Goal: Information Seeking & Learning: Find specific page/section

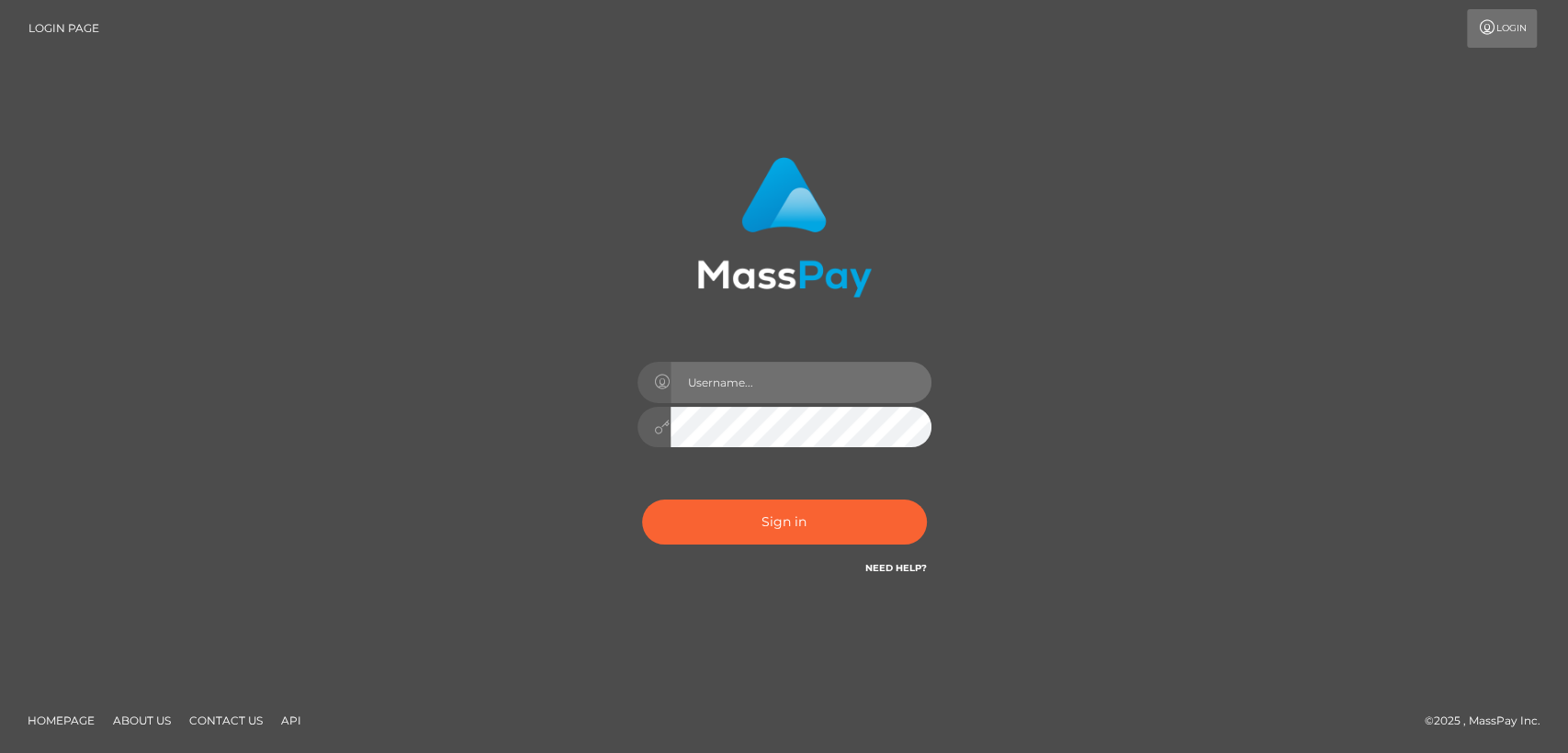
click at [706, 381] on input "text" at bounding box center [801, 382] width 261 height 41
type input "[DOMAIN_NAME]"
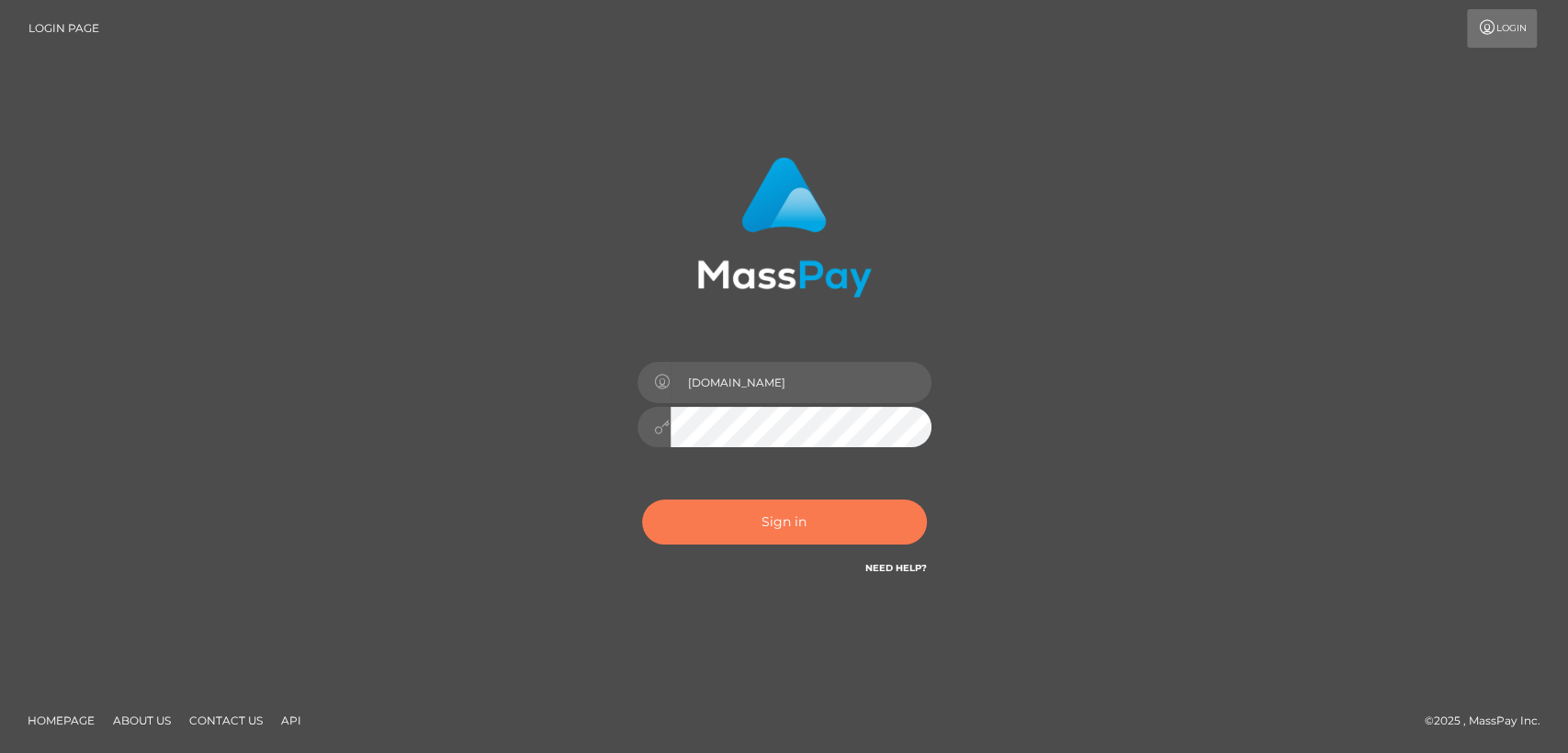
click at [779, 527] on button "Sign in" at bounding box center [784, 522] width 285 height 45
click at [727, 516] on button "Sign in" at bounding box center [784, 522] width 285 height 45
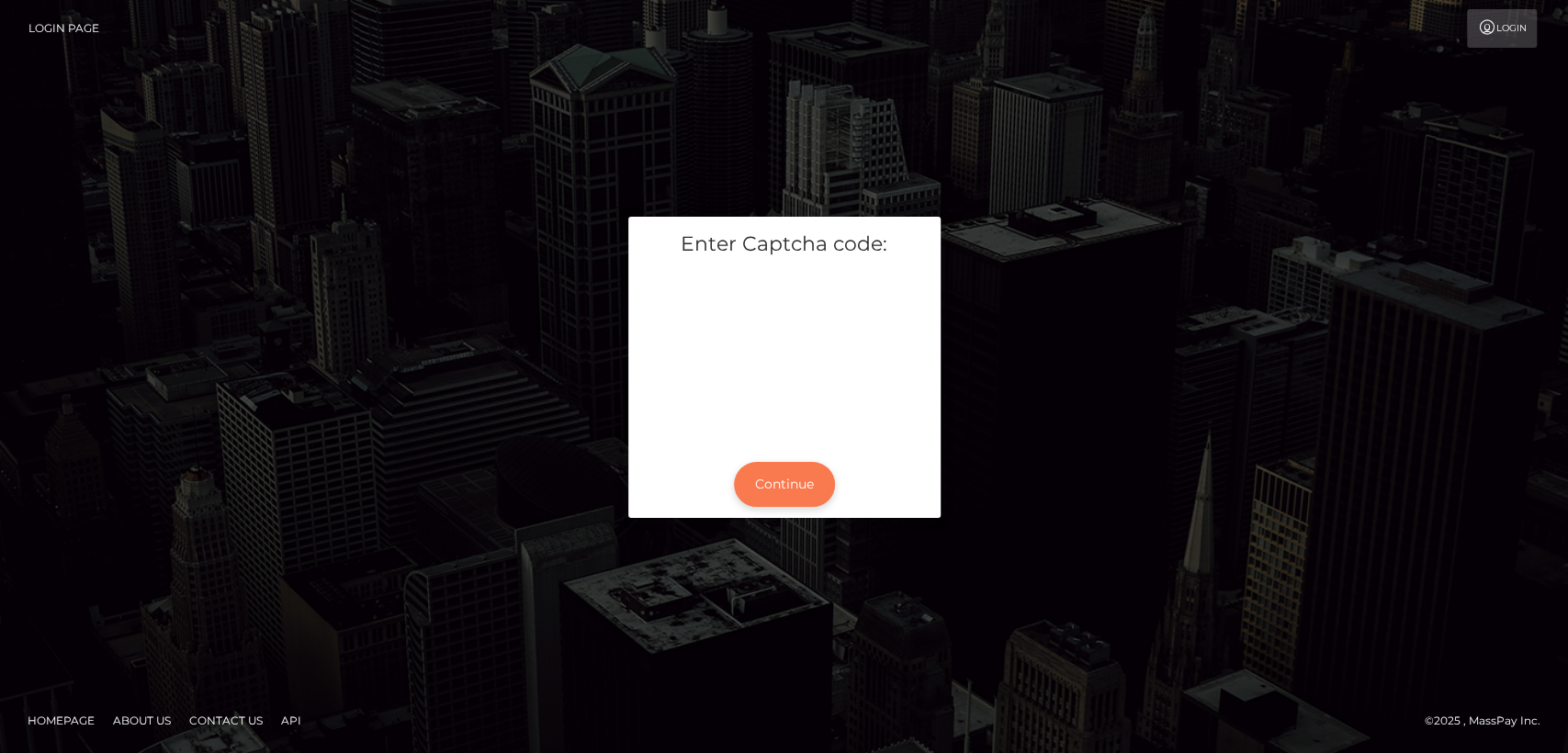
click at [764, 486] on button "Continue" at bounding box center [784, 484] width 101 height 45
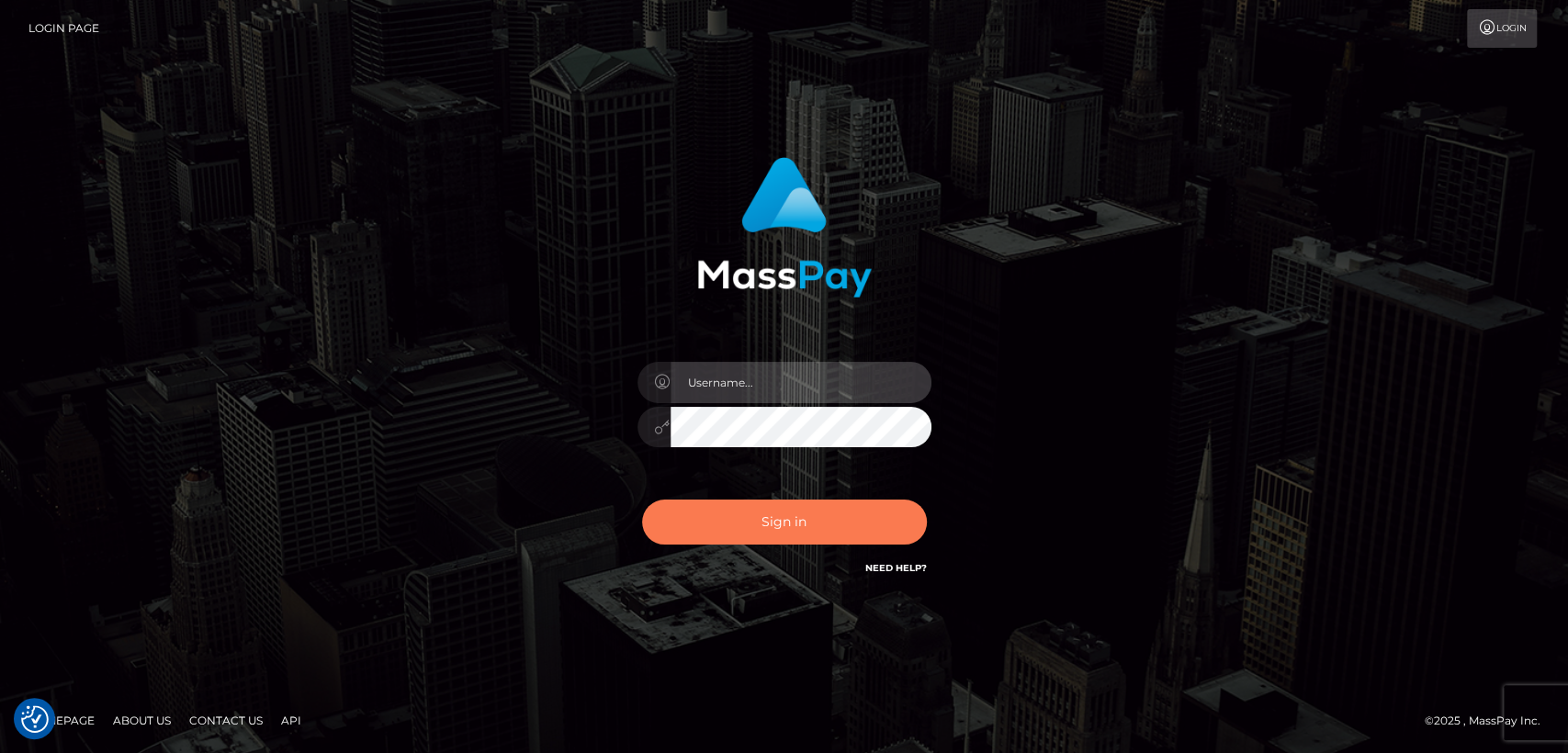
type input "nt.es"
click at [764, 524] on button "Sign in" at bounding box center [784, 522] width 285 height 45
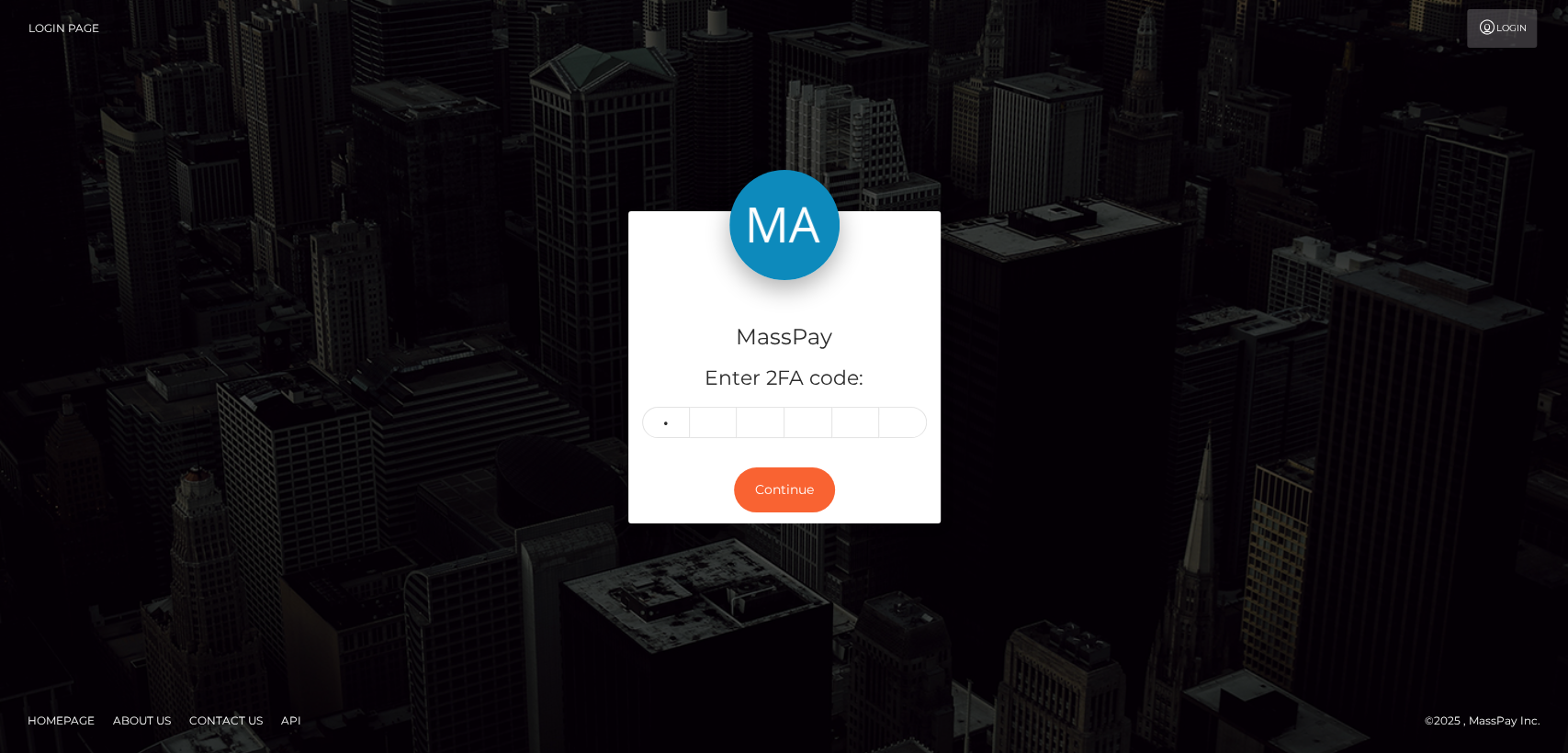
type input "2"
type input "5"
type input "1"
type input "5"
type input "1"
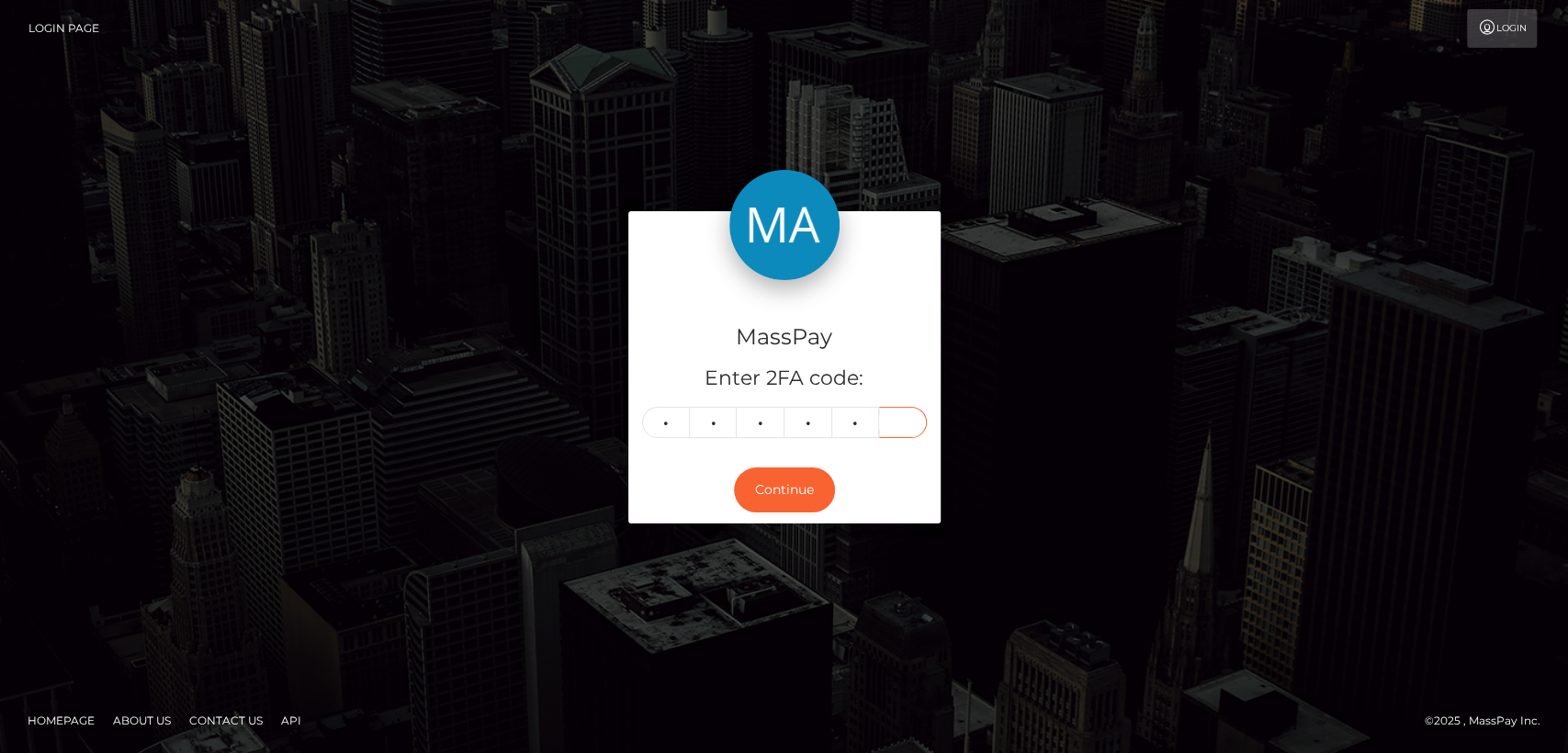
type input "6"
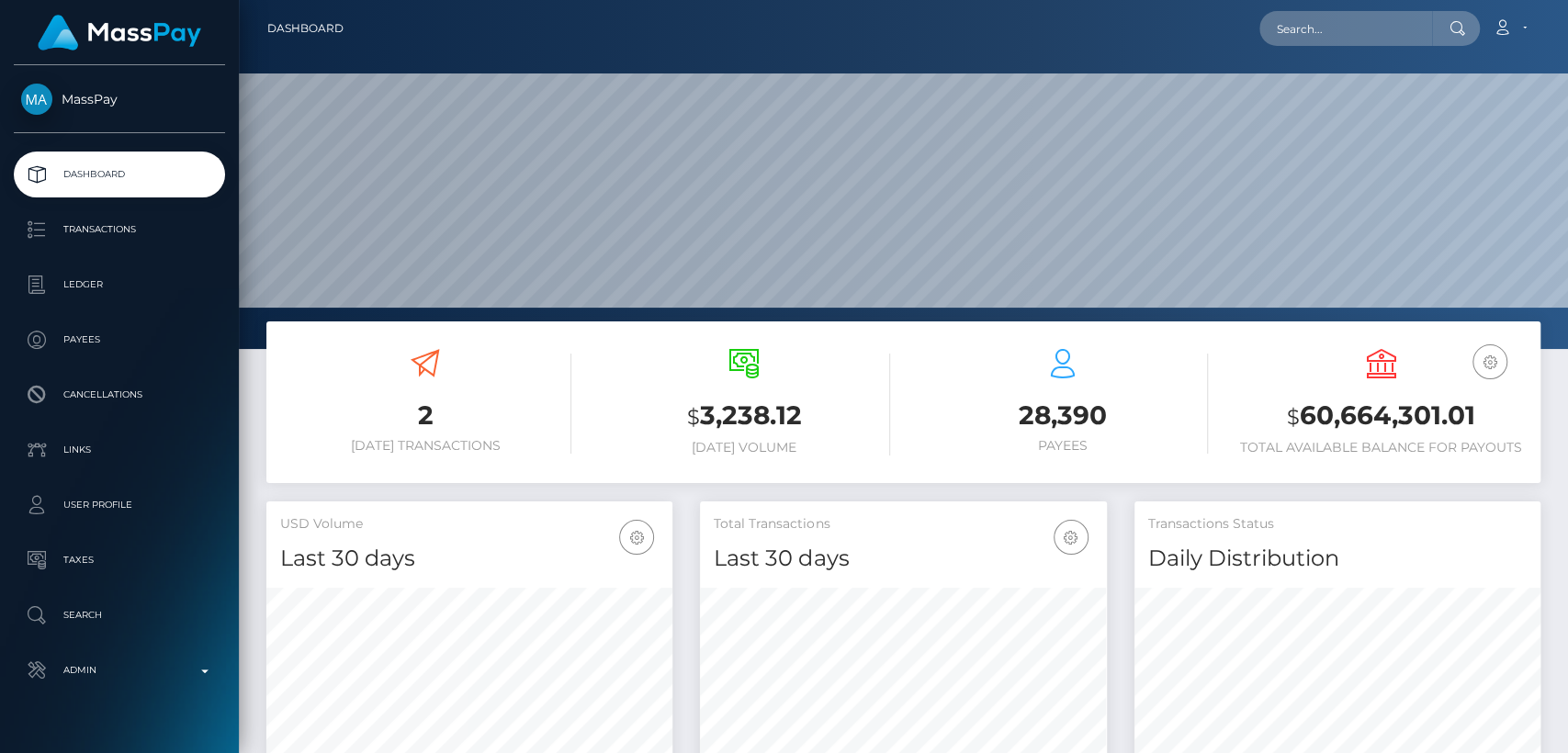
scroll to position [324, 406]
click at [1346, 46] on div "Loading... Loading... Account Edit Profile Logout" at bounding box center [949, 29] width 1181 height 38
click at [1342, 33] on input "text" at bounding box center [1345, 29] width 173 height 35
paste input "julieaileen84@gmail.com"
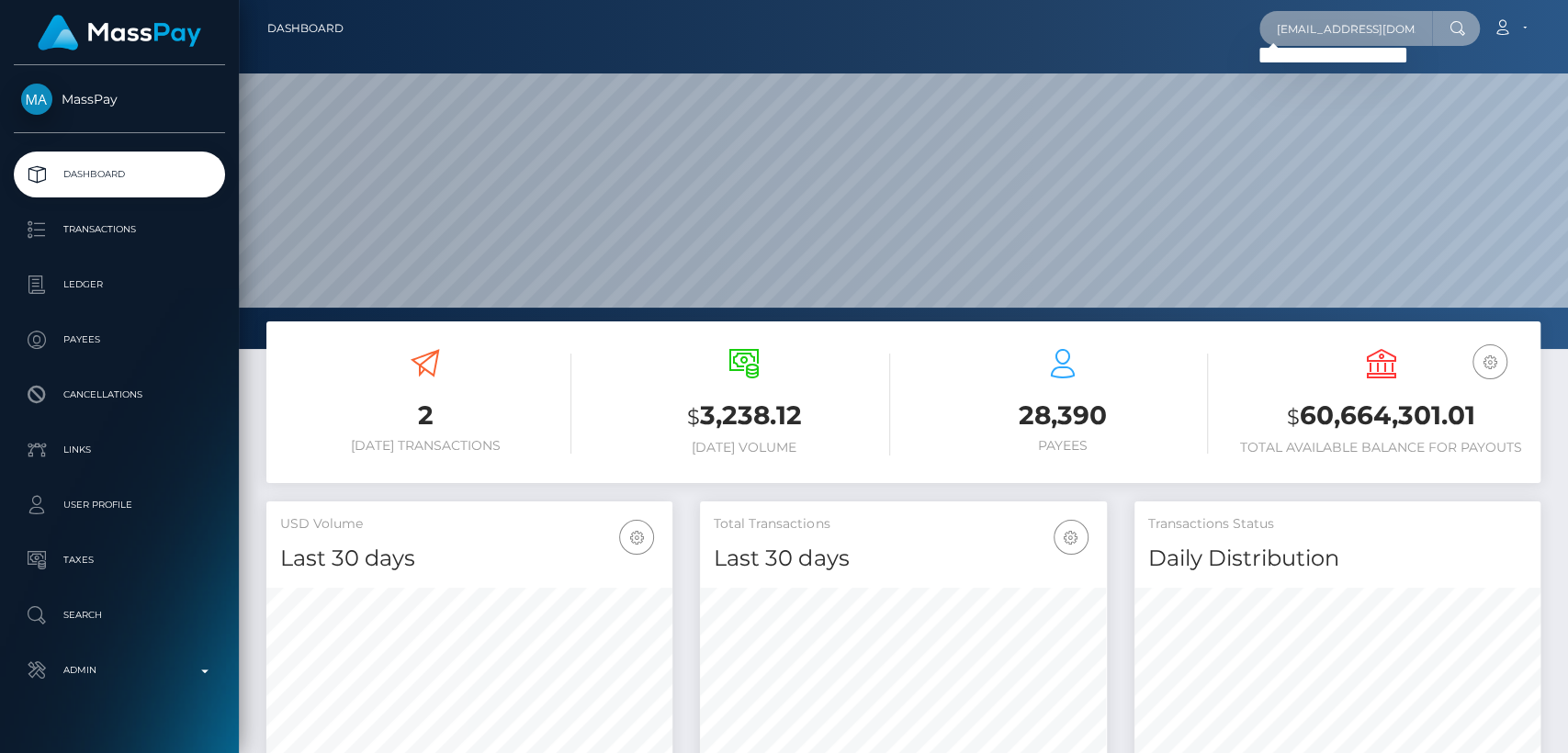
click at [1352, 16] on input "julieaileen84@gmail.com" at bounding box center [1345, 29] width 173 height 35
paste input "ewelssalesstuff"
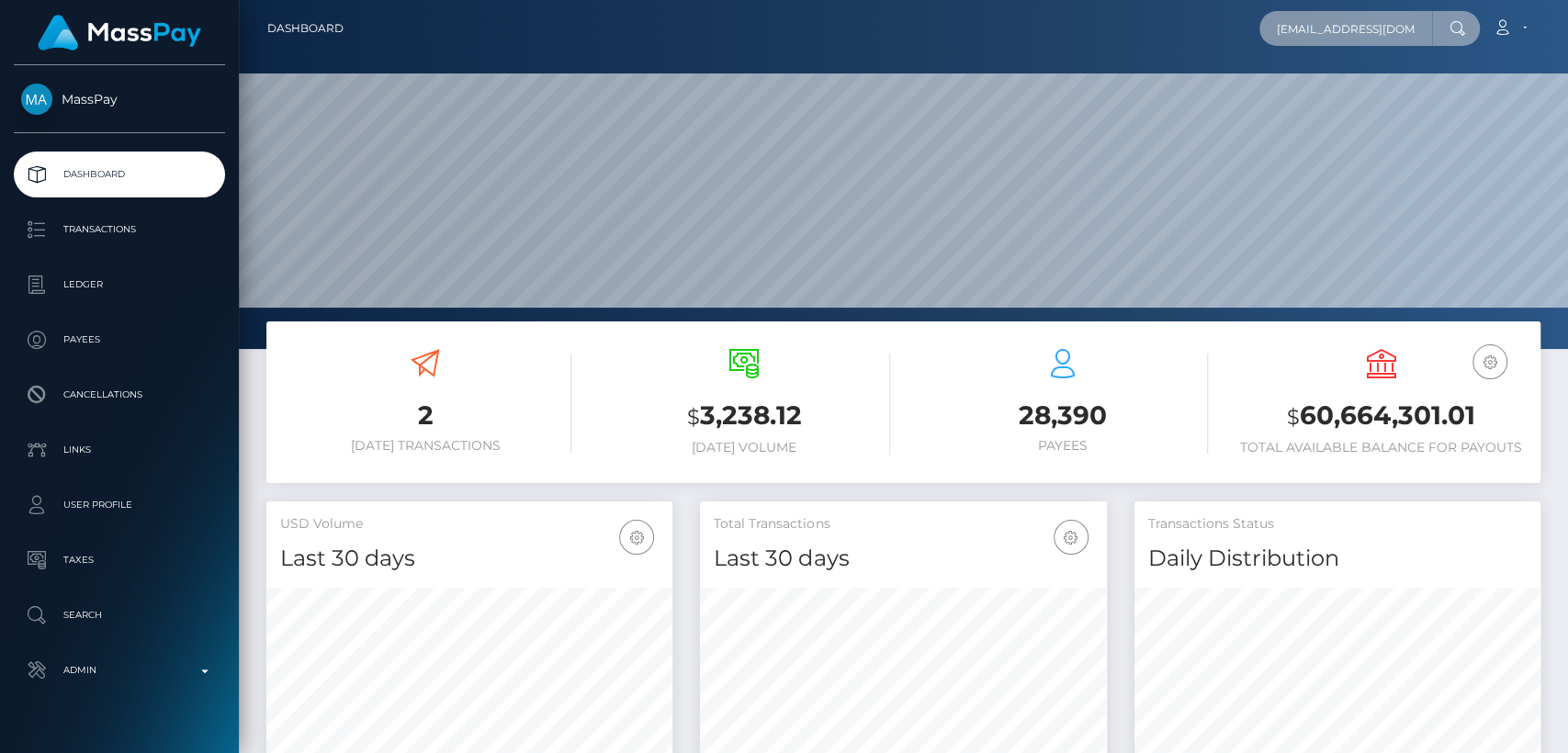
scroll to position [0, 20]
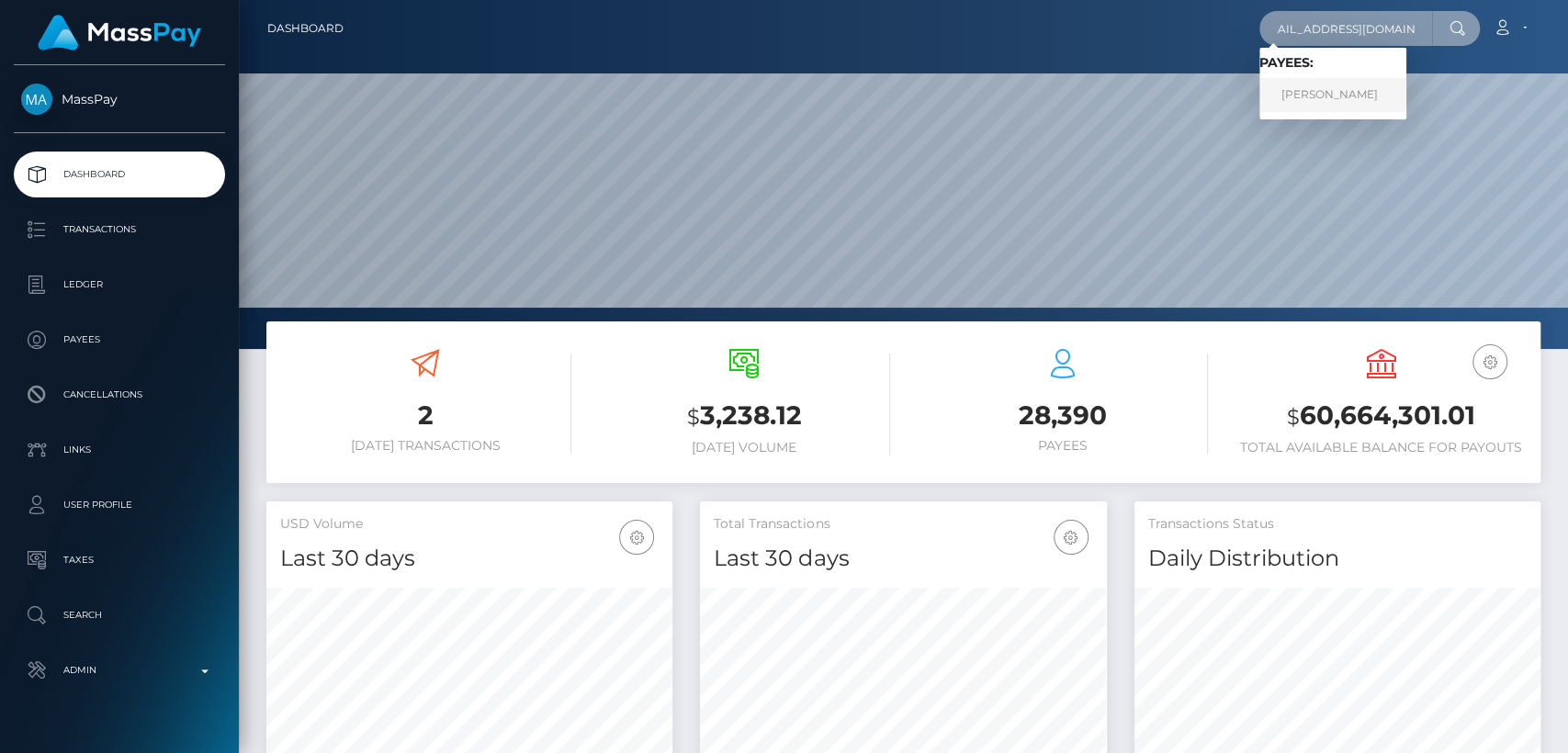
type input "jewelssalesstuff@gmail.com"
click at [1383, 88] on link "JULIE AILEEN VYBIRAL" at bounding box center [1333, 96] width 147 height 34
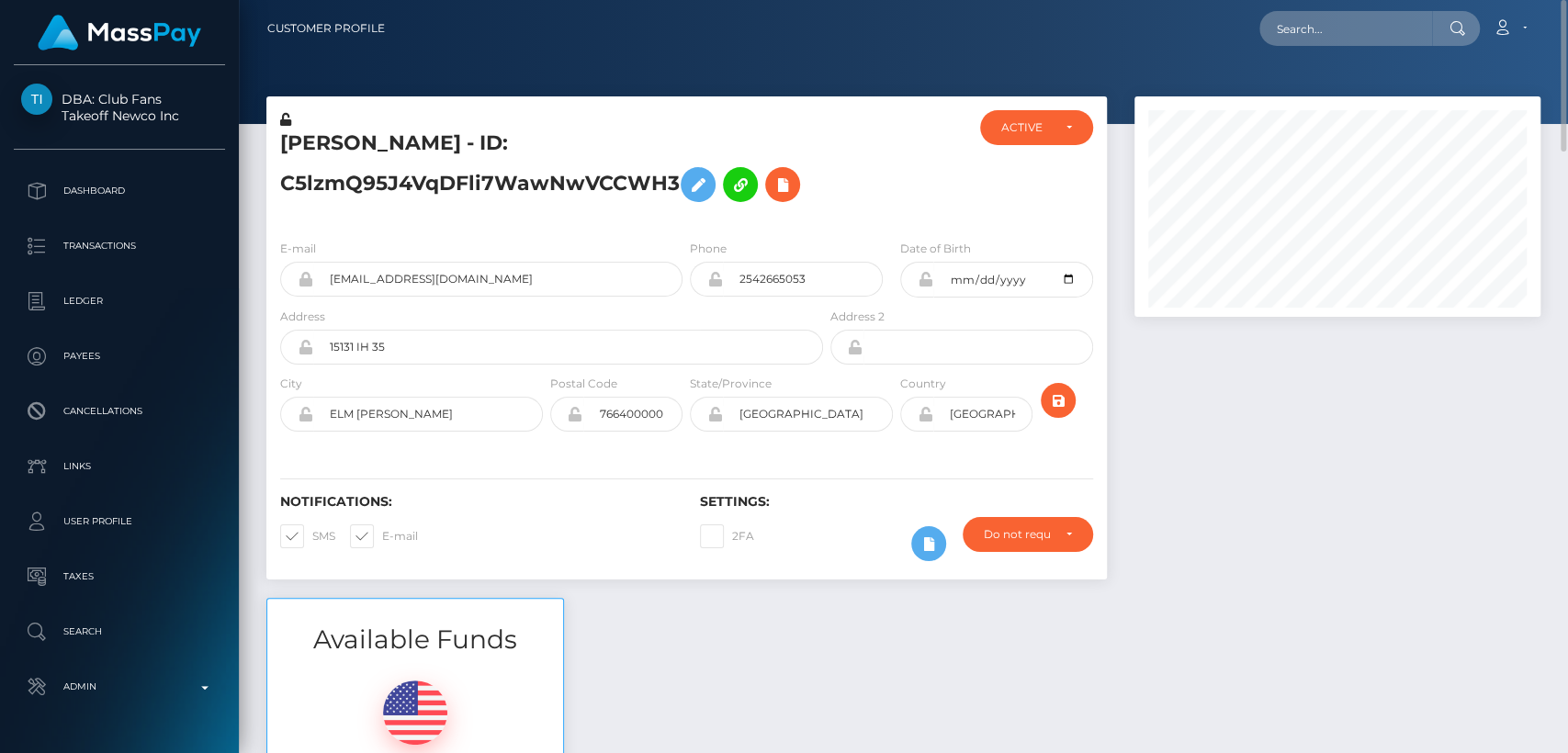
click at [310, 140] on h5 "JULIE AILEEN VYBIRAL - ID: C5lzmQ95J4VqDFli7WawNwVCCWH3" at bounding box center [547, 171] width 533 height 82
copy h5 "JULIE"
click at [787, 598] on div "Available Funds $110.95 USD Balance" at bounding box center [903, 733] width 1301 height 270
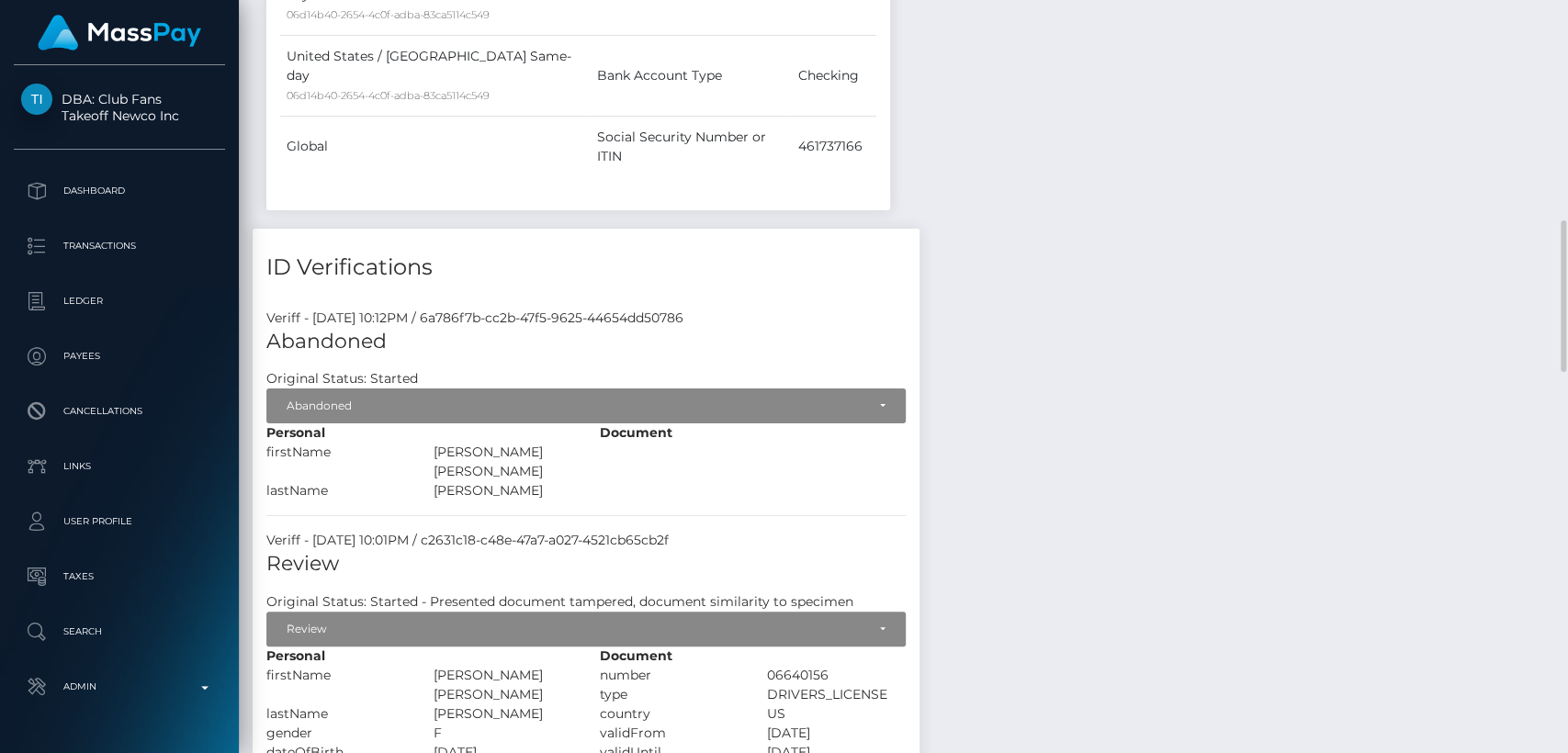
scroll to position [1127, 0]
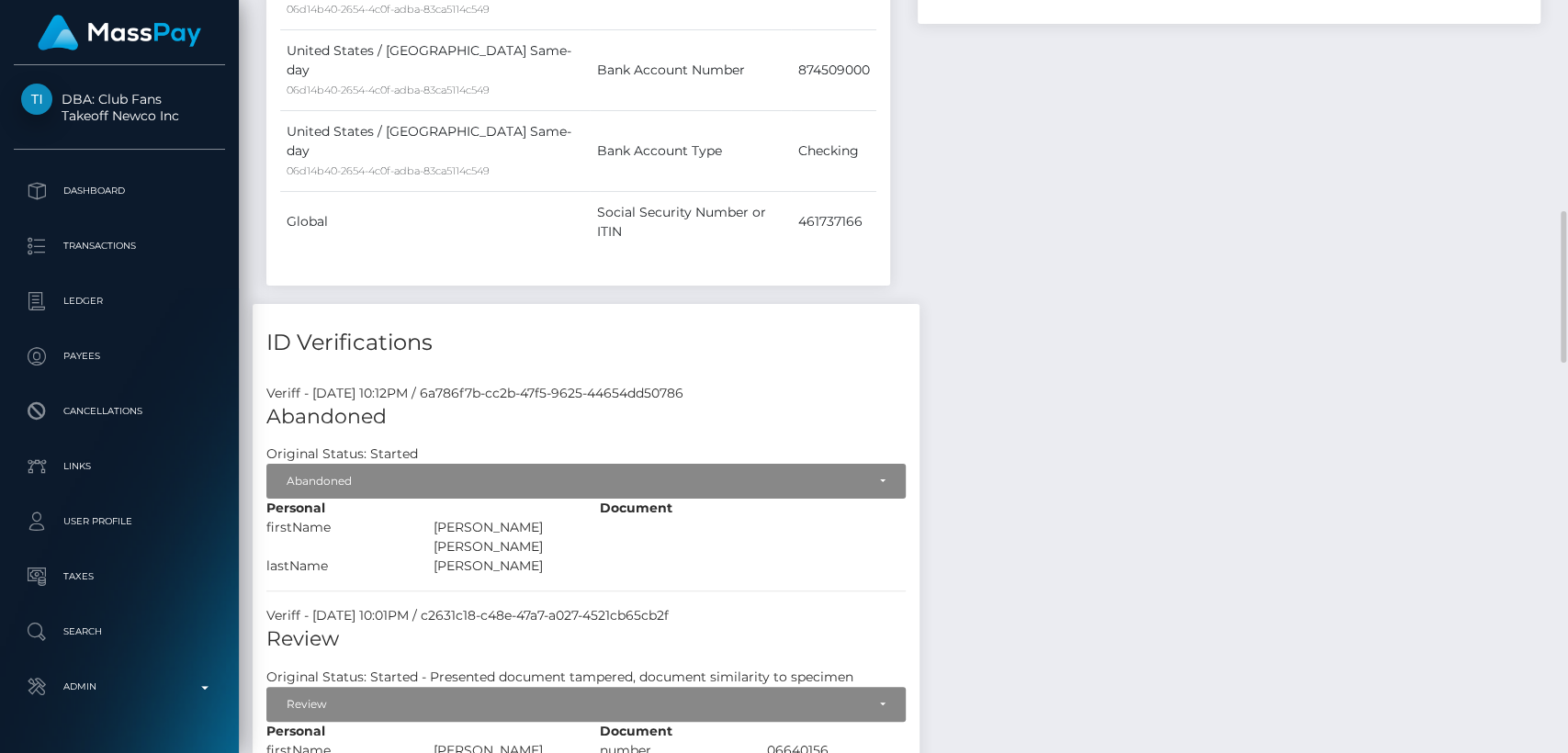
click at [789, 599] on div "JULIE AILEEN VYBIRAL - ID: C5lzmQ95J4VqDFli7WawNwVCCWH3 ACTIVE CLOSED ACTIVE E-…" at bounding box center [903, 563] width 1329 height 3031
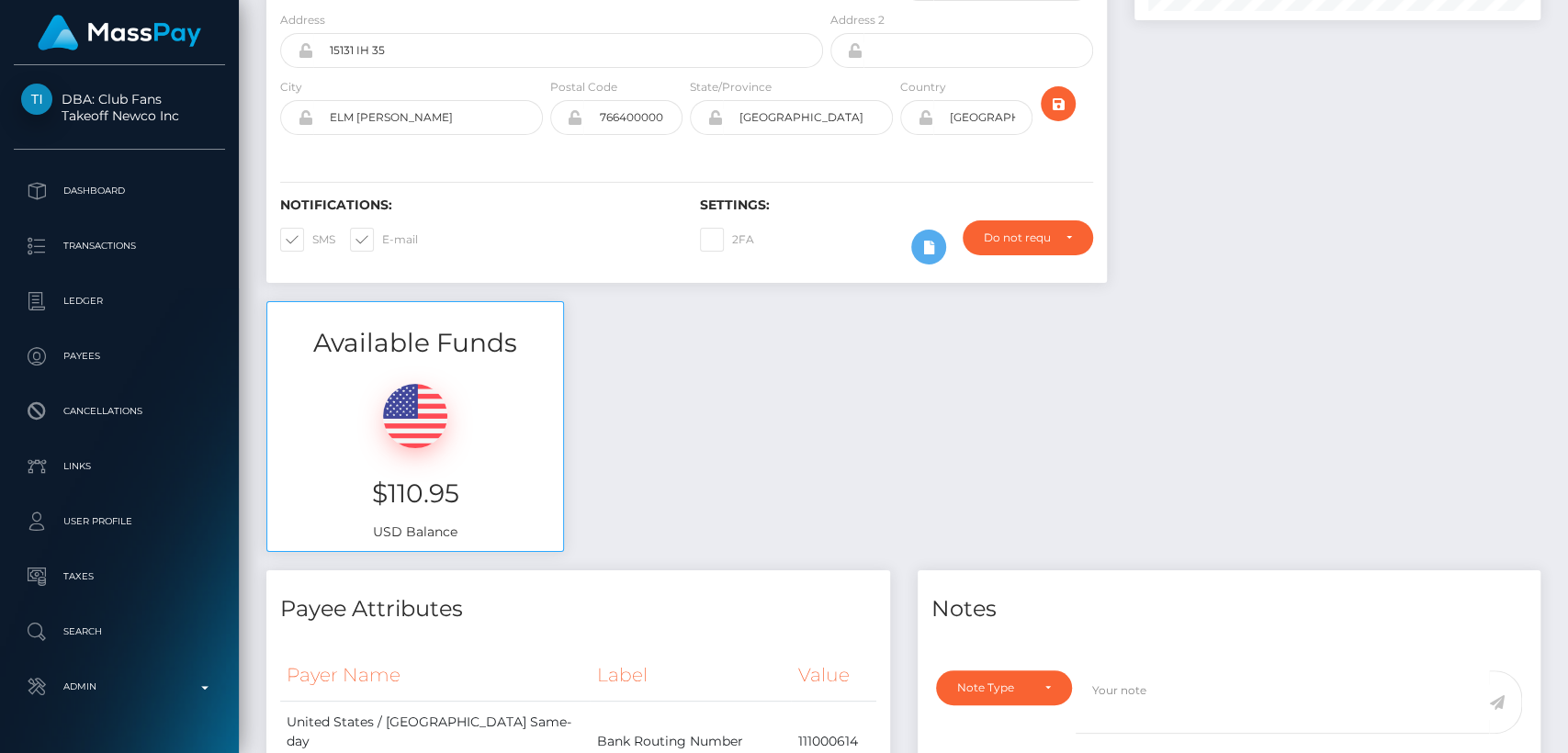
scroll to position [0, 0]
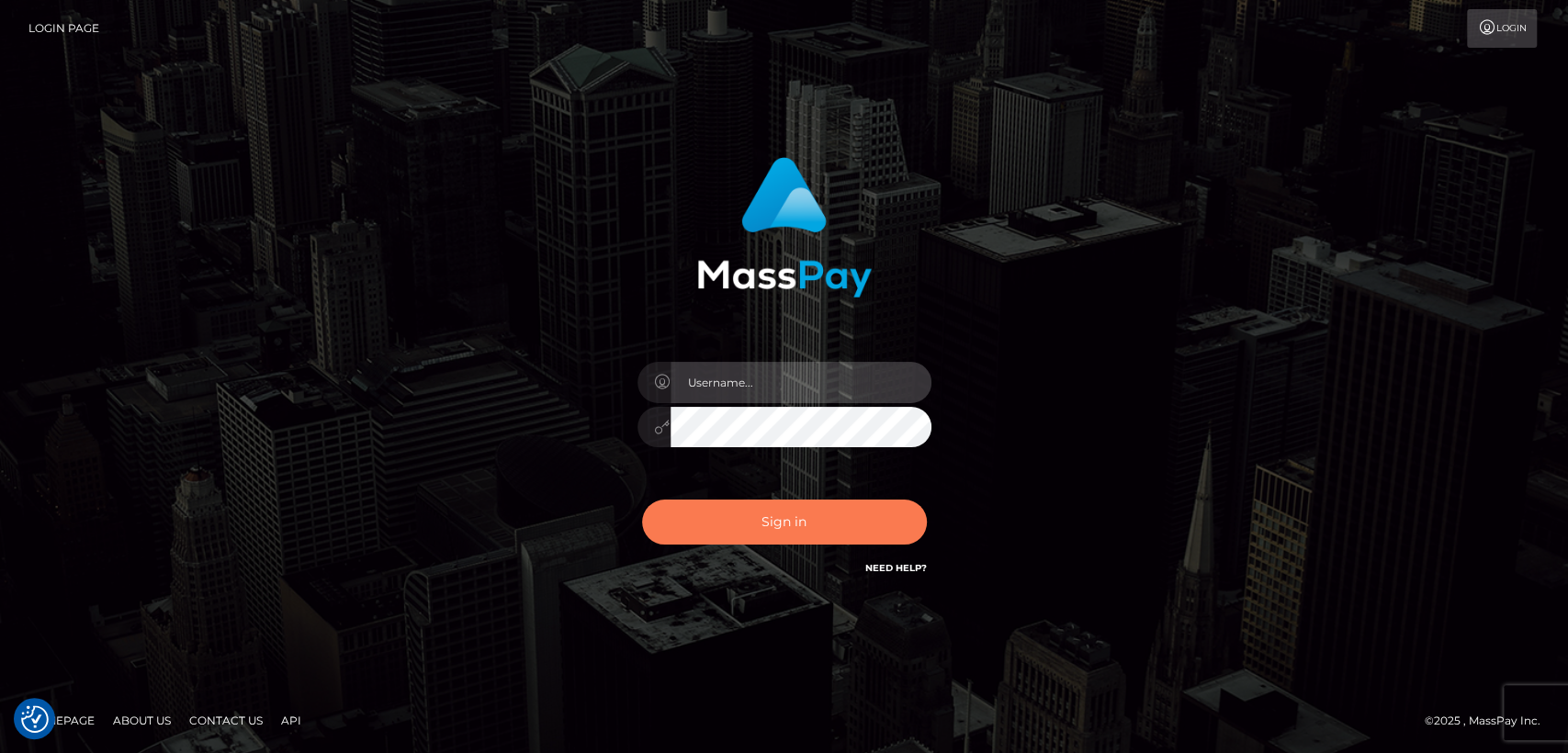
type input "nt.es"
click at [747, 519] on button "Sign in" at bounding box center [784, 522] width 285 height 45
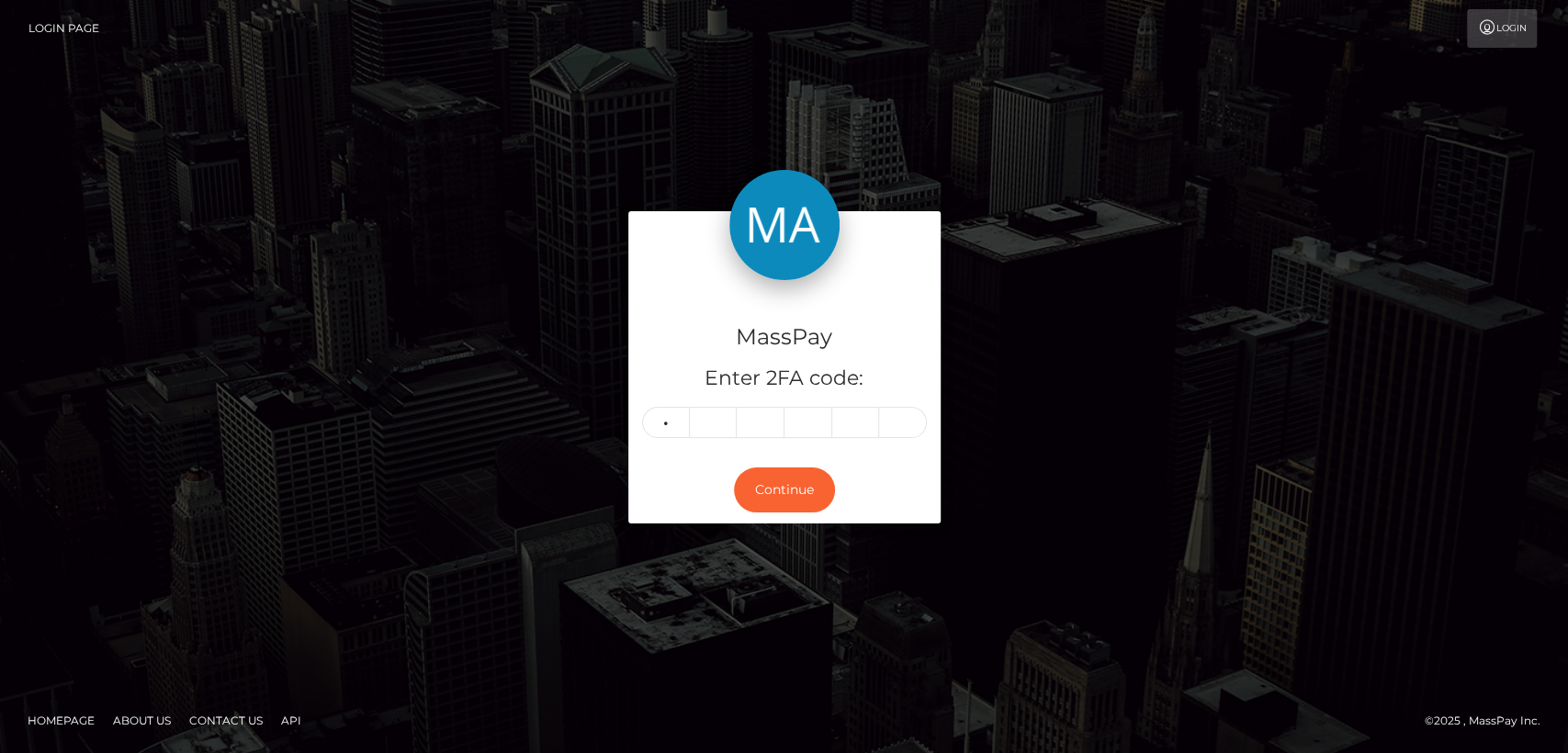
type input "7"
type input "6"
type input "9"
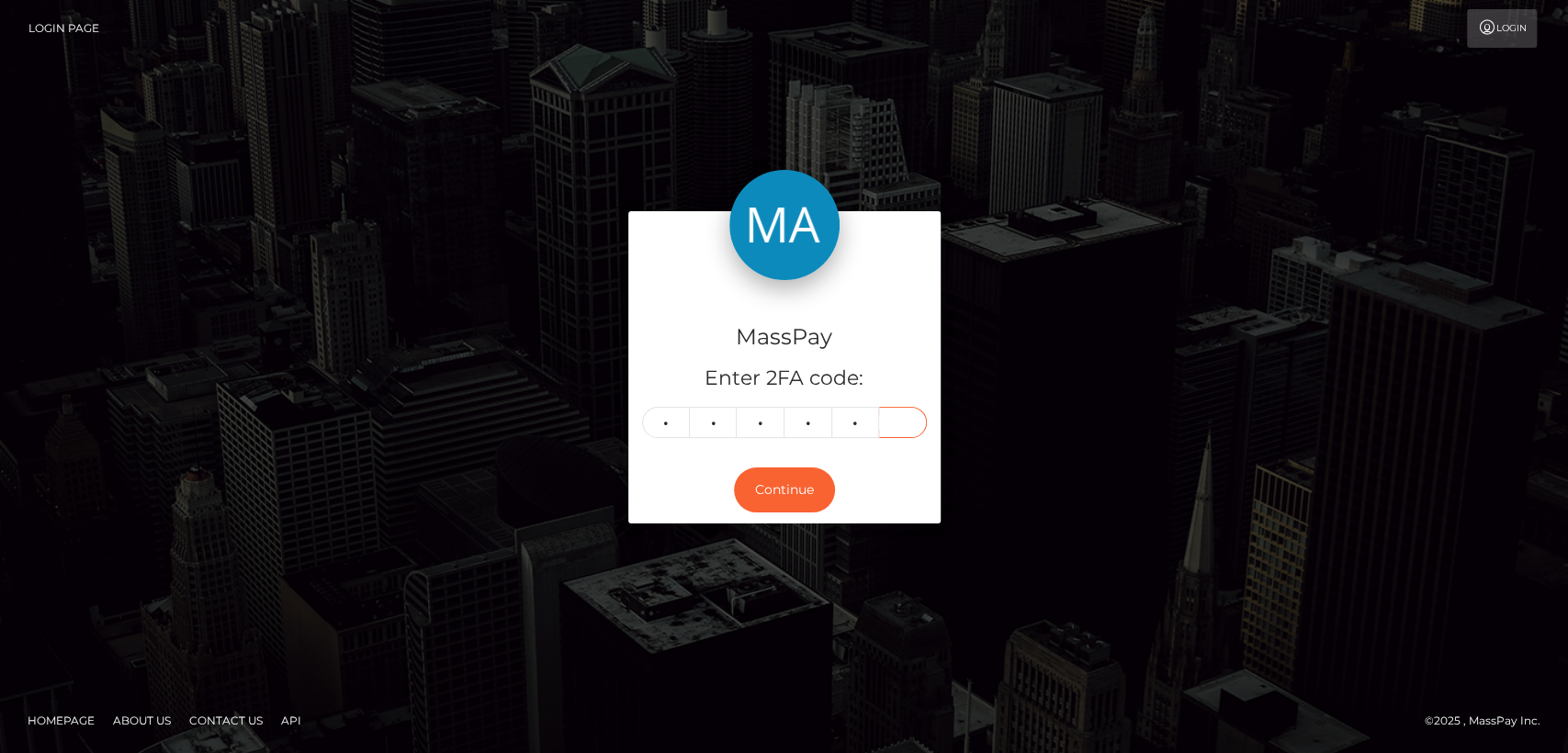
type input "4"
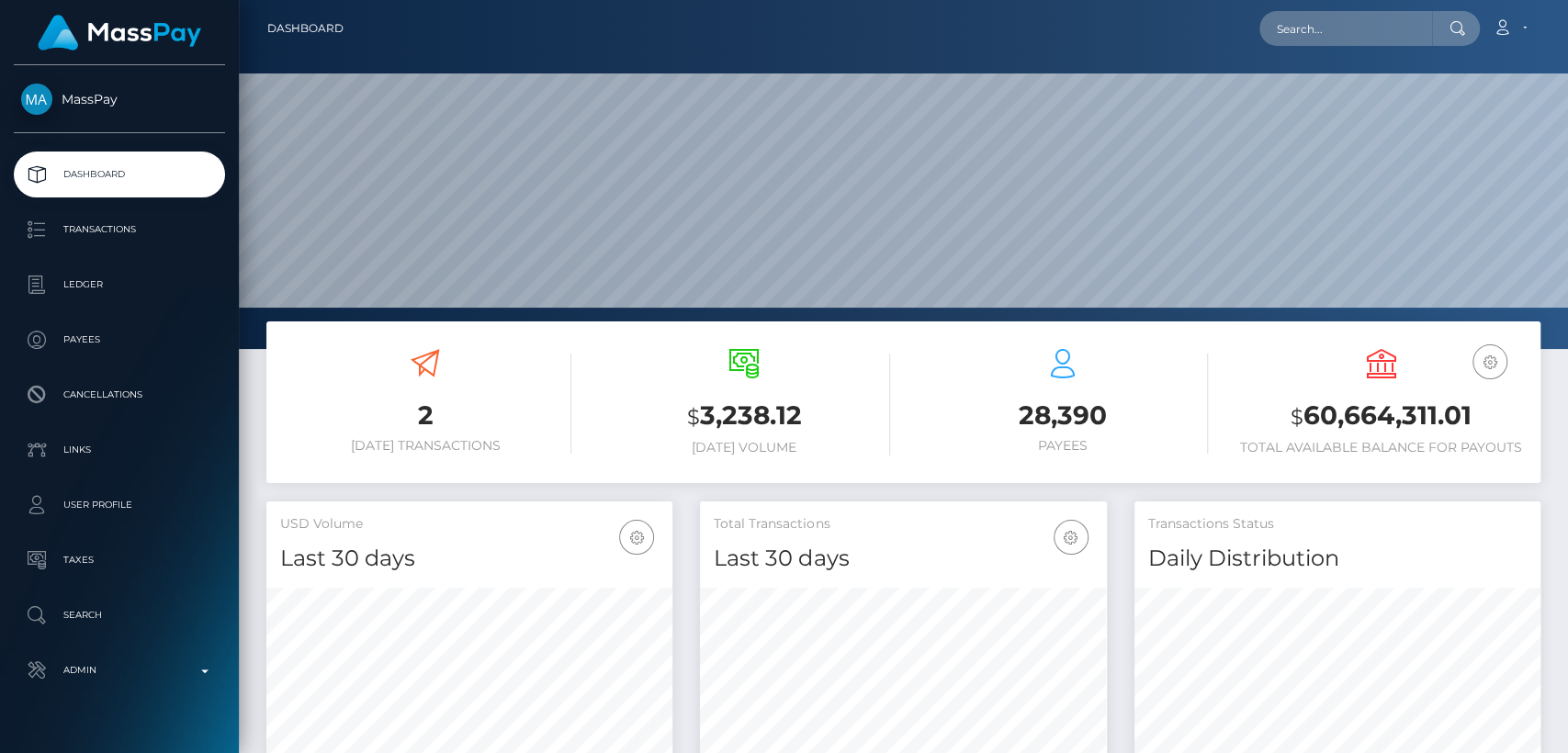
scroll to position [324, 406]
click at [1329, 27] on input "text" at bounding box center [1345, 29] width 173 height 35
paste input "brendaodoyo28@gmail.com"
type input "brendaodoyo28@gmail.com"
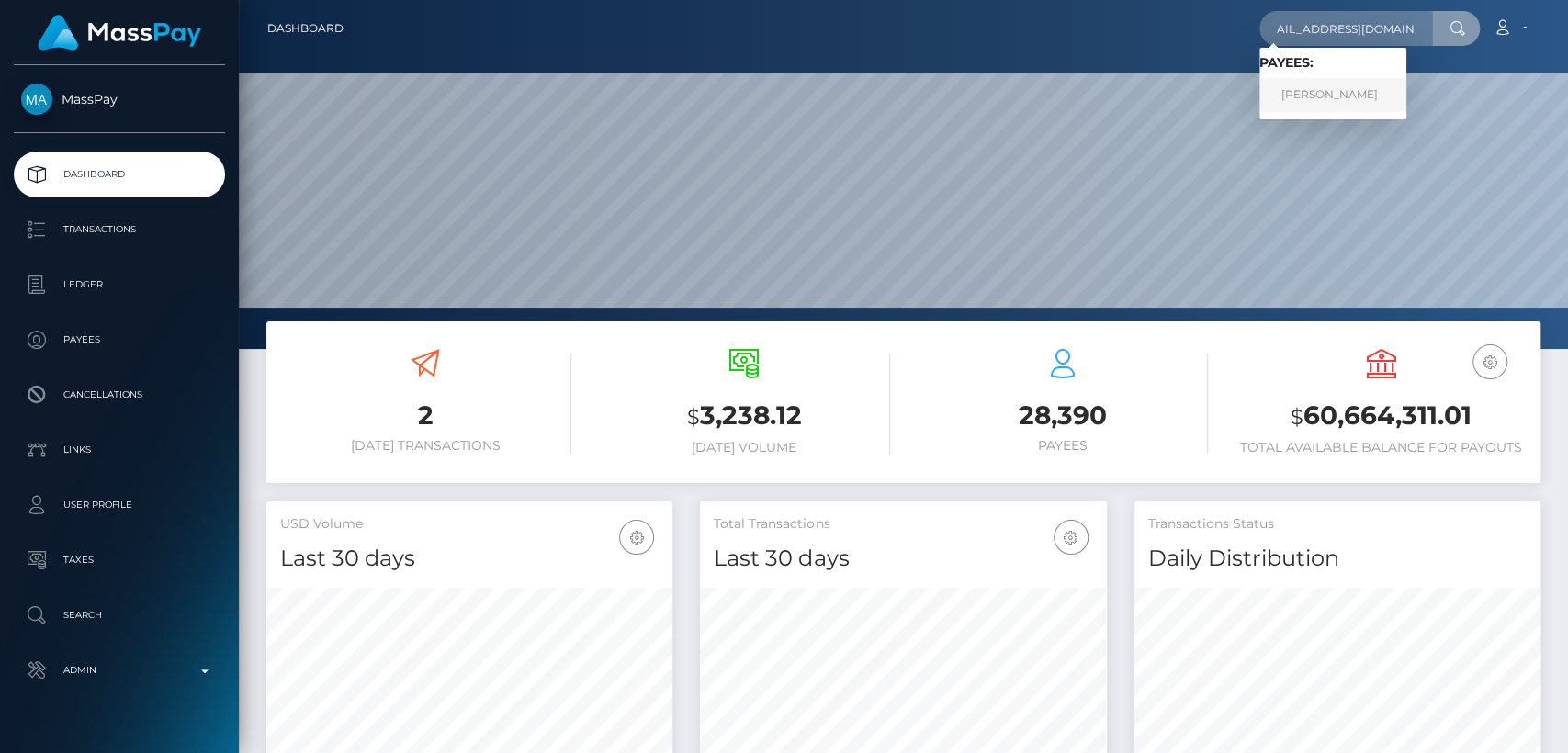
scroll to position [0, 0]
click at [1344, 87] on link "BRENDA KERUBO ODOYO" at bounding box center [1333, 96] width 147 height 34
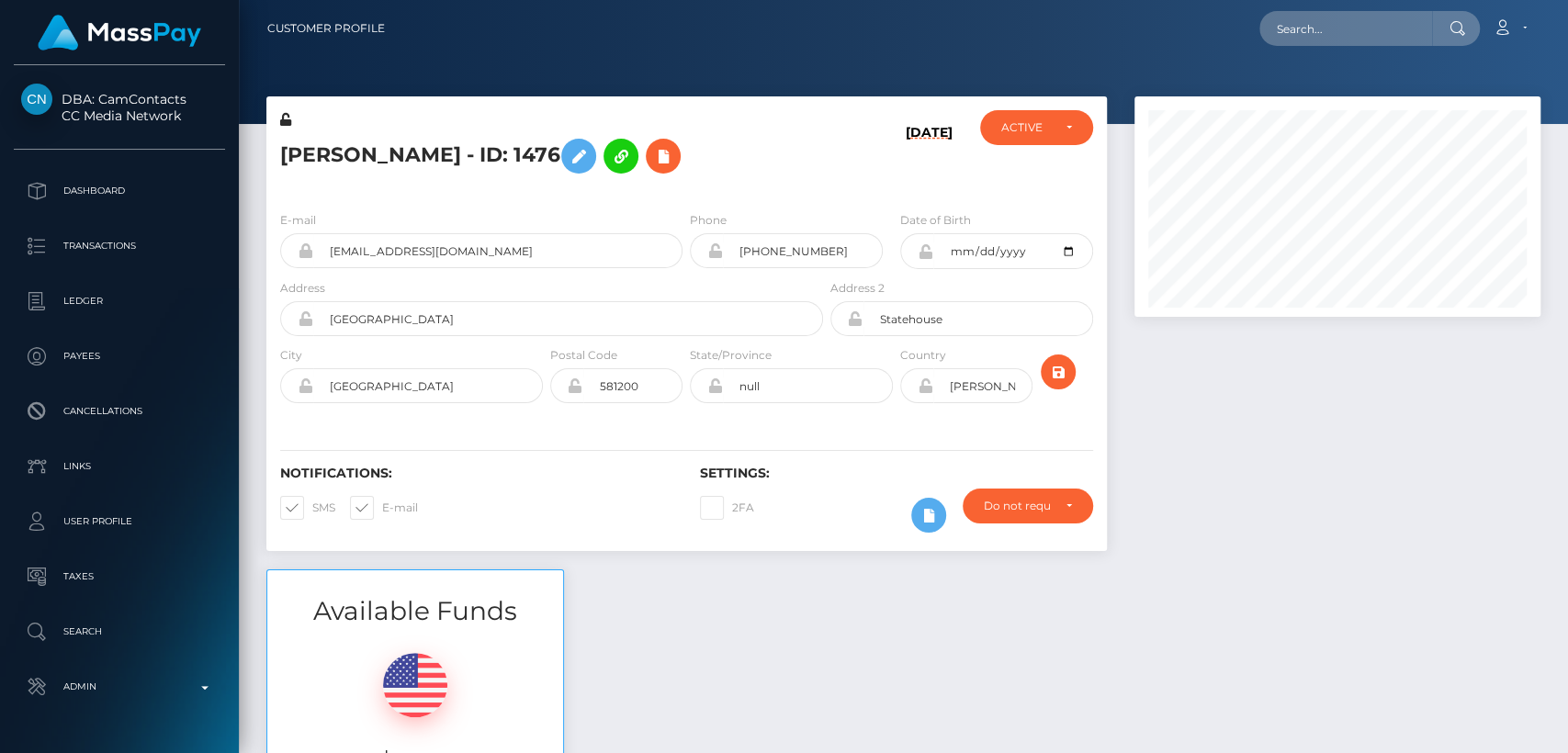
scroll to position [221, 406]
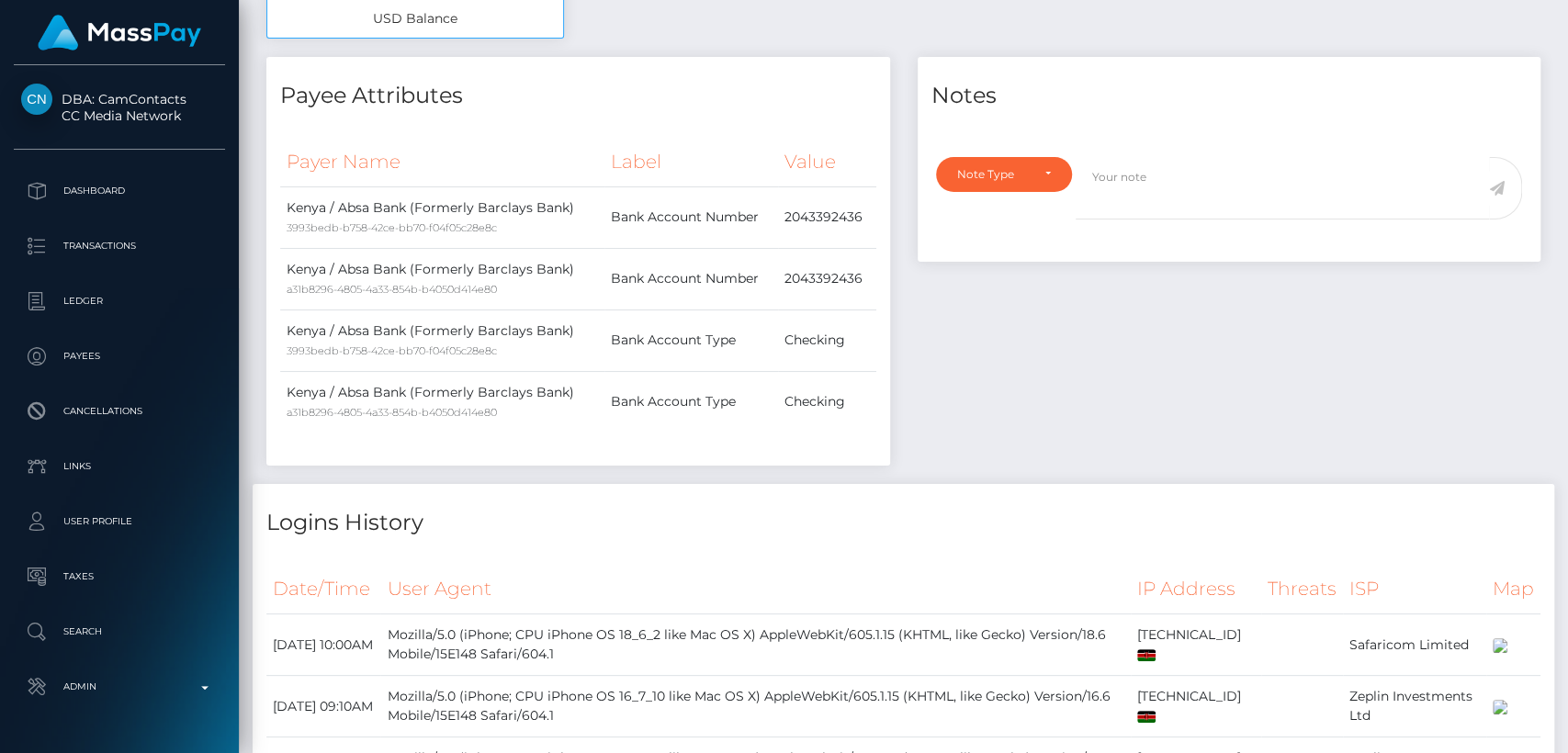
click at [968, 141] on div at bounding box center [1229, 135] width 624 height 23
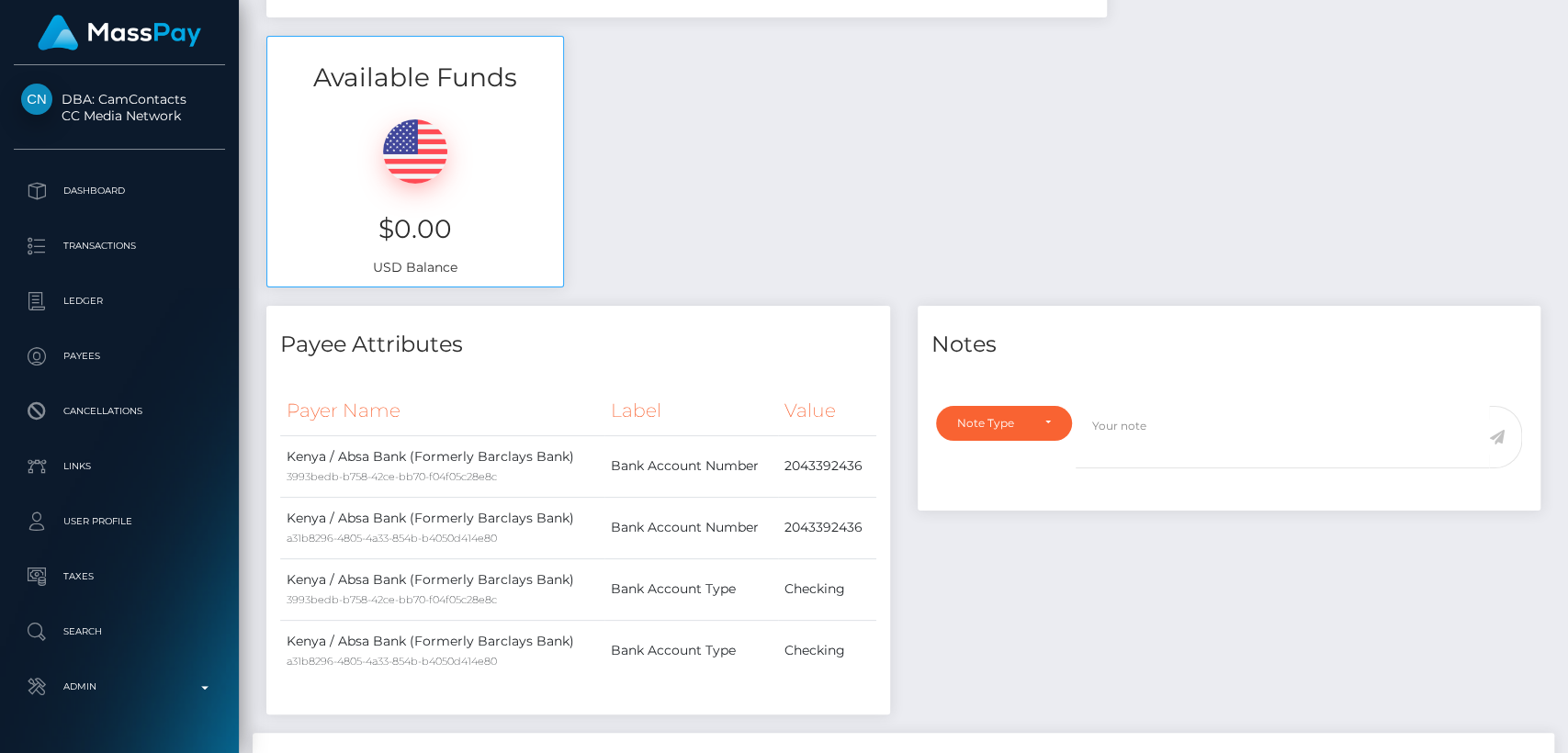
scroll to position [0, 0]
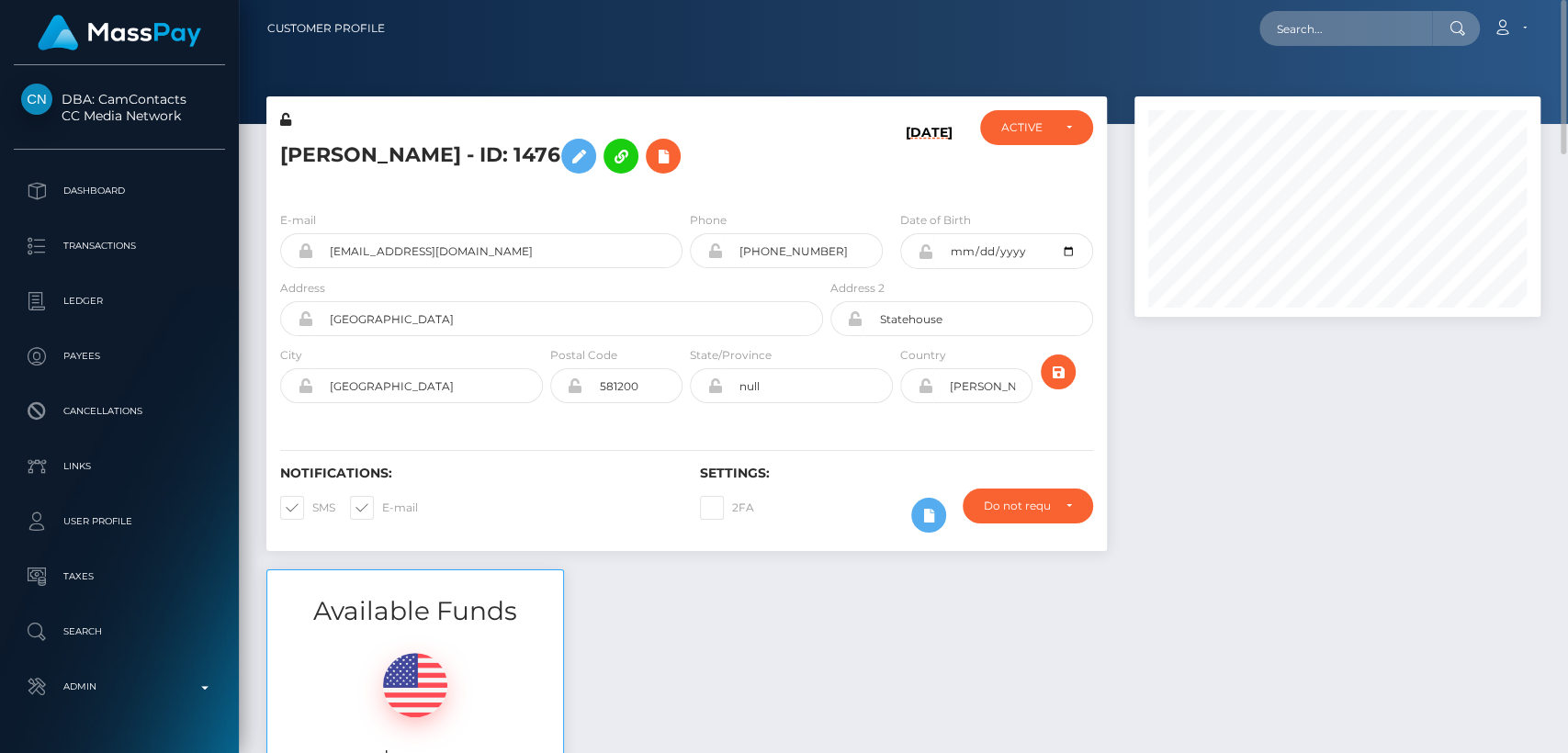
click at [343, 152] on h5 "[PERSON_NAME] - ID: 1476" at bounding box center [547, 157] width 533 height 54
copy h5 "[PERSON_NAME]"
click at [1290, 35] on input "text" at bounding box center [1345, 29] width 173 height 35
paste input "[PERSON_NAME][EMAIL_ADDRESS][DOMAIN_NAME]"
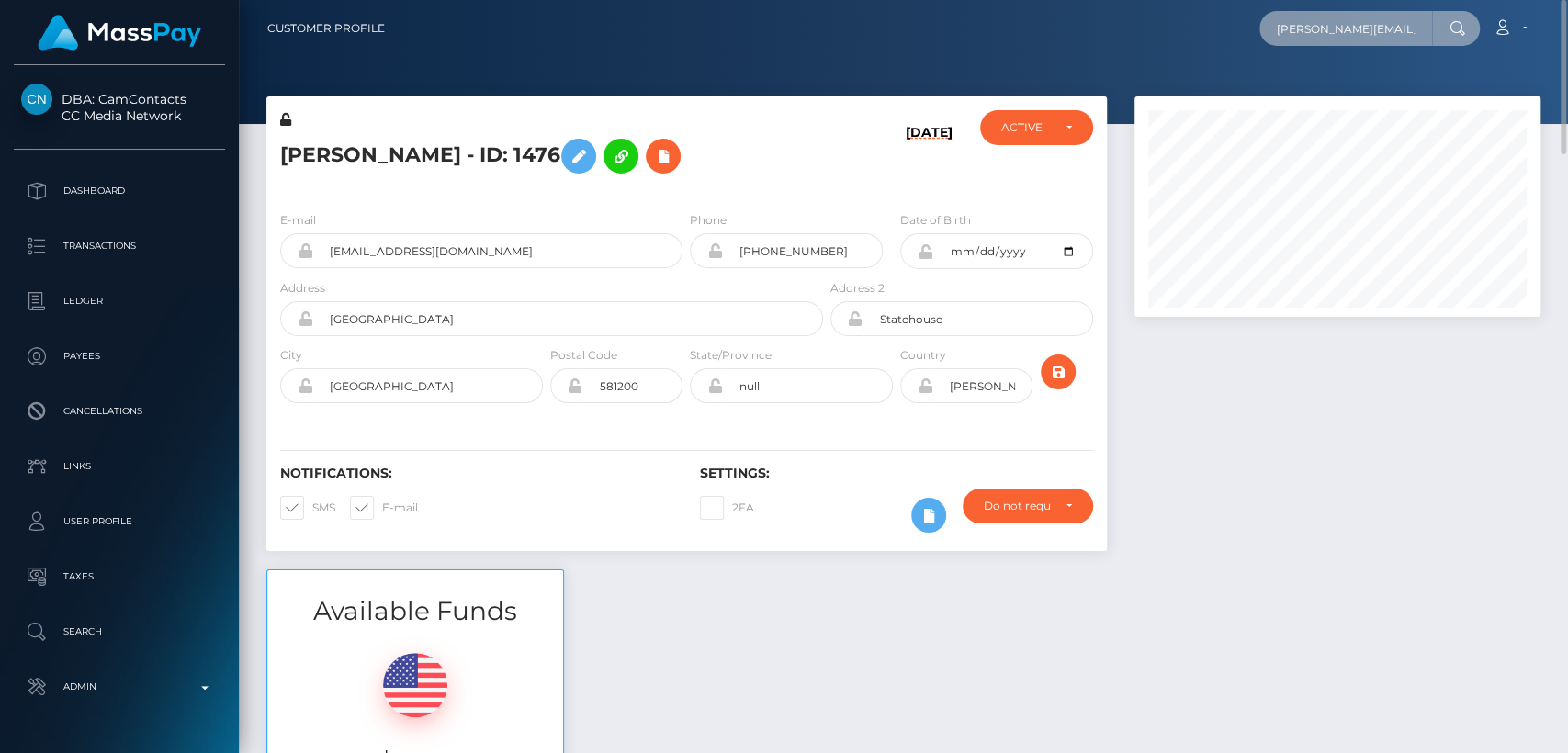
scroll to position [0, 10]
type input "[PERSON_NAME][EMAIL_ADDRESS][DOMAIN_NAME]"
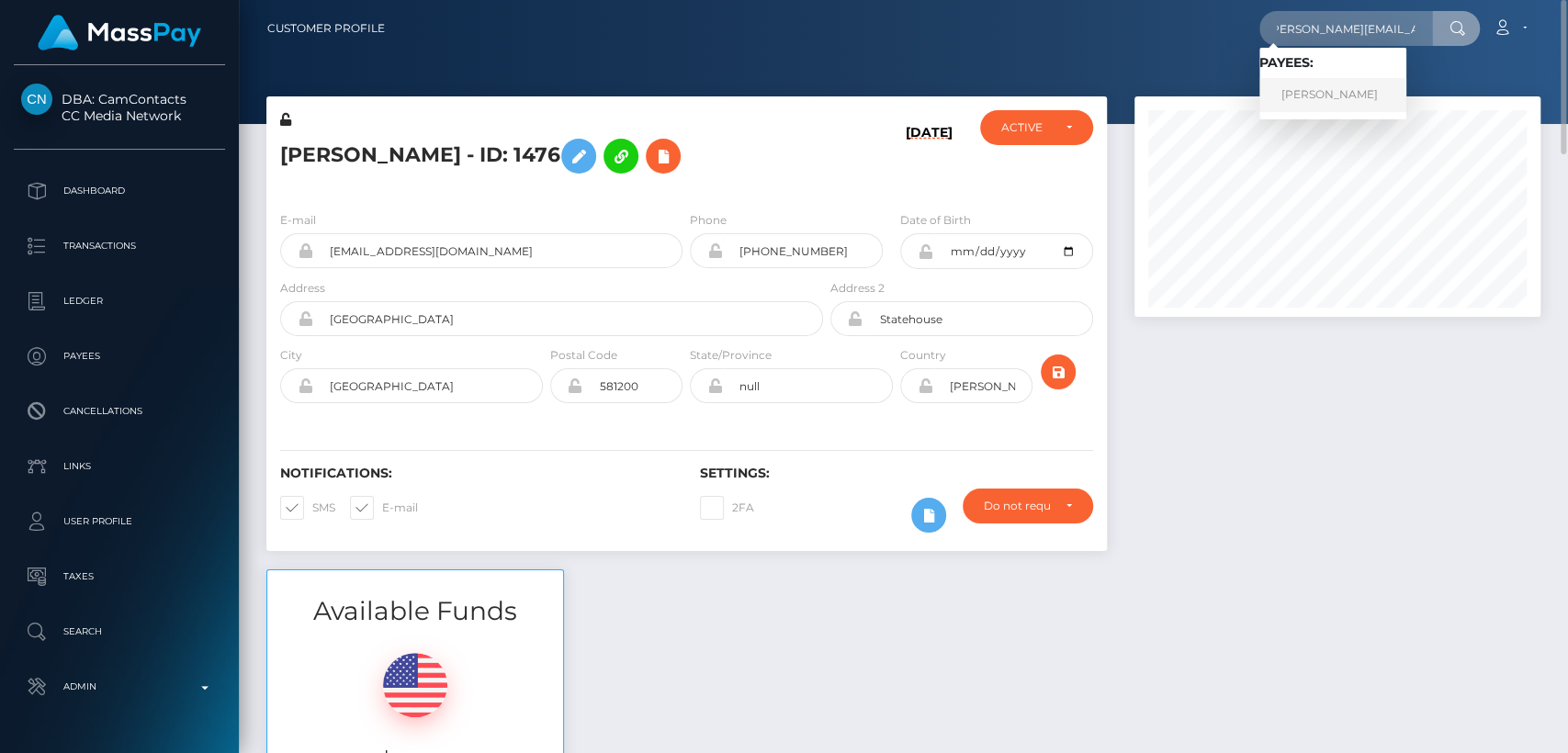
scroll to position [0, 0]
click at [1278, 97] on link "ZOICA PETCU" at bounding box center [1333, 96] width 147 height 34
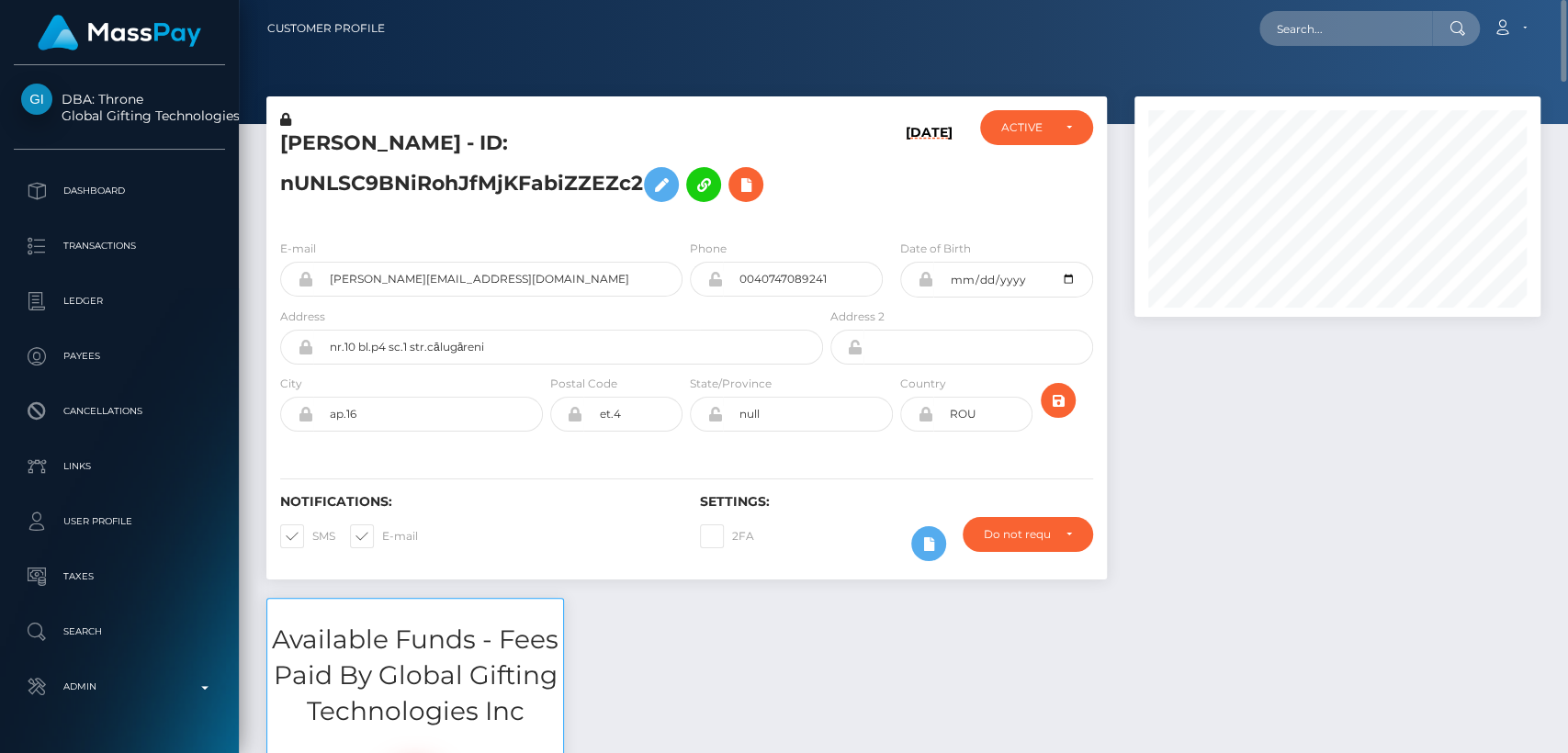
click at [311, 137] on h5 "[PERSON_NAME] - ID: nUNLSC9BNiRohJfMjKFabiZZEZc2" at bounding box center [547, 171] width 533 height 82
click at [311, 137] on h5 "ZOICA PETCU - ID: nUNLSC9BNiRohJfMjKFabiZZEZc2" at bounding box center [547, 171] width 533 height 82
copy h5 "ZOICA"
click at [1373, 586] on div at bounding box center [1338, 347] width 434 height 502
click at [1137, 435] on div at bounding box center [1338, 347] width 434 height 502
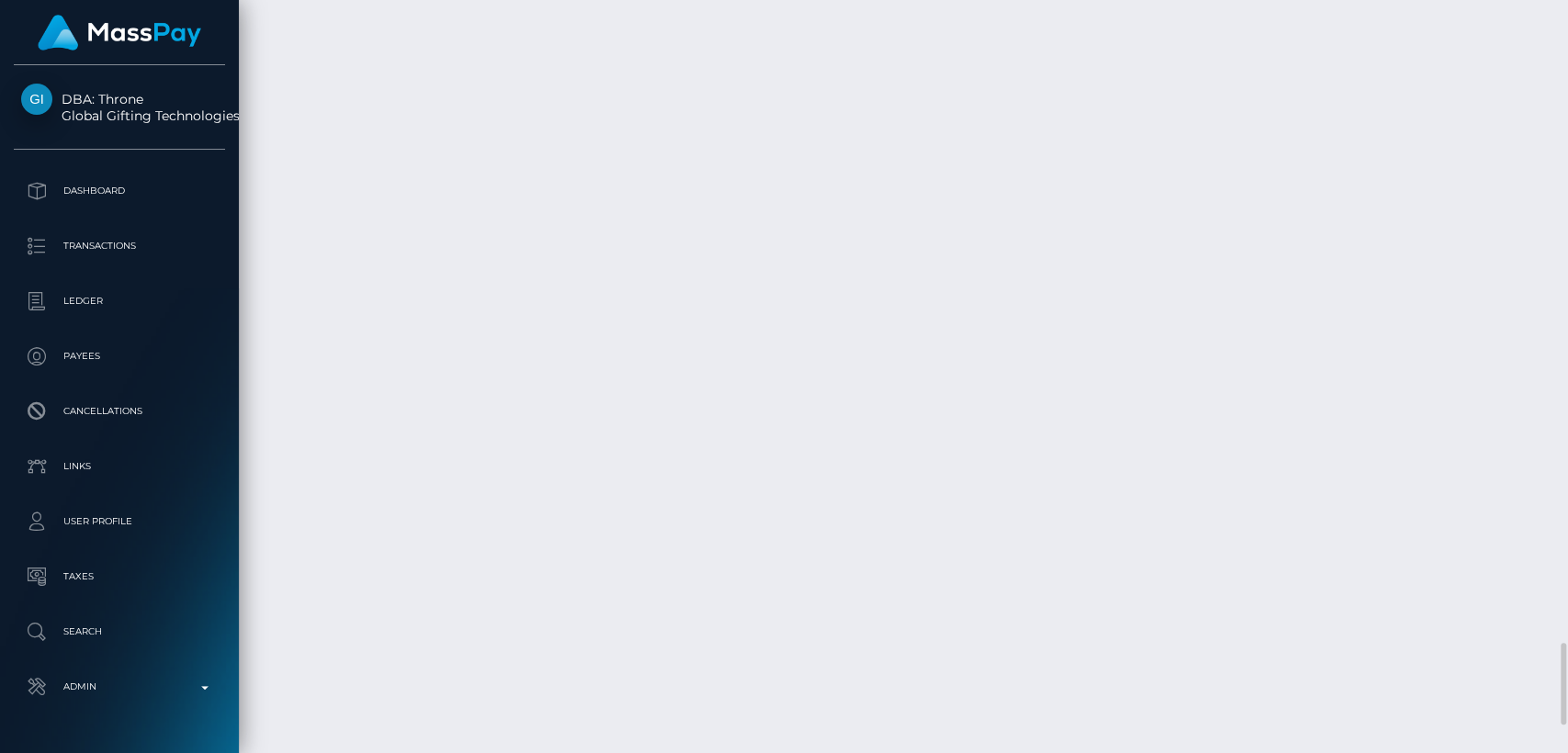
scroll to position [5858, 0]
drag, startPoint x: 782, startPoint y: 202, endPoint x: 698, endPoint y: 180, distance: 86.8
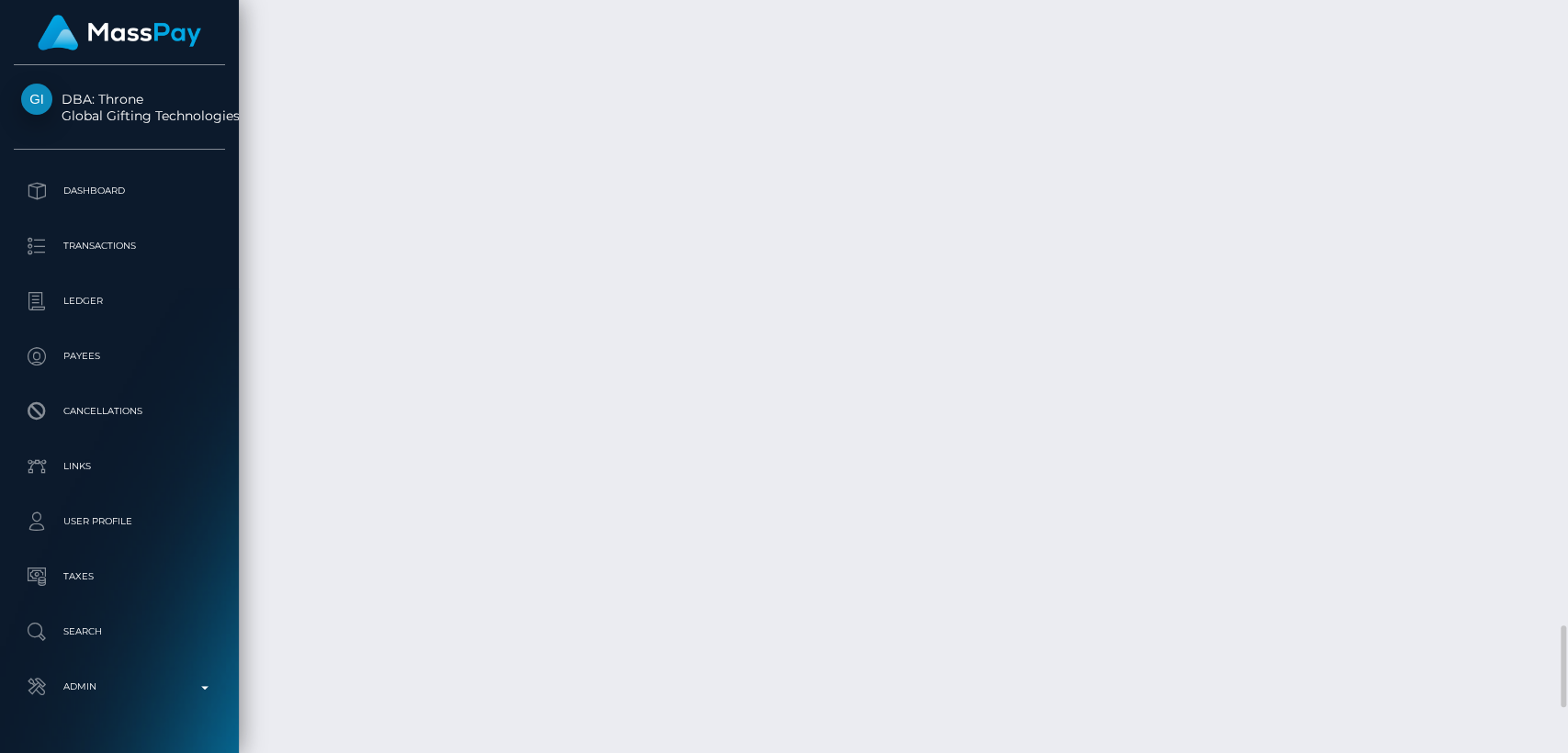
copy td "ZOICA PETCU"
copy td "[PERSON_NAME]"
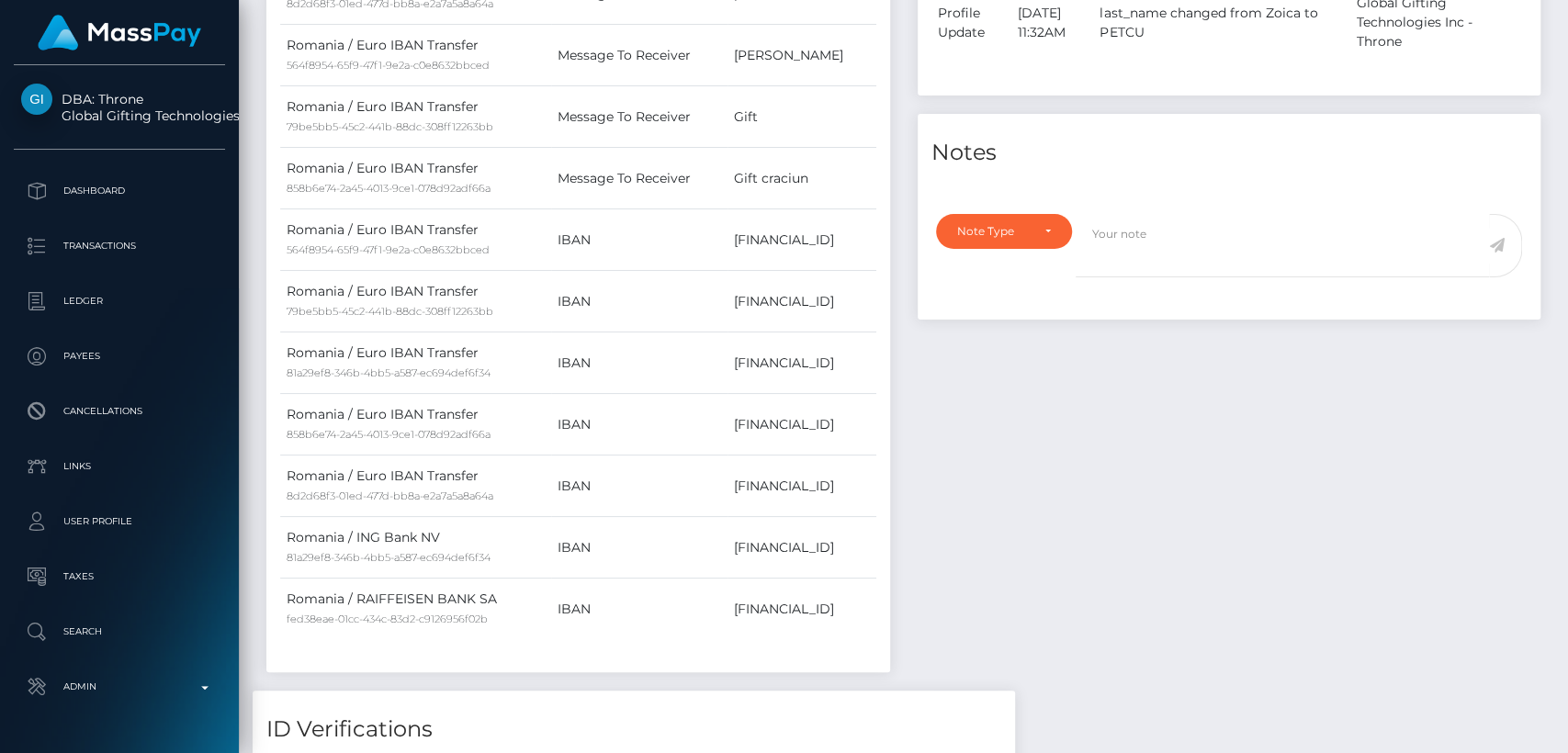
scroll to position [0, 0]
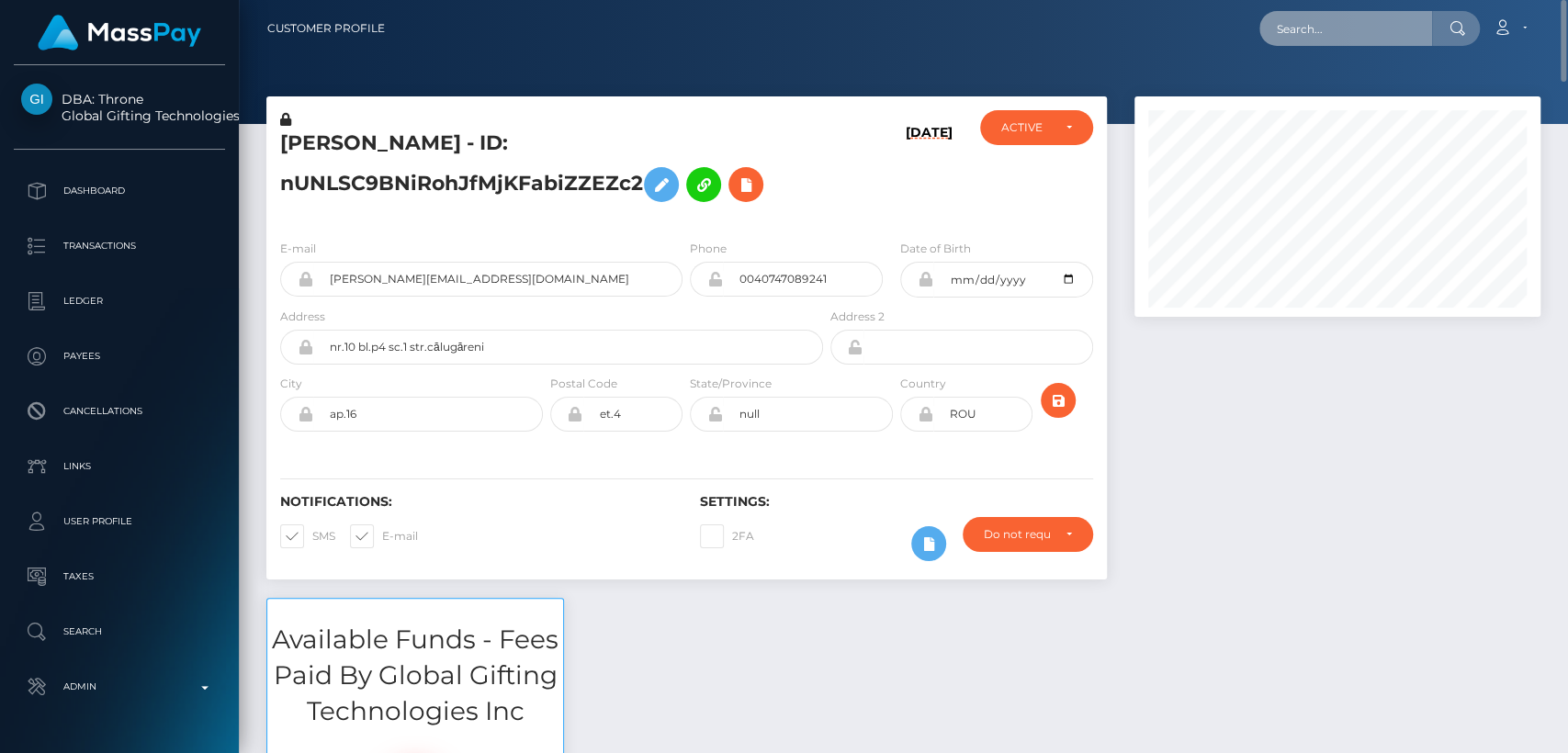
click at [1293, 38] on input "text" at bounding box center [1345, 29] width 173 height 35
paste input "alixbaker.ab@gmail.com"
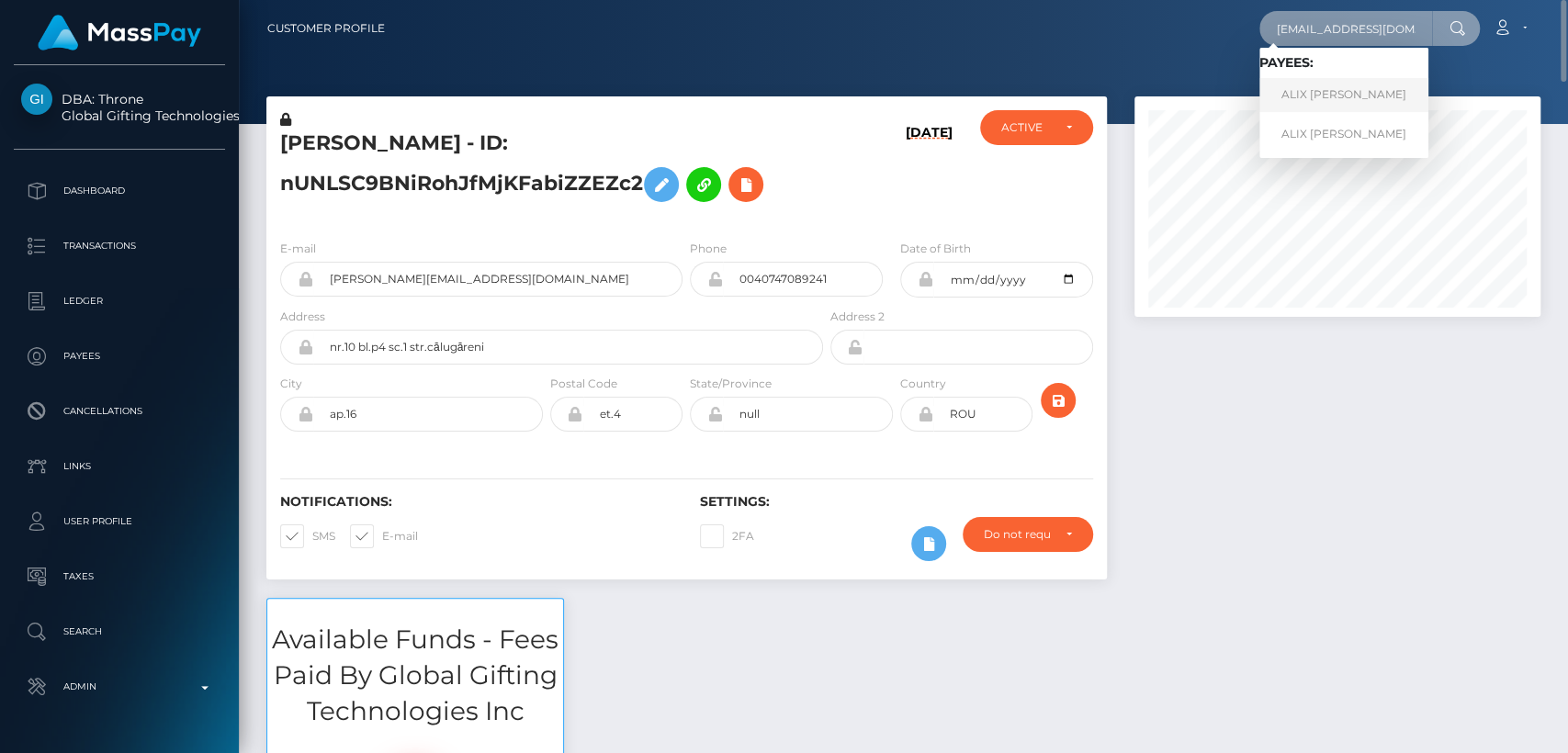
type input "alixbaker.ab@gmail.com"
click at [1357, 101] on link "ALIX SHIRLEY H BAKER" at bounding box center [1343, 96] width 169 height 34
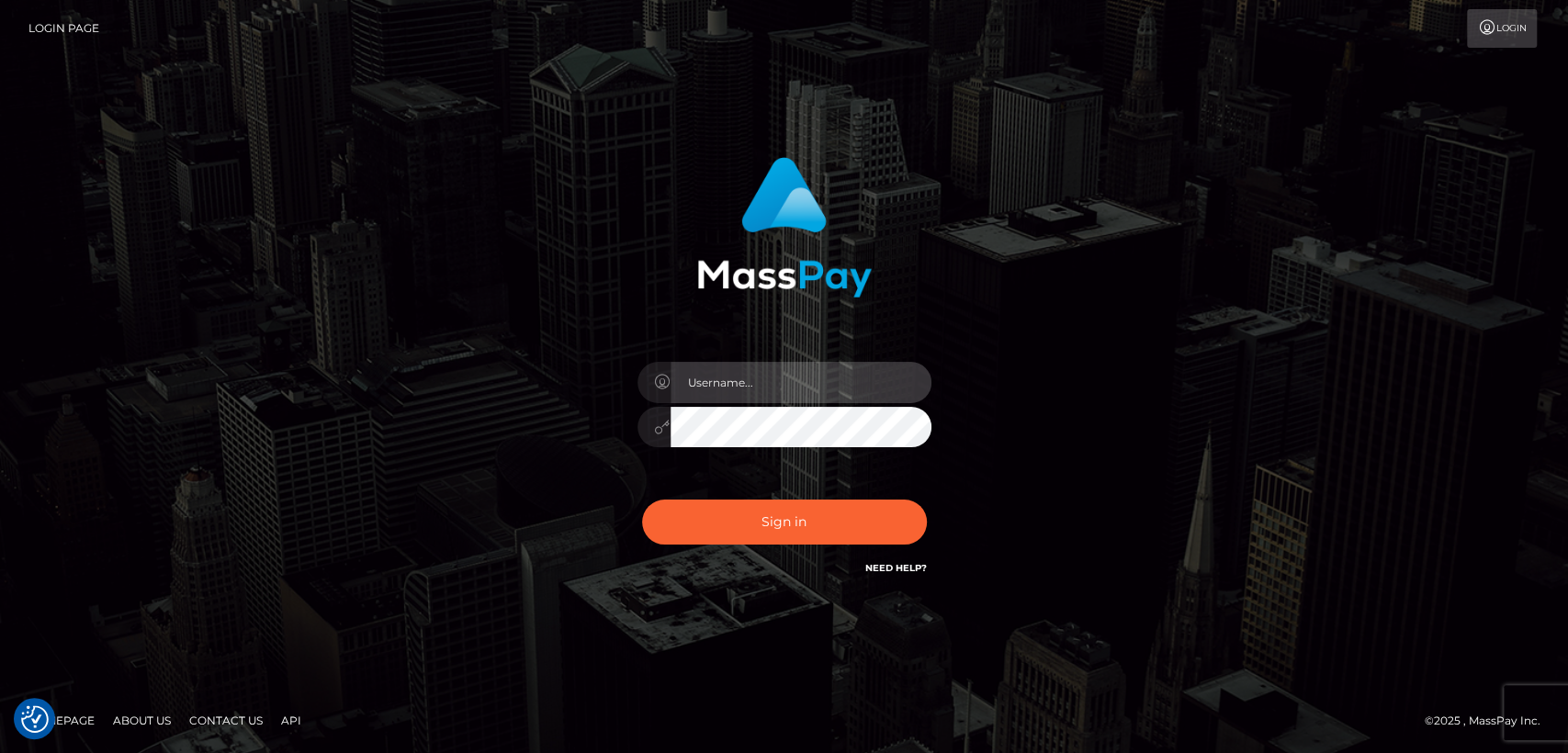
type input "[DOMAIN_NAME]"
click at [732, 374] on input "nt.es" at bounding box center [801, 382] width 261 height 41
click at [642, 500] on button "Sign in" at bounding box center [784, 522] width 285 height 45
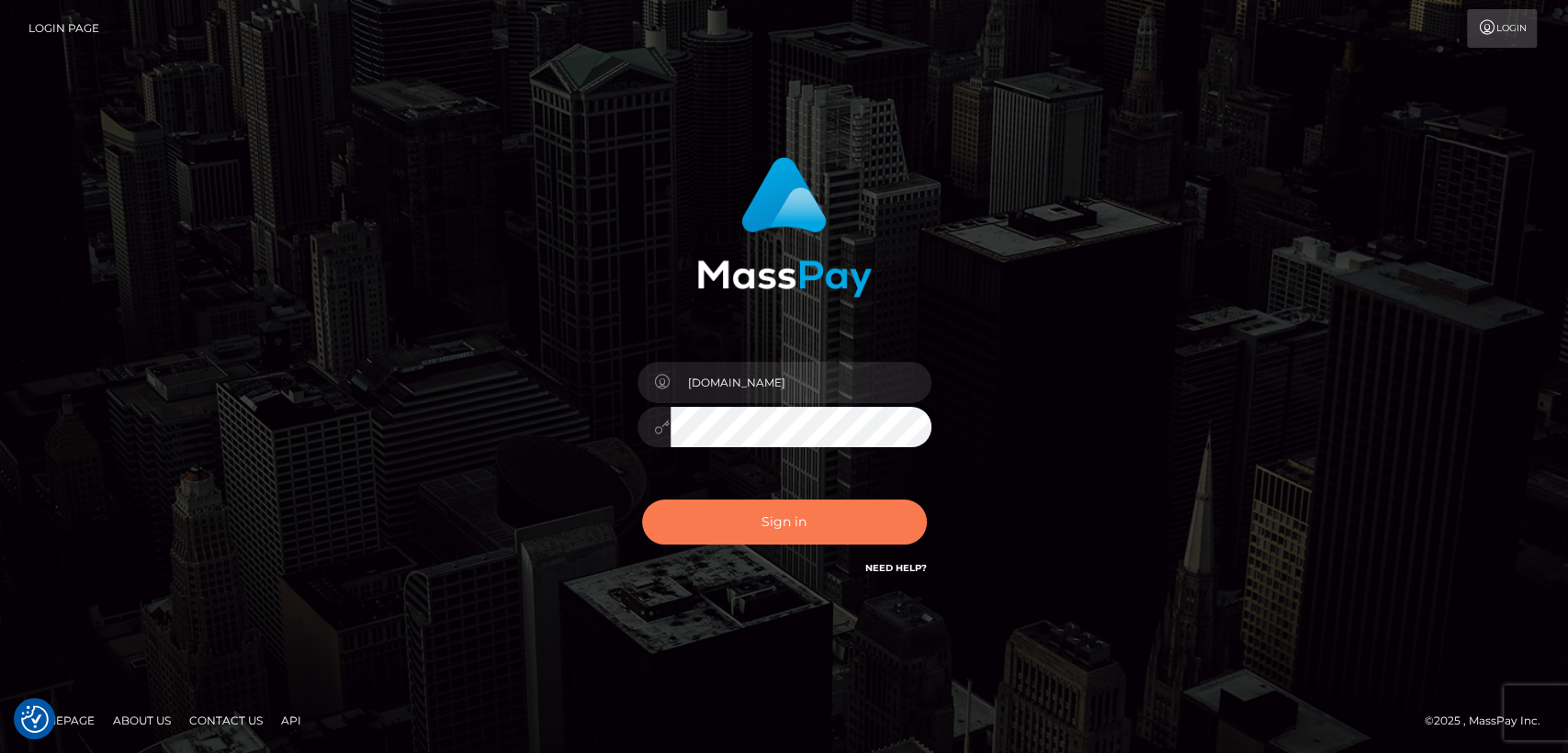
click at [699, 509] on button "Sign in" at bounding box center [784, 522] width 285 height 45
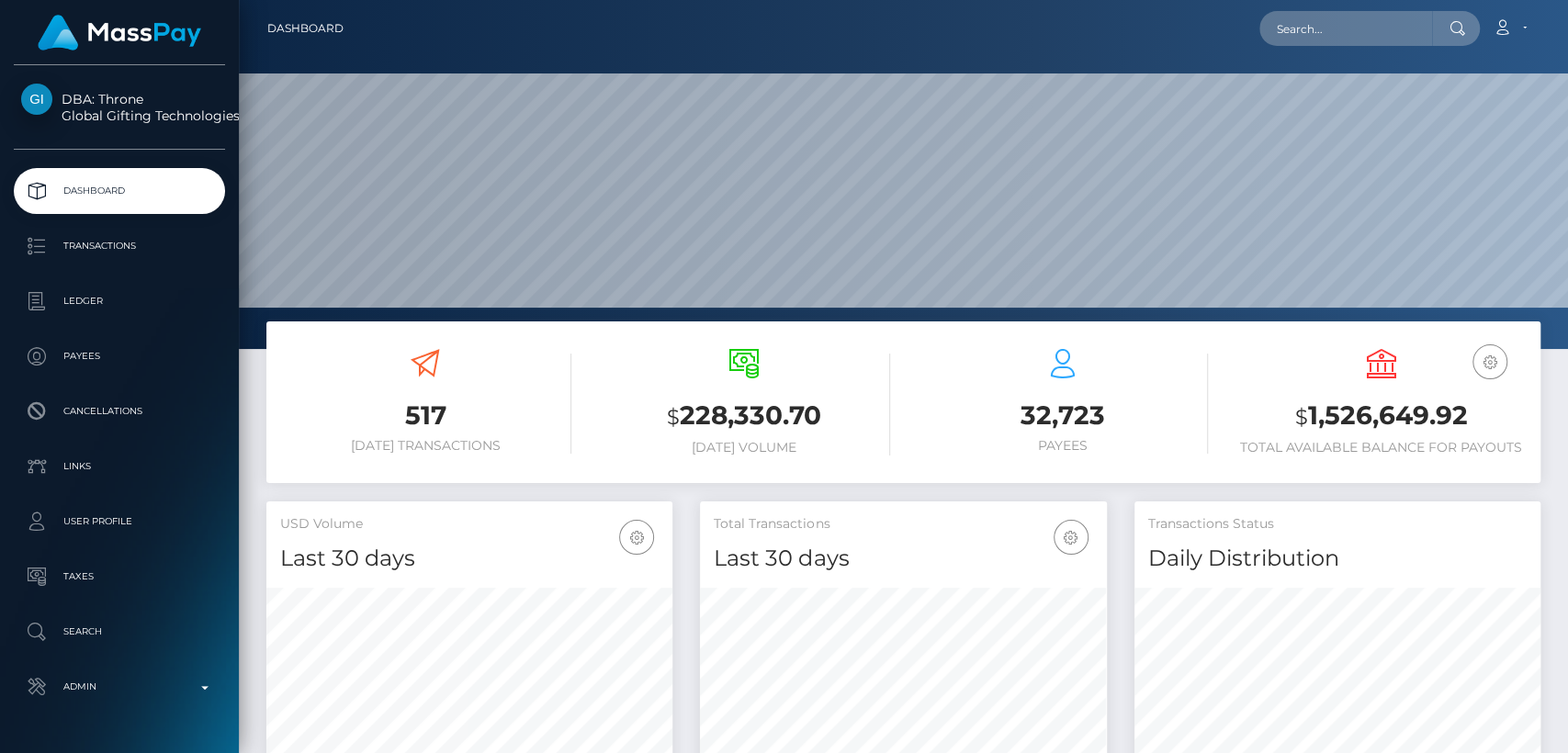
scroll to position [324, 406]
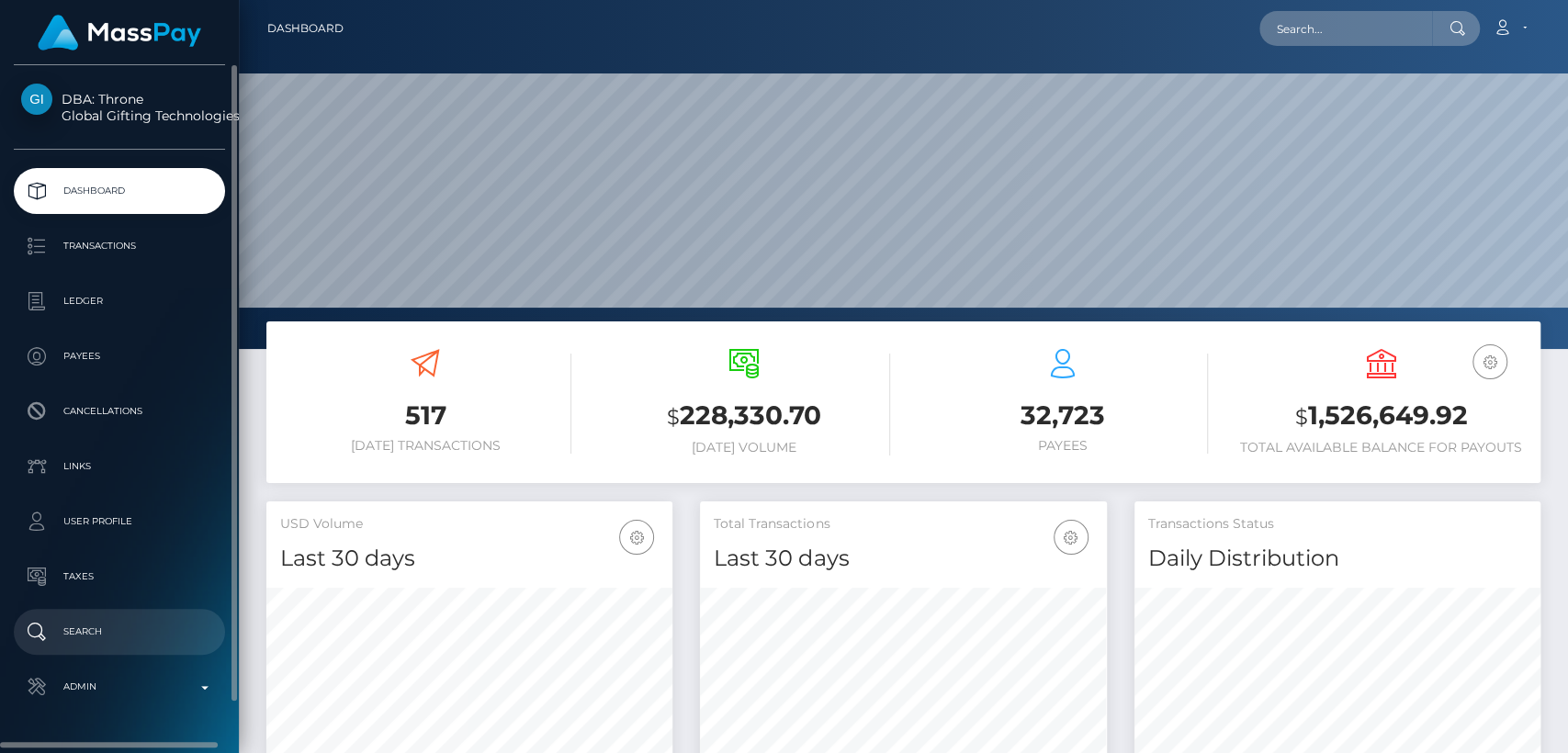
click at [83, 626] on p "Search" at bounding box center [119, 632] width 197 height 28
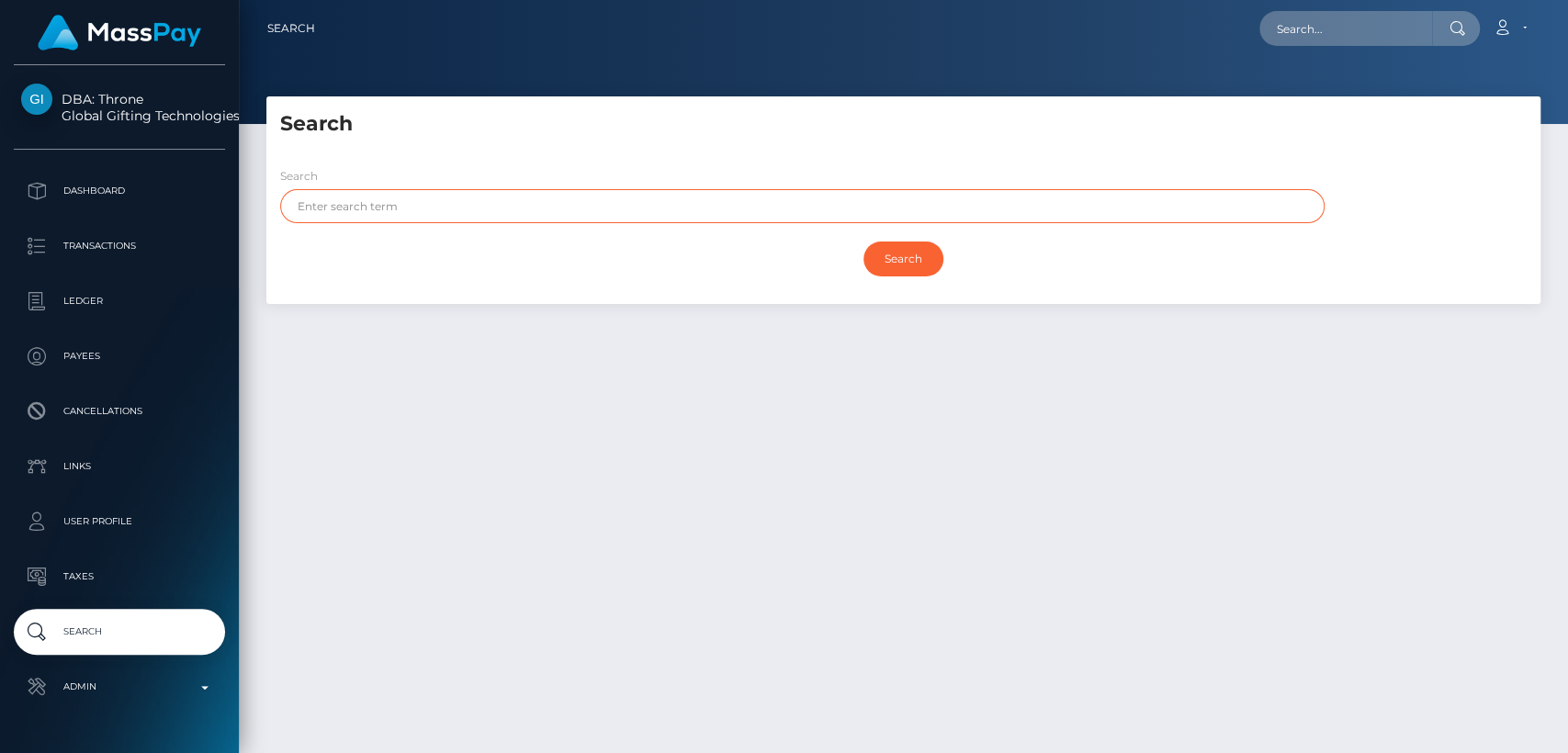
click at [553, 203] on input "text" at bounding box center [802, 206] width 1044 height 34
click at [416, 197] on input "text" at bounding box center [802, 206] width 1044 height 34
paste input "[PERSON_NAME]"
type input "ZOICA"
click at [864, 242] on input "Search" at bounding box center [904, 259] width 80 height 35
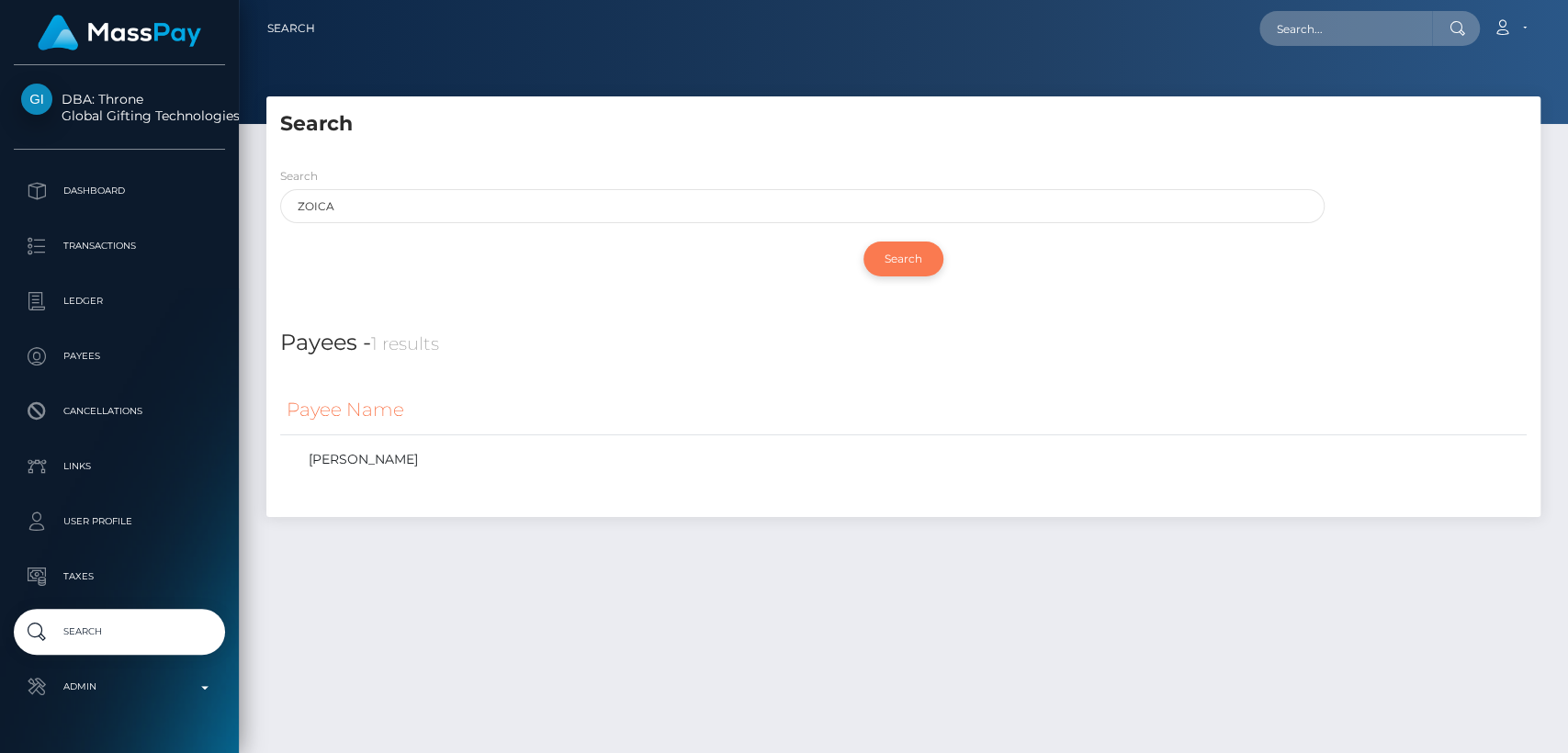
click at [897, 253] on input "Search" at bounding box center [904, 259] width 80 height 35
click at [398, 458] on link "ZOICA PETCU" at bounding box center [903, 460] width 1234 height 27
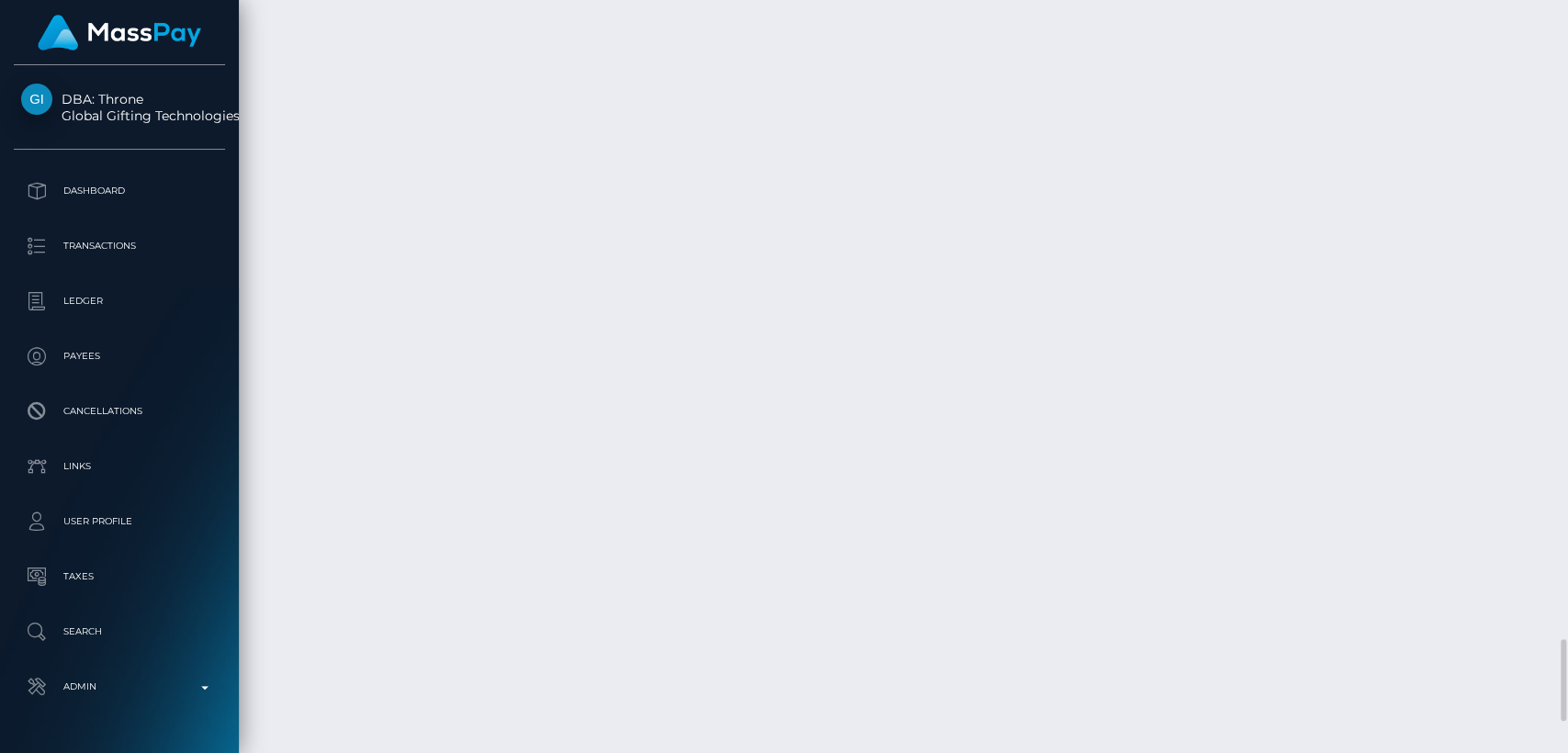
scroll to position [5820, 0]
drag, startPoint x: 822, startPoint y: 384, endPoint x: 735, endPoint y: 376, distance: 87.4
copy td "[PERSON_NAME]"
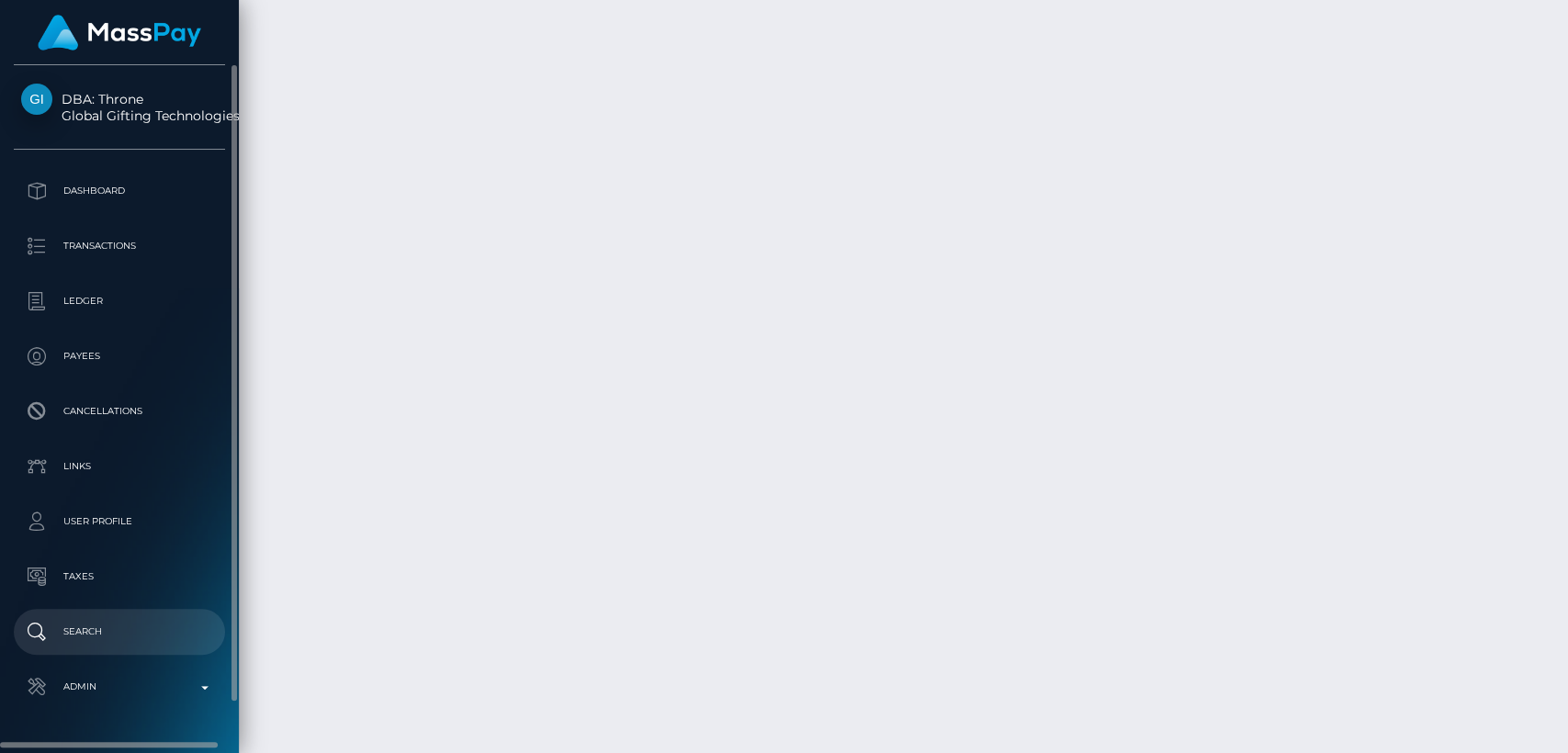
click at [127, 621] on p "Search" at bounding box center [119, 632] width 197 height 28
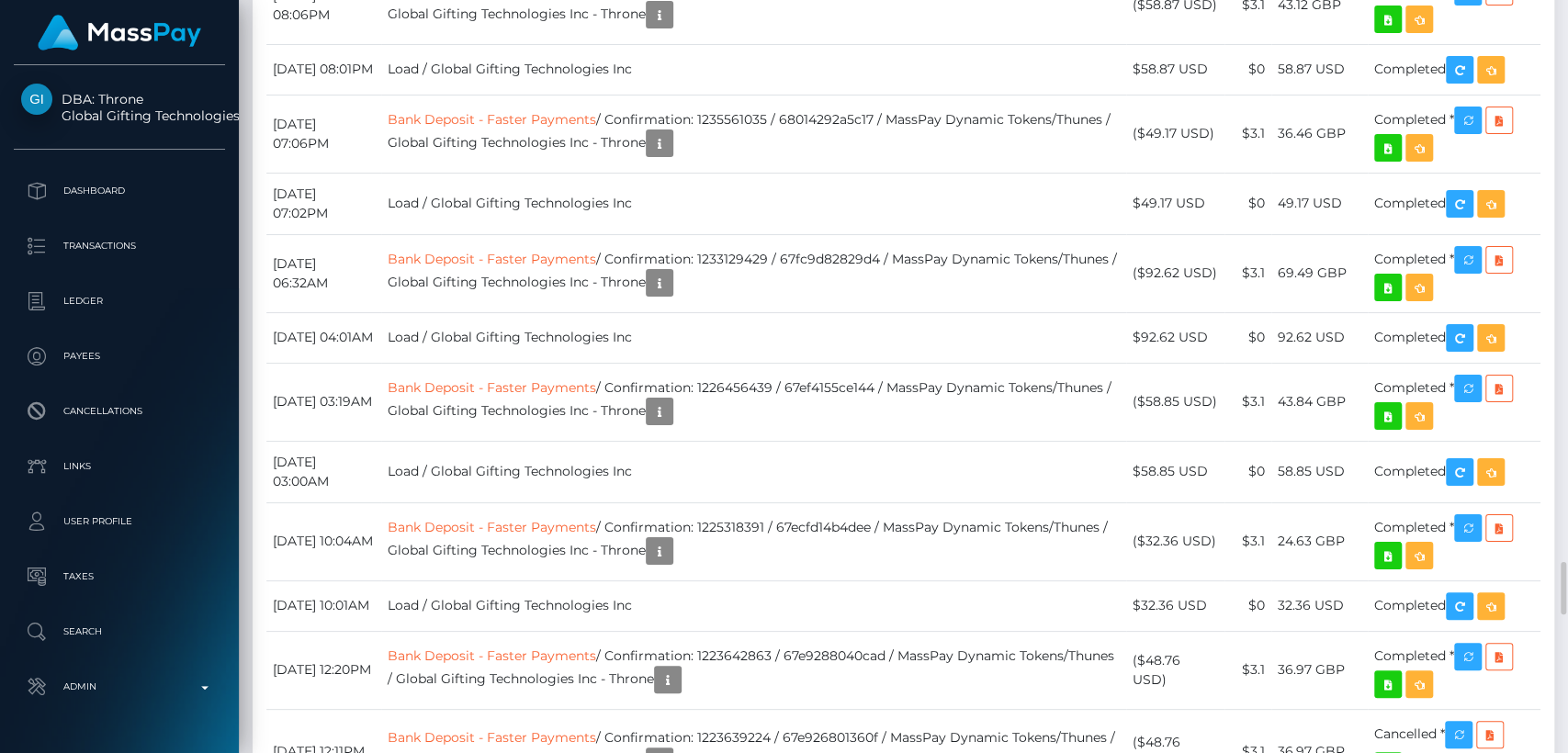
scroll to position [8007, 0]
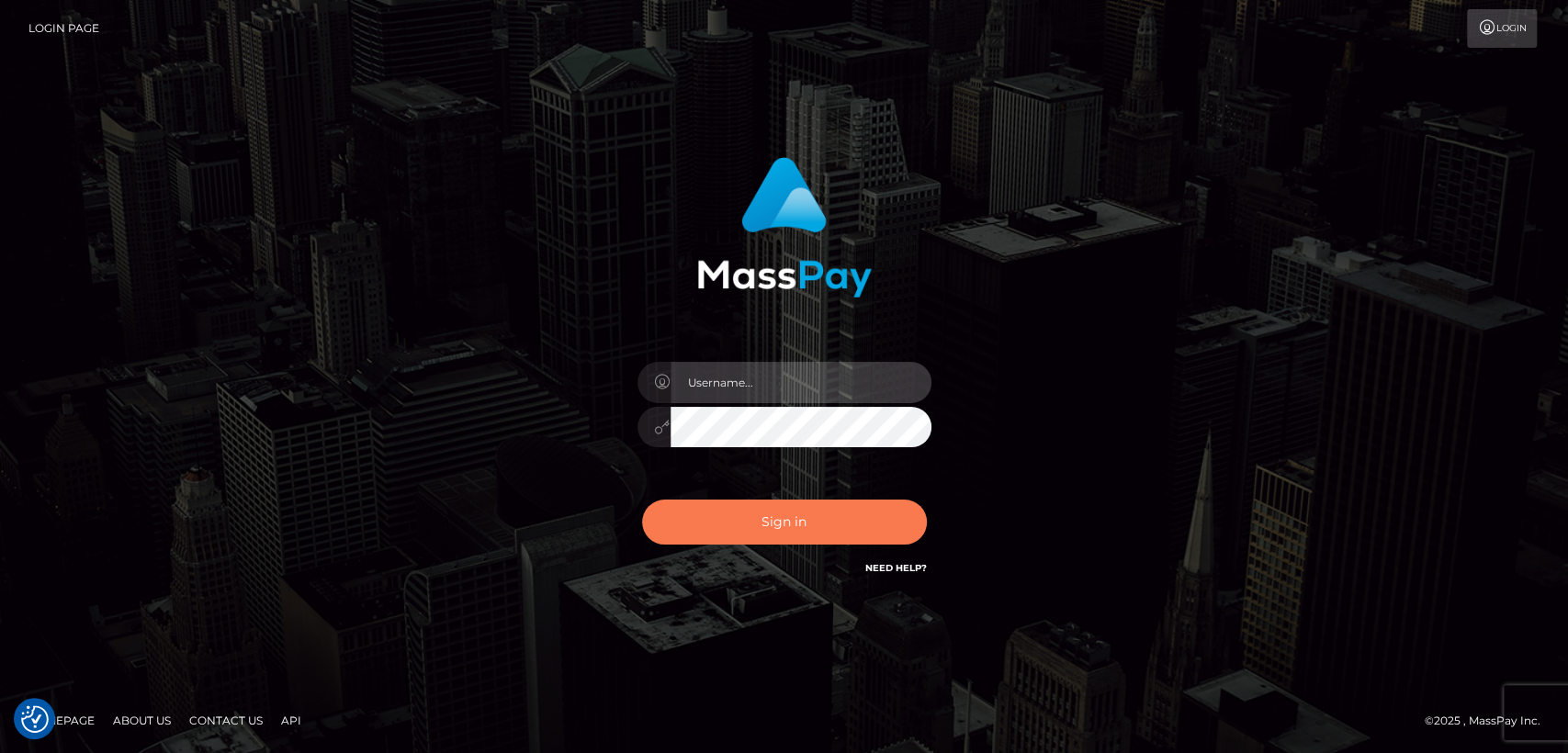
type input "[DOMAIN_NAME]"
click at [761, 529] on button "Sign in" at bounding box center [784, 522] width 285 height 45
type input "[DOMAIN_NAME]"
click at [749, 530] on button "Sign in" at bounding box center [784, 522] width 285 height 45
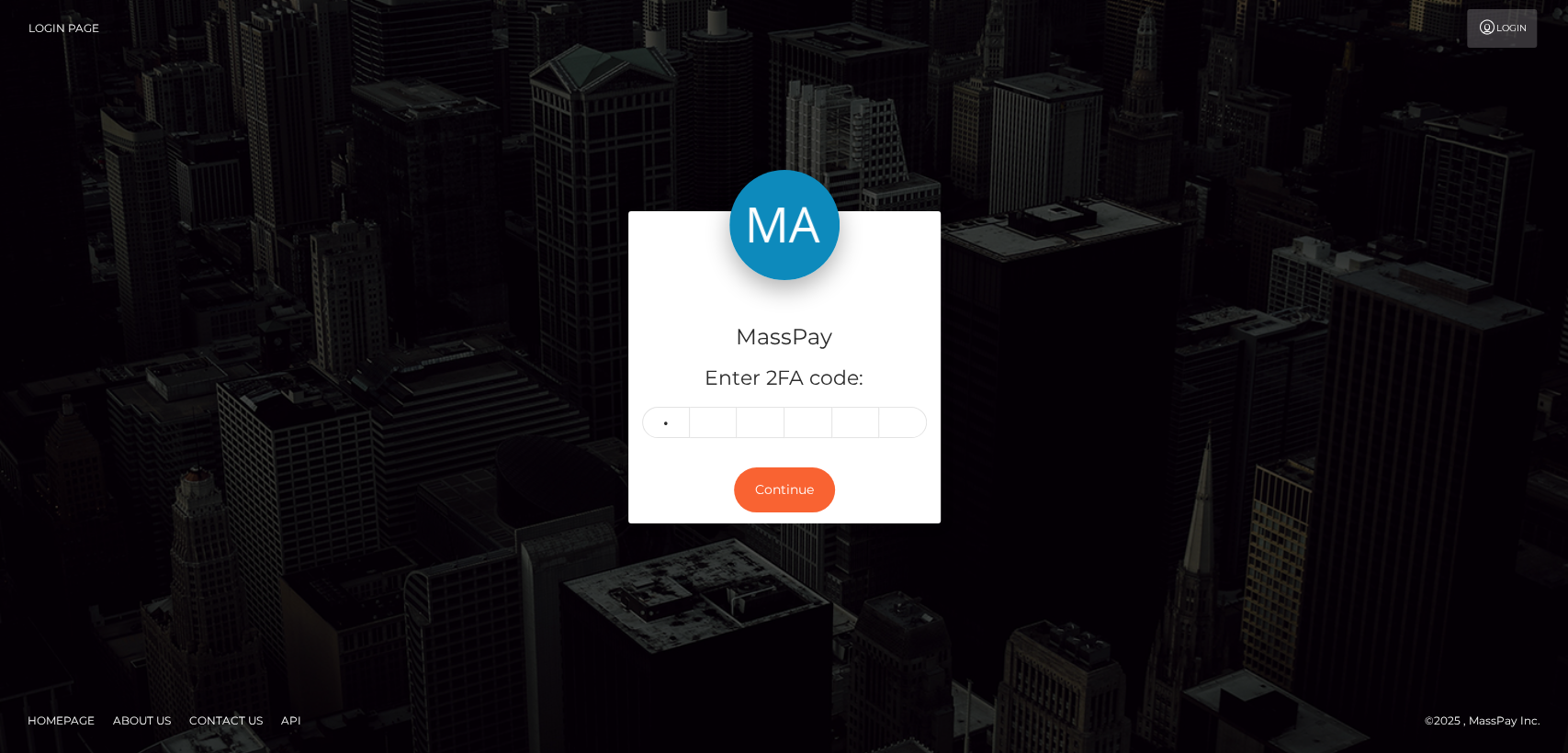
type input "0"
type input "8"
type input "3"
type input "9"
type input "2"
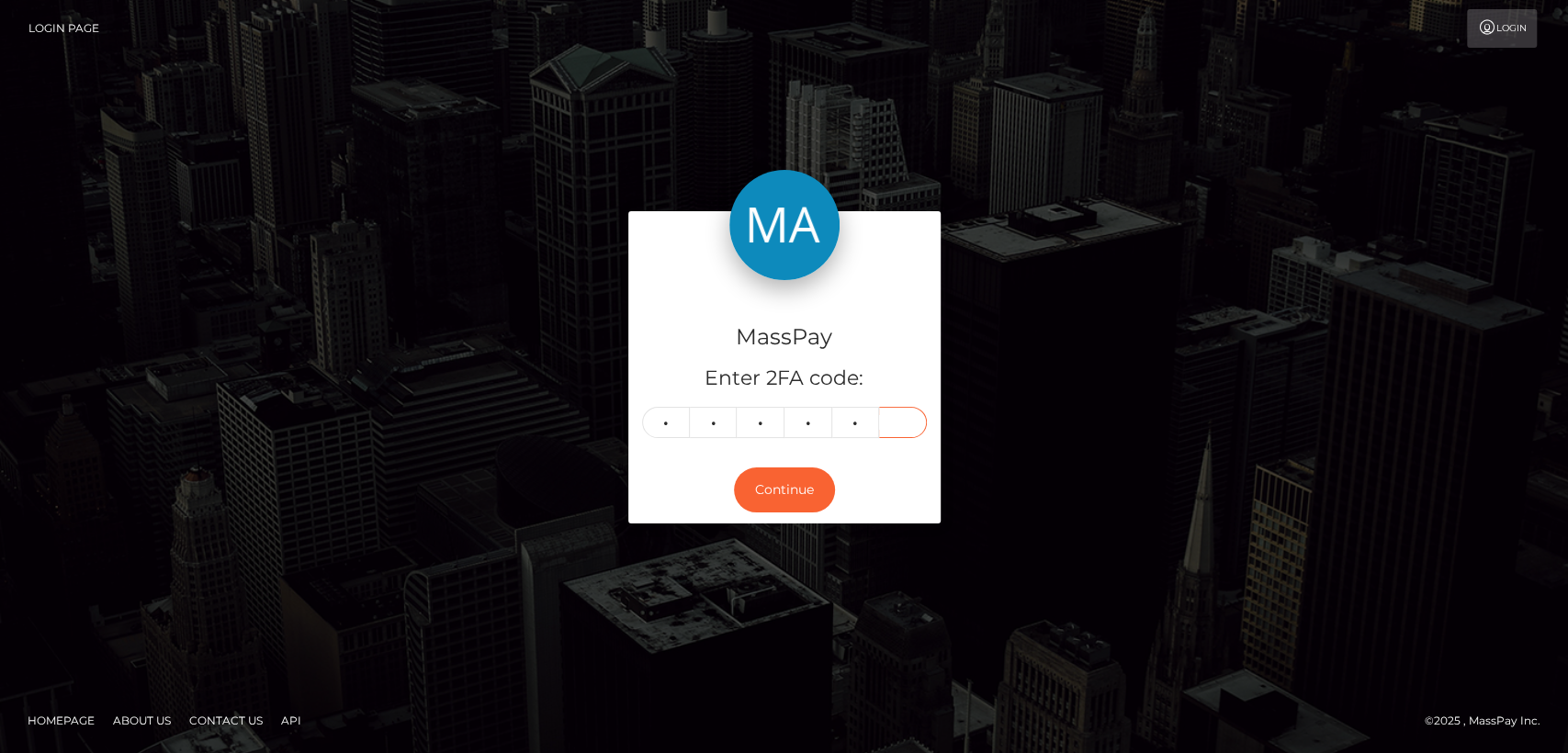
type input "7"
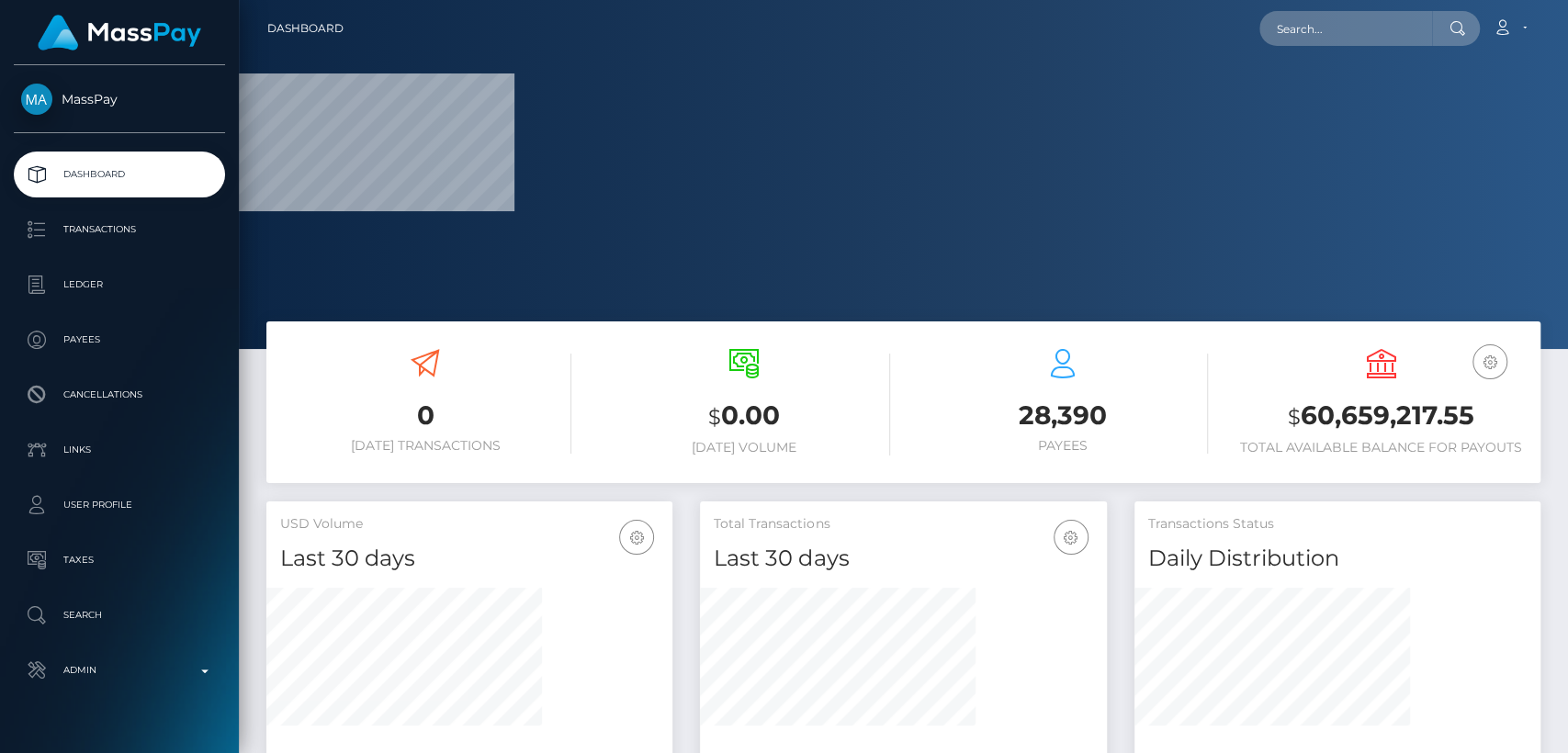
scroll to position [324, 406]
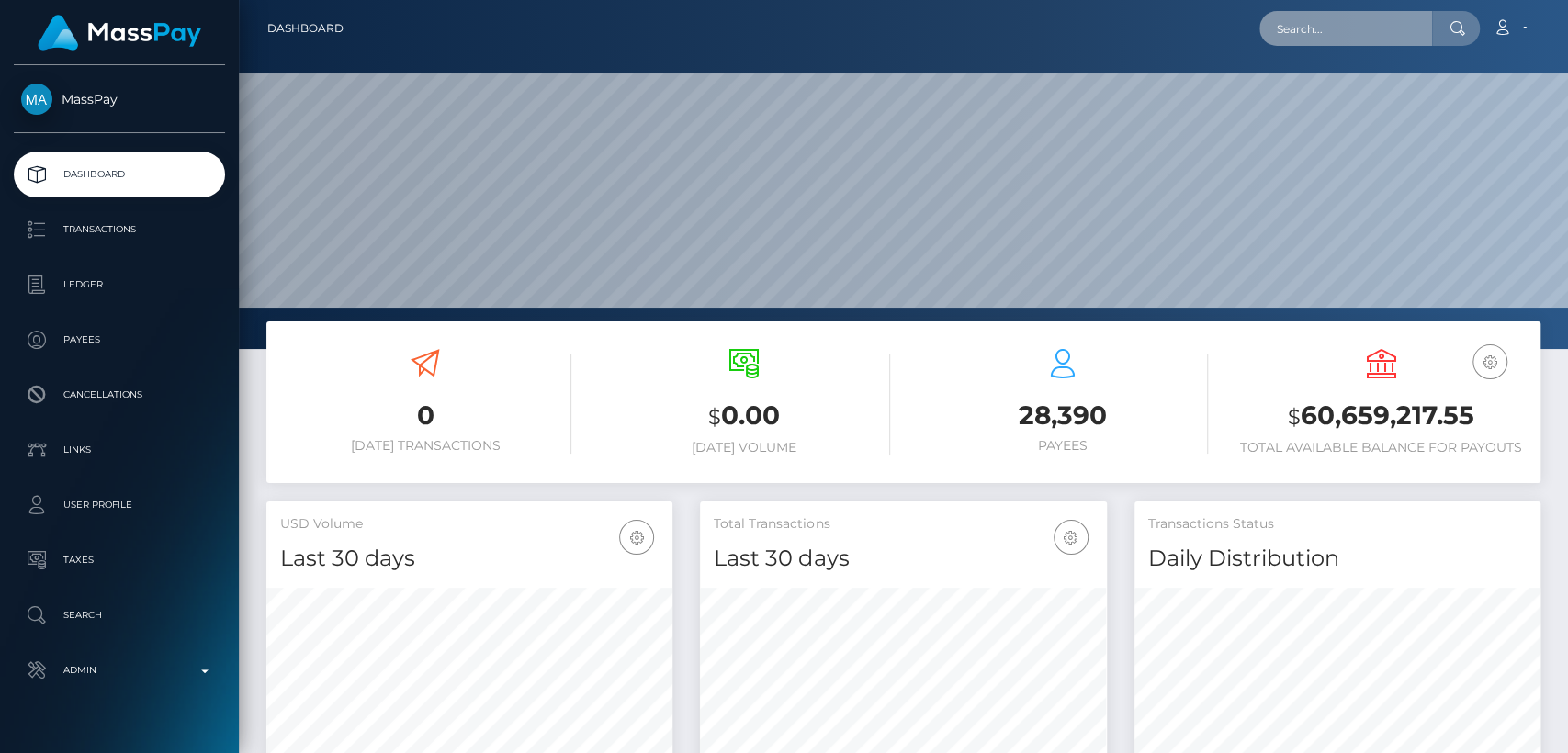
click at [1372, 32] on input "text" at bounding box center [1345, 29] width 173 height 35
paste input "z2xs58cmxy@privaterelay.appleid.com"
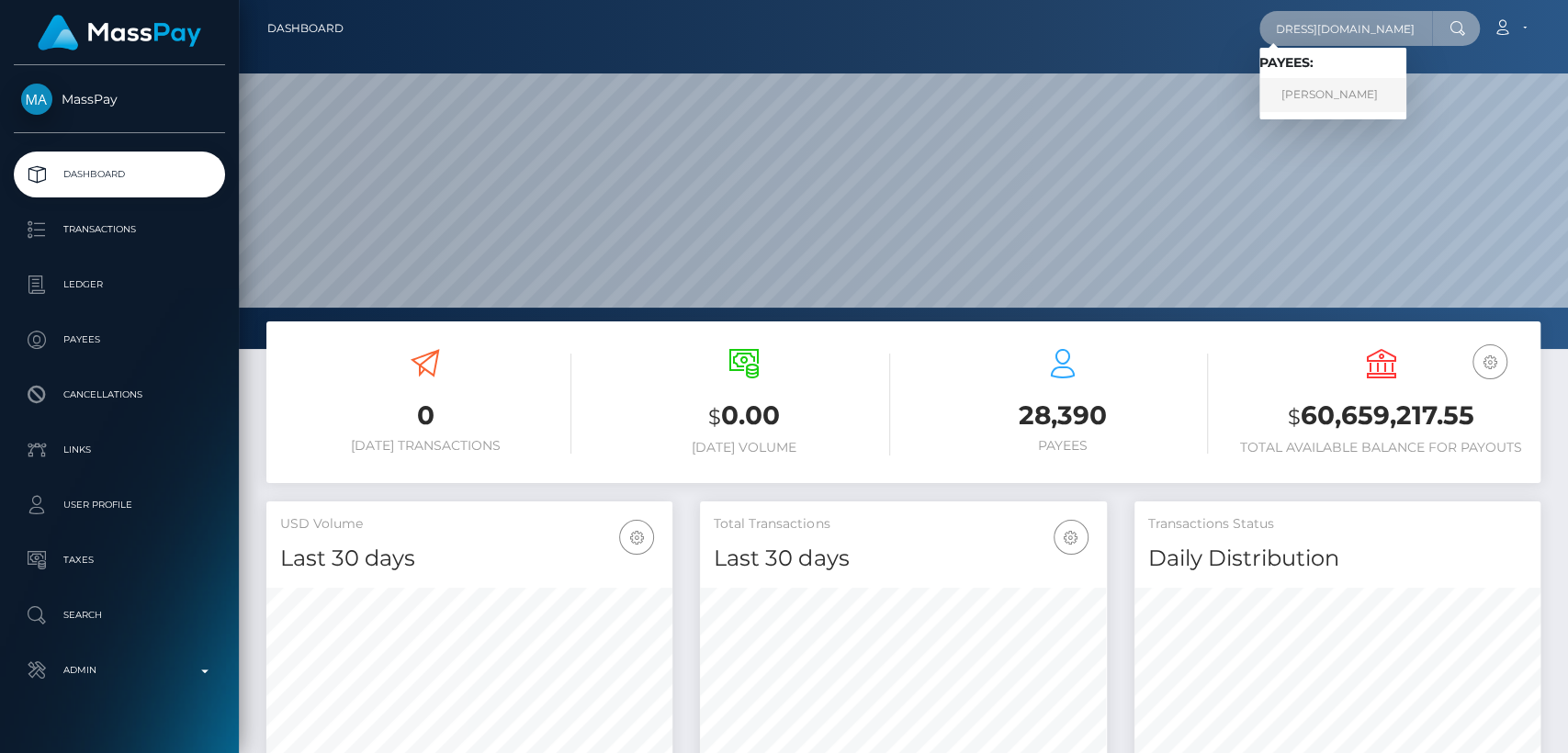
type input "z2xs58cmxy@privaterelay.appleid.com"
click at [1373, 87] on link "KEVIN KIERDORF" at bounding box center [1333, 96] width 147 height 34
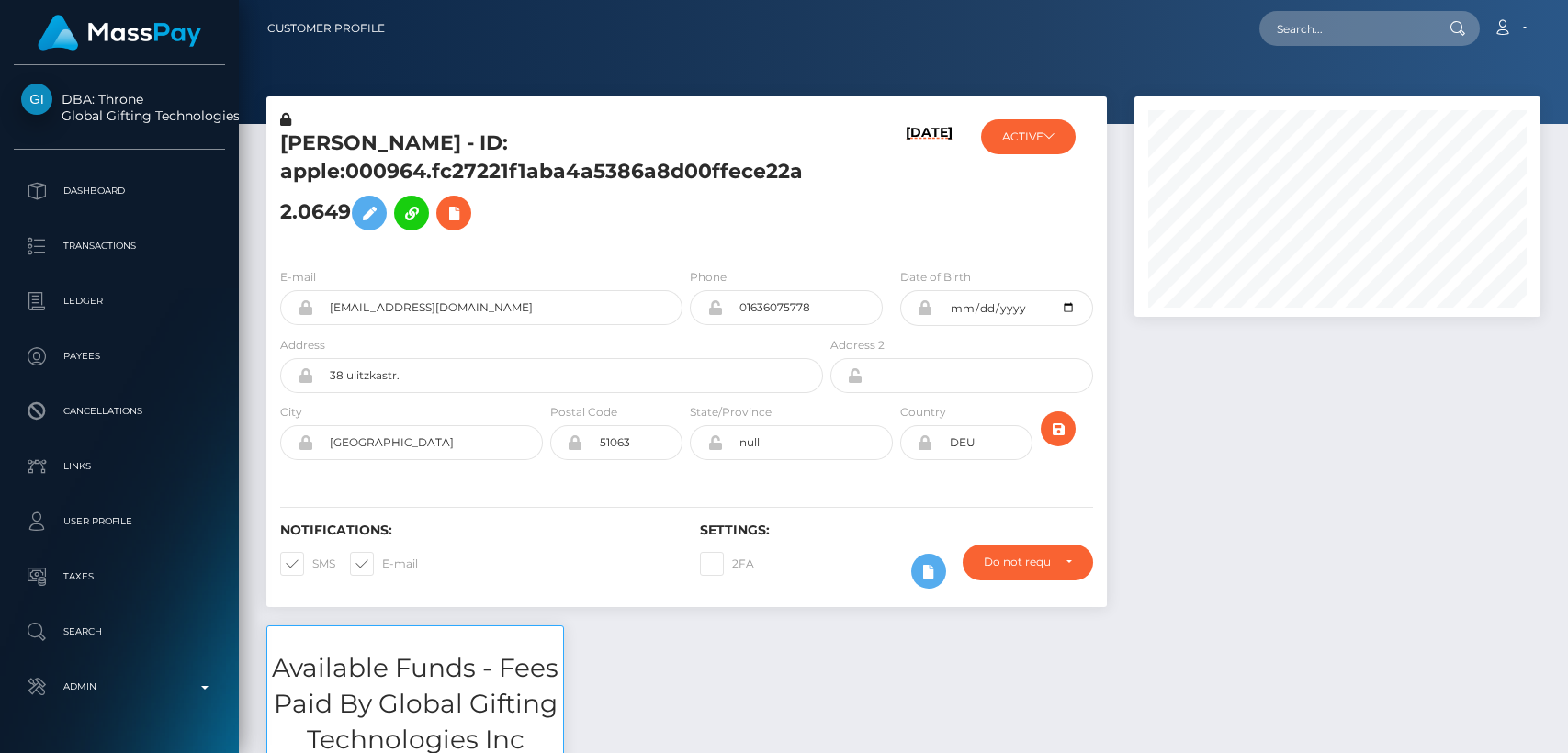
click at [881, 192] on div "09/04/25" at bounding box center [896, 182] width 140 height 143
click at [321, 147] on h5 "KEVIN KIERDORF - ID: apple:000964.fc27221f1aba4a5386a8d00ffece22a2.0649" at bounding box center [547, 184] width 533 height 110
copy h5 "KEVIN"
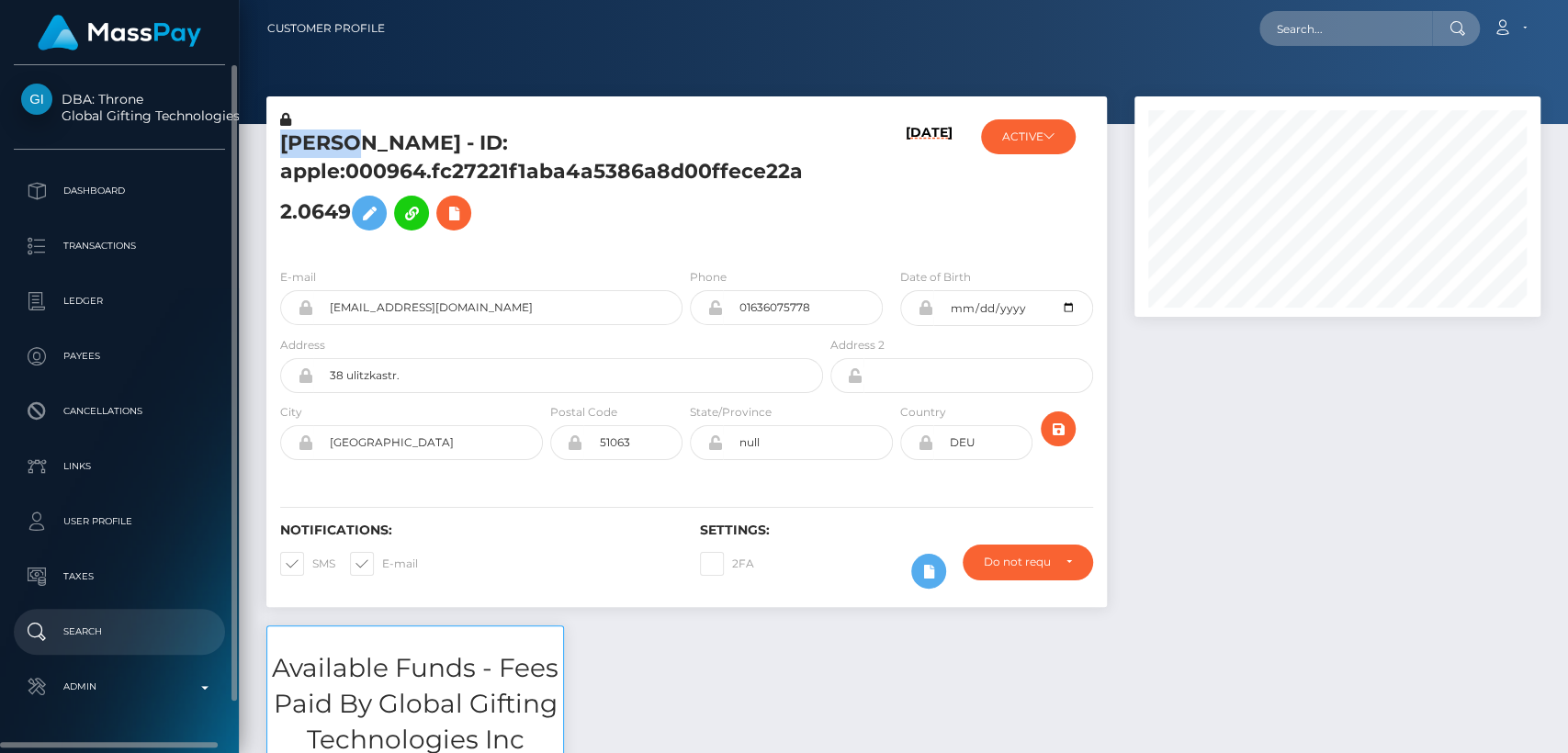
click at [90, 631] on p "Search" at bounding box center [119, 632] width 197 height 28
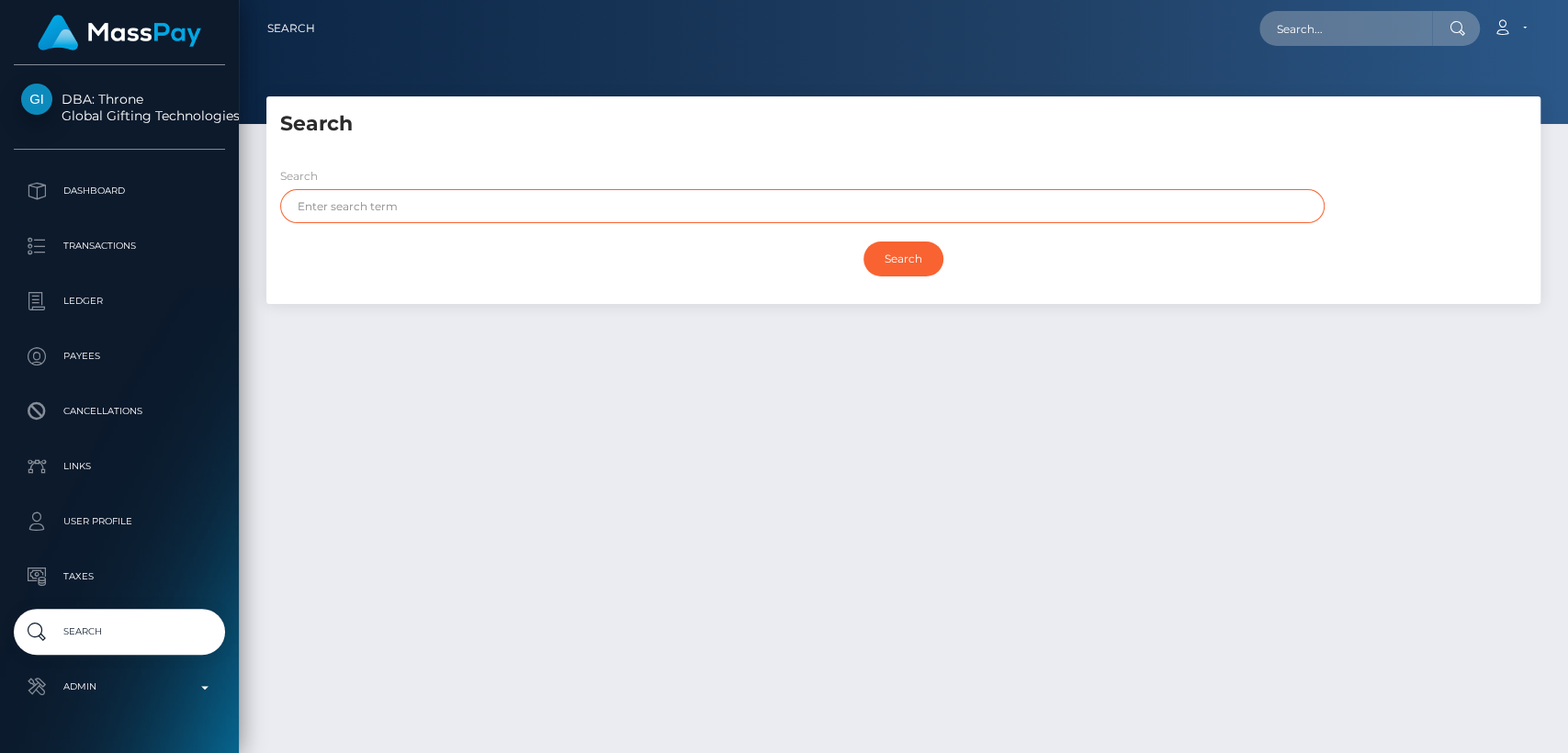
click at [492, 218] on input "text" at bounding box center [802, 206] width 1044 height 34
paste input "[PERSON_NAME]"
click at [351, 210] on input "[PERSON_NAME]" at bounding box center [802, 206] width 1044 height 34
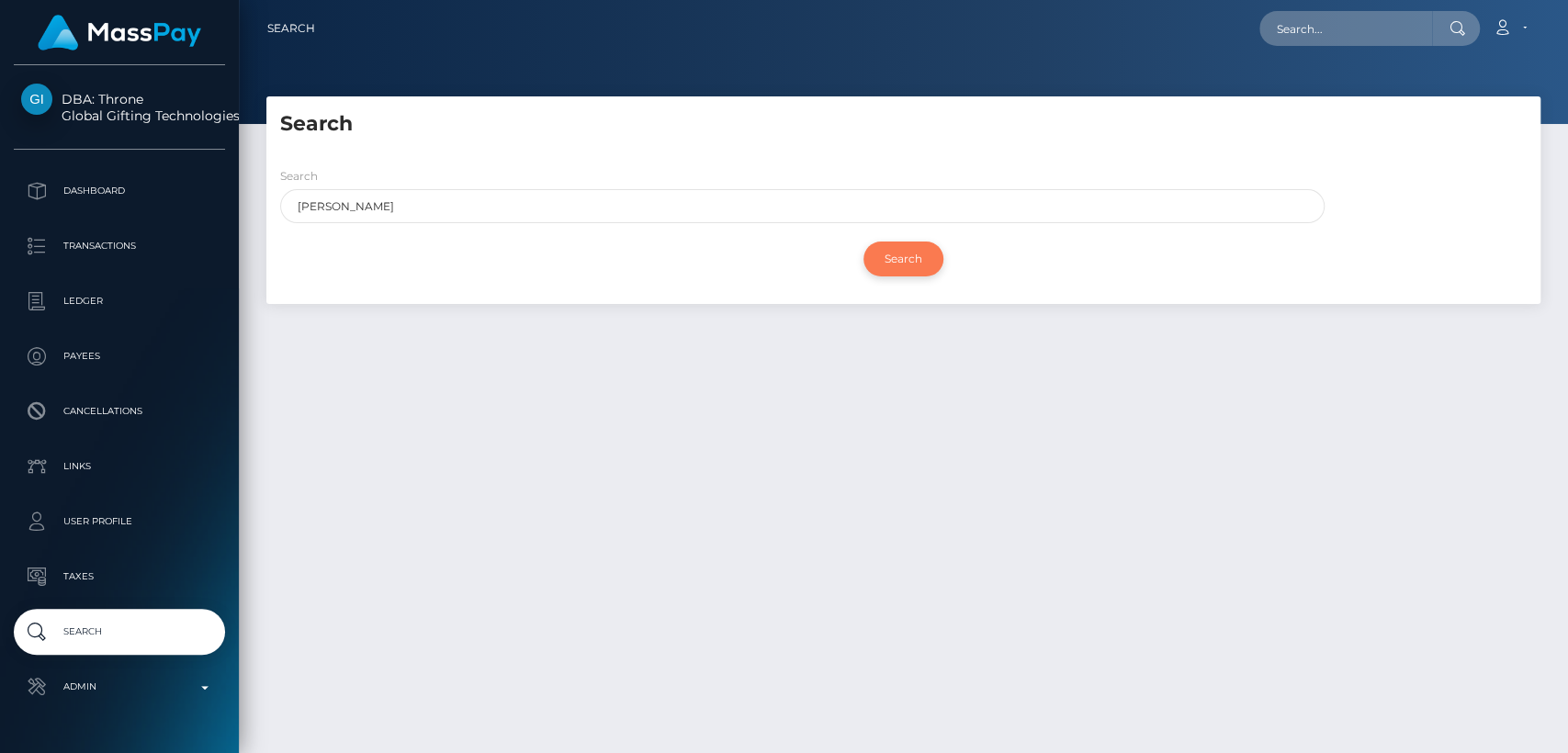
click at [910, 242] on input "Search" at bounding box center [904, 259] width 80 height 35
click at [910, 247] on input "Search" at bounding box center [904, 259] width 80 height 35
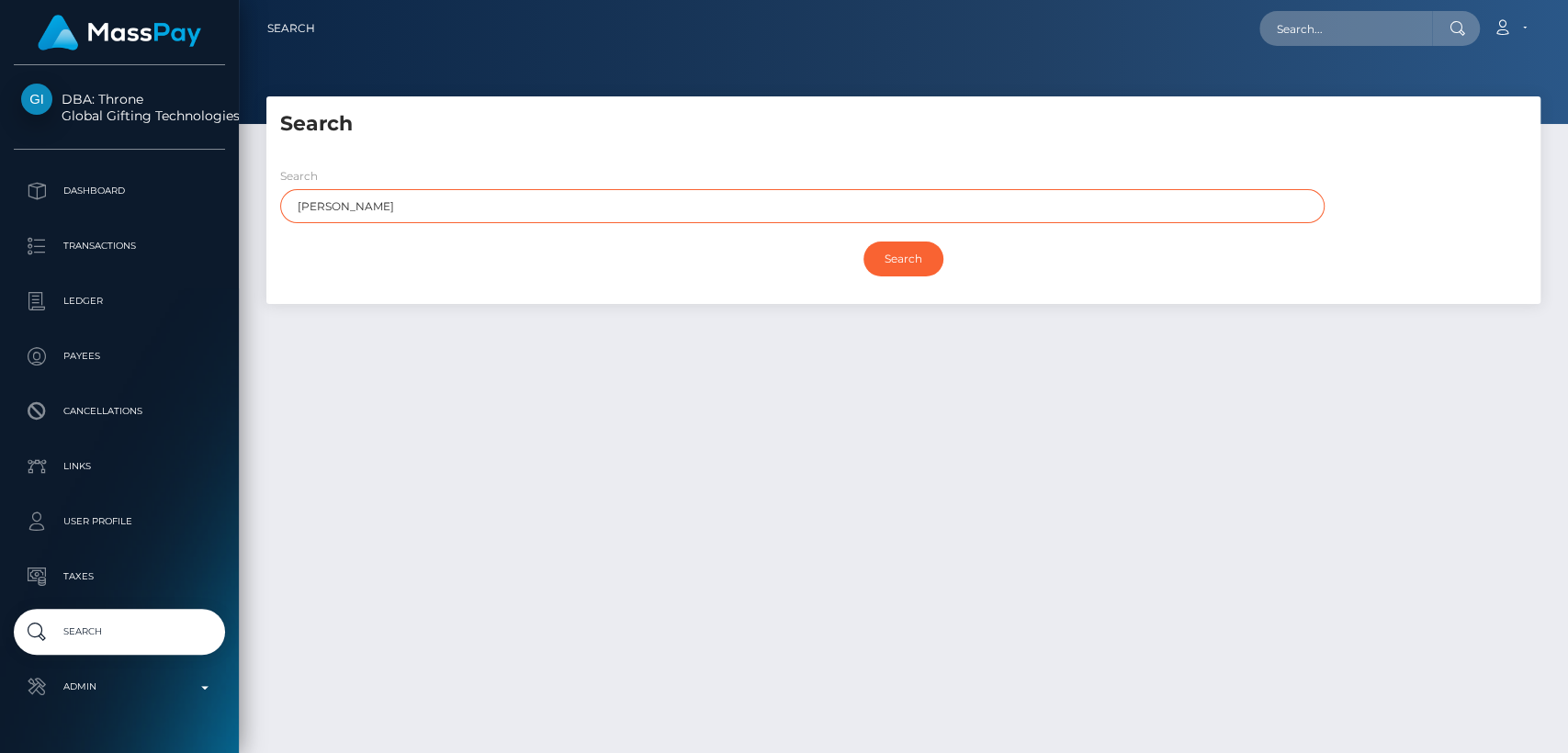
click at [791, 210] on input "[PERSON_NAME]" at bounding box center [802, 206] width 1044 height 34
type input "[PERSON_NAME]"
click at [864, 242] on input "Search" at bounding box center [904, 259] width 80 height 35
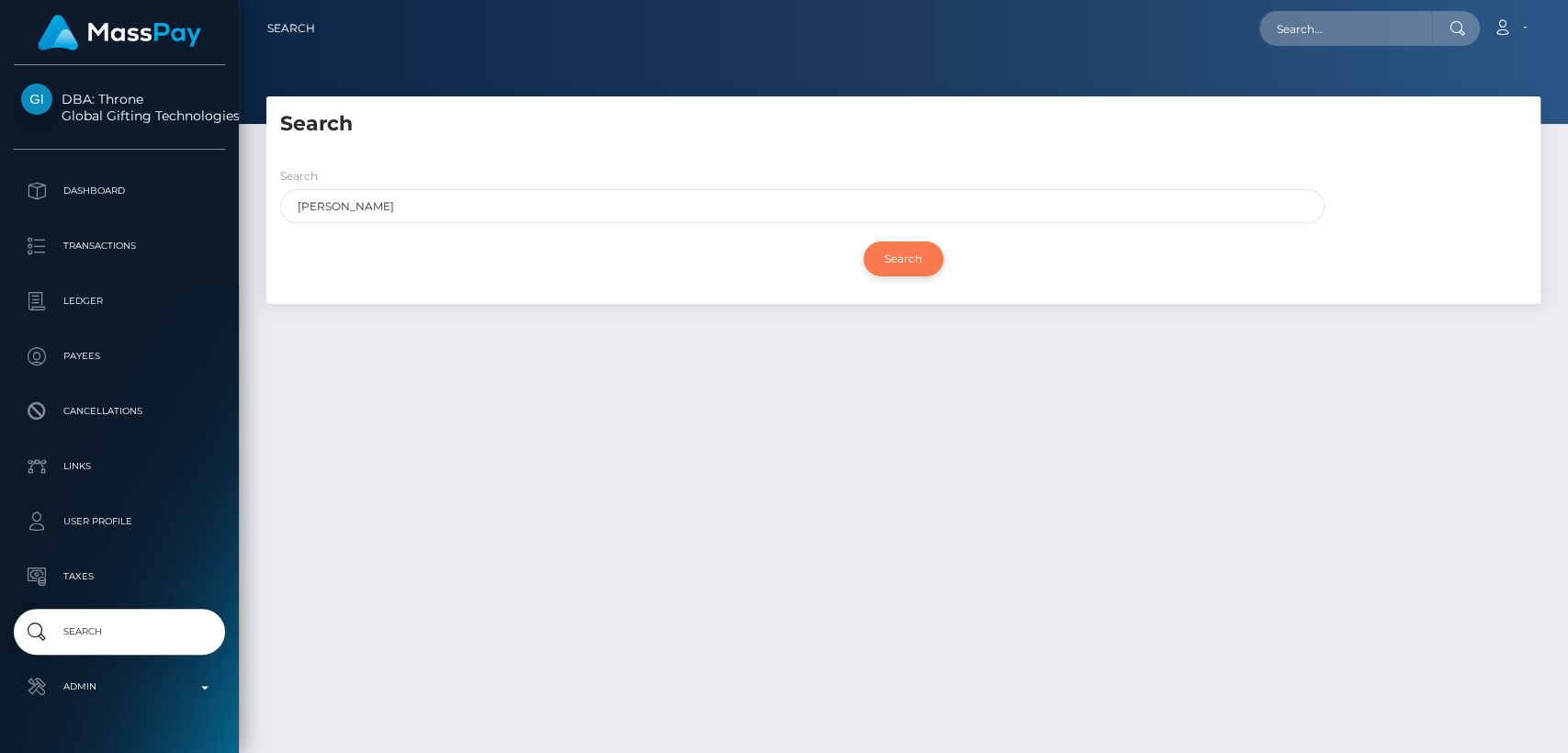
click at [904, 260] on input "Search" at bounding box center [904, 259] width 80 height 35
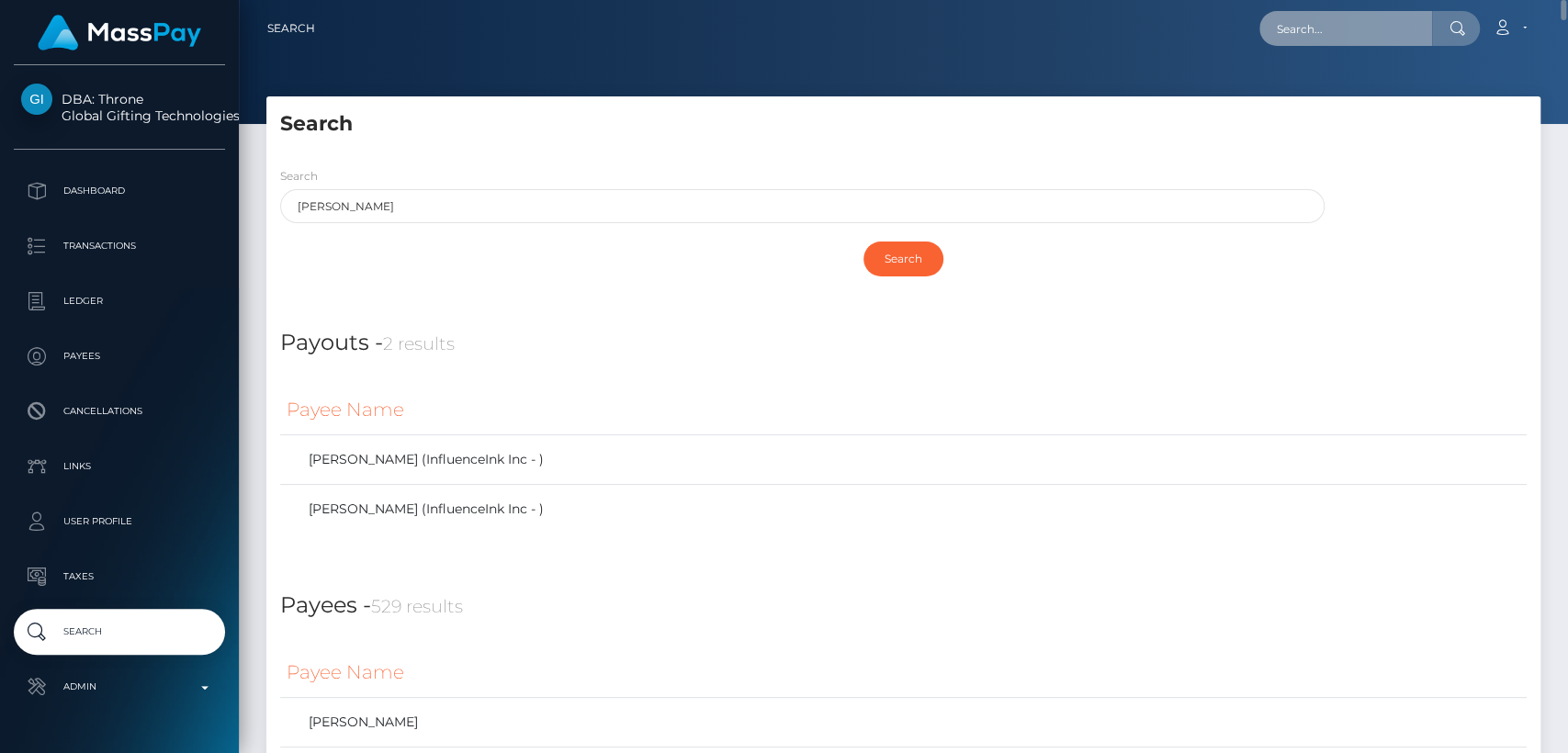
click at [1426, 38] on input "text" at bounding box center [1345, 29] width 173 height 35
paste input "[EMAIL_ADDRESS][DOMAIN_NAME]"
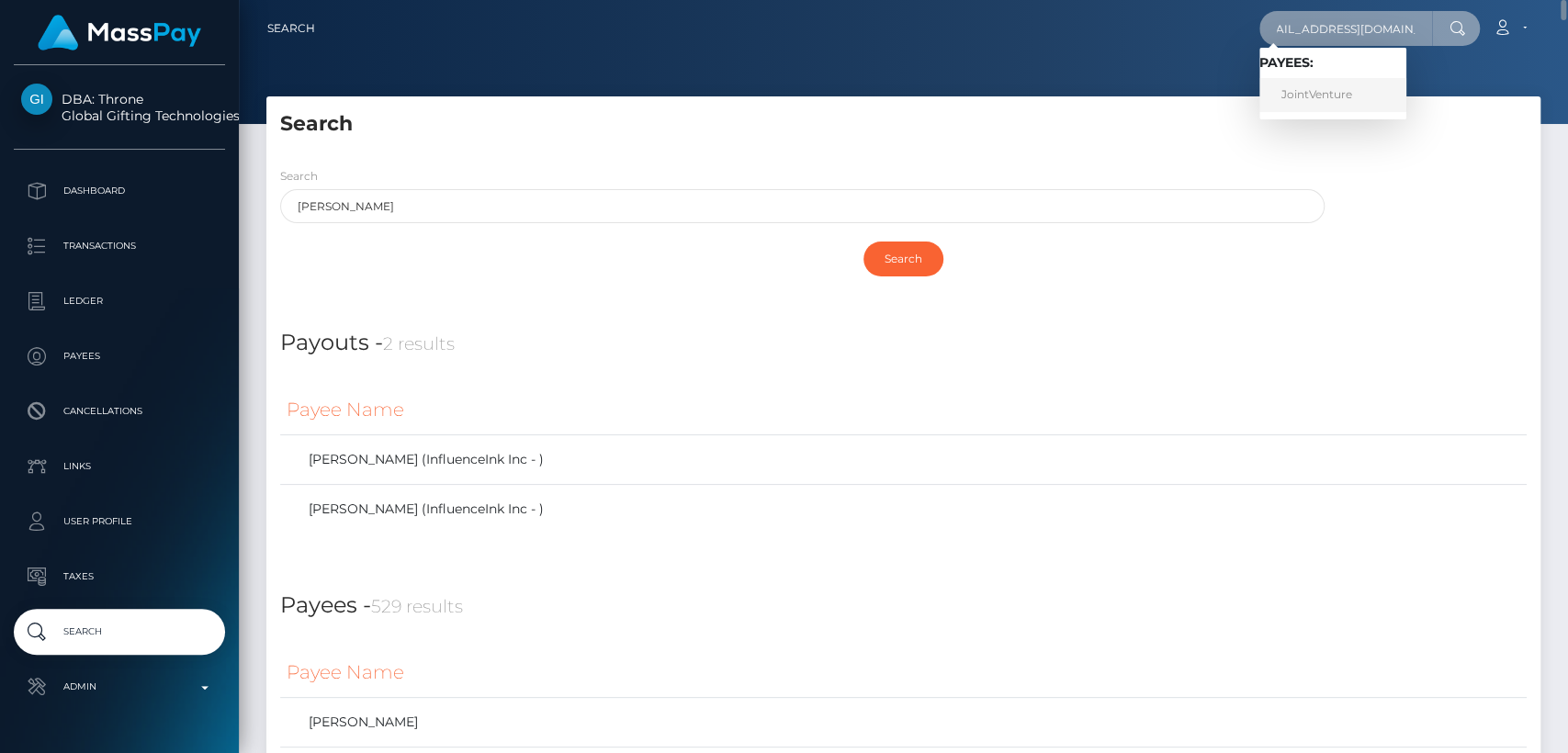
type input "[EMAIL_ADDRESS][DOMAIN_NAME]"
click at [1348, 99] on link "JointVenture" at bounding box center [1333, 96] width 147 height 34
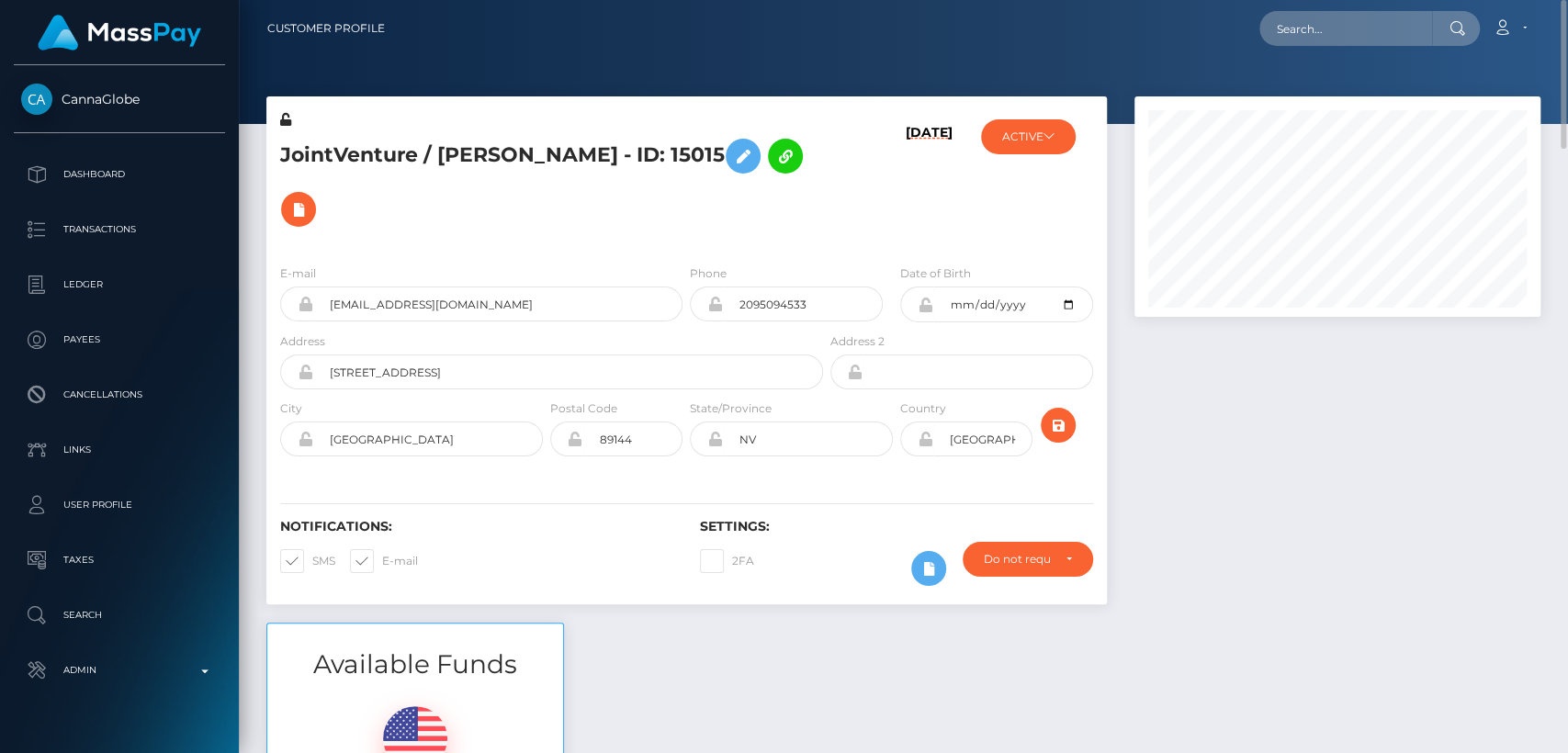
click at [462, 148] on h5 "JointVenture / Chris Gandy - ID: 15015" at bounding box center [547, 183] width 533 height 107
click at [454, 151] on h5 "JointVenture / Chris Gandy - ID: 15015" at bounding box center [547, 183] width 533 height 107
click at [454, 152] on h5 "JointVenture / Chris Gandy - ID: 15015" at bounding box center [547, 183] width 533 height 107
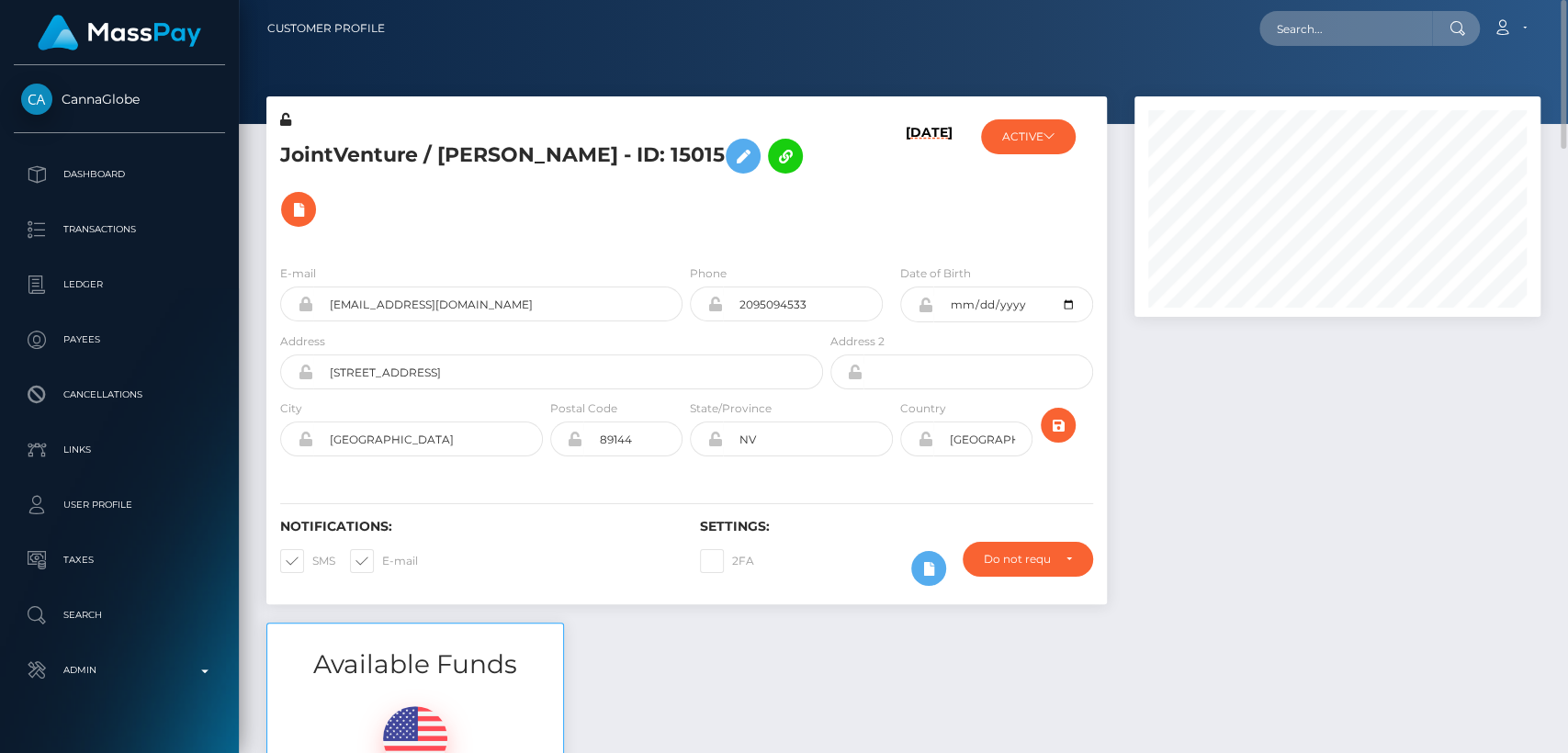
click at [454, 152] on h5 "JointVenture / Chris Gandy - ID: 15015" at bounding box center [547, 183] width 533 height 107
copy h5 "Chris"
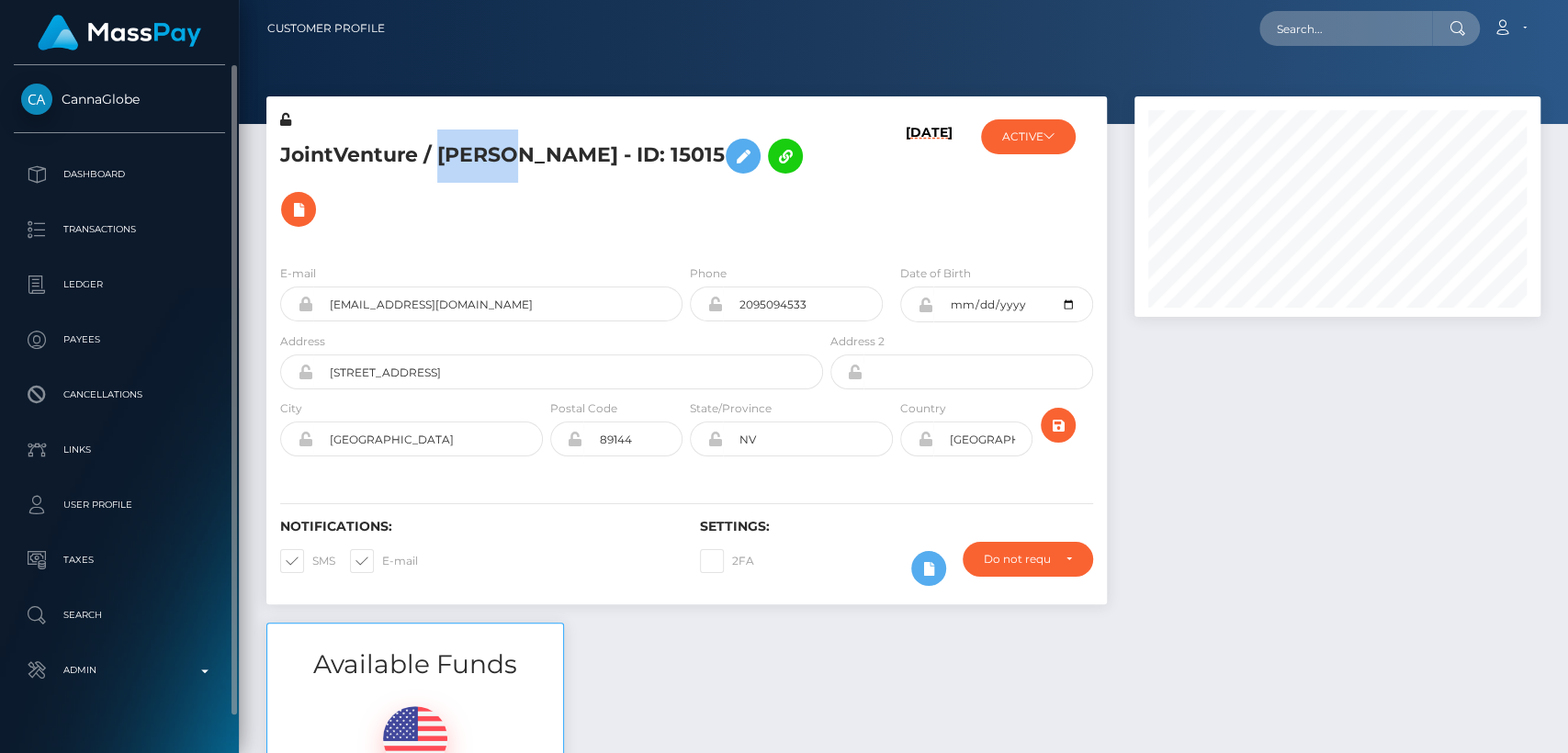
drag, startPoint x: 63, startPoint y: 73, endPoint x: 139, endPoint y: 97, distance: 79.7
click at [139, 97] on div "CannaGlobe Dashboard Transactions Ledger Payees Cancellations Links Taxes" at bounding box center [119, 407] width 239 height 684
copy span "CannaGlobe"
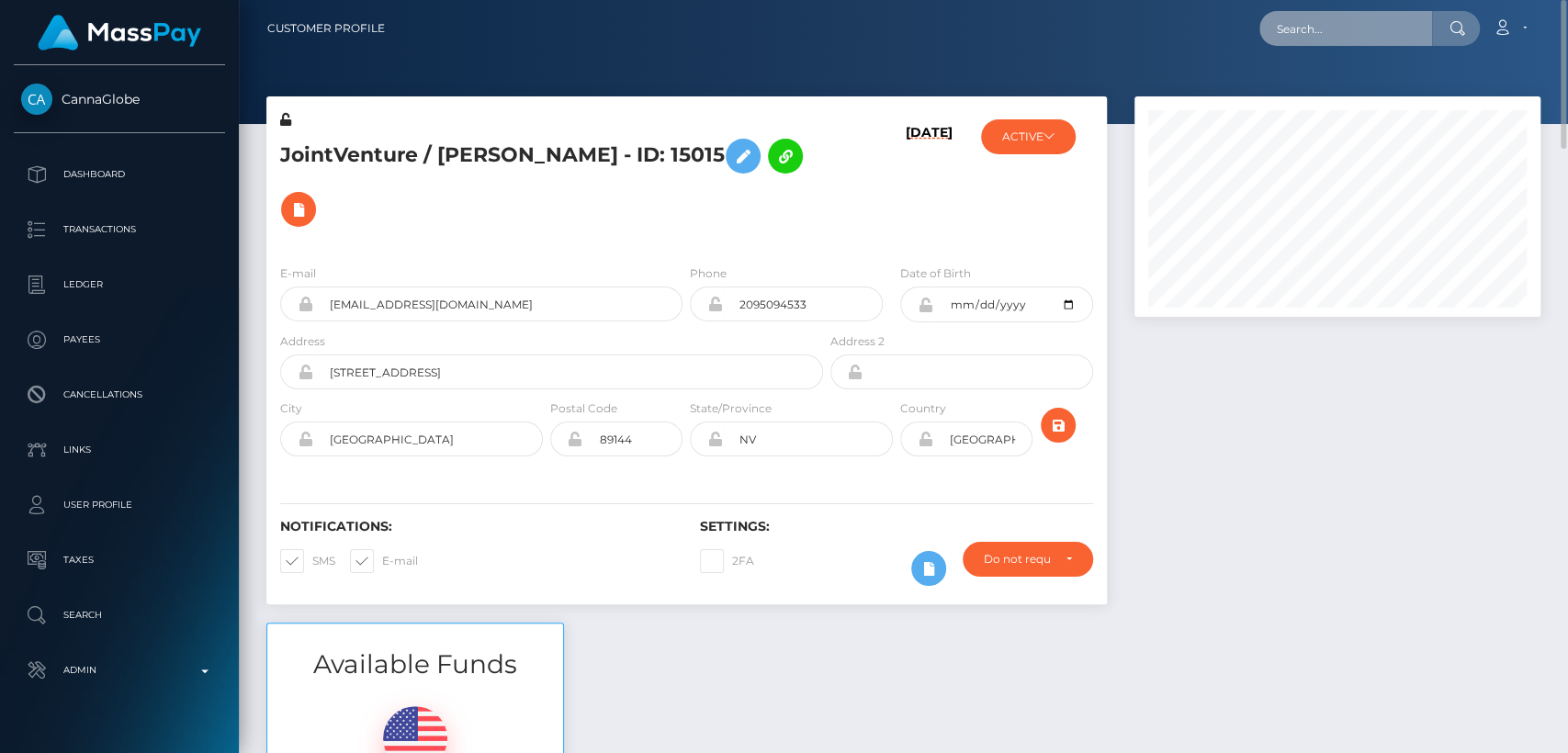
click at [1374, 32] on input "text" at bounding box center [1345, 29] width 173 height 35
paste input "kelsey1111wood@icloud.com"
click at [1354, 32] on input "kelsey1111wood@icloud.com" at bounding box center [1345, 29] width 173 height 35
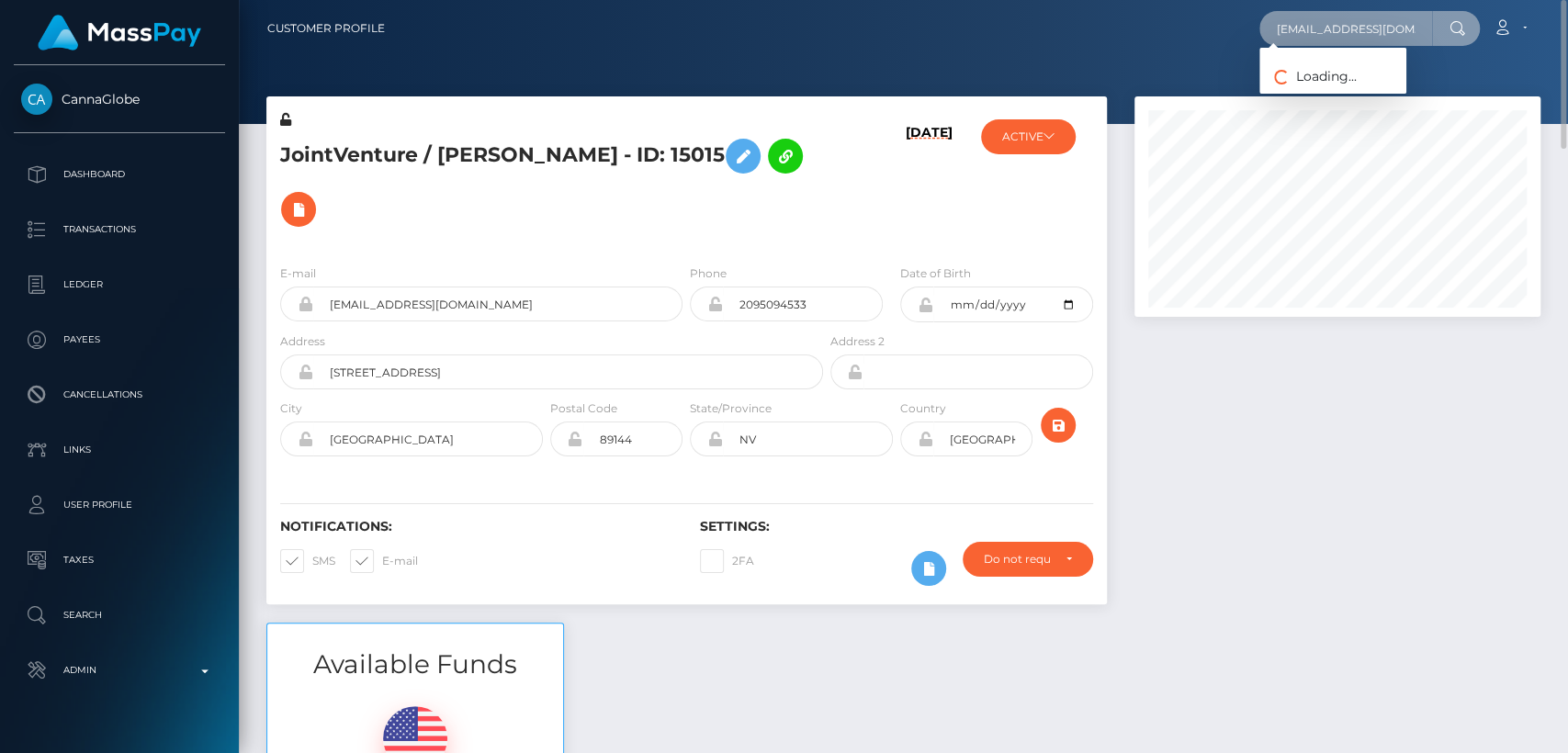
paste input "15_tearoom_loosest@icloud.com."
type input "15_tearoom_loosest@icloud.com"
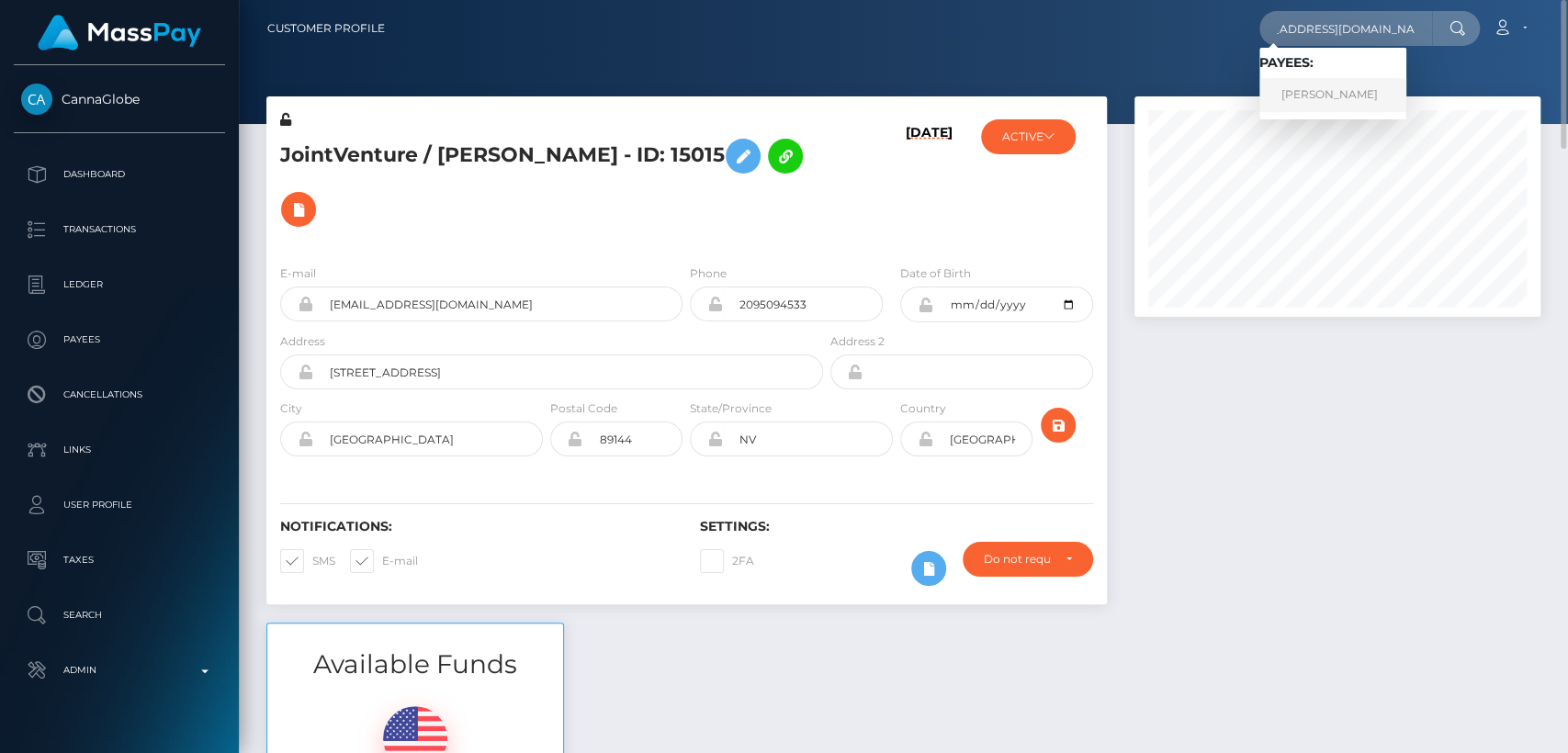
scroll to position [0, 0]
click at [1322, 90] on link "Kelsey Wood" at bounding box center [1333, 96] width 147 height 34
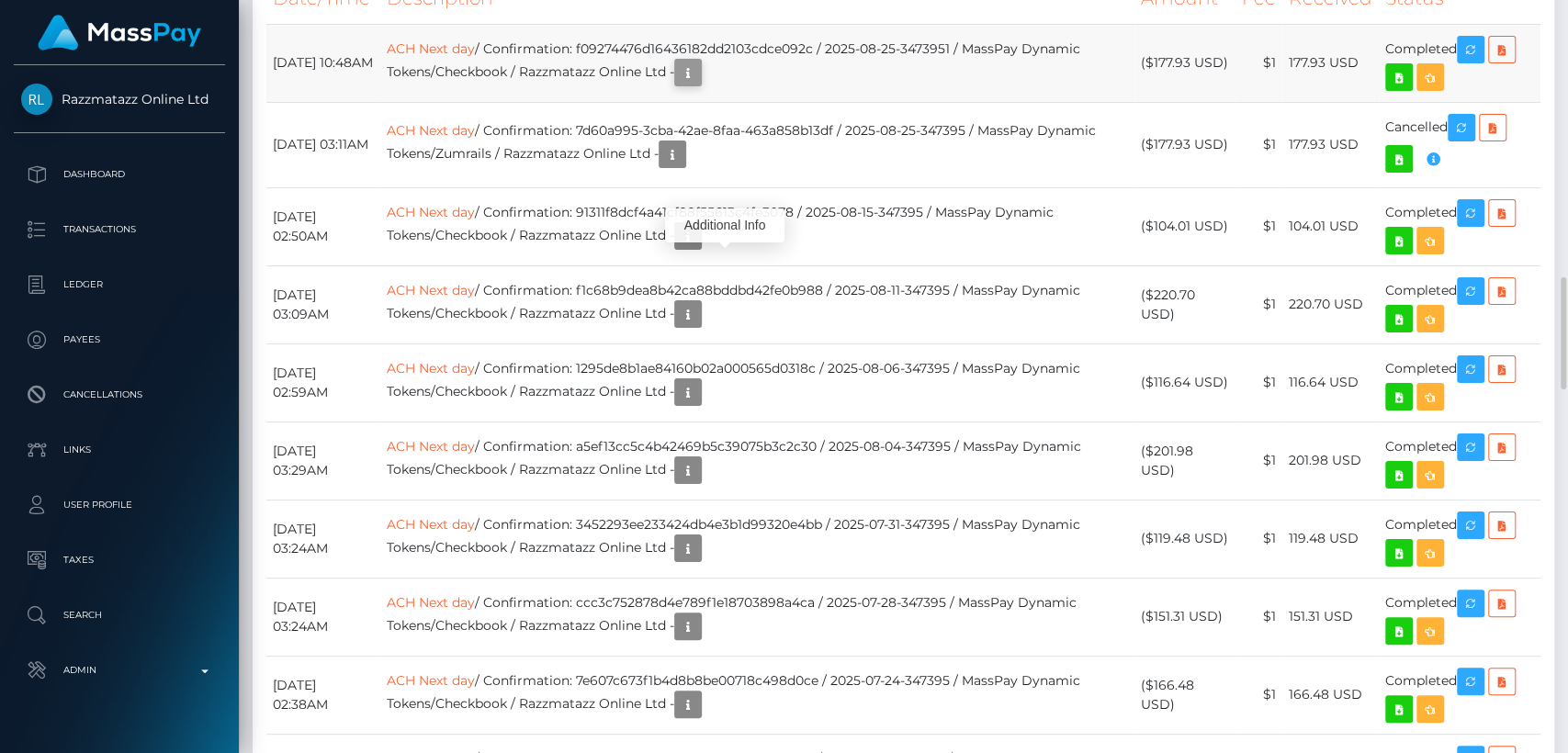
scroll to position [221, 406]
click at [699, 84] on icon "button" at bounding box center [687, 73] width 22 height 23
click at [717, 229] on div "Additional Info" at bounding box center [724, 226] width 119 height 34
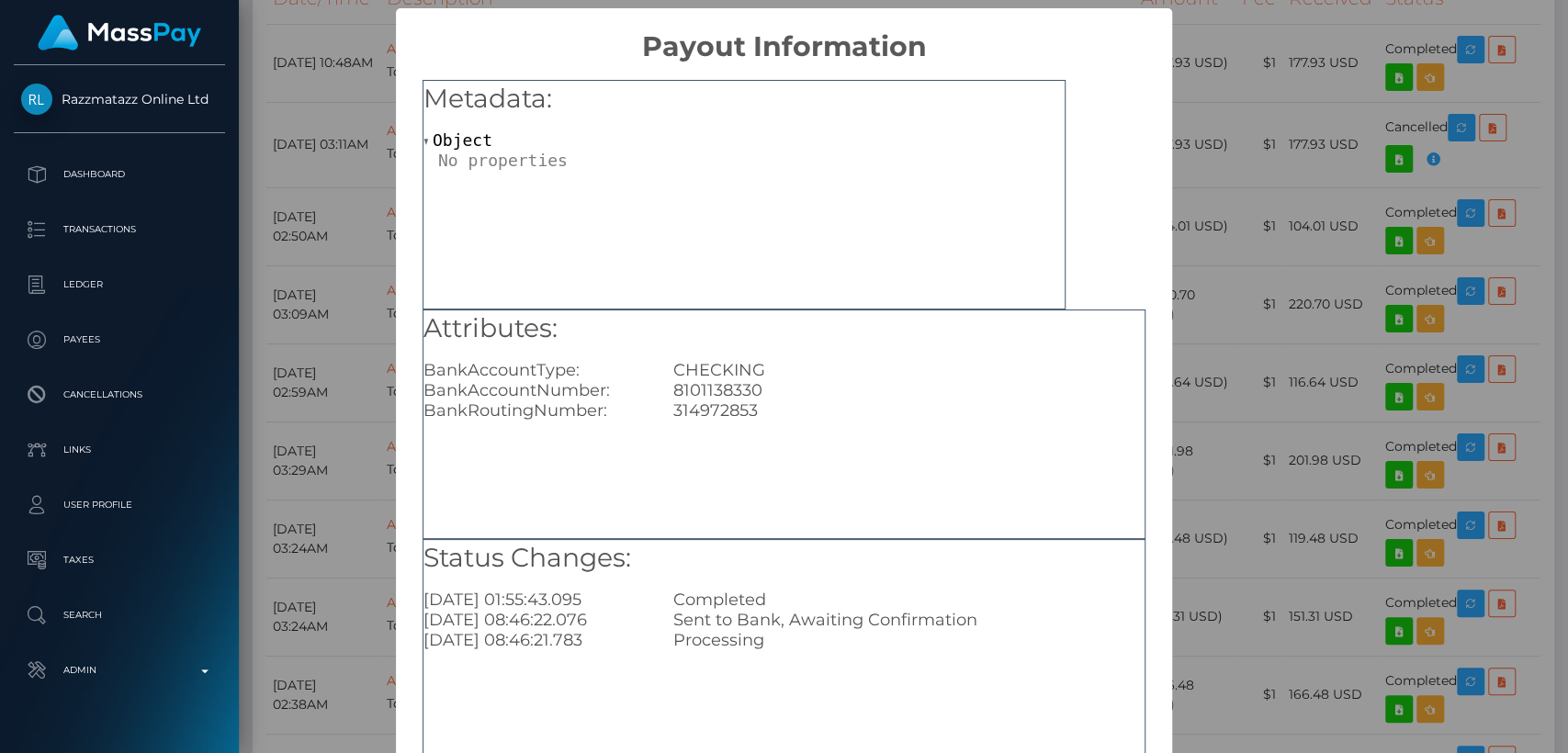
click at [1229, 138] on div "× Payout Information Metadata: Object Attributes: BankAccountType: CHECKING Ban…" at bounding box center [784, 376] width 1568 height 753
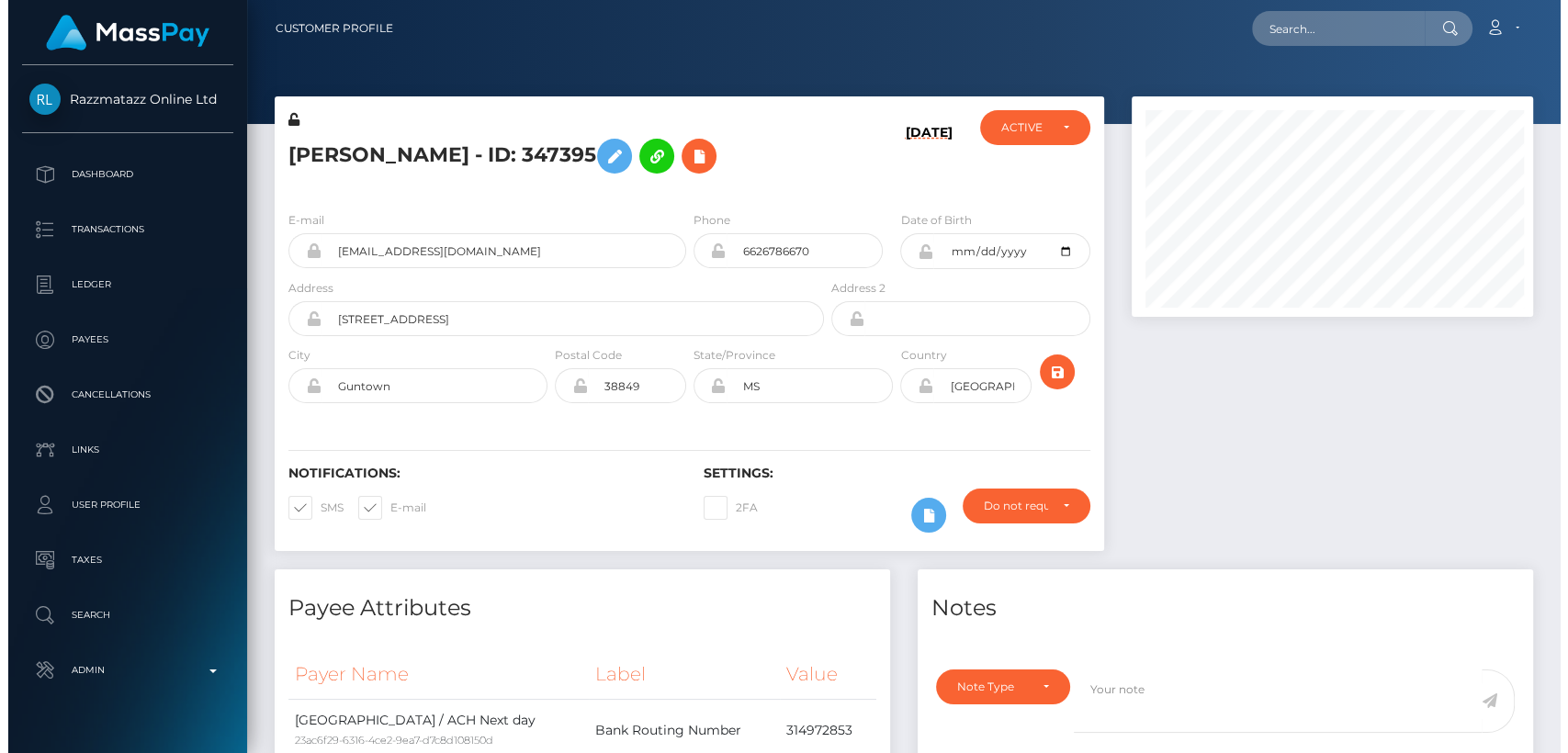
scroll to position [918331, 918085]
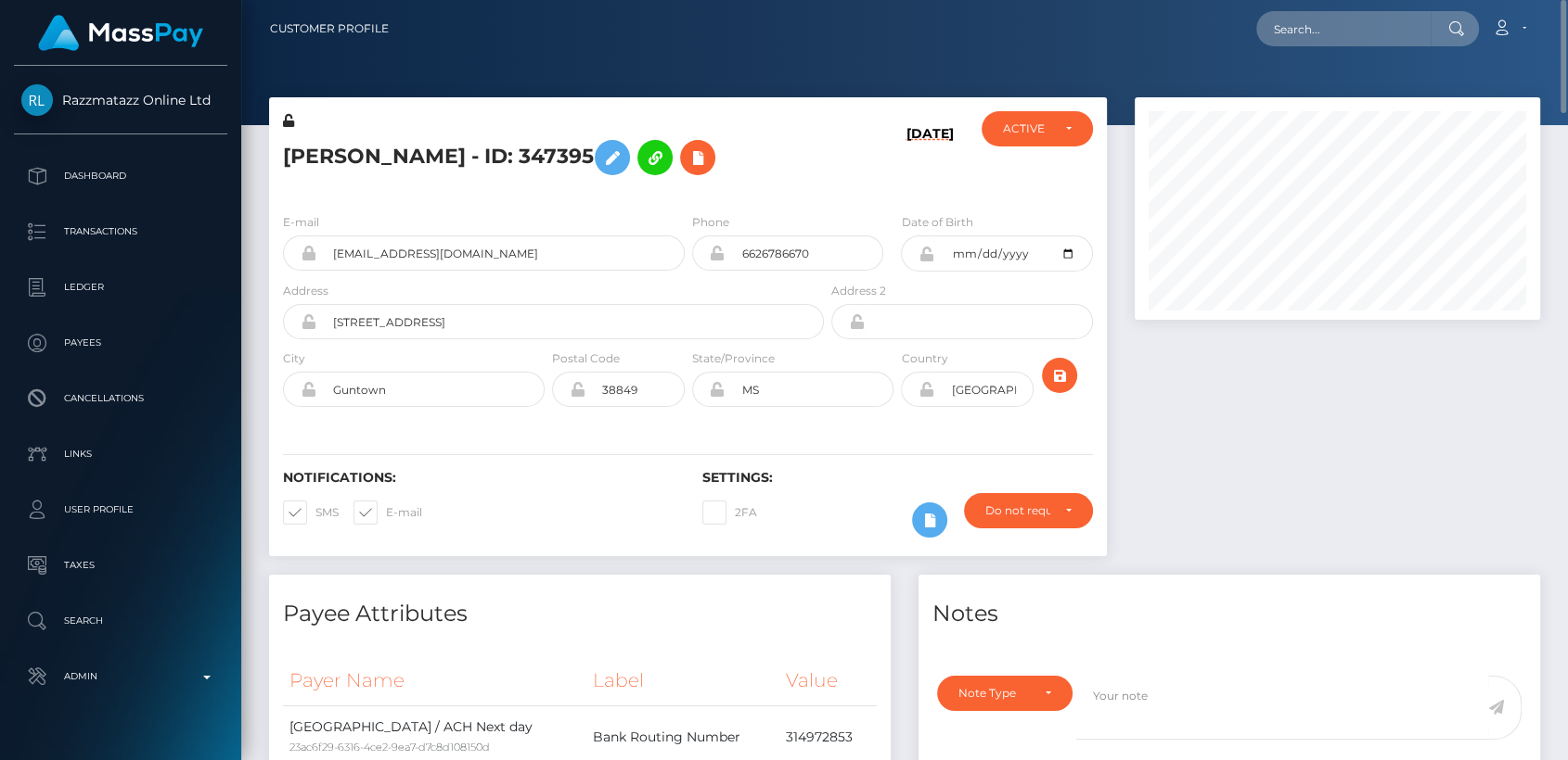
click at [1187, 395] on div at bounding box center [1336, 336] width 433 height 477
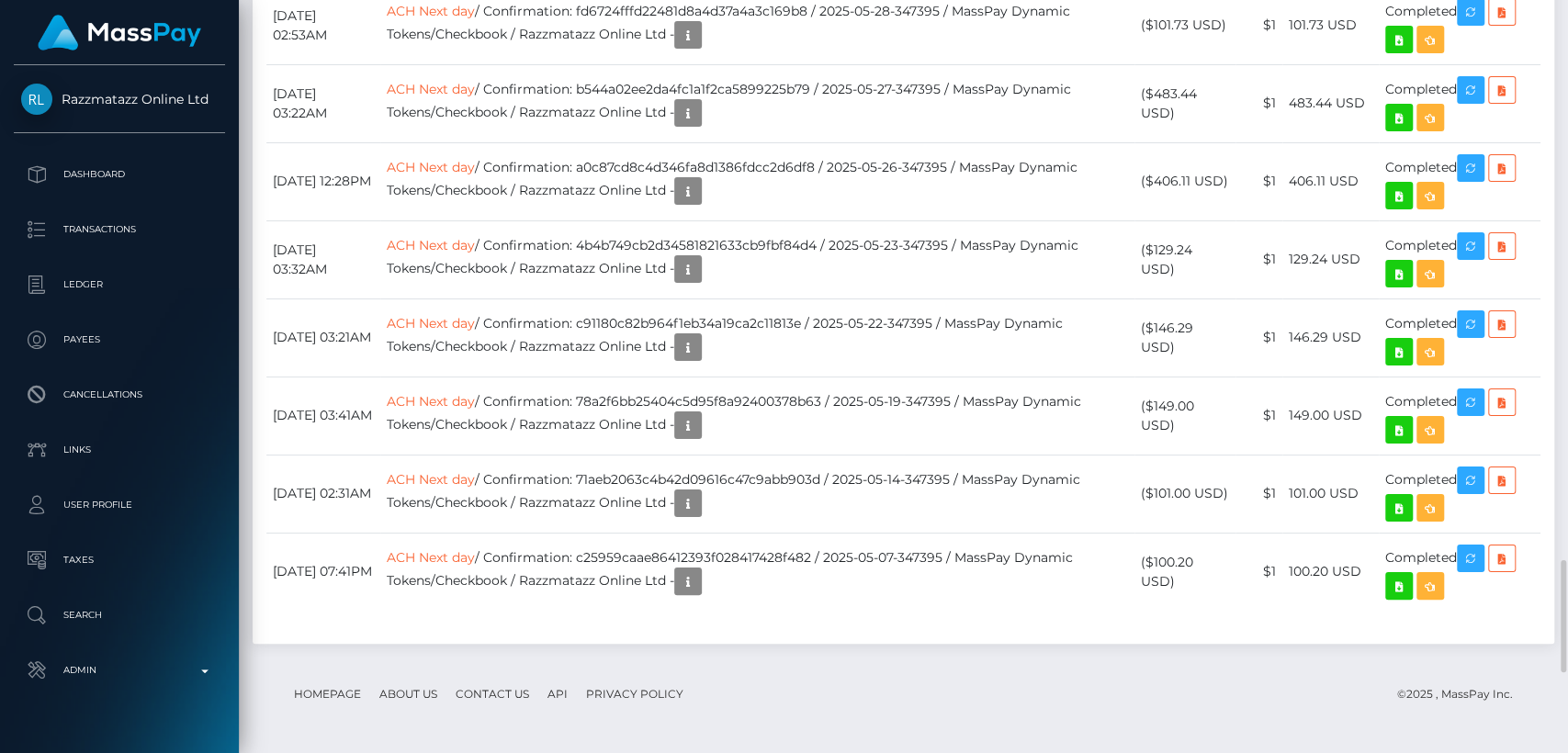
scroll to position [4284, 0]
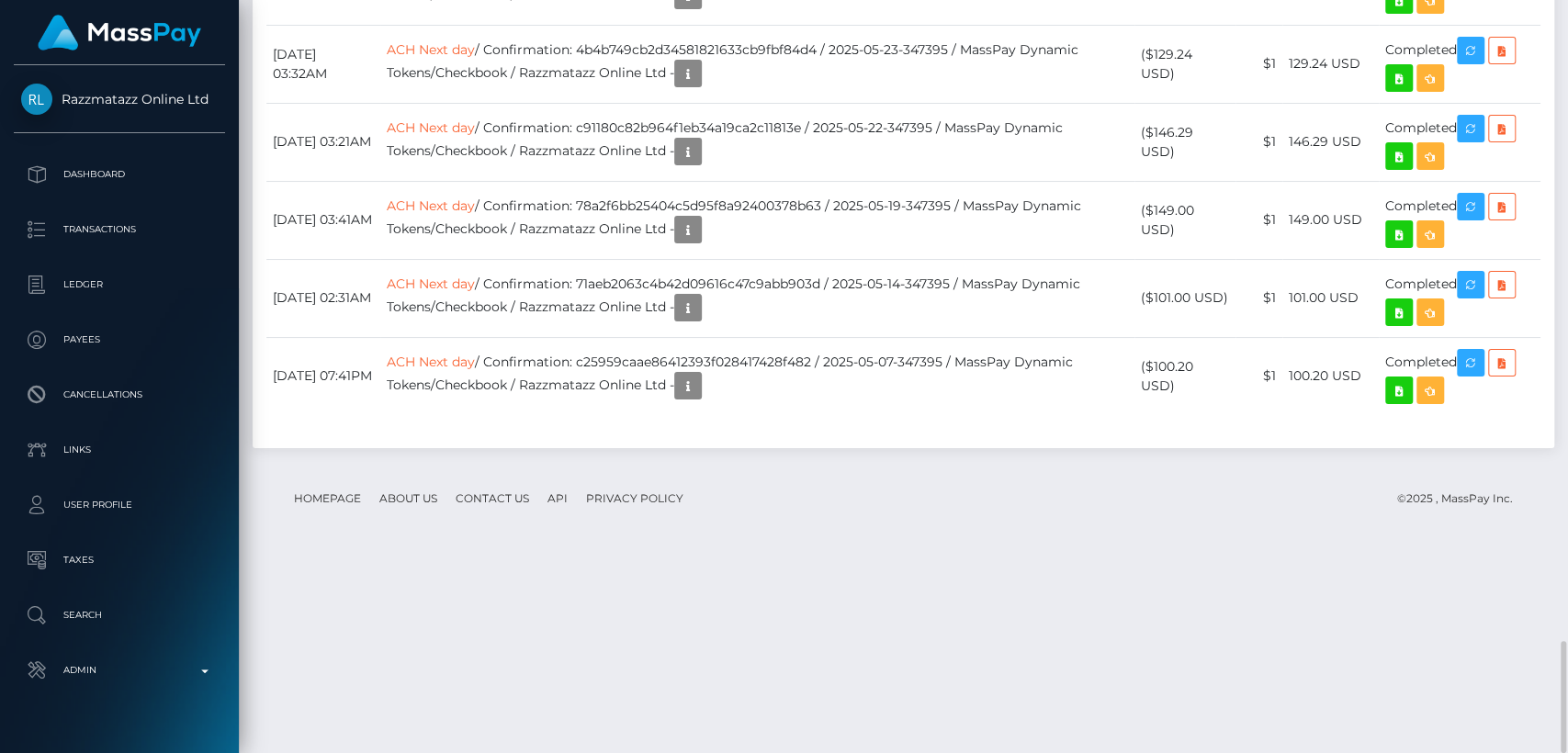
click at [1171, 259] on td "($149.00 USD)" at bounding box center [1185, 220] width 101 height 78
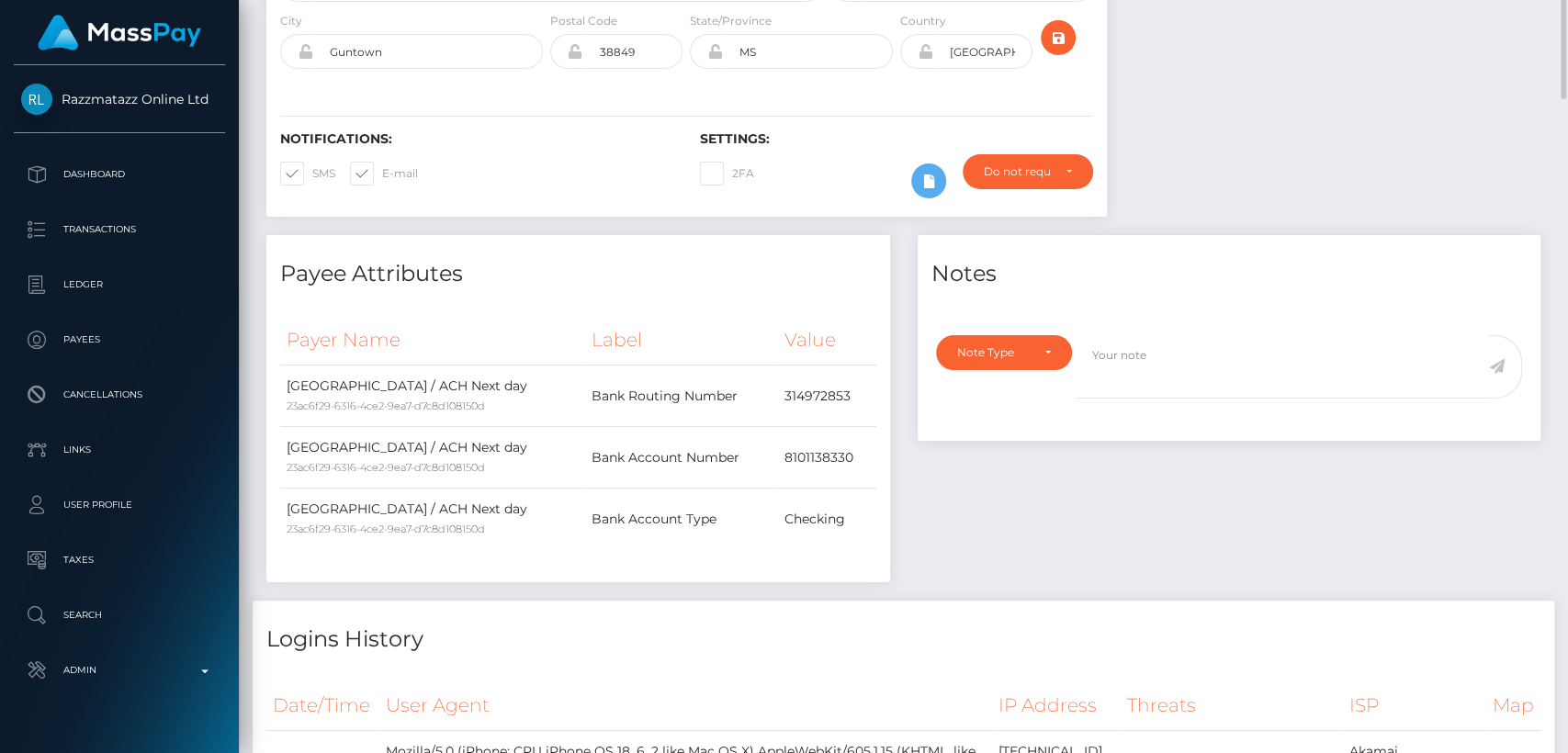
scroll to position [0, 0]
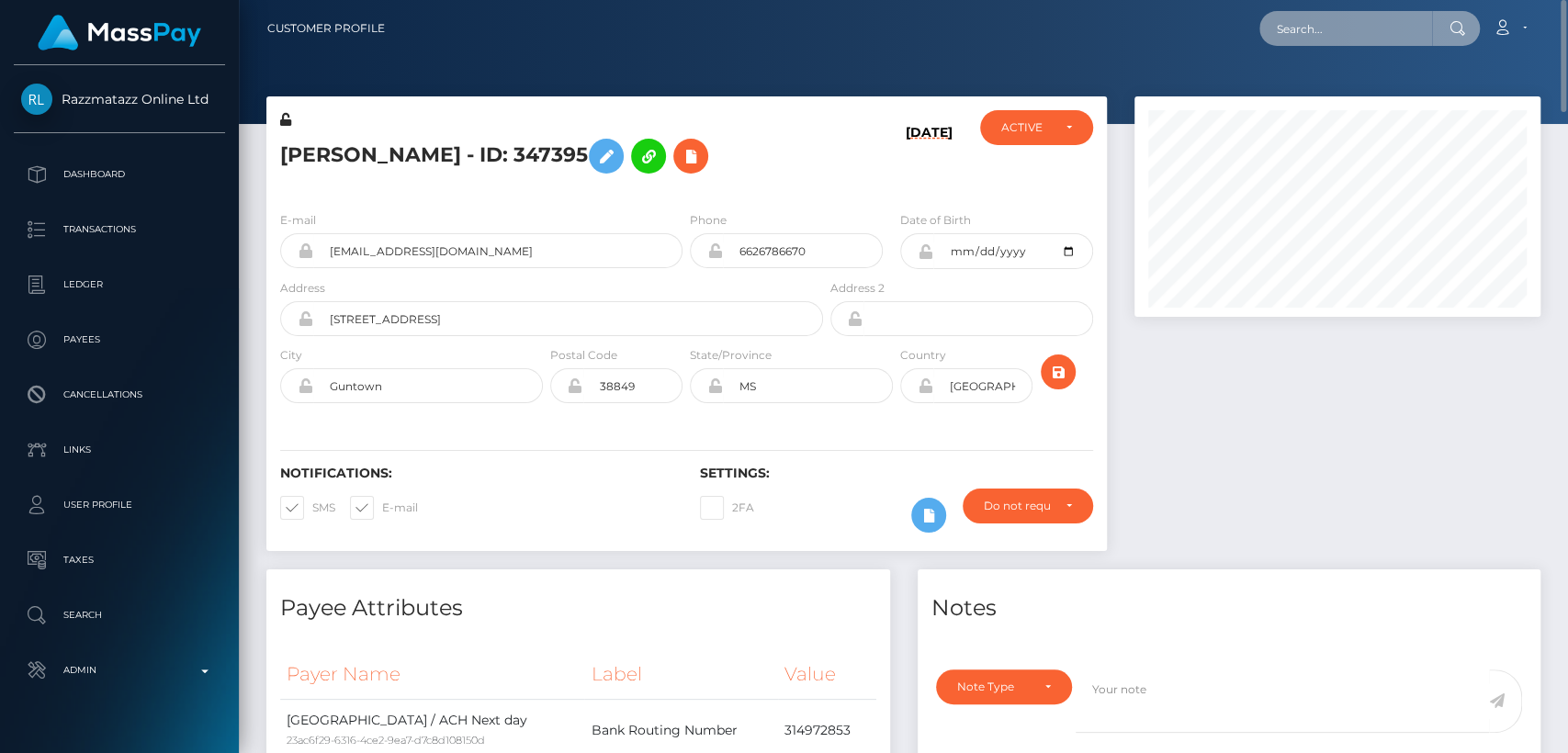
click at [1292, 32] on input "text" at bounding box center [1345, 29] width 173 height 35
paste input "indiansarika65@gmail.com"
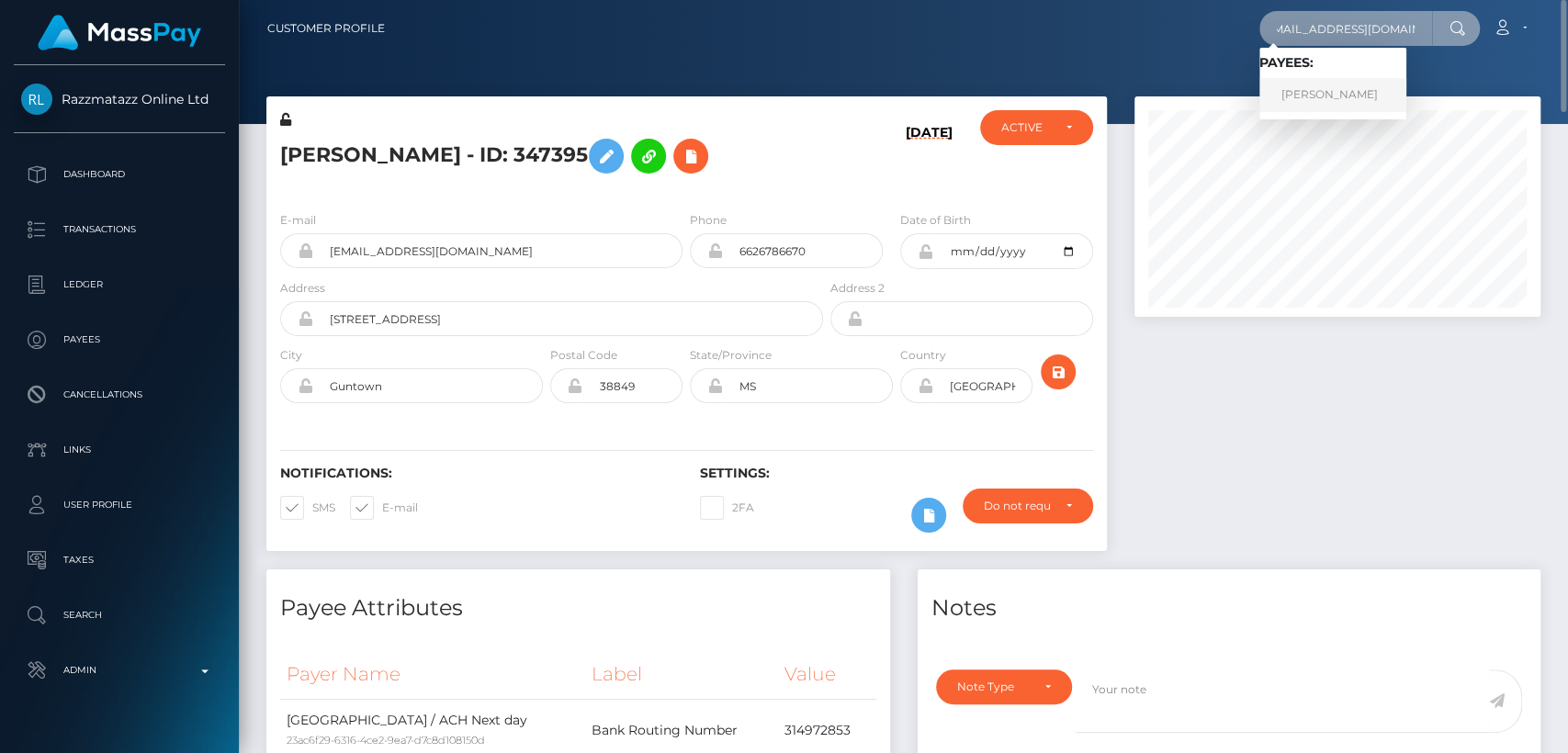
type input "indiansarika65@gmail.com"
click at [1306, 95] on link "Chundree Singh" at bounding box center [1333, 96] width 147 height 34
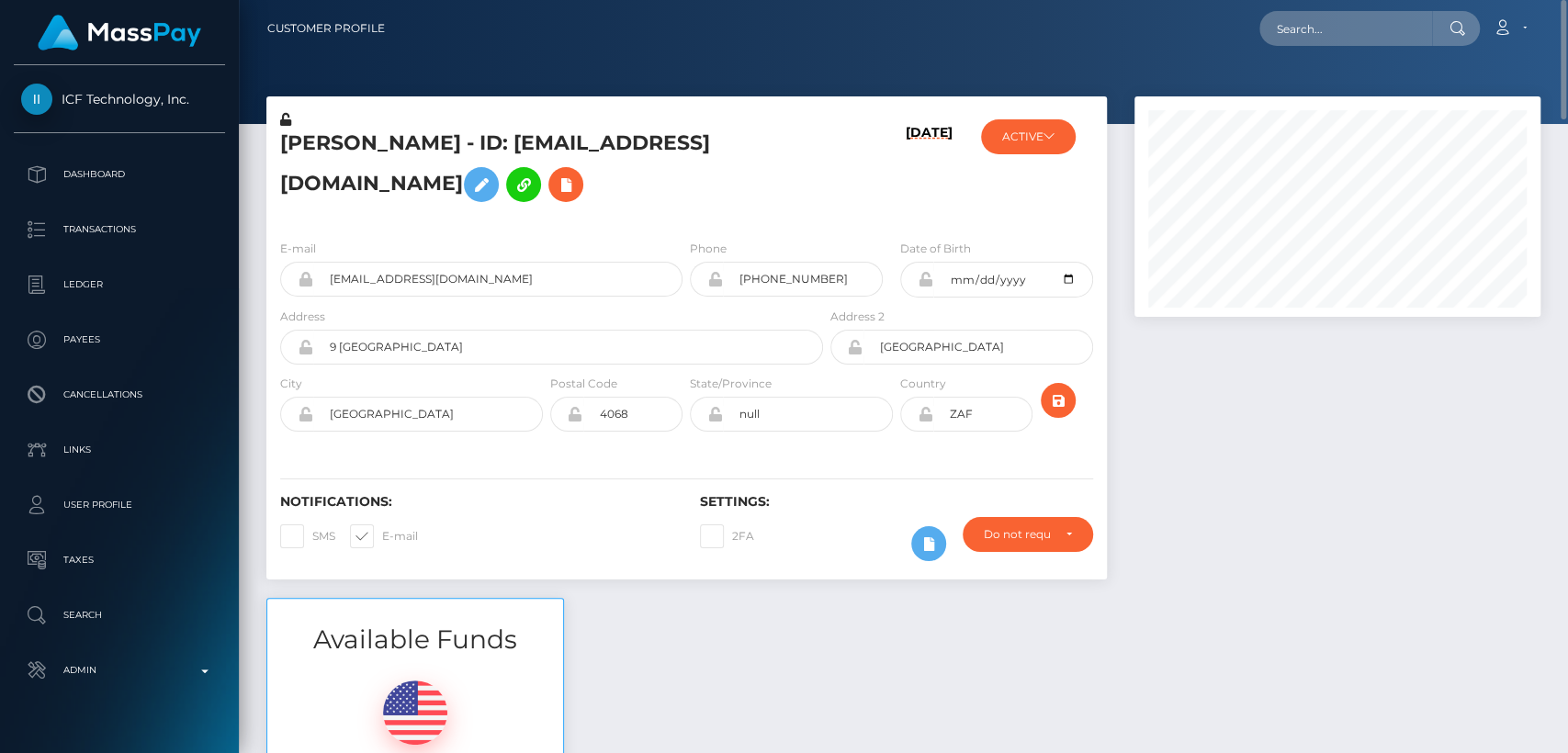
click at [346, 134] on h5 "[PERSON_NAME] - ID: [EMAIL_ADDRESS][DOMAIN_NAME]" at bounding box center [547, 171] width 533 height 82
click at [346, 134] on h5 "Chundree Singh - ID: indiansarika65@gmail.com" at bounding box center [547, 171] width 533 height 82
copy h5 "Chundree"
click at [522, 511] on div "Notifications: SMS E-mail" at bounding box center [476, 532] width 419 height 76
drag, startPoint x: 59, startPoint y: 73, endPoint x: 188, endPoint y: 108, distance: 133.7
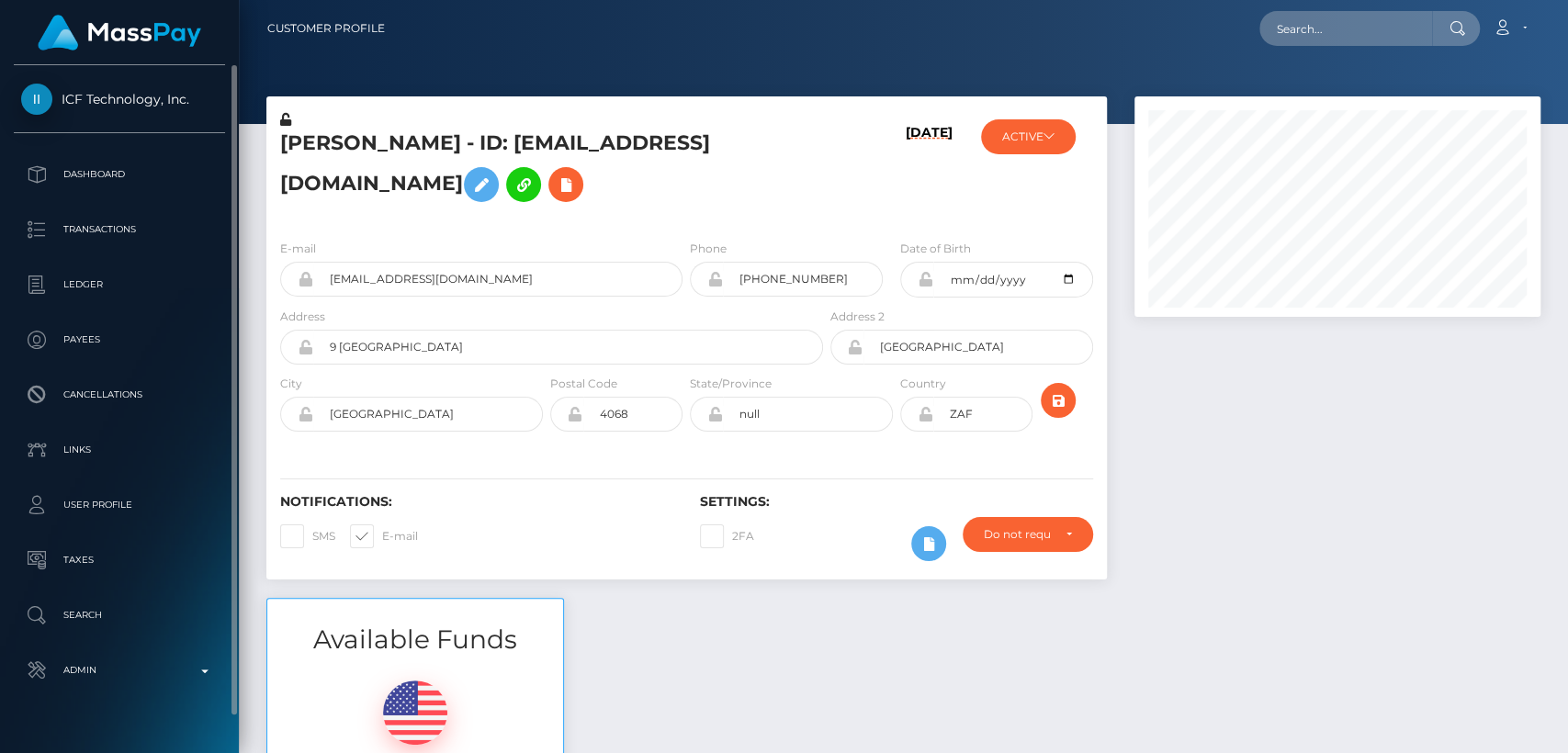
click at [188, 108] on div "ICF Technology, Inc. Dashboard Transactions Ledger Payees Cancellations Links" at bounding box center [119, 407] width 239 height 684
copy span "ICF Technology, Inc."
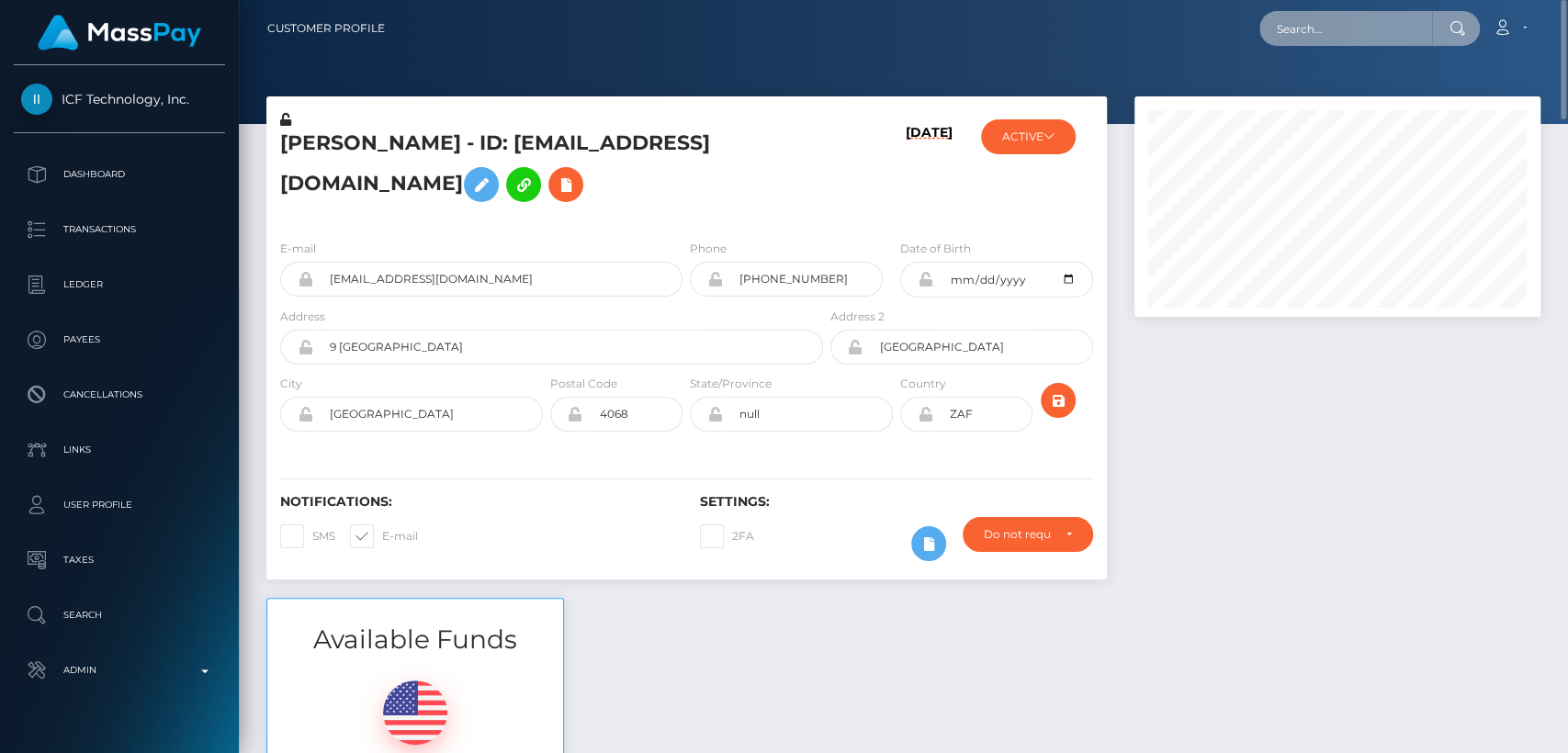
click at [1324, 32] on input "text" at bounding box center [1345, 29] width 173 height 35
paste input "[EMAIL_ADDRESS][DOMAIN_NAME]"
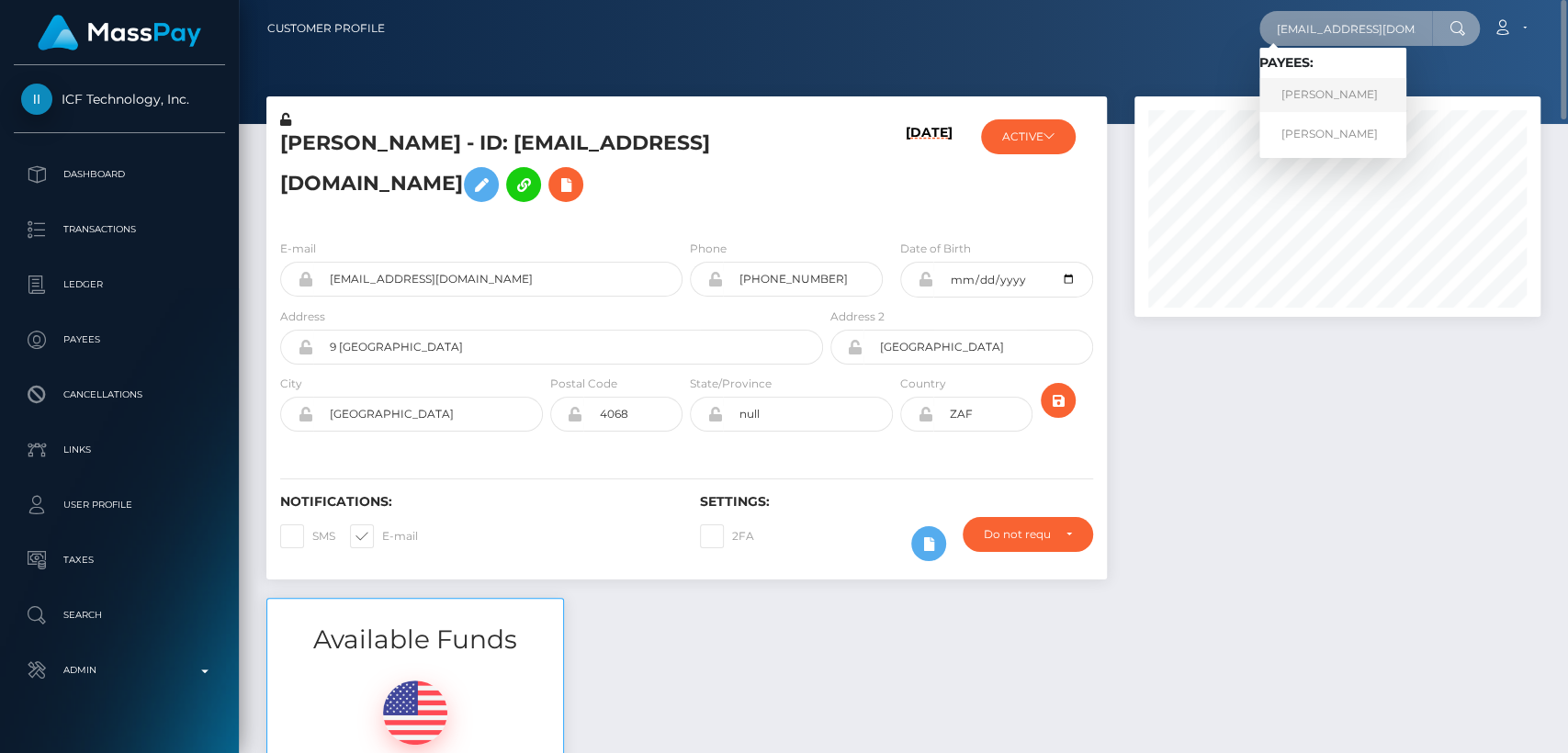
type input "cellyyzy@gmail.com"
click at [1332, 105] on link "CELINE GANS" at bounding box center [1333, 96] width 147 height 34
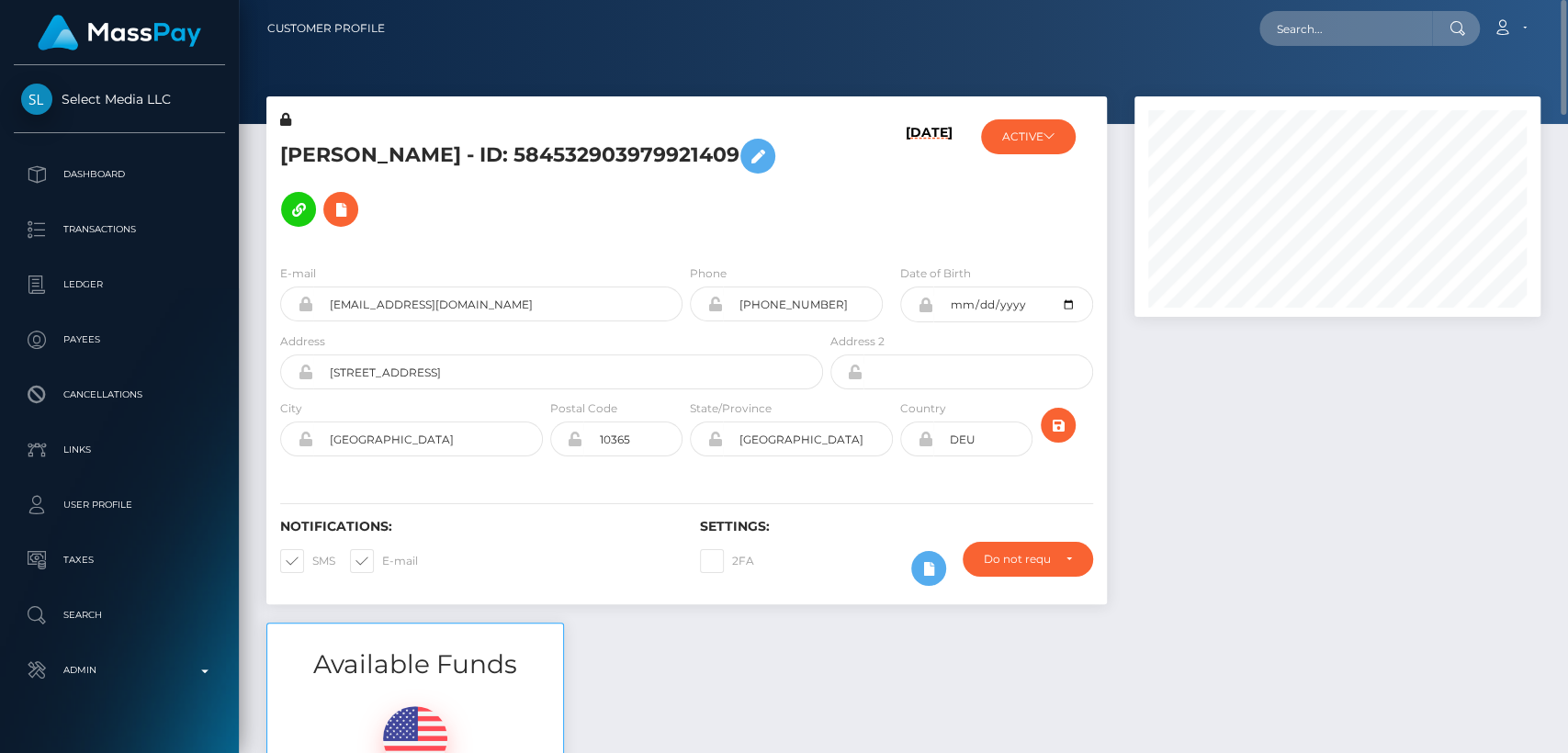
click at [311, 155] on h5 "[PERSON_NAME] - ID: 584532903979921409" at bounding box center [547, 183] width 533 height 107
copy h5 "CELINE"
click at [720, 649] on div "Available Funds $989.32 USD Balance" at bounding box center [903, 758] width 1301 height 270
click at [1321, 32] on input "text" at bounding box center [1345, 29] width 173 height 35
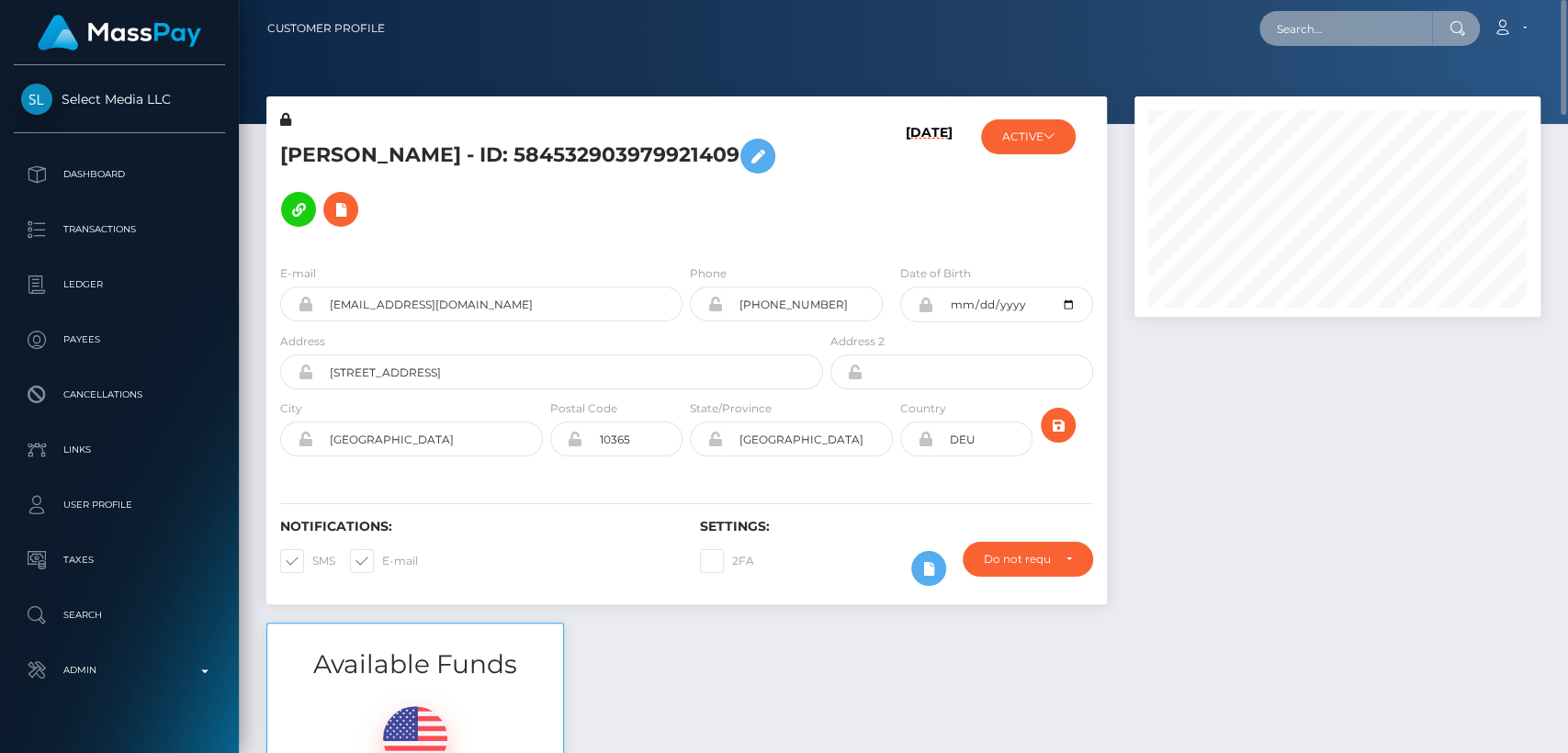
paste input "[EMAIL_ADDRESS][DOMAIN_NAME]"
type input "[EMAIL_ADDRESS][DOMAIN_NAME]"
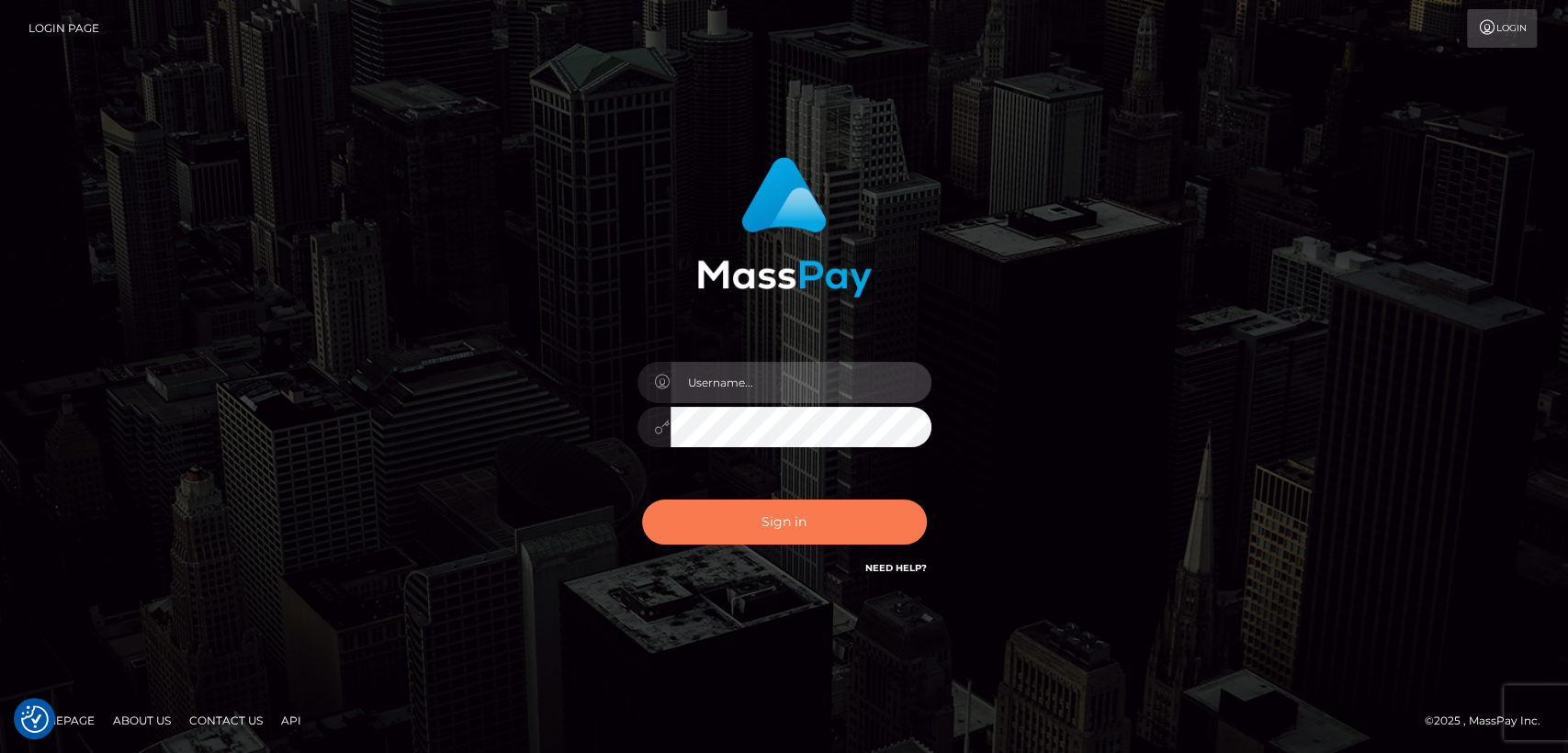
type input "nt.es"
click at [712, 518] on button "Sign in" at bounding box center [784, 522] width 285 height 45
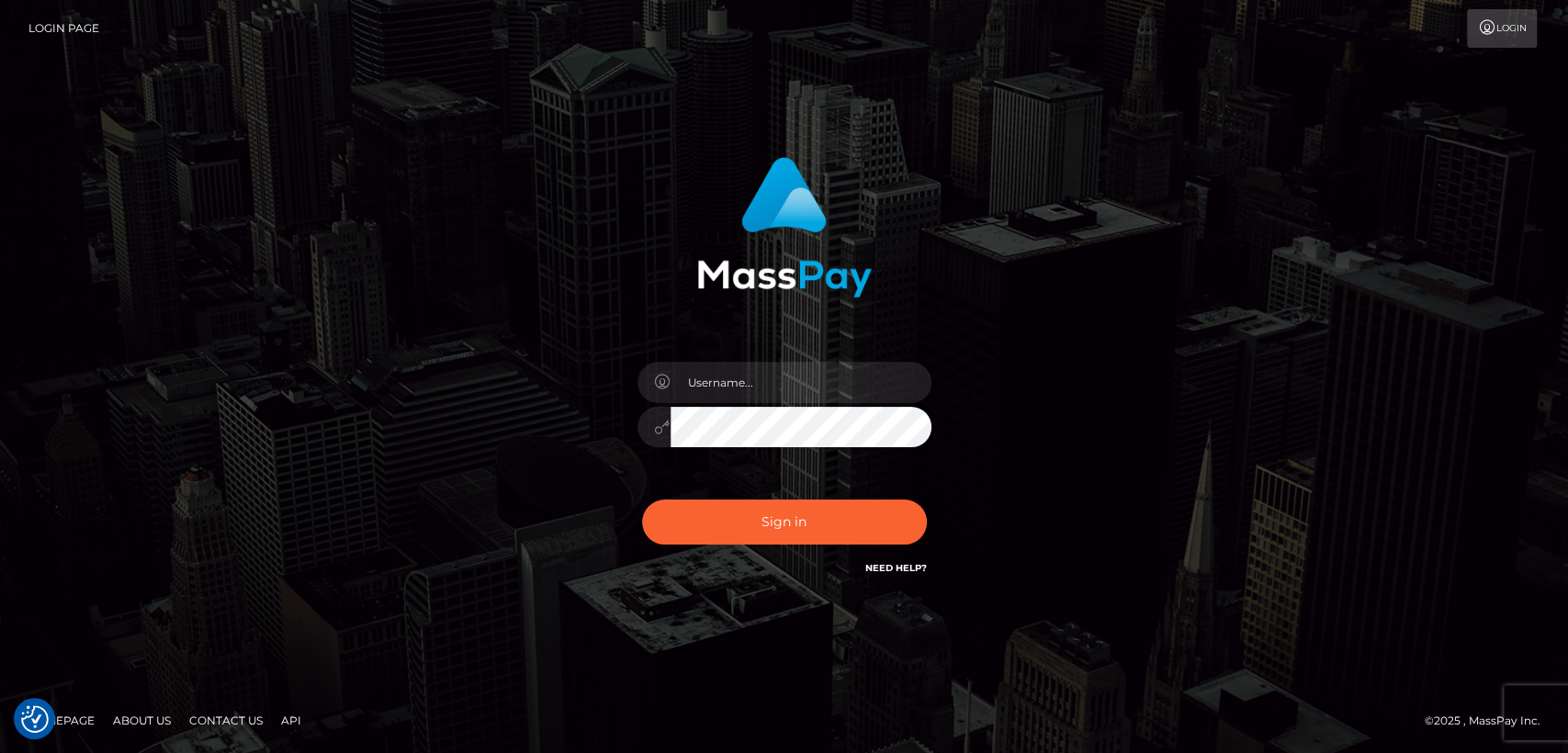
checkbox input "true"
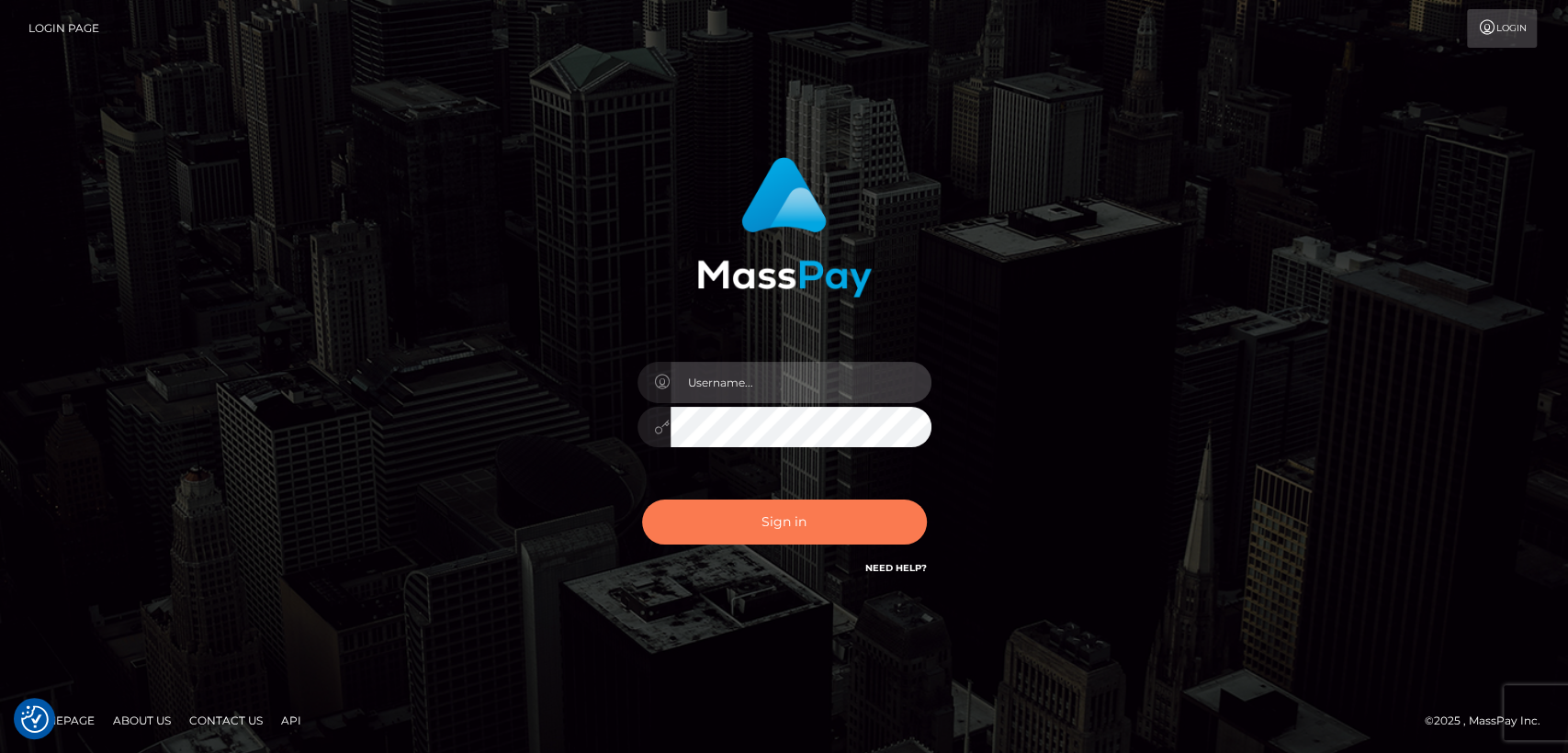
type input "[DOMAIN_NAME]"
click at [713, 532] on button "Sign in" at bounding box center [784, 522] width 285 height 45
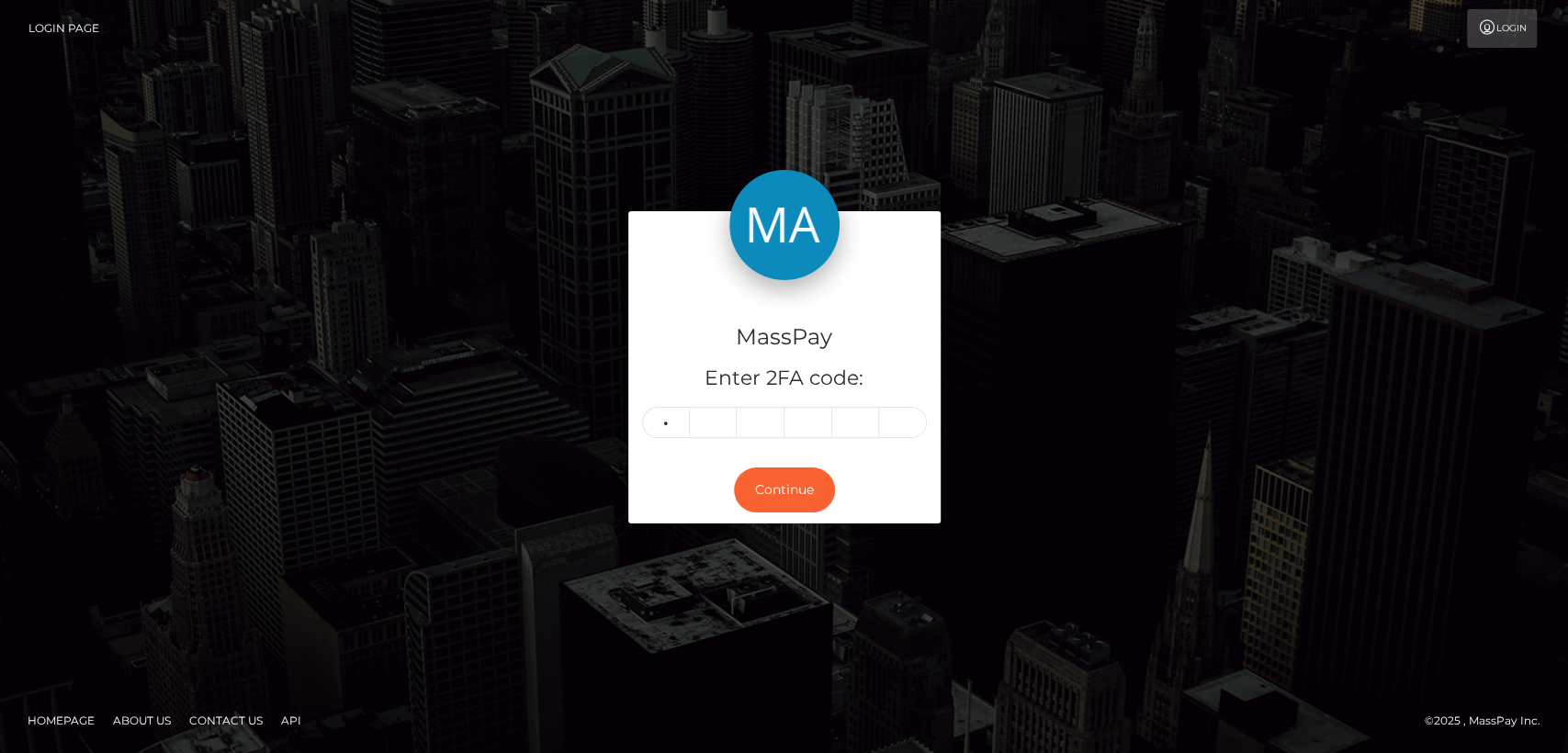
type input "0"
type input "8"
type input "3"
type input "6"
type input "2"
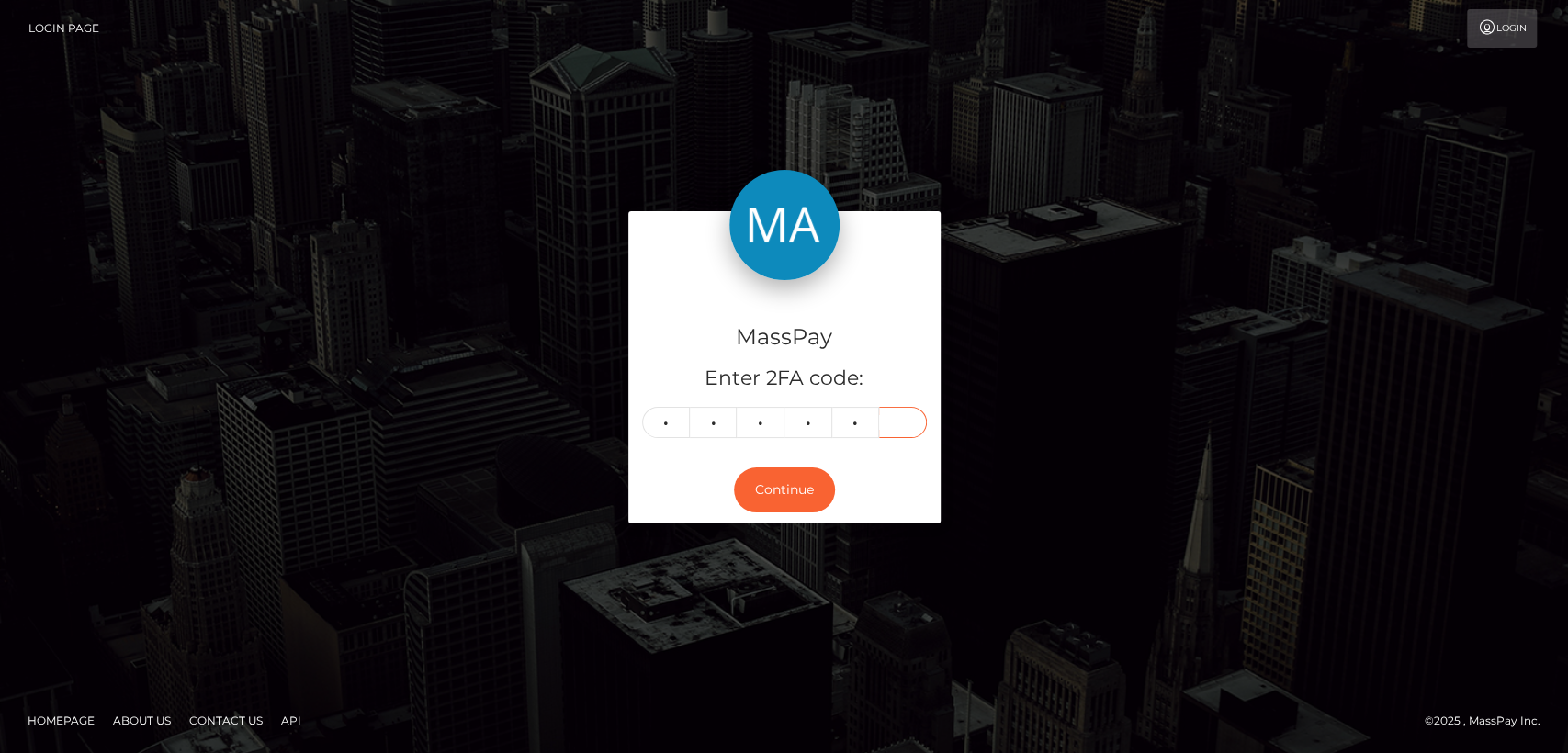
type input "7"
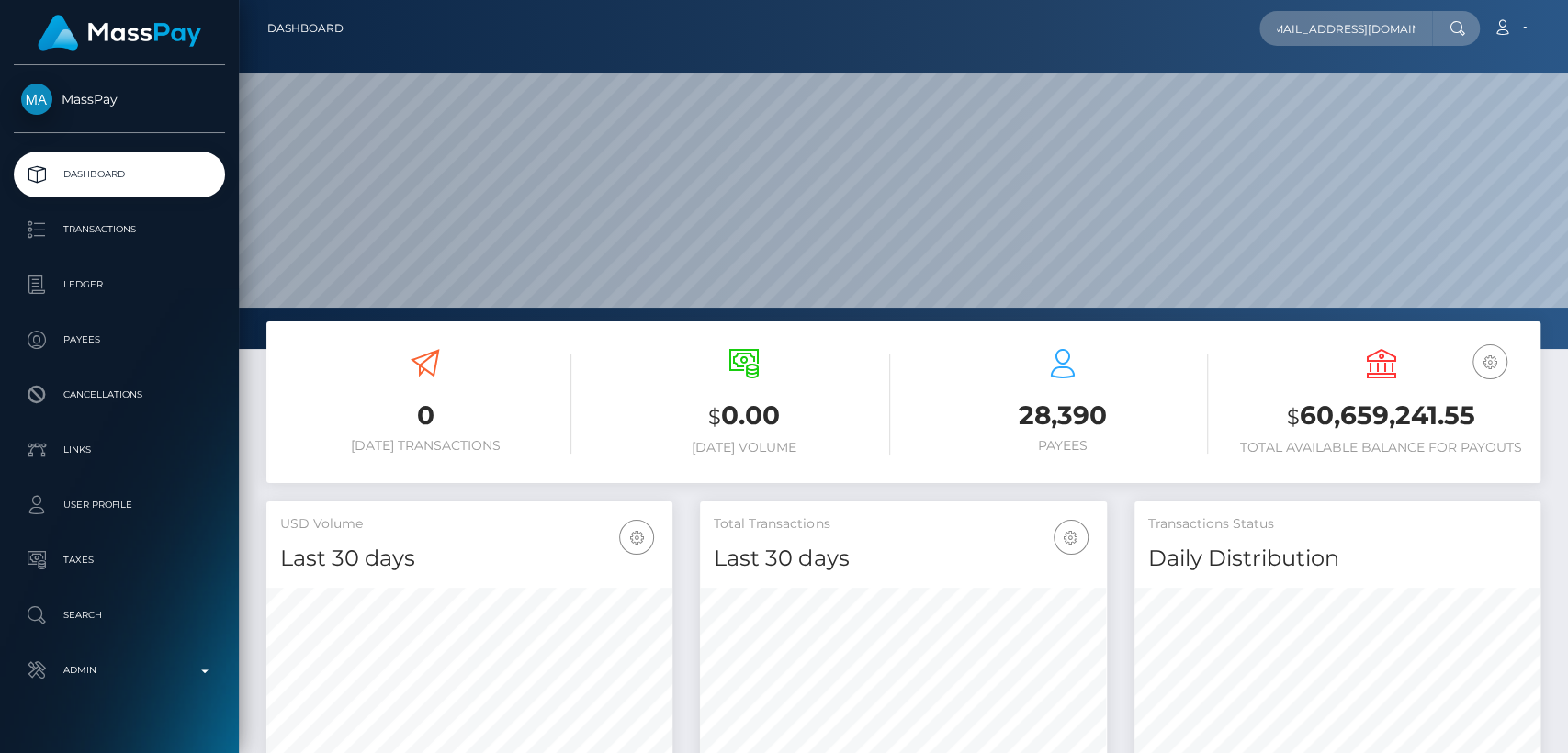
scroll to position [324, 406]
type input "[EMAIL_ADDRESS][DOMAIN_NAME]"
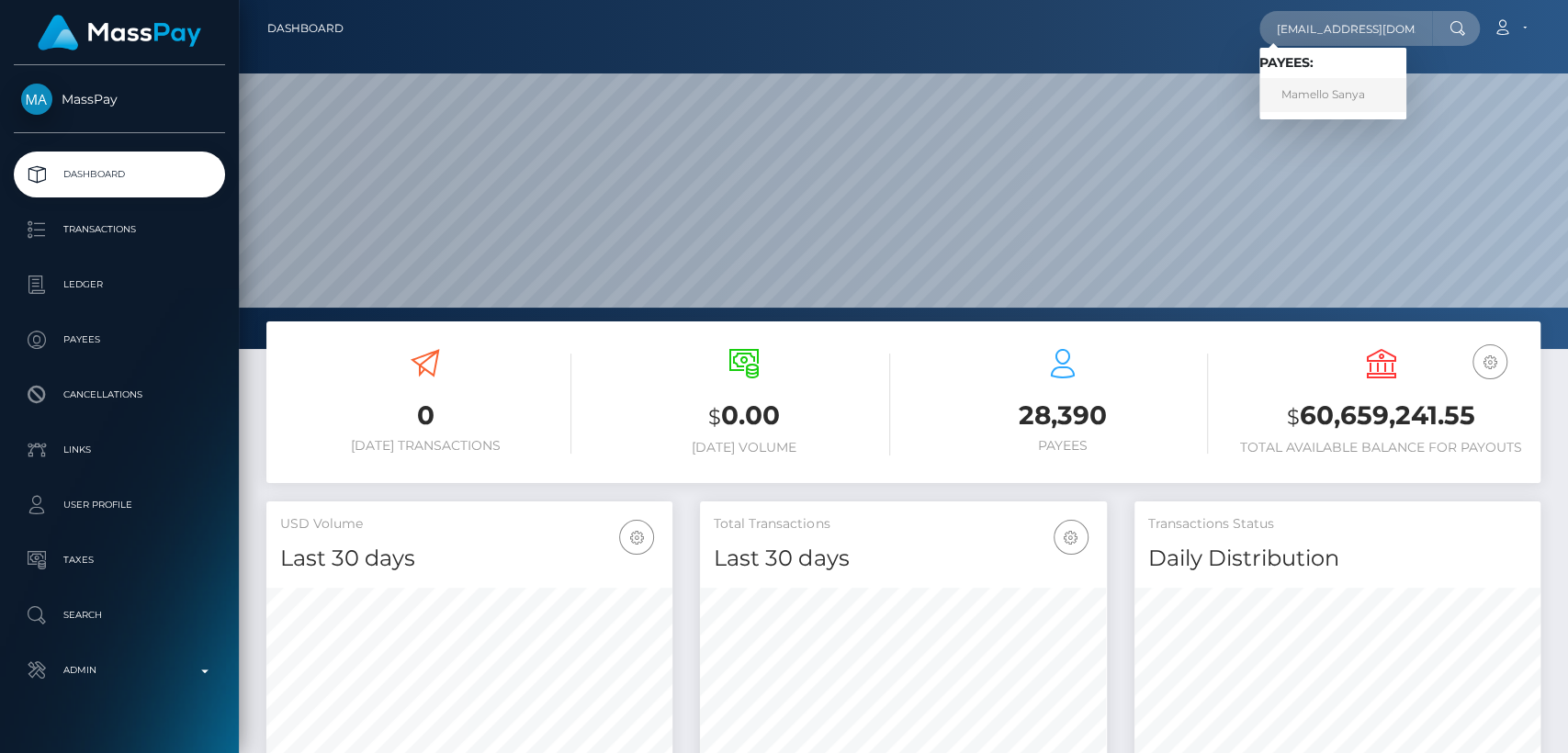
click at [1374, 88] on link "Mamello Sanya" at bounding box center [1333, 96] width 147 height 34
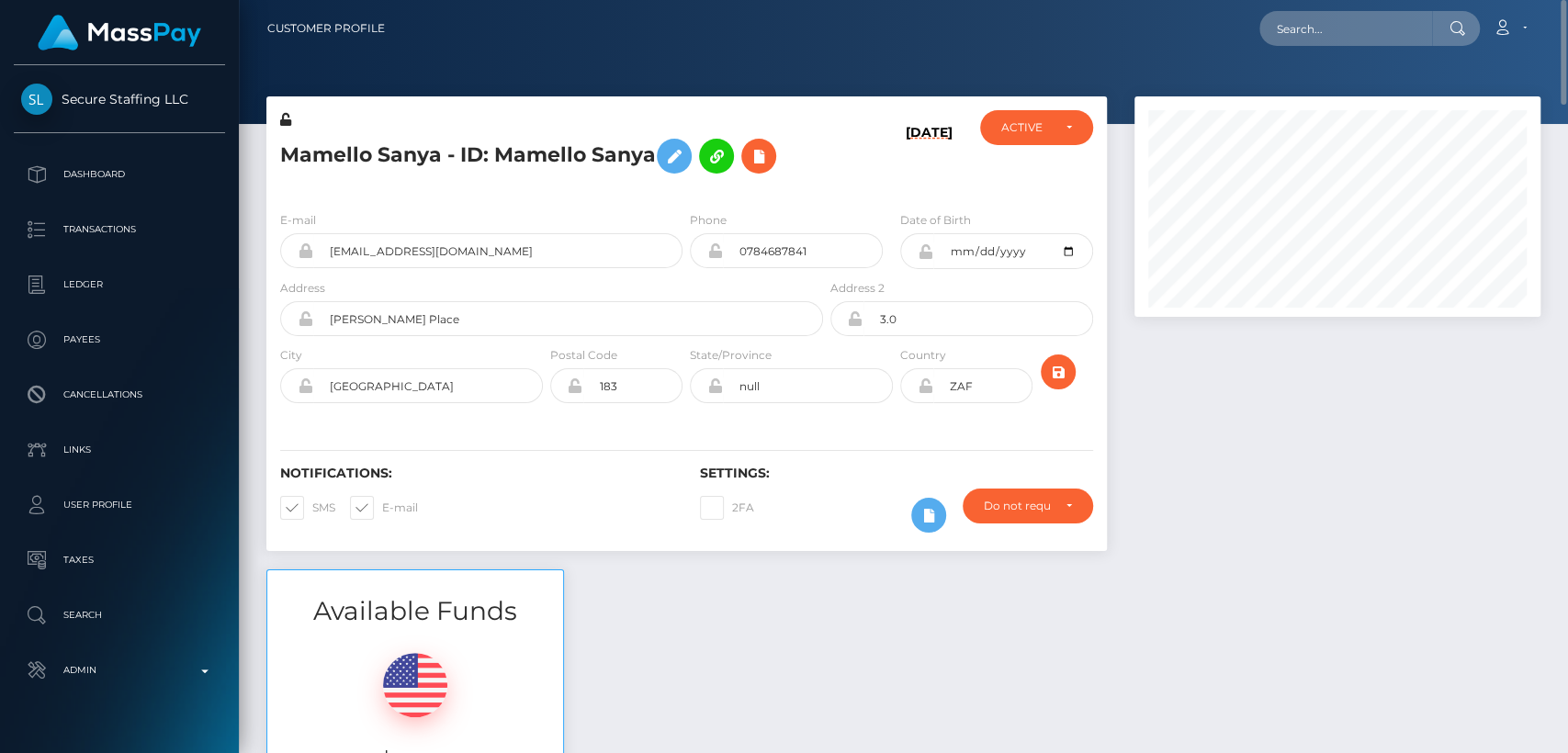
click at [338, 161] on h5 "Mamello Sanya - ID: Mamello Sanya" at bounding box center [547, 157] width 533 height 54
copy h5 "Mamello"
click at [757, 660] on div "Available Funds $0.00 USD Balance" at bounding box center [903, 704] width 1301 height 270
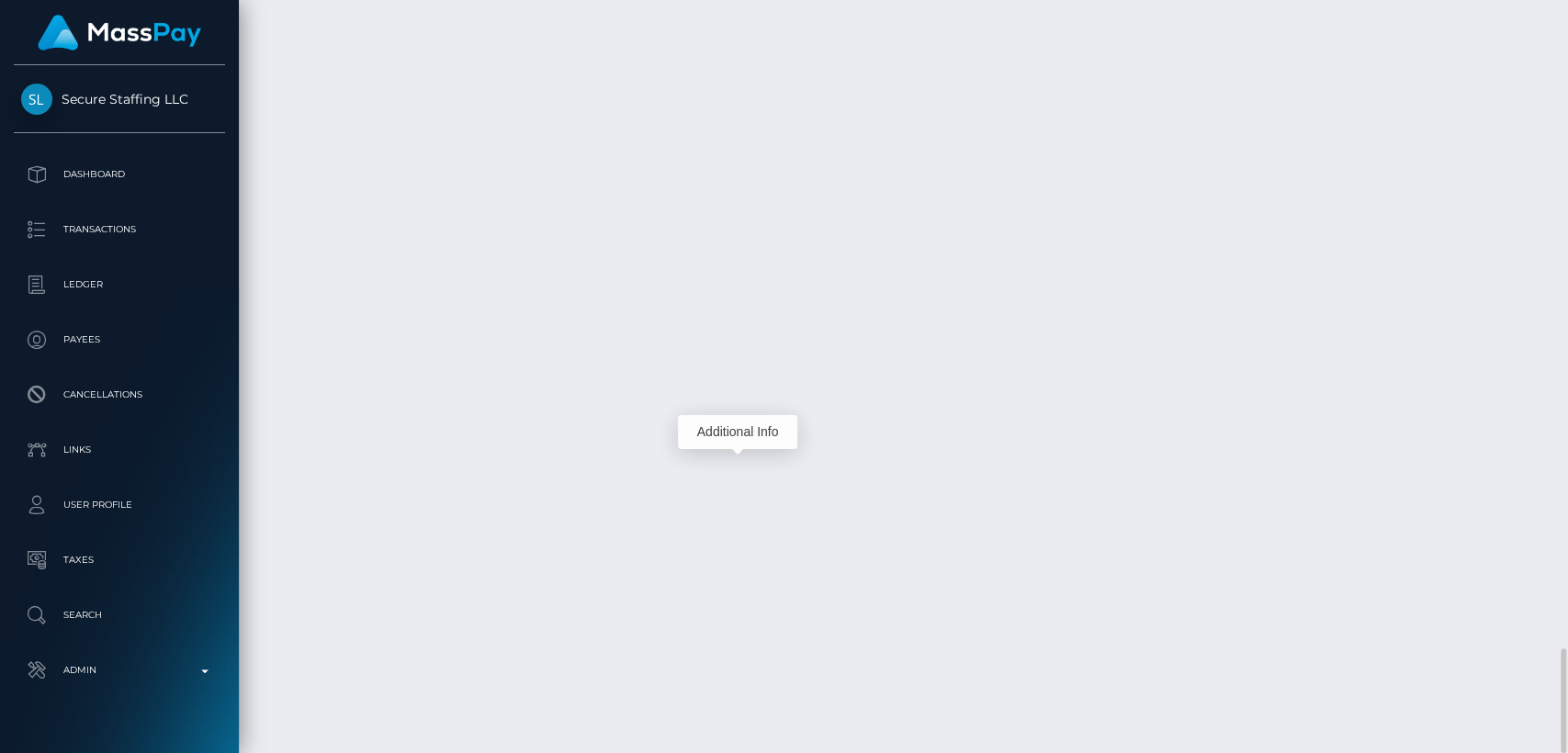
scroll to position [221, 406]
click at [748, 437] on div "Additional Info" at bounding box center [737, 432] width 119 height 34
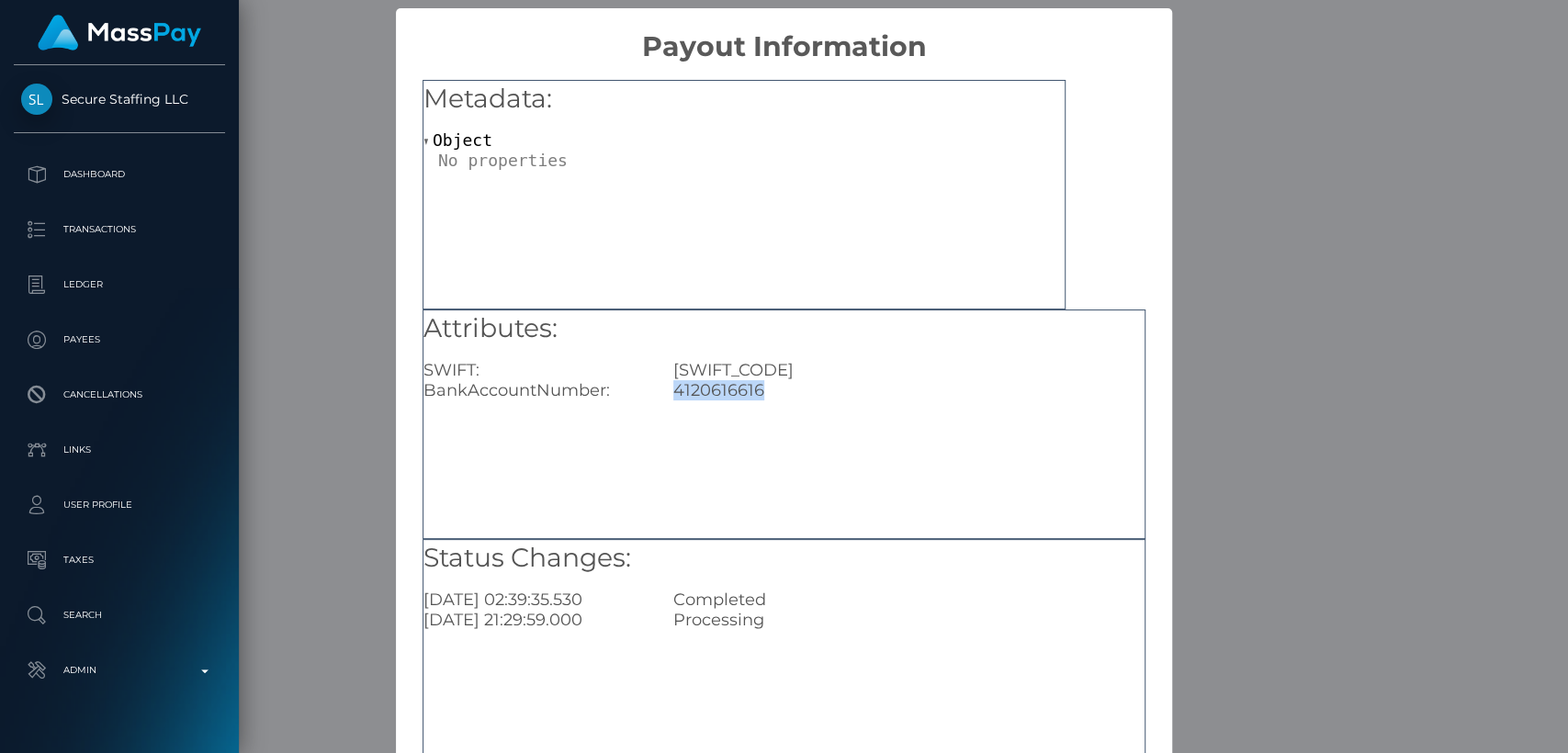
drag, startPoint x: 765, startPoint y: 391, endPoint x: 670, endPoint y: 392, distance: 95.0
click at [670, 392] on div "4120616616" at bounding box center [909, 390] width 499 height 20
copy div "4120616616"
click at [296, 646] on div "× Payout Information Metadata: Object Attributes: SWIFT: ABSAZAJJ BankAccountNu…" at bounding box center [784, 376] width 1568 height 753
click at [317, 643] on div "× Payout Information Metadata: Object Attributes: SWIFT: ABSAZAJJ BankAccountNu…" at bounding box center [784, 376] width 1568 height 753
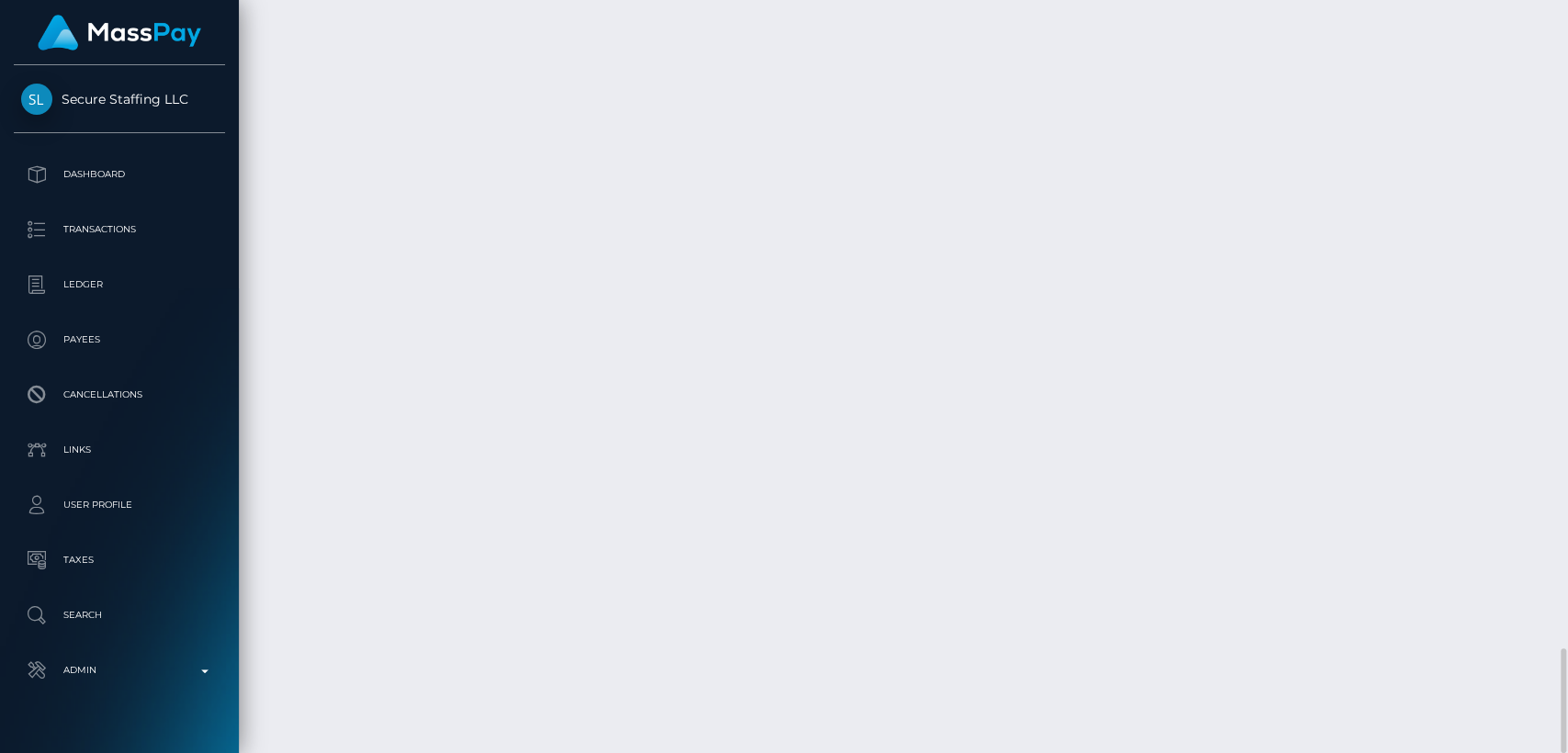
drag, startPoint x: 1355, startPoint y: 465, endPoint x: 1285, endPoint y: 460, distance: 70.2
copy td "277.85 ZAR"
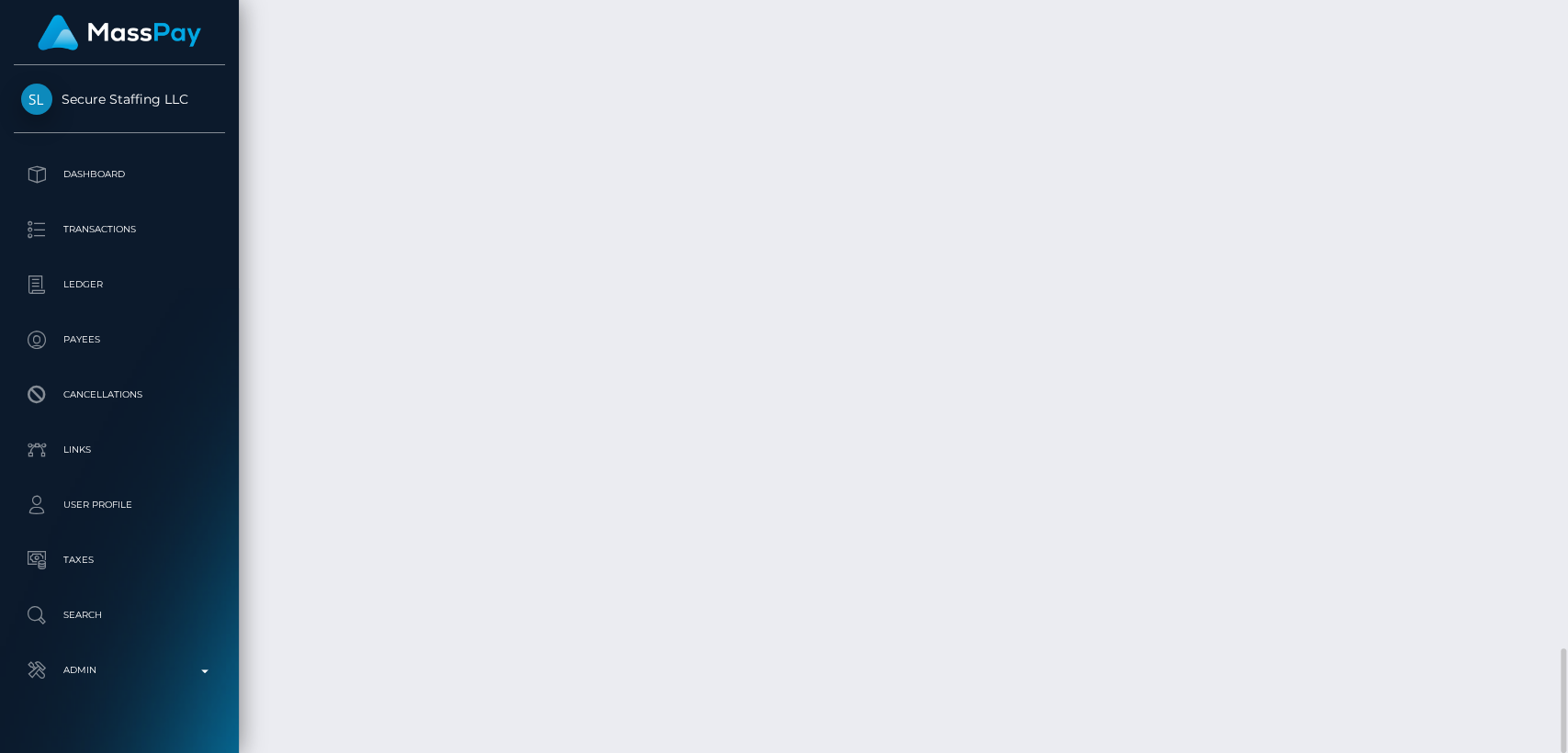
drag, startPoint x: 272, startPoint y: 473, endPoint x: 357, endPoint y: 472, distance: 85.0
copy td "June 23, 2025"
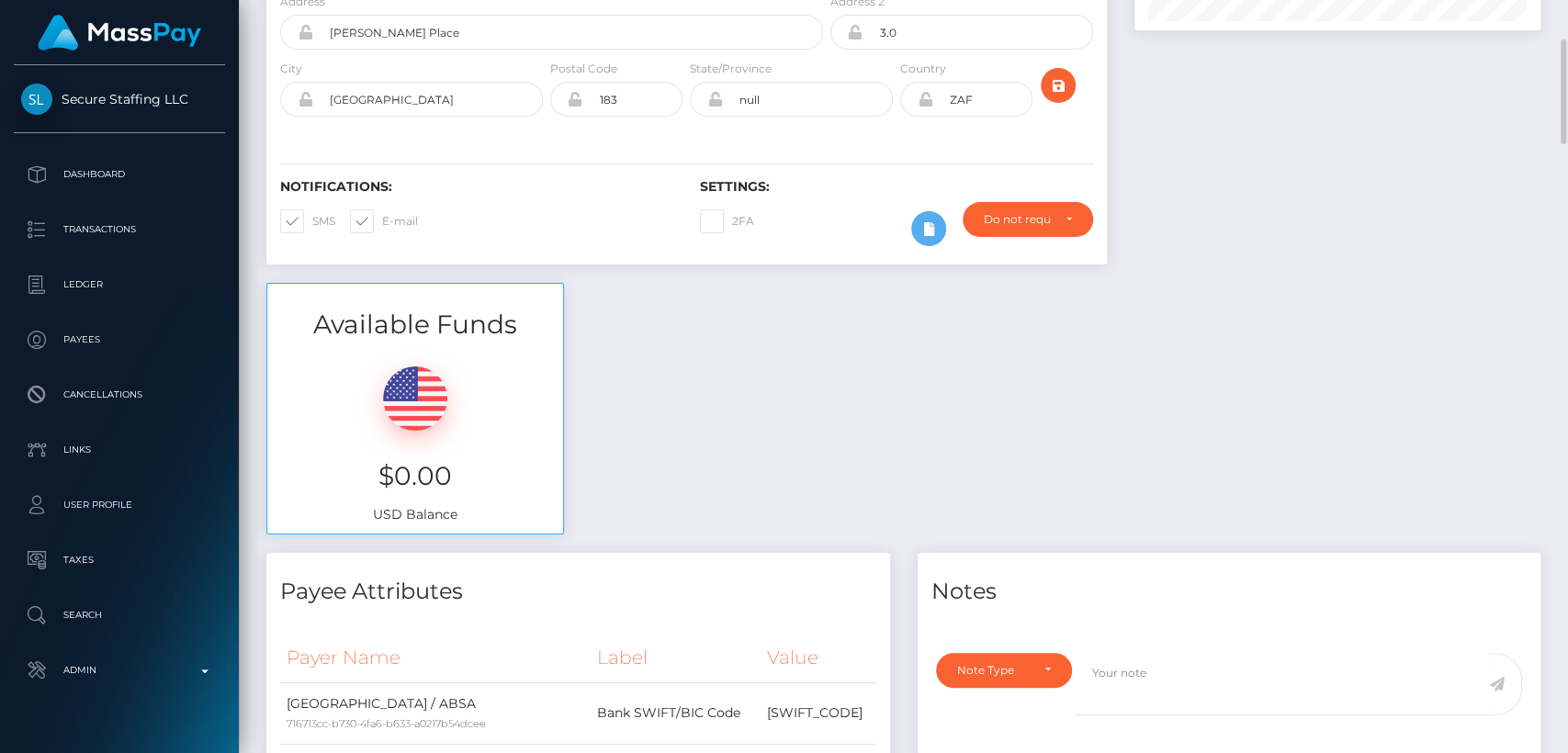
scroll to position [0, 0]
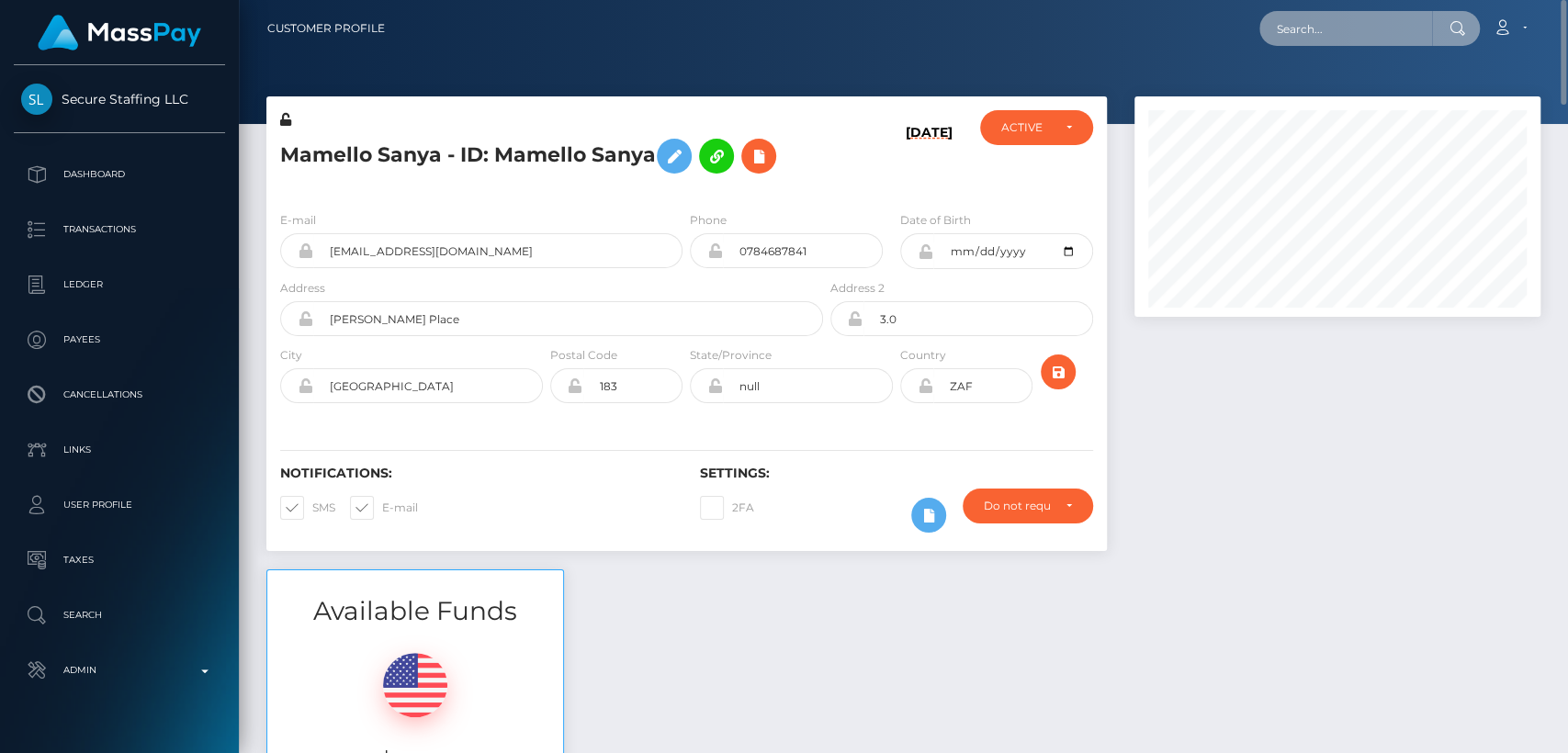
click at [1307, 35] on input "text" at bounding box center [1345, 29] width 173 height 35
paste input "georgiabyrne2019@yahoo.com"
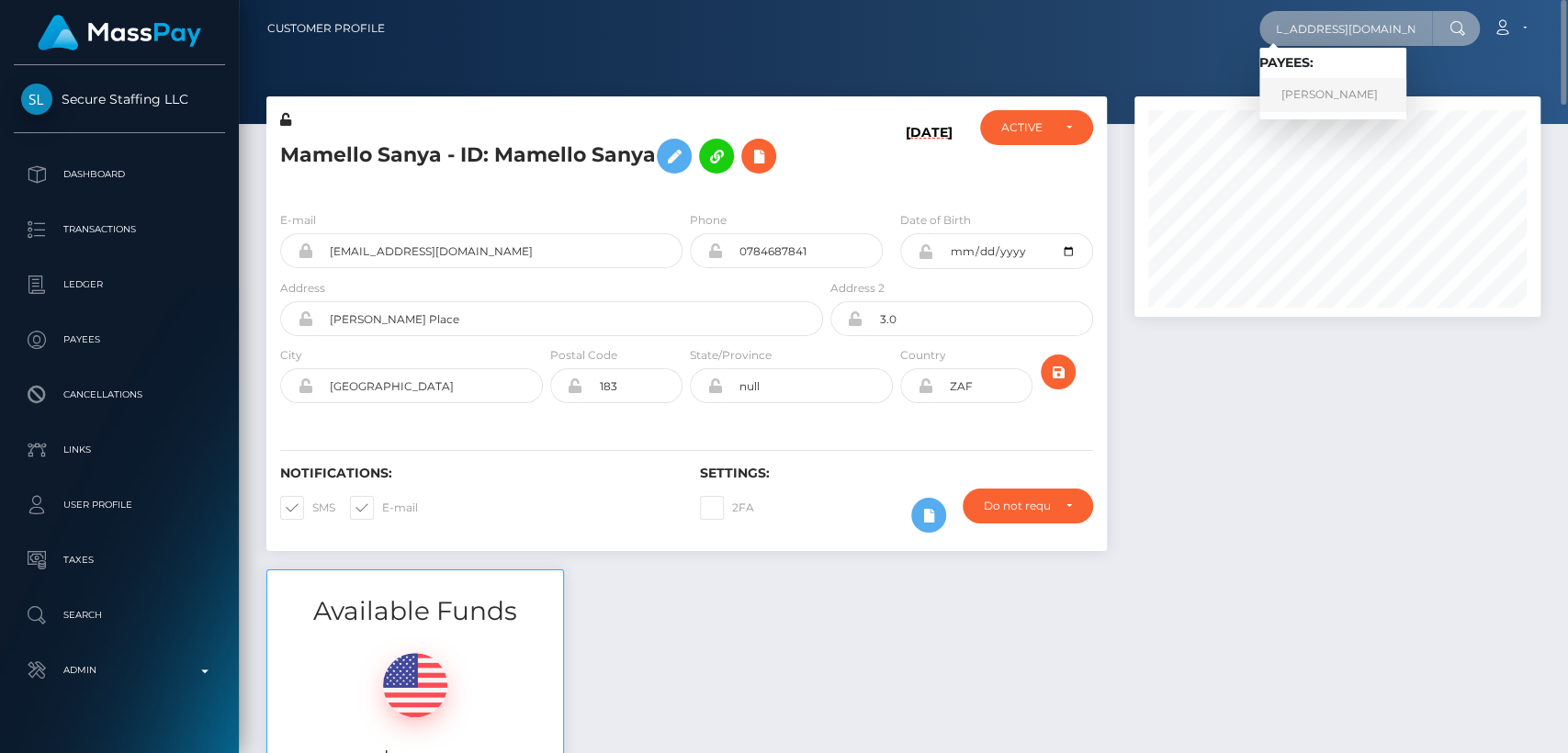
type input "georgiabyrne2019@yahoo.com"
click at [1308, 101] on link "GEORGINA ELIZABETH BYRNE" at bounding box center [1333, 96] width 147 height 34
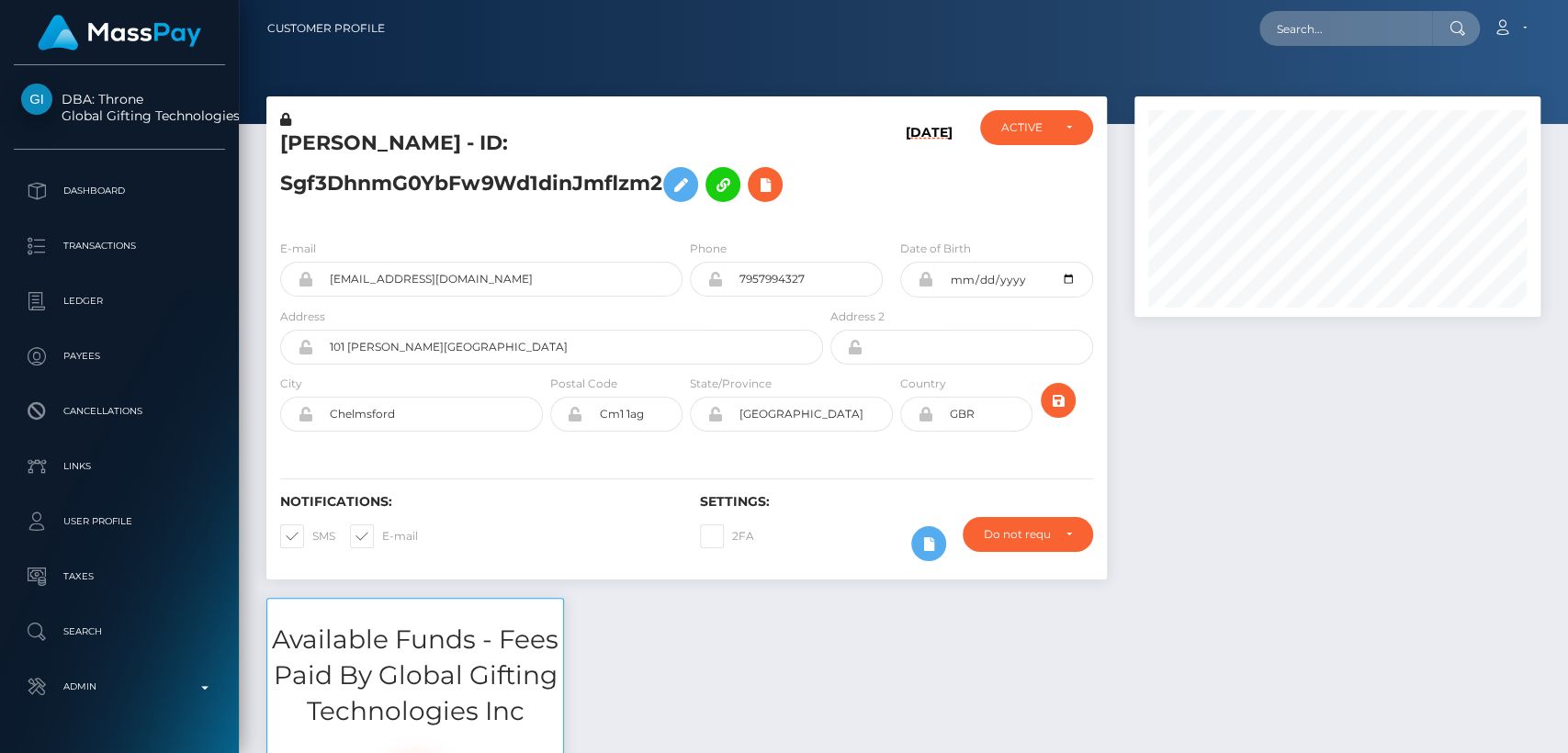
scroll to position [221, 406]
click at [336, 144] on h5 "[PERSON_NAME] - ID: Sgf3DhnmG0YbFw9Wd1dinJmflzm2" at bounding box center [547, 171] width 533 height 82
copy h5 "GEORGINA"
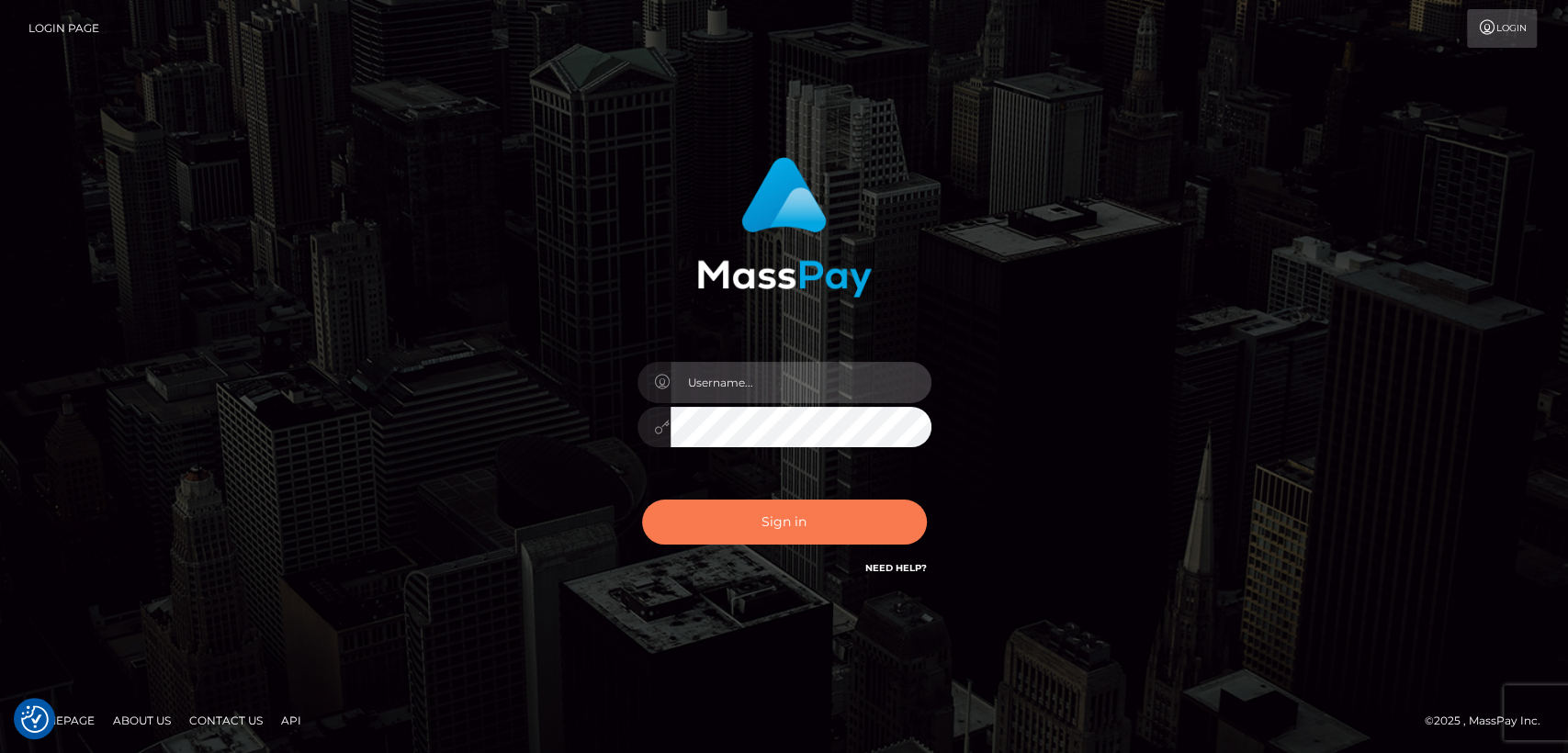
type input "[DOMAIN_NAME]"
click at [784, 513] on button "Sign in" at bounding box center [784, 522] width 285 height 45
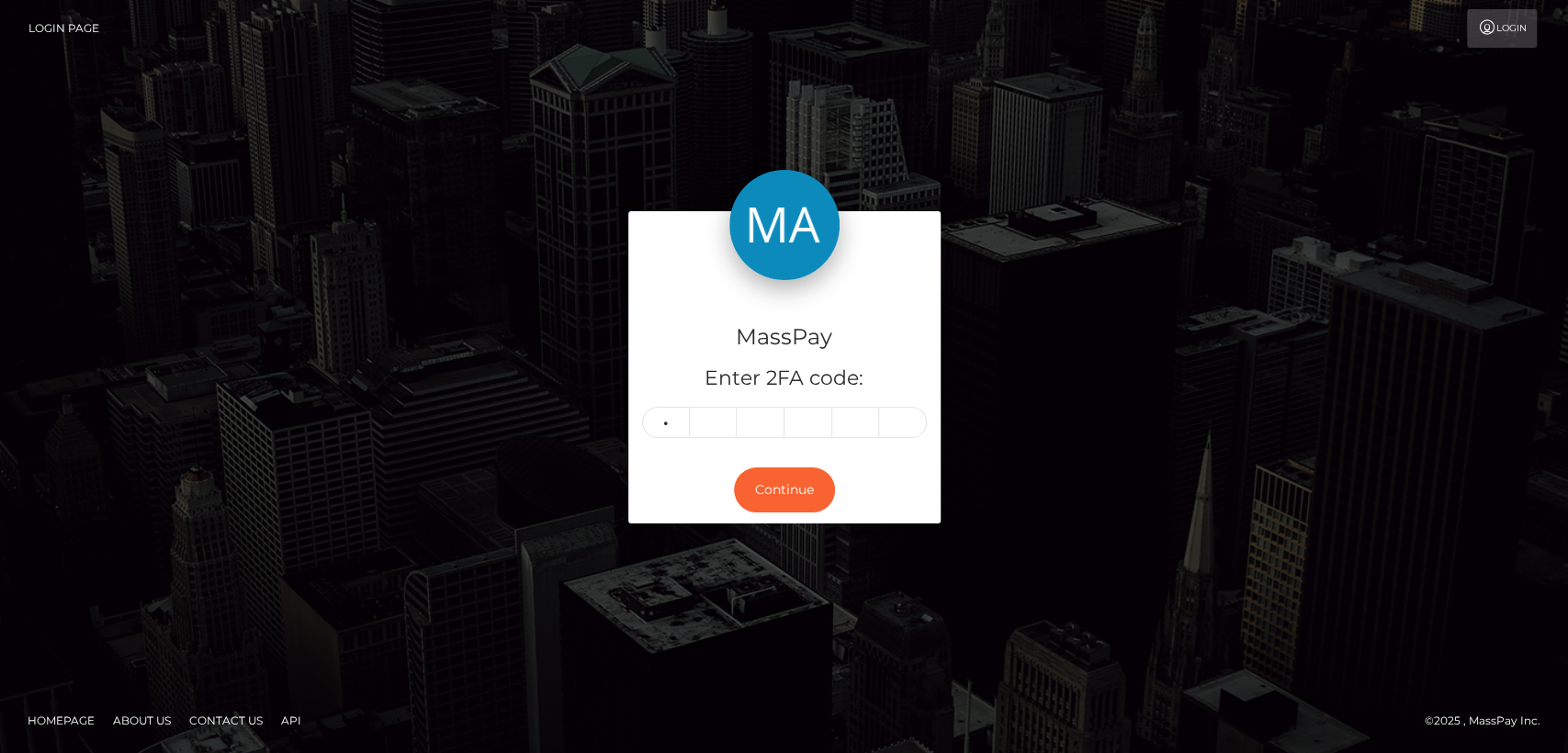
type input "0"
type input "8"
type input "9"
type input "3"
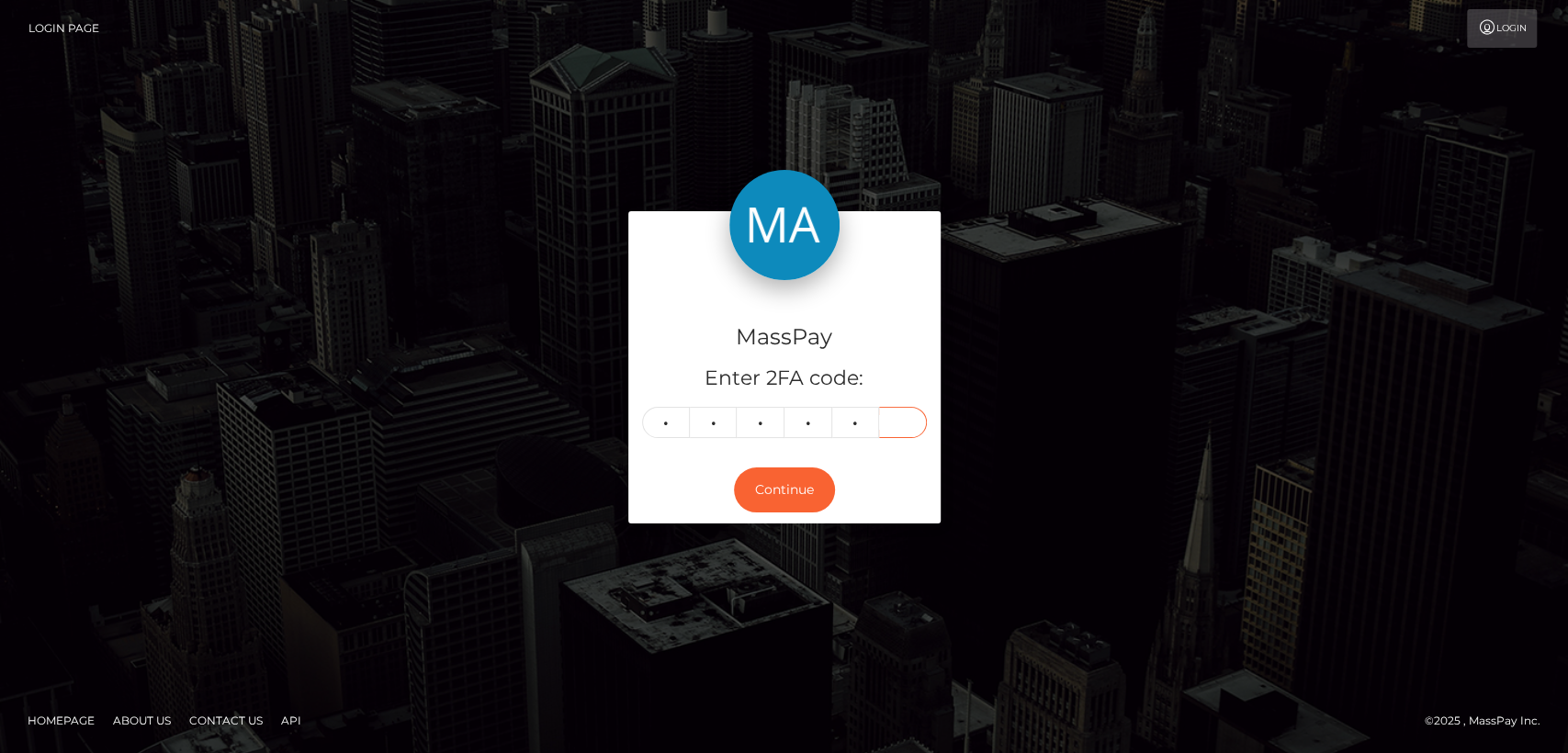
type input "3"
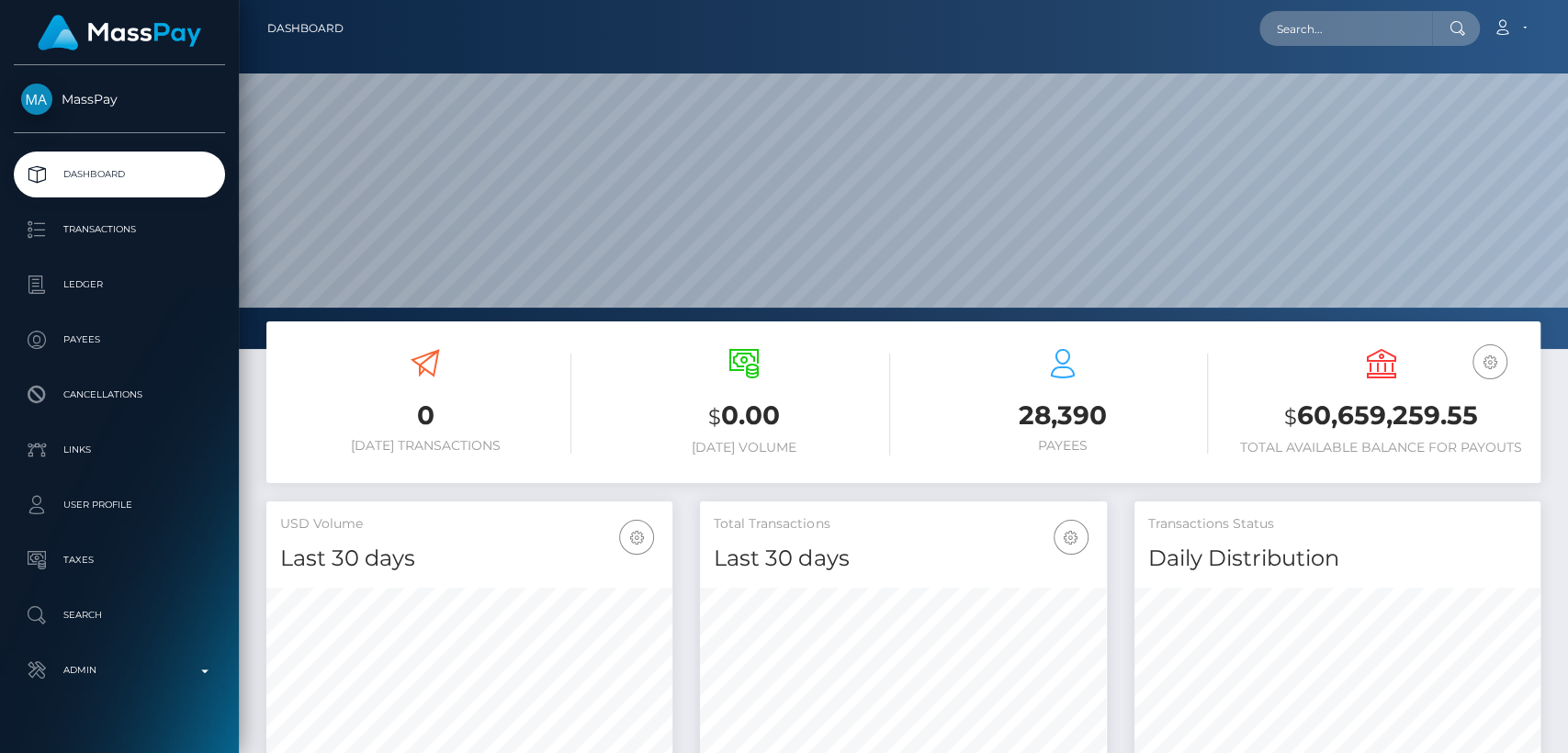
scroll to position [324, 406]
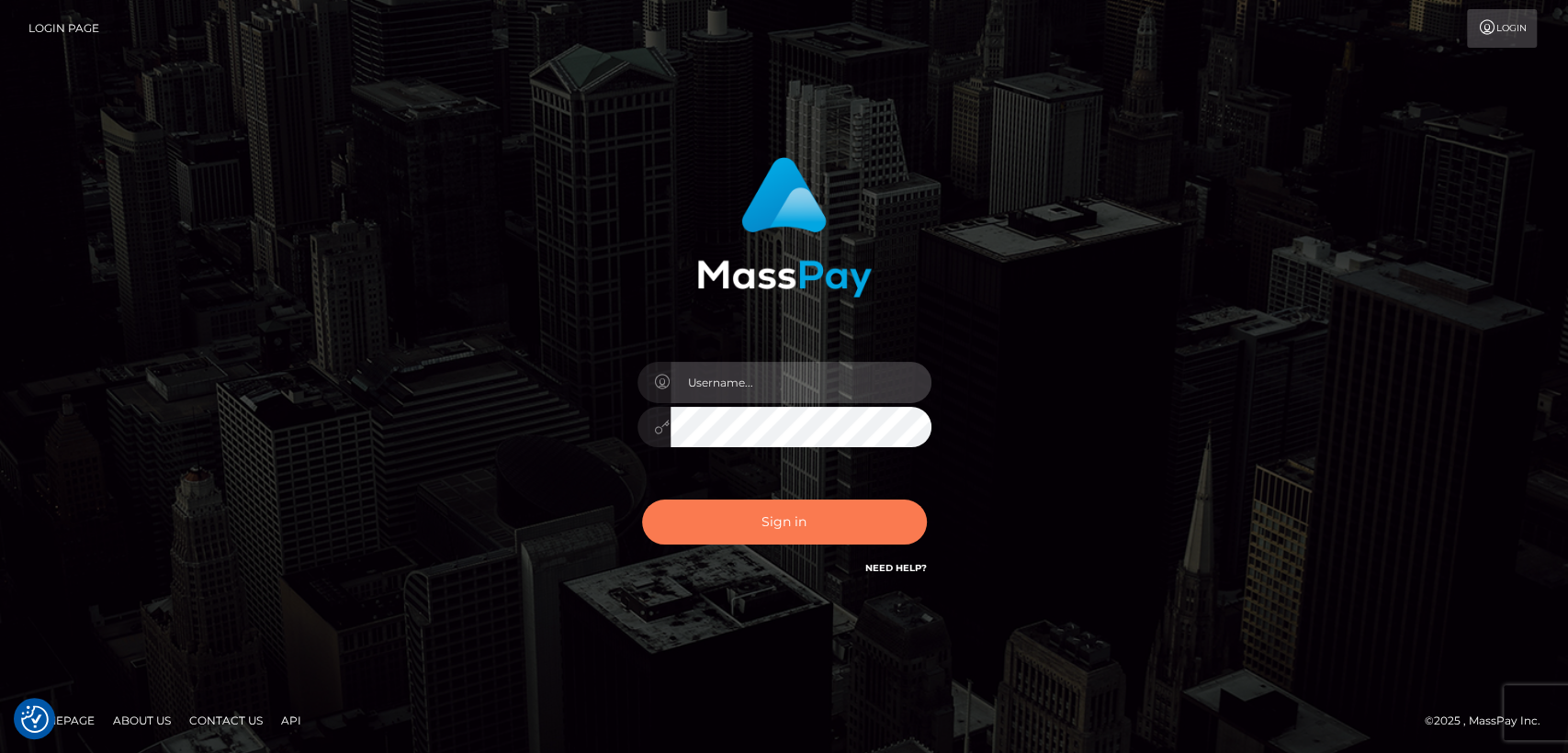
type input "nt.es"
click at [856, 537] on button "Sign in" at bounding box center [784, 522] width 285 height 45
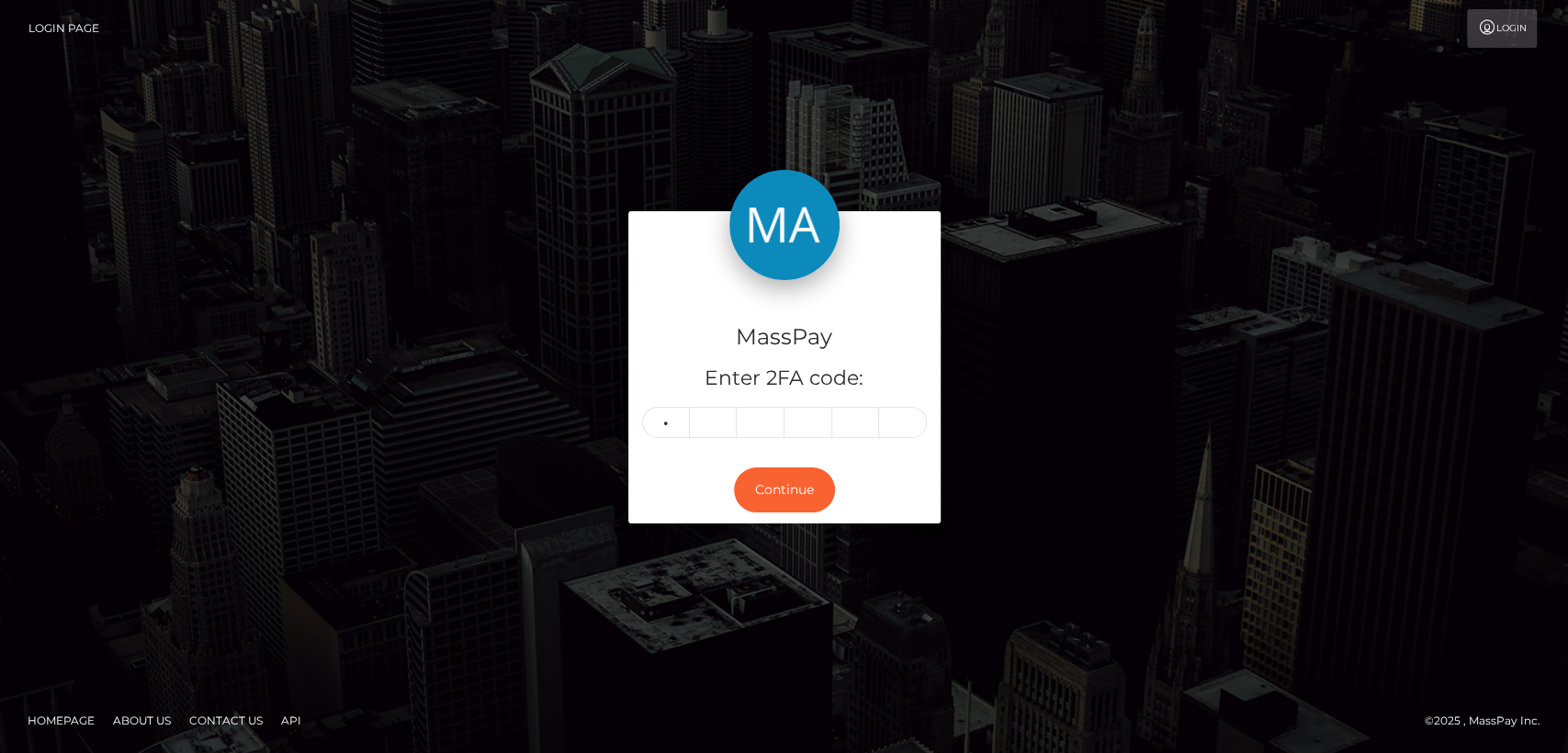
type input "1"
type input "9"
type input "4"
type input "2"
type input "0"
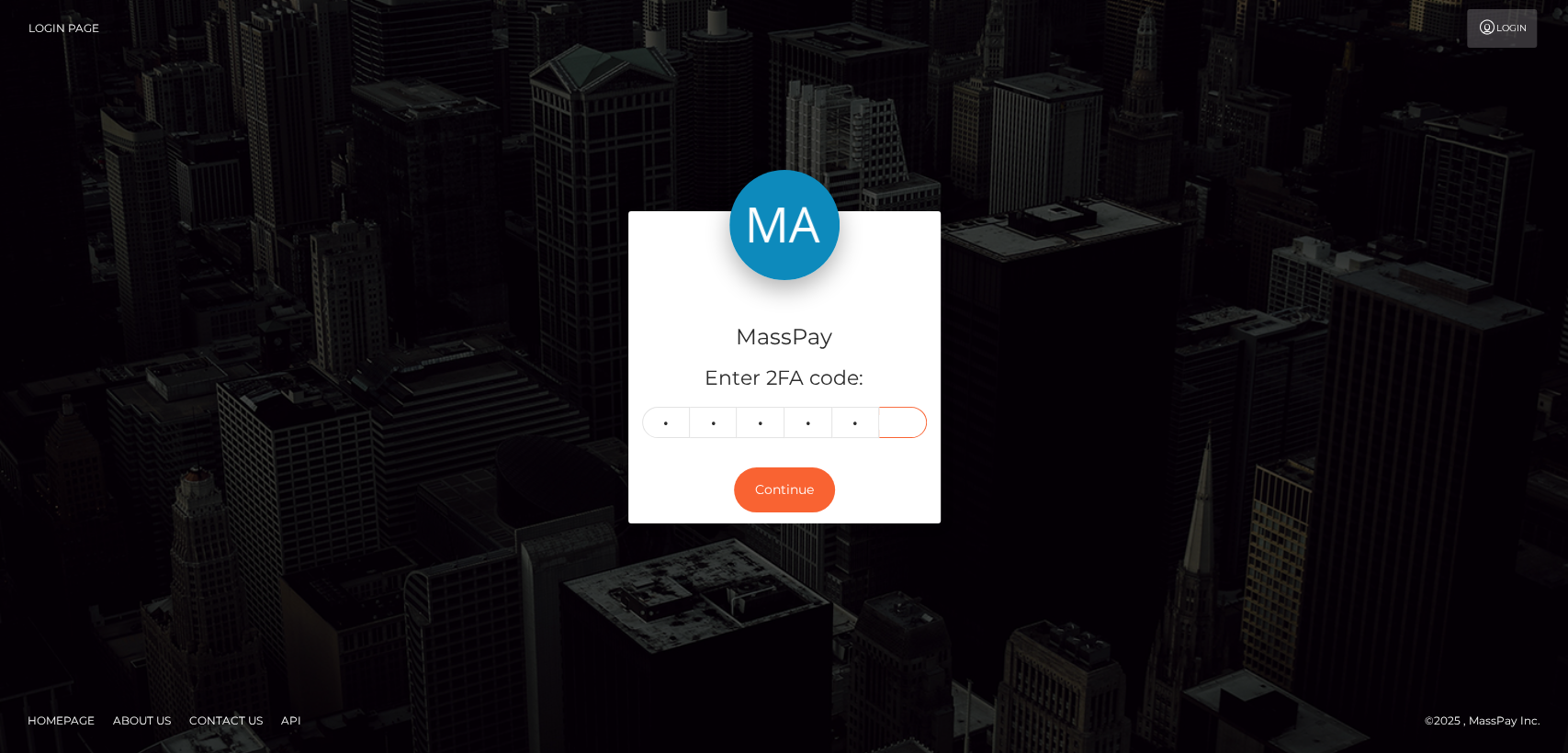
type input "3"
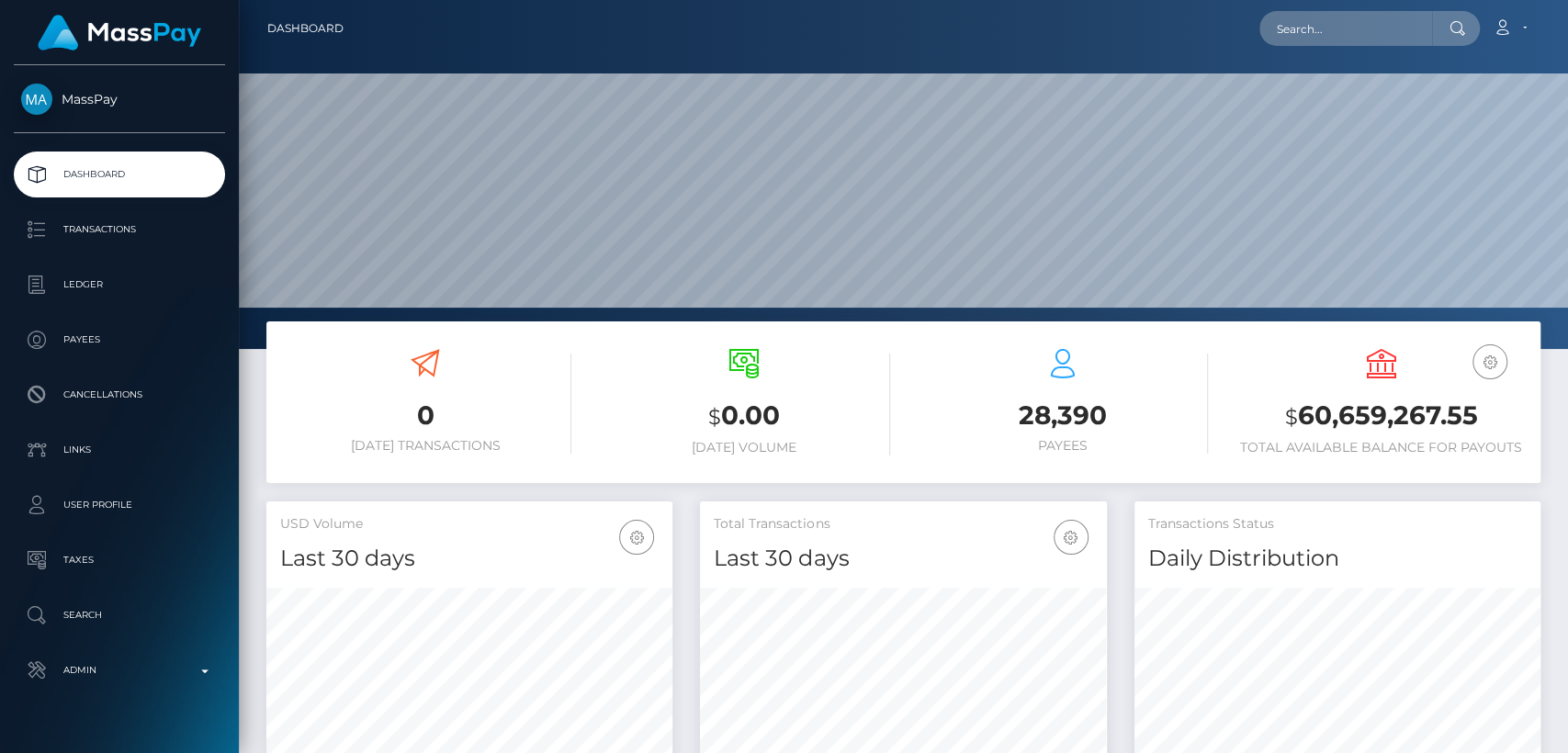
scroll to position [324, 406]
click at [1385, 32] on input "text" at bounding box center [1345, 29] width 173 height 35
paste input "[EMAIL_ADDRESS][DOMAIN_NAME]"
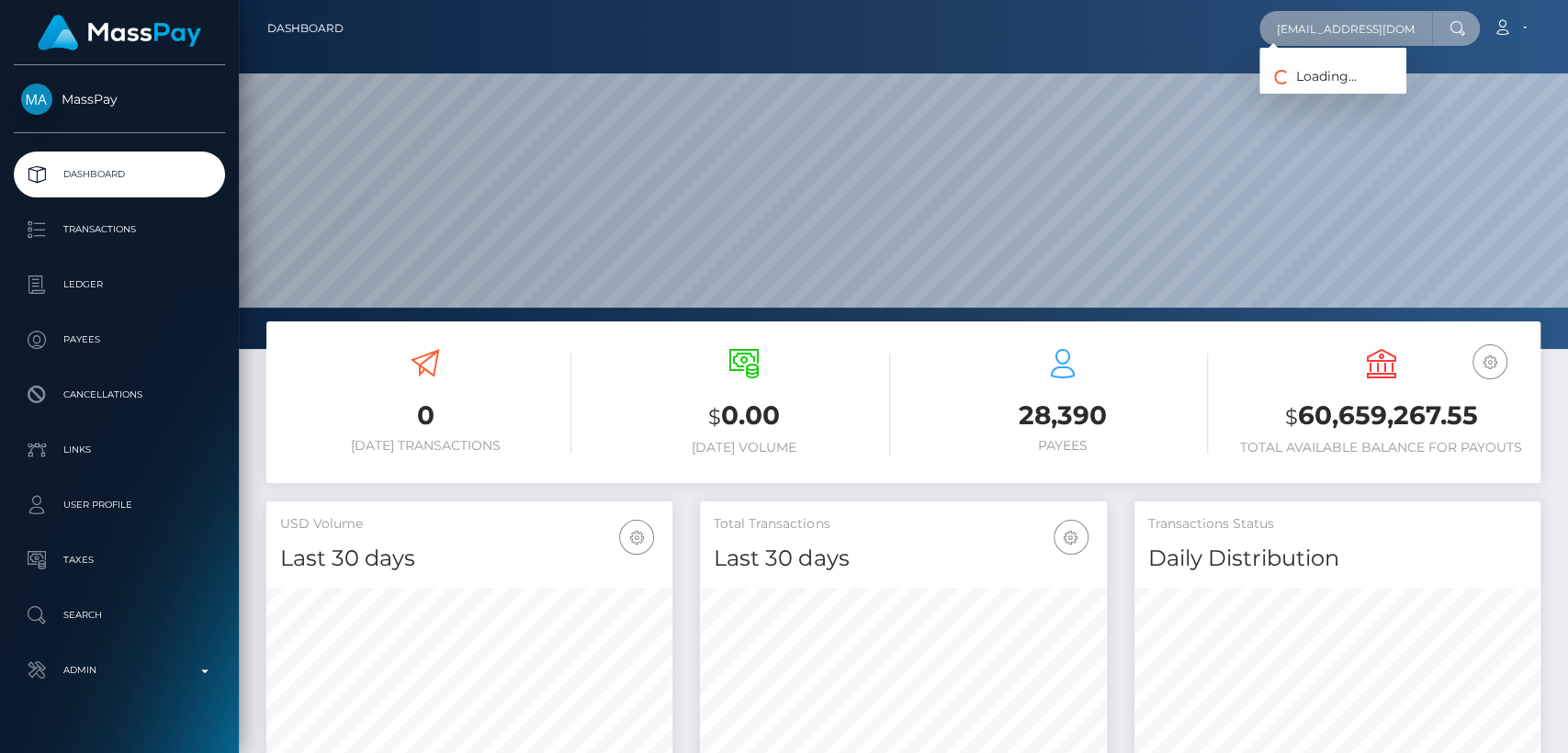
paste input "[EMAIL_ADDRESS]"
type input "[EMAIL_ADDRESS][DOMAIN_NAME]"
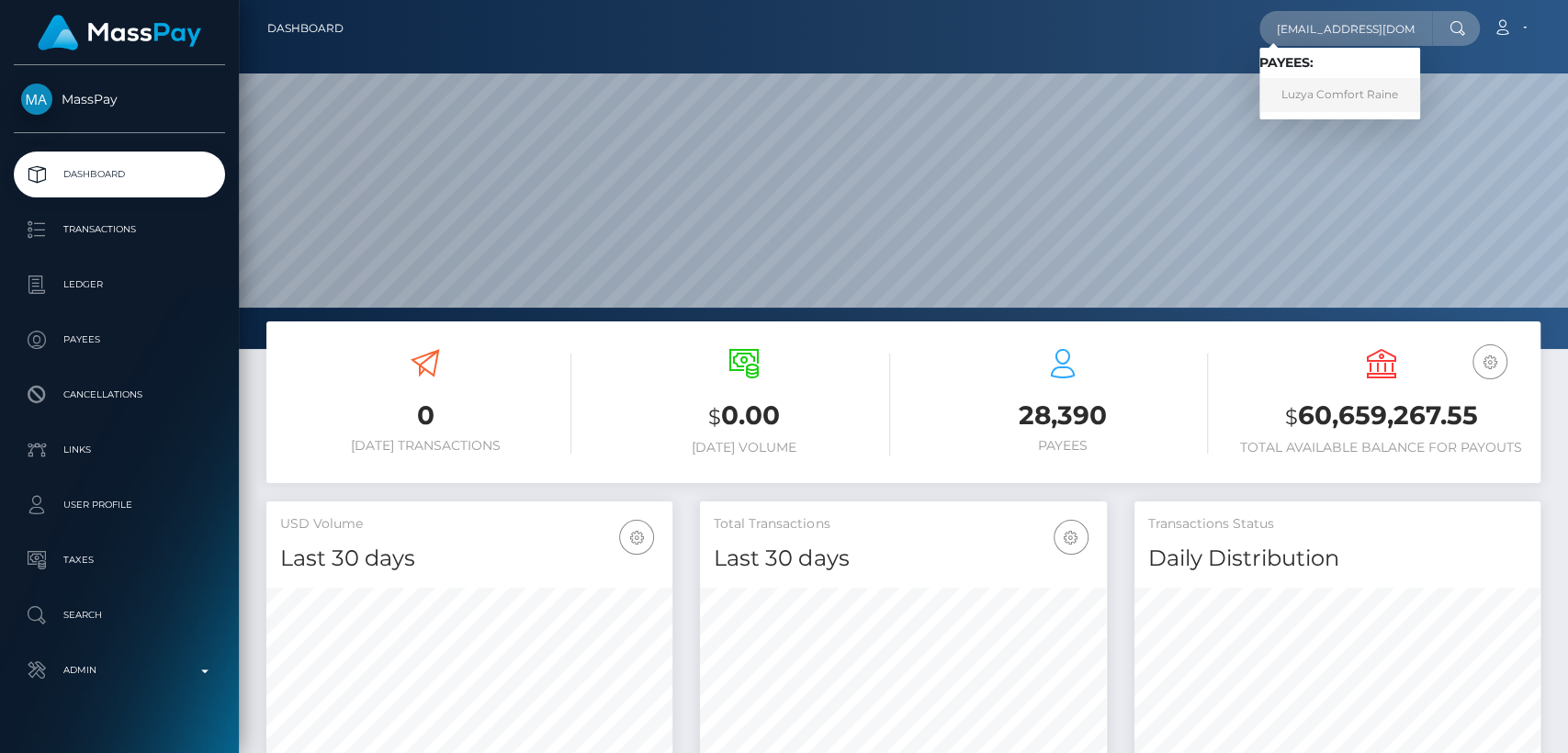
click at [1294, 87] on link "Luzya Comfort Raine" at bounding box center [1340, 96] width 161 height 34
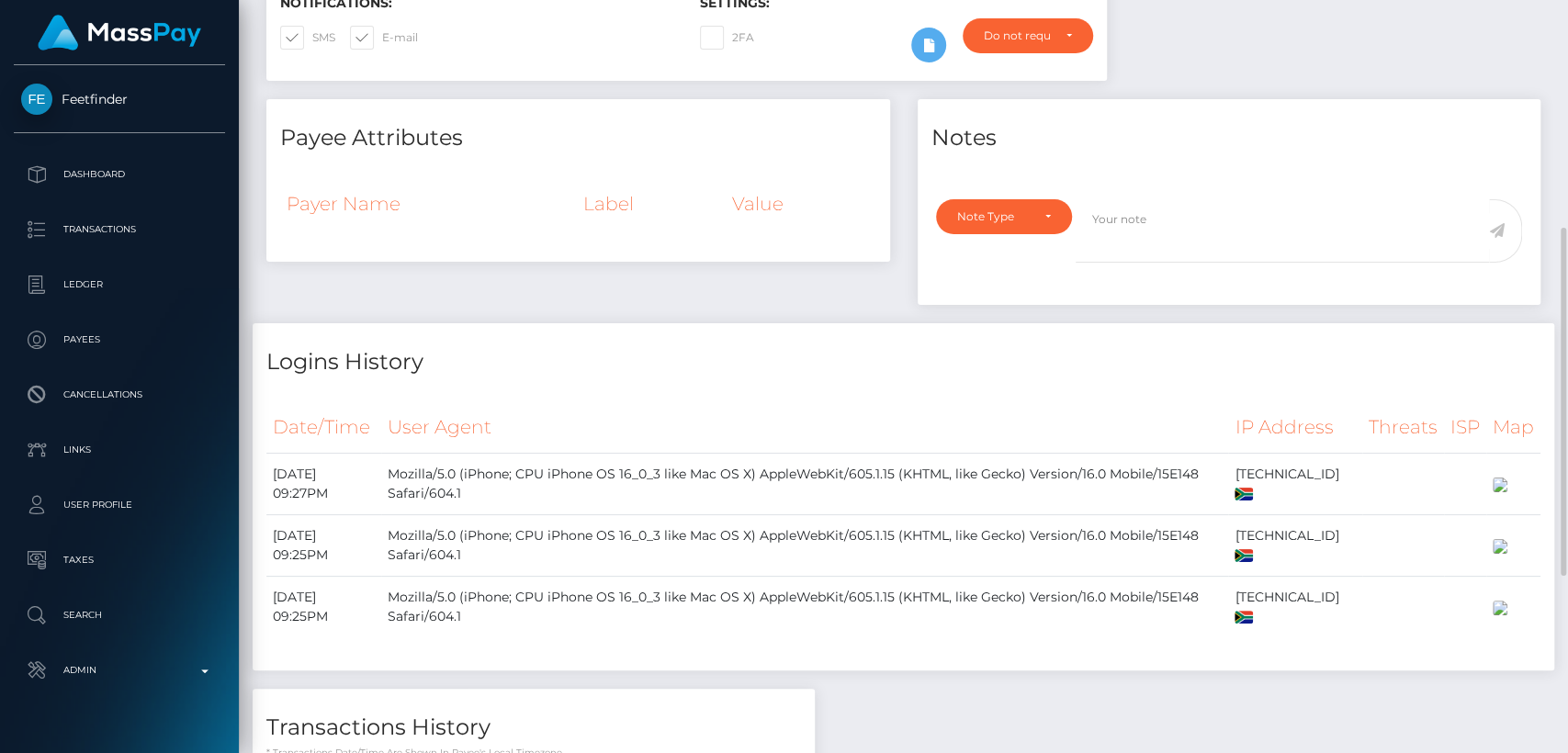
scroll to position [478, 0]
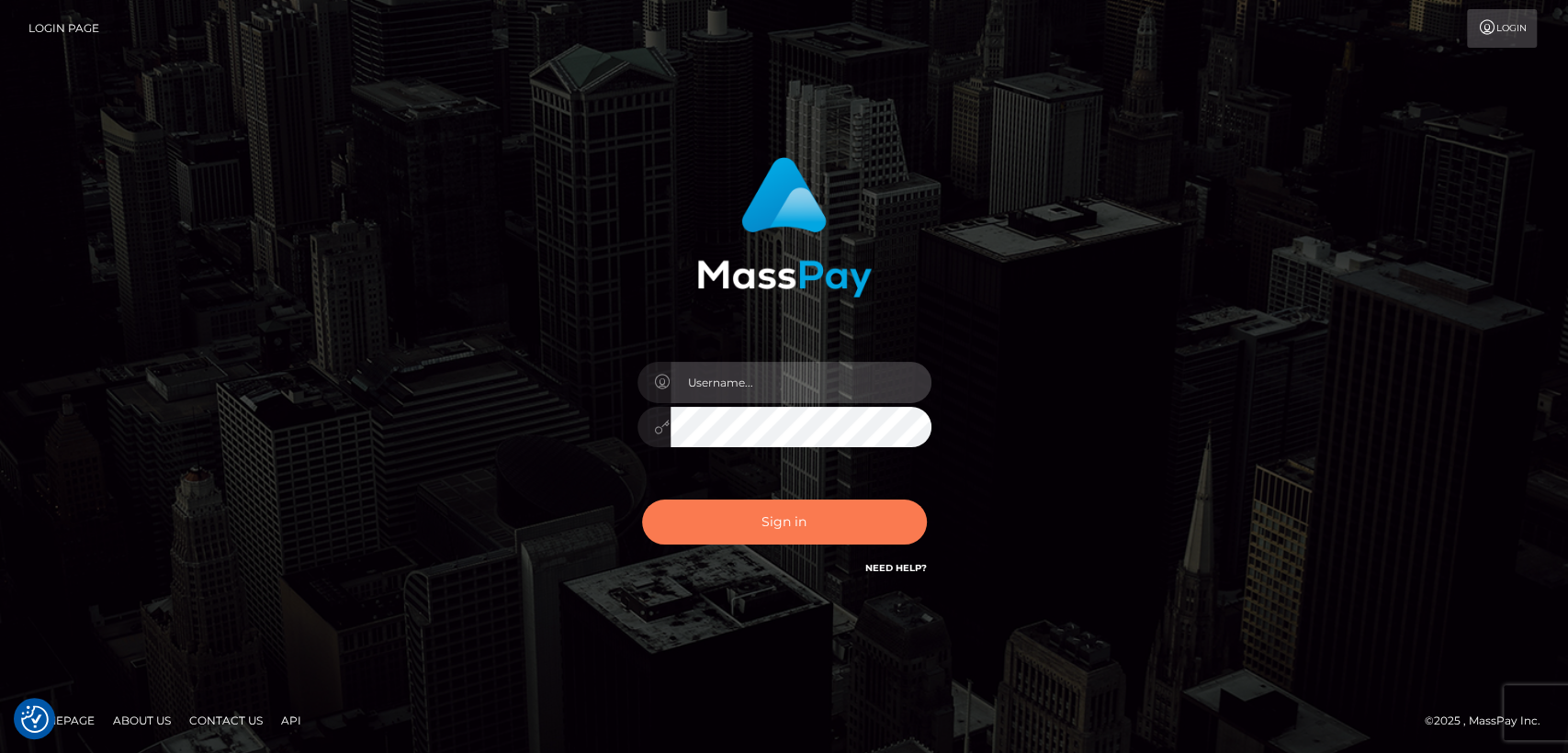
type input "nt.es"
click at [752, 510] on button "Sign in" at bounding box center [784, 522] width 285 height 45
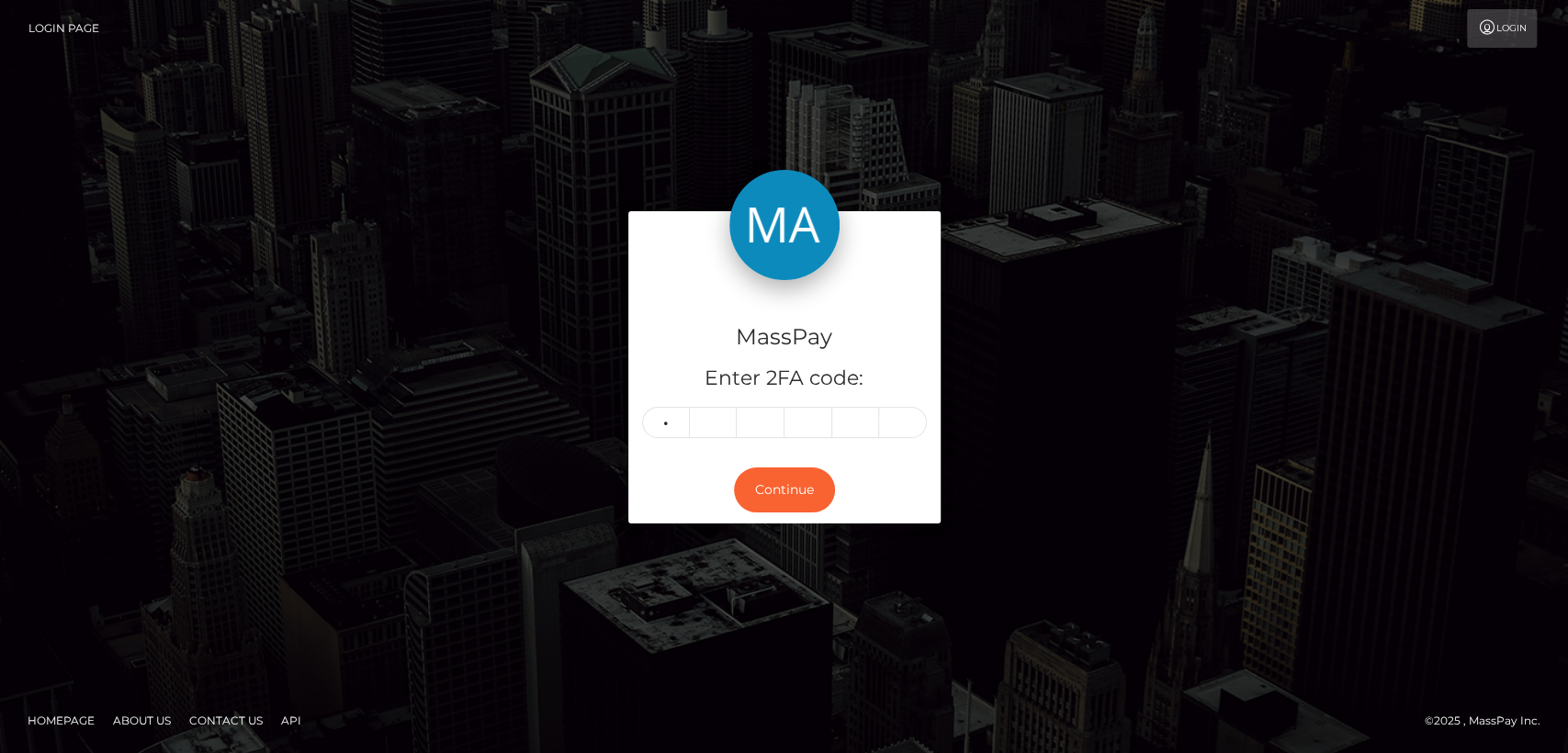
type input "9"
type input "0"
type input "9"
type input "3"
type input "0"
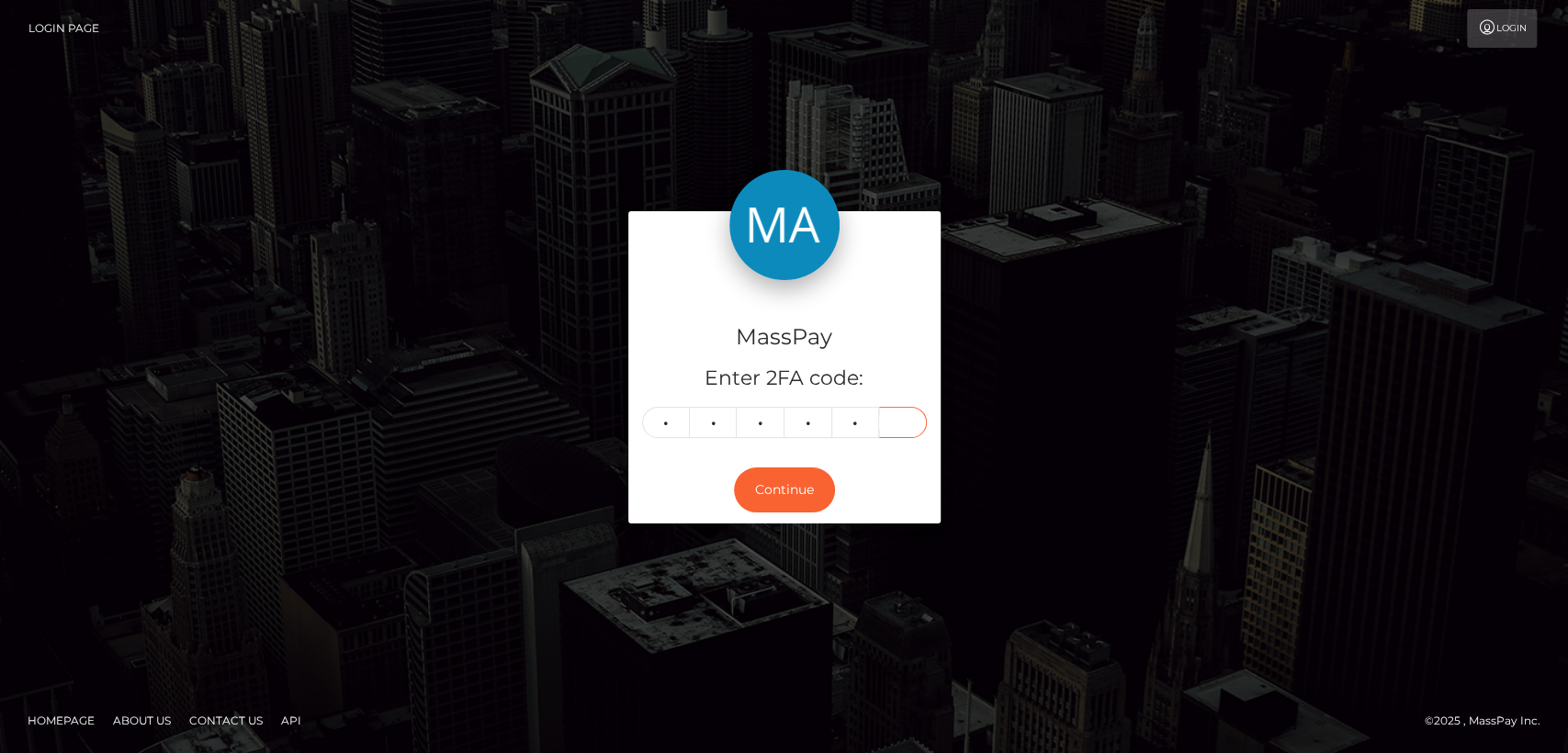
type input "9"
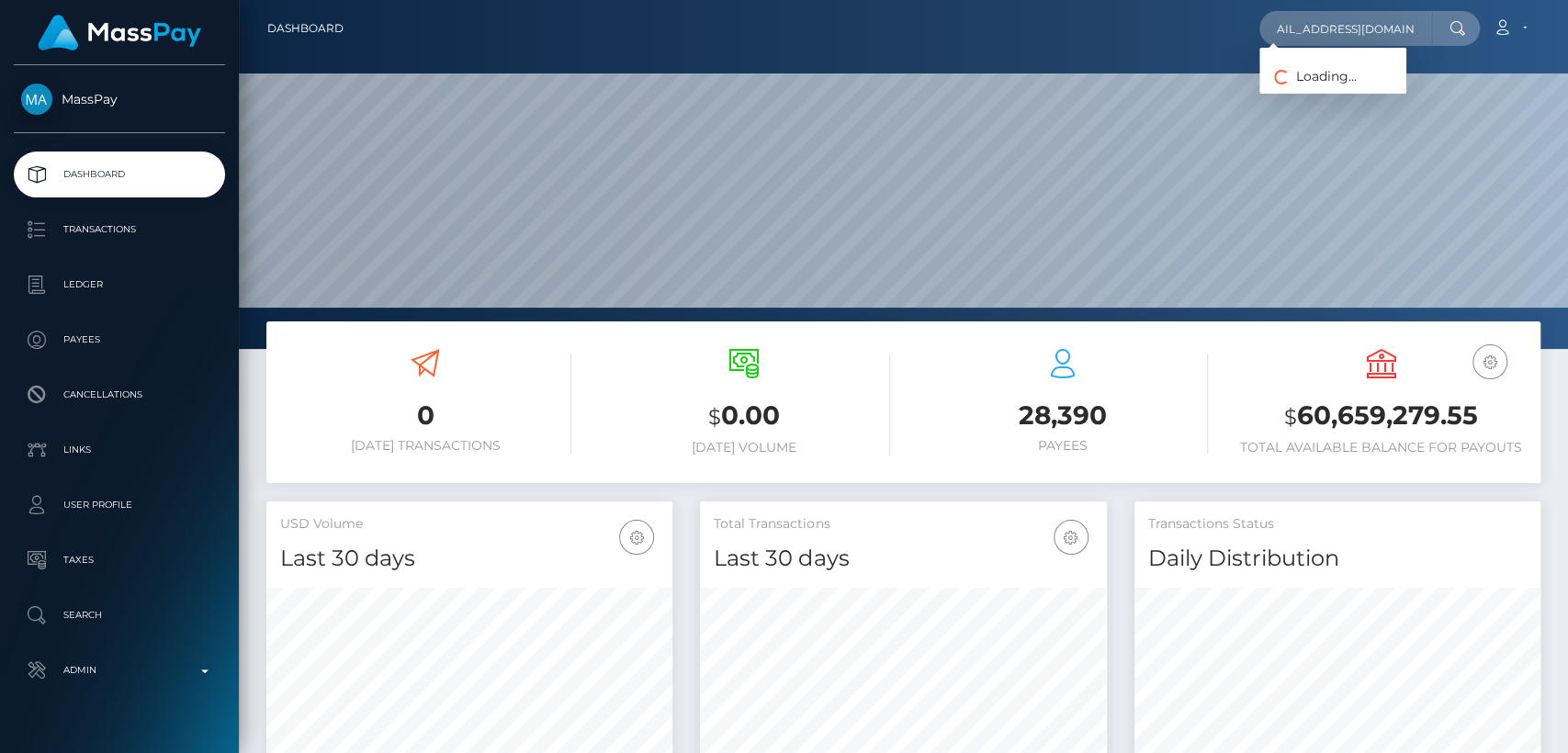
scroll to position [324, 406]
type input "shannonbiden2@gmail.com"
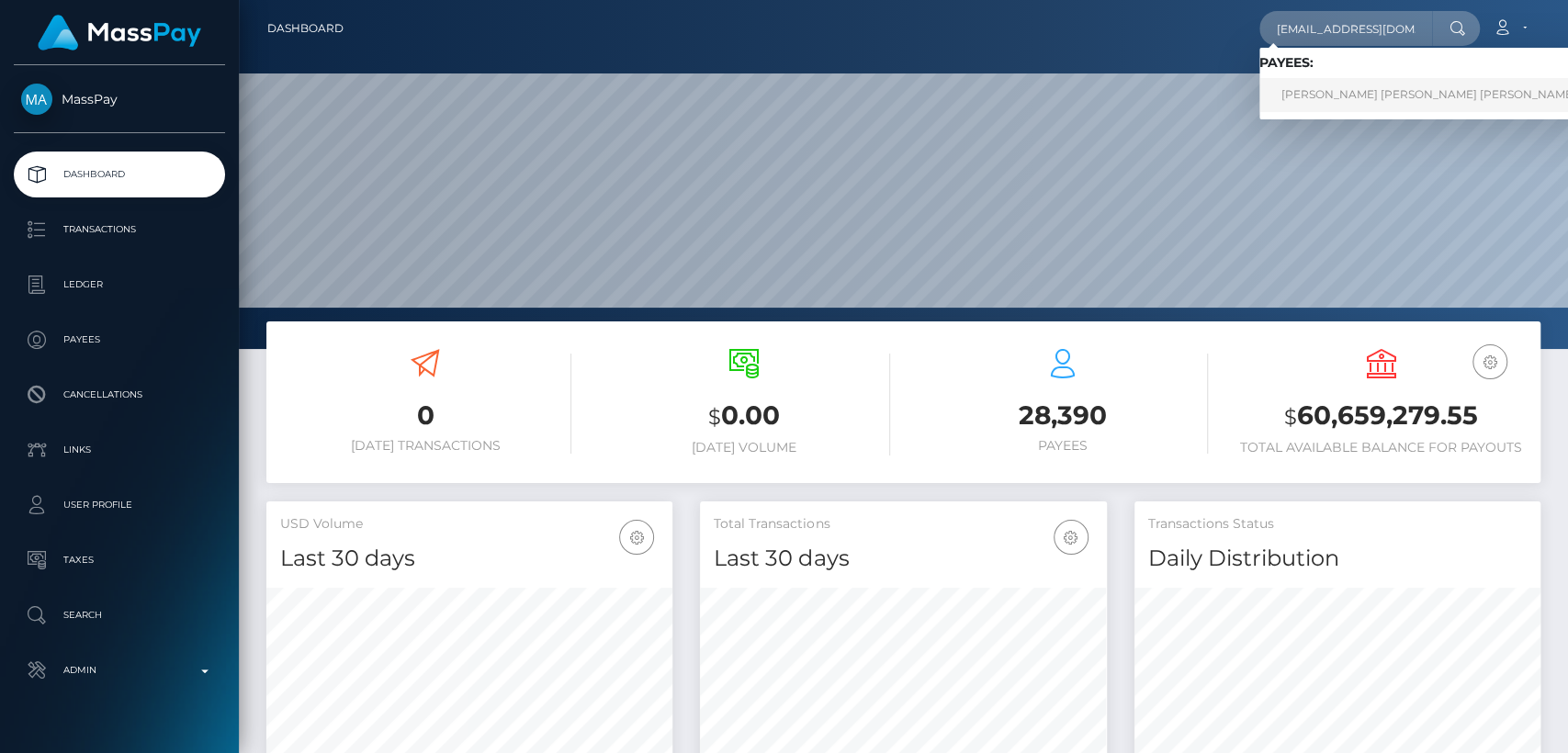
click at [1448, 89] on link "SHANNON SUMMER BIDEN biden" at bounding box center [1428, 96] width 339 height 34
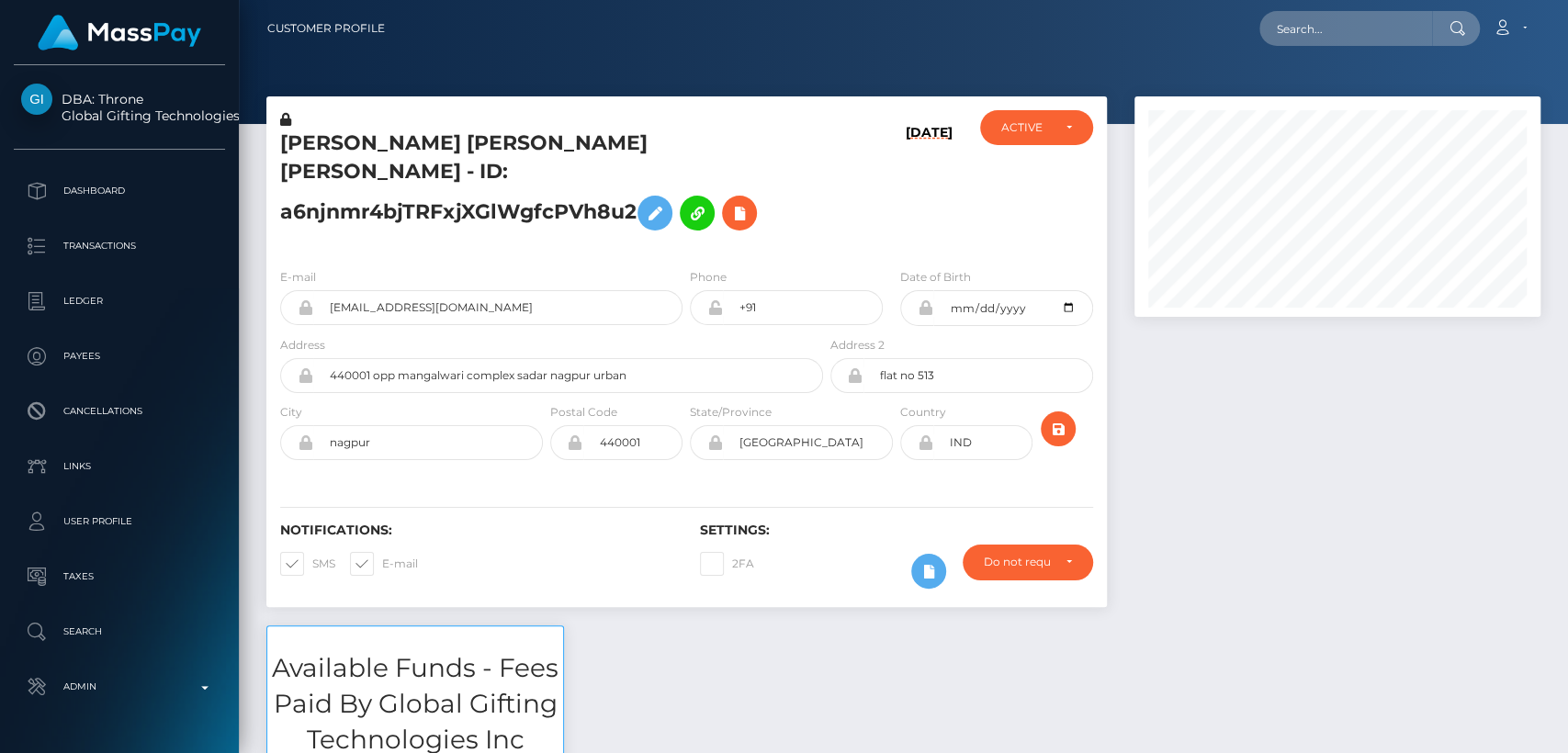
scroll to position [221, 406]
click at [573, 206] on h5 "SHANNON SUMMER BIDEN biden - ID: a6njnmr4bjTRFxjXGlWgfcPVh8u2" at bounding box center [547, 184] width 533 height 110
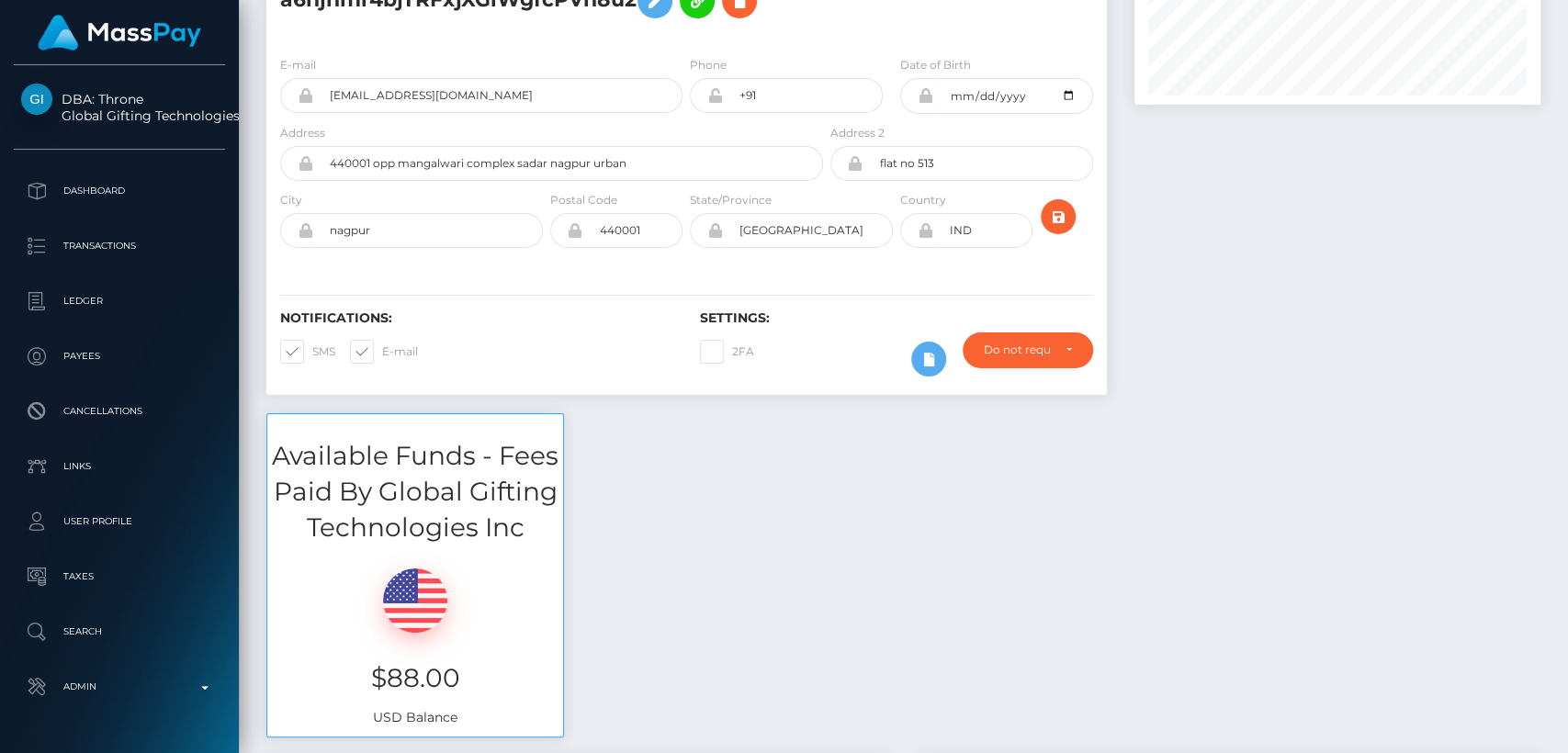
scroll to position [0, 0]
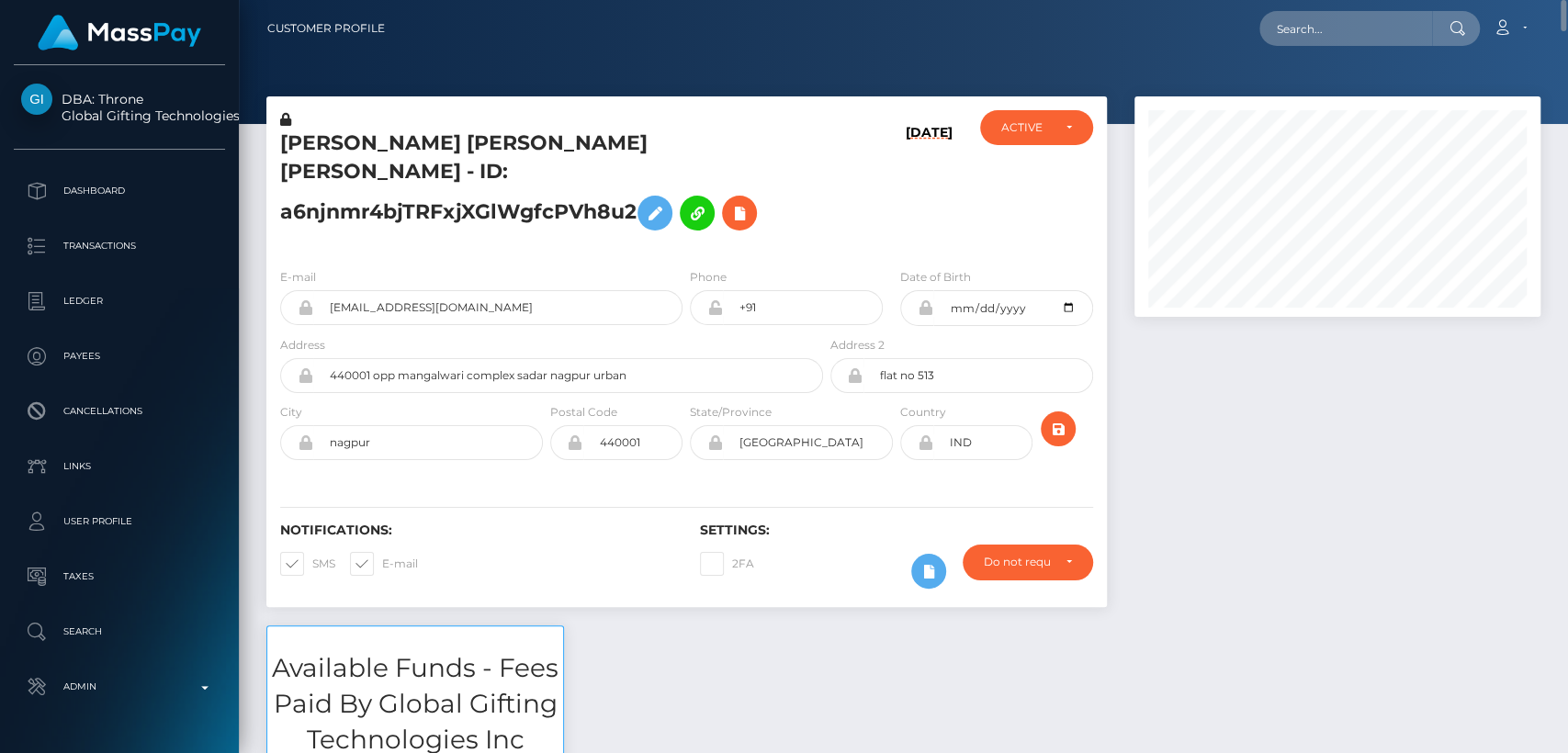
click at [365, 142] on h5 "SHANNON SUMMER BIDEN biden - ID: a6njnmr4bjTRFxjXGlWgfcPVh8u2" at bounding box center [547, 184] width 533 height 110
copy h5 "SHANNON"
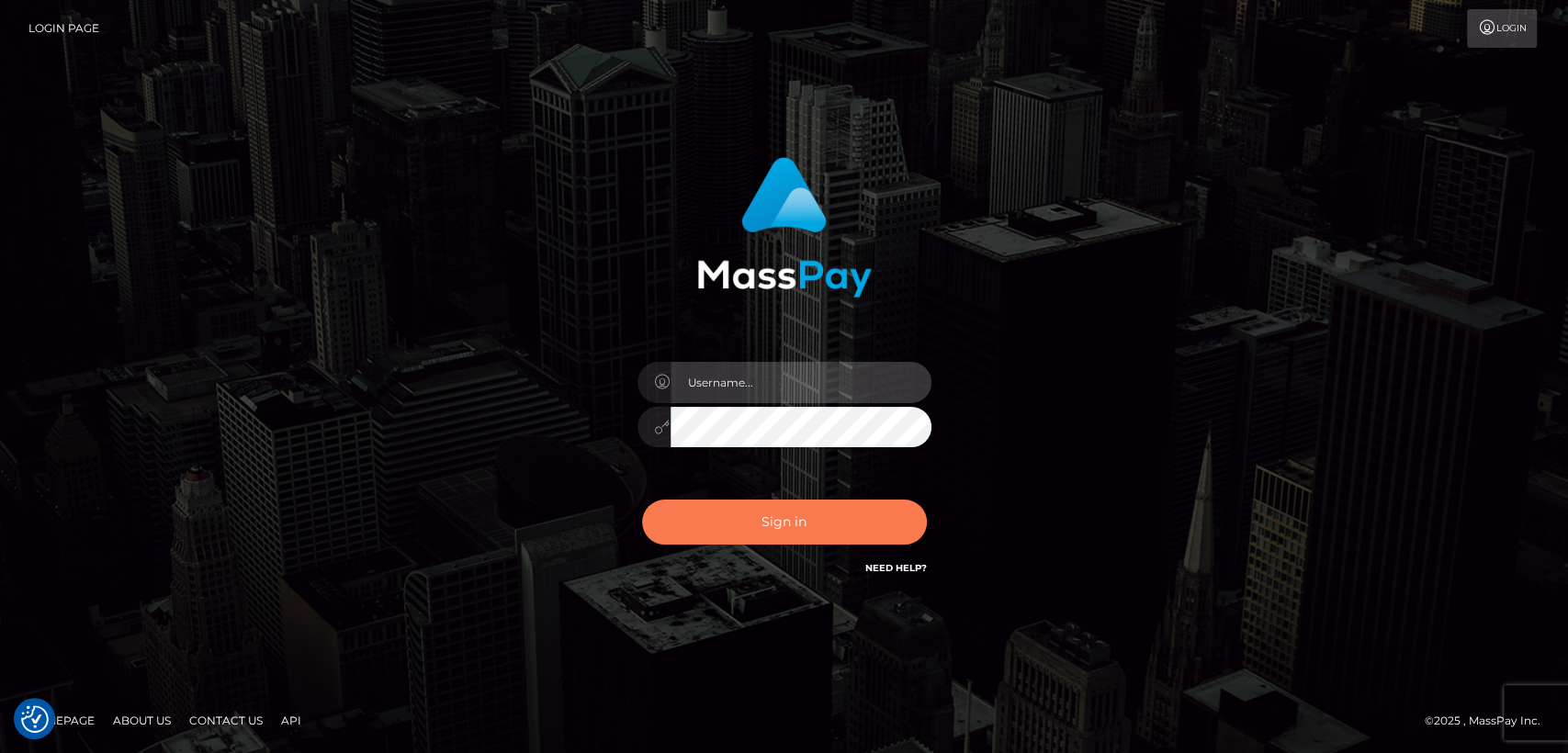
type input "[DOMAIN_NAME]"
click at [698, 529] on button "Sign in" at bounding box center [784, 522] width 285 height 45
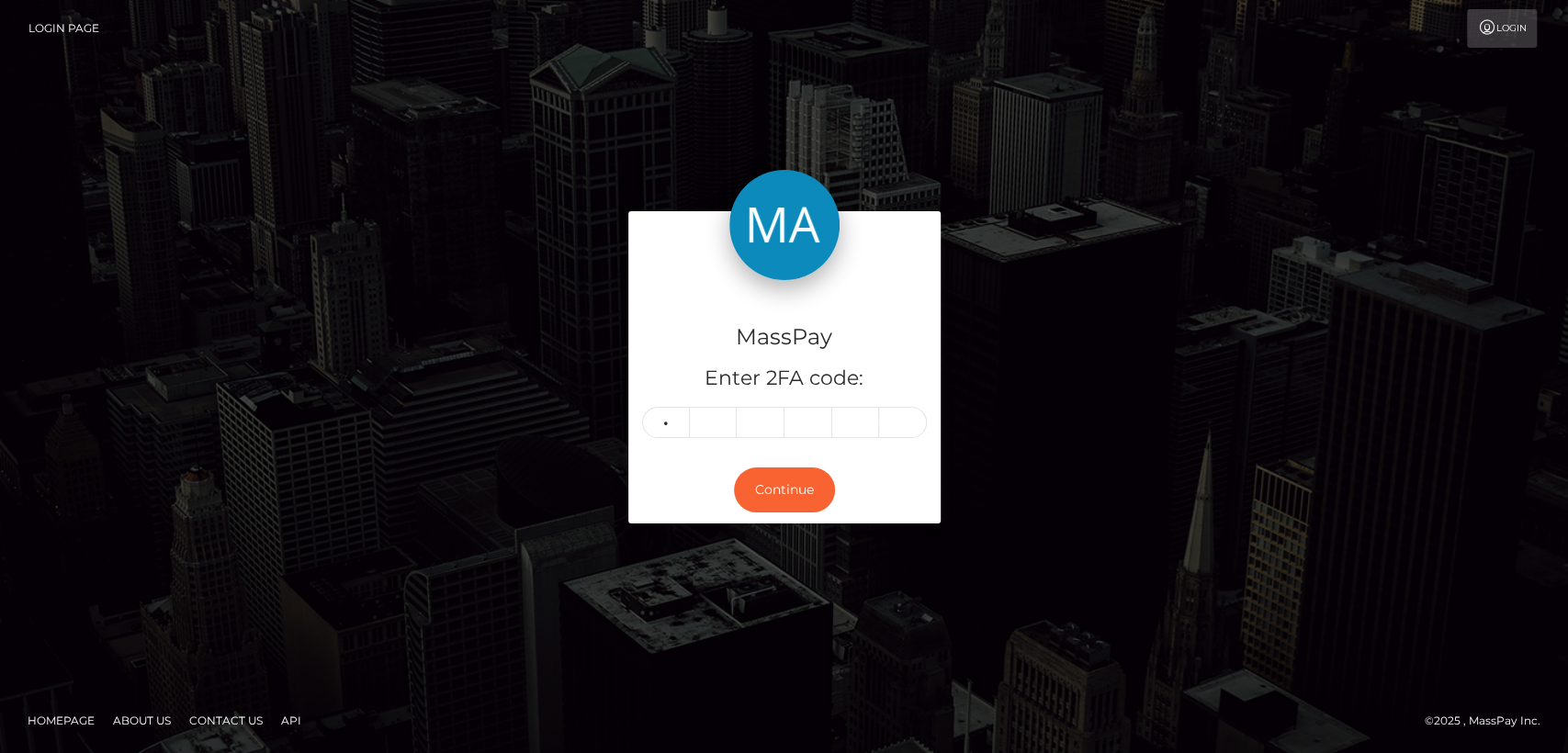
type input "9"
type input "8"
type input "0"
type input "5"
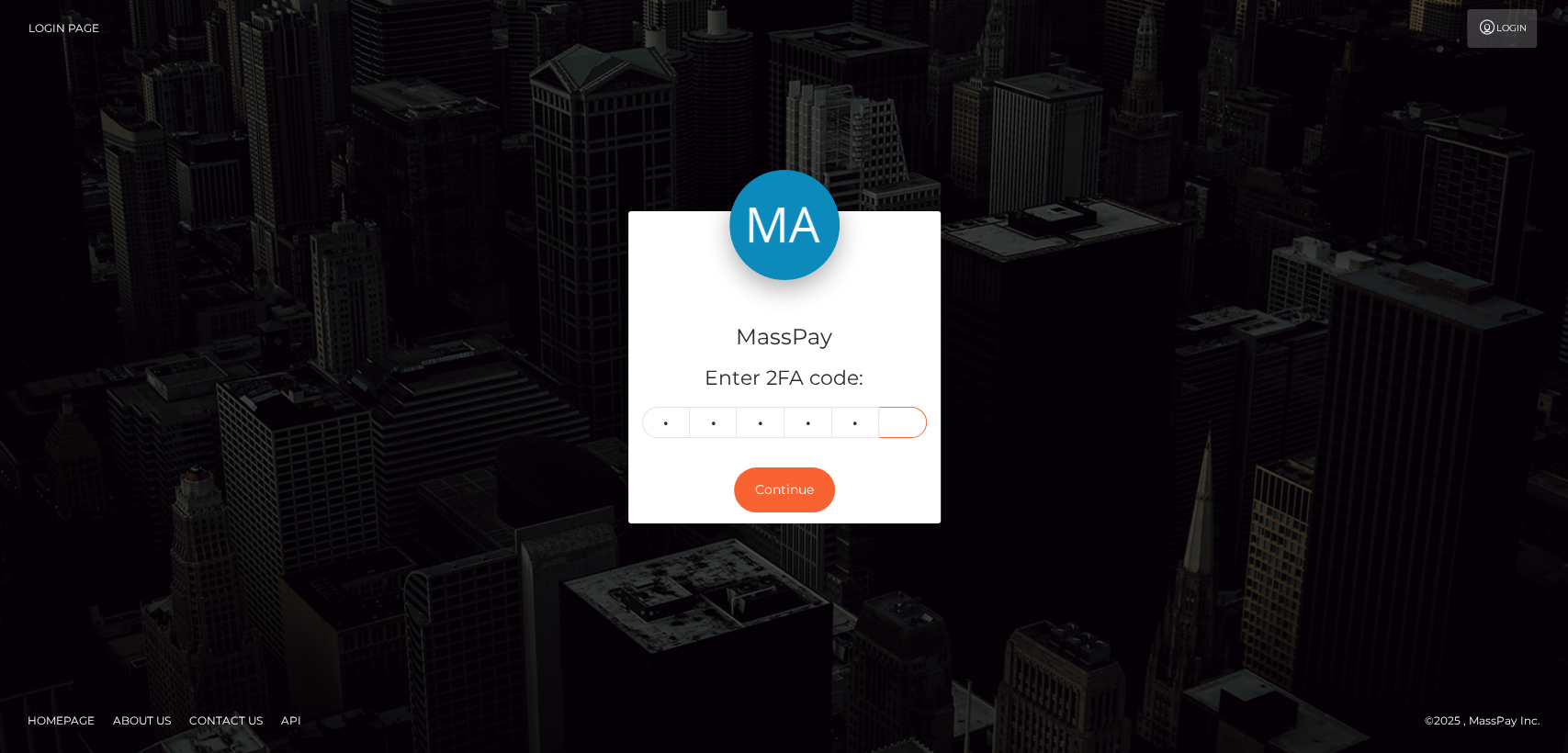
type input "8"
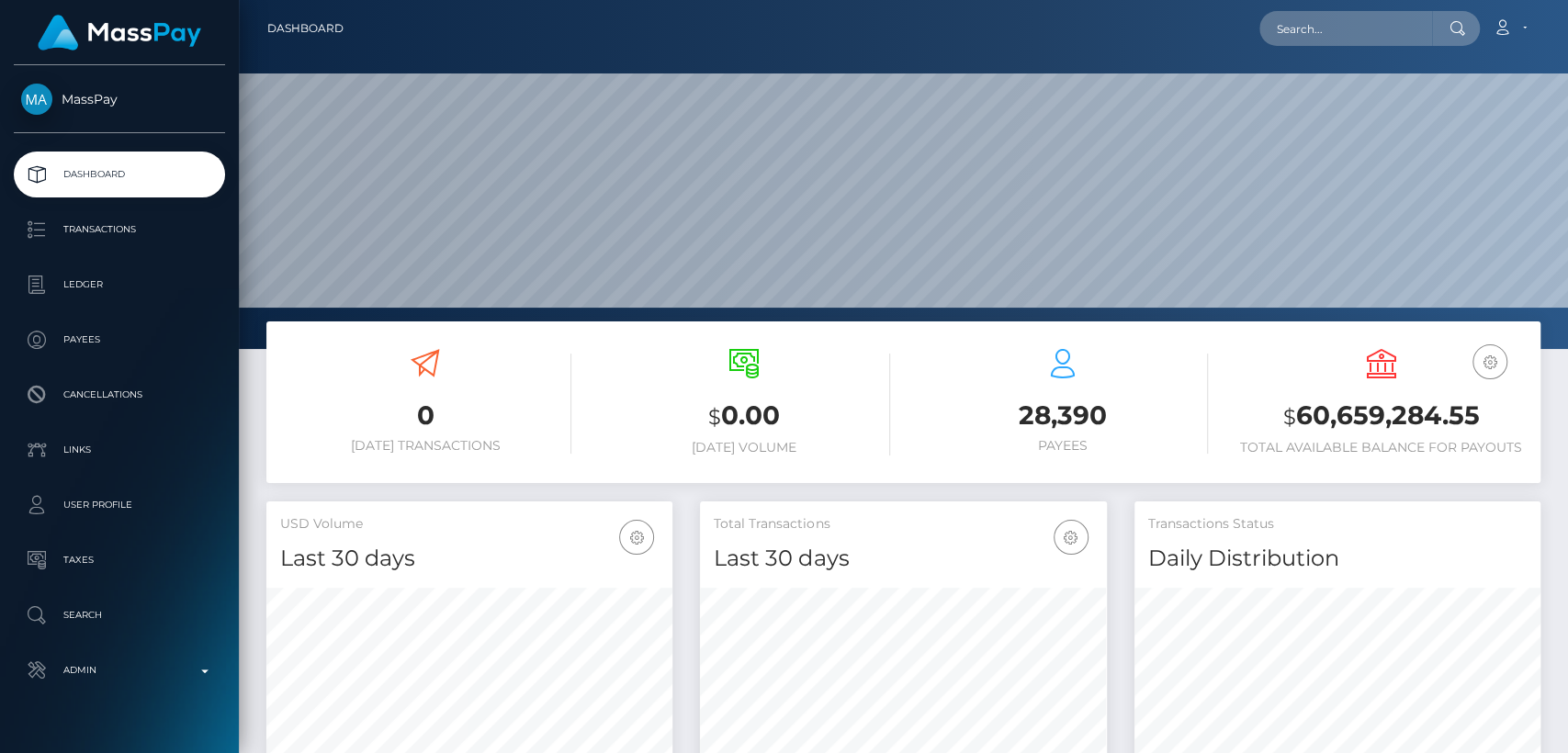
scroll to position [324, 406]
click at [1316, 30] on input "text" at bounding box center [1345, 29] width 173 height 35
paste input "becky45@hotmail.co.uk"
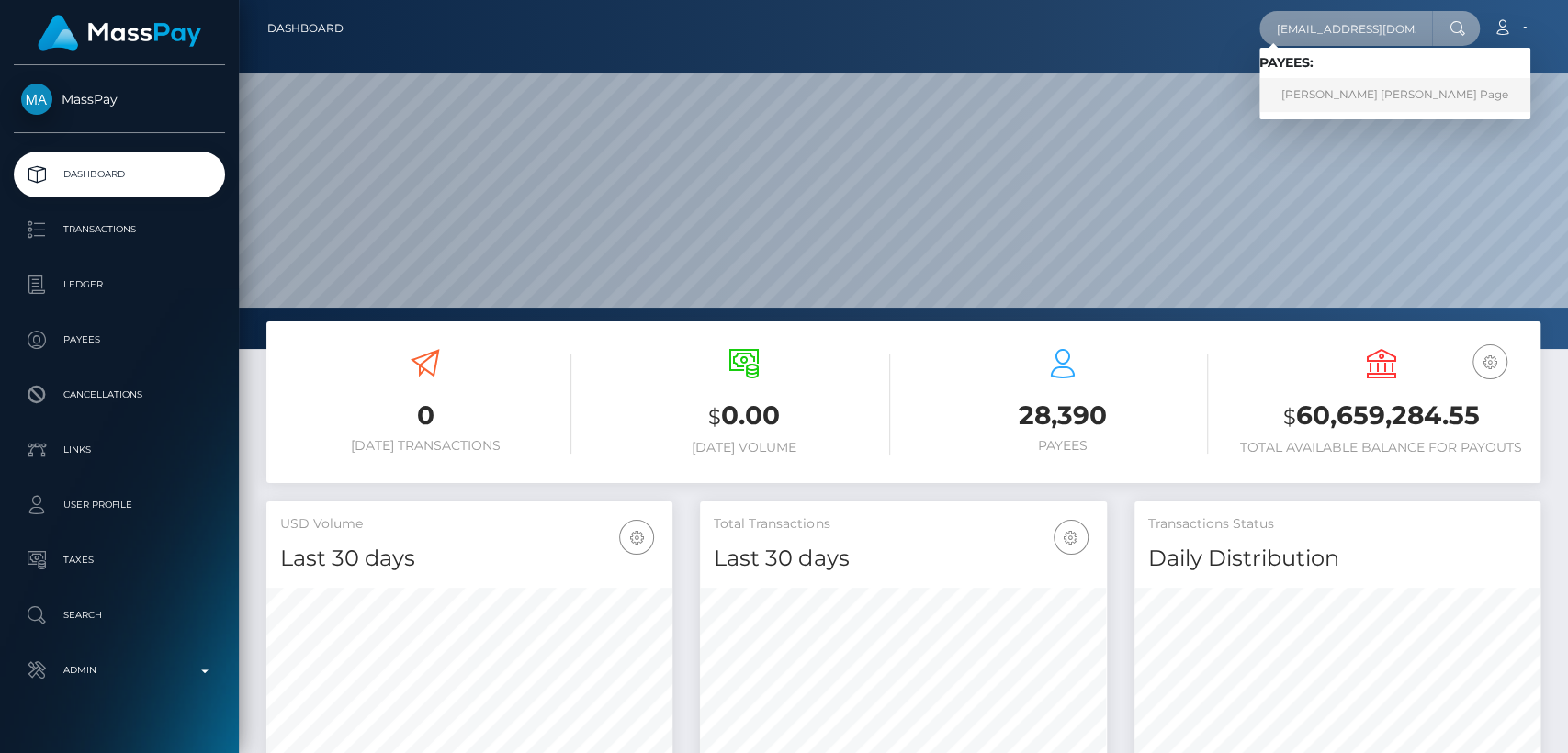
type input "becky45@hotmail.co.uk"
click at [1362, 88] on link "Rebecca Kara Page" at bounding box center [1395, 96] width 271 height 34
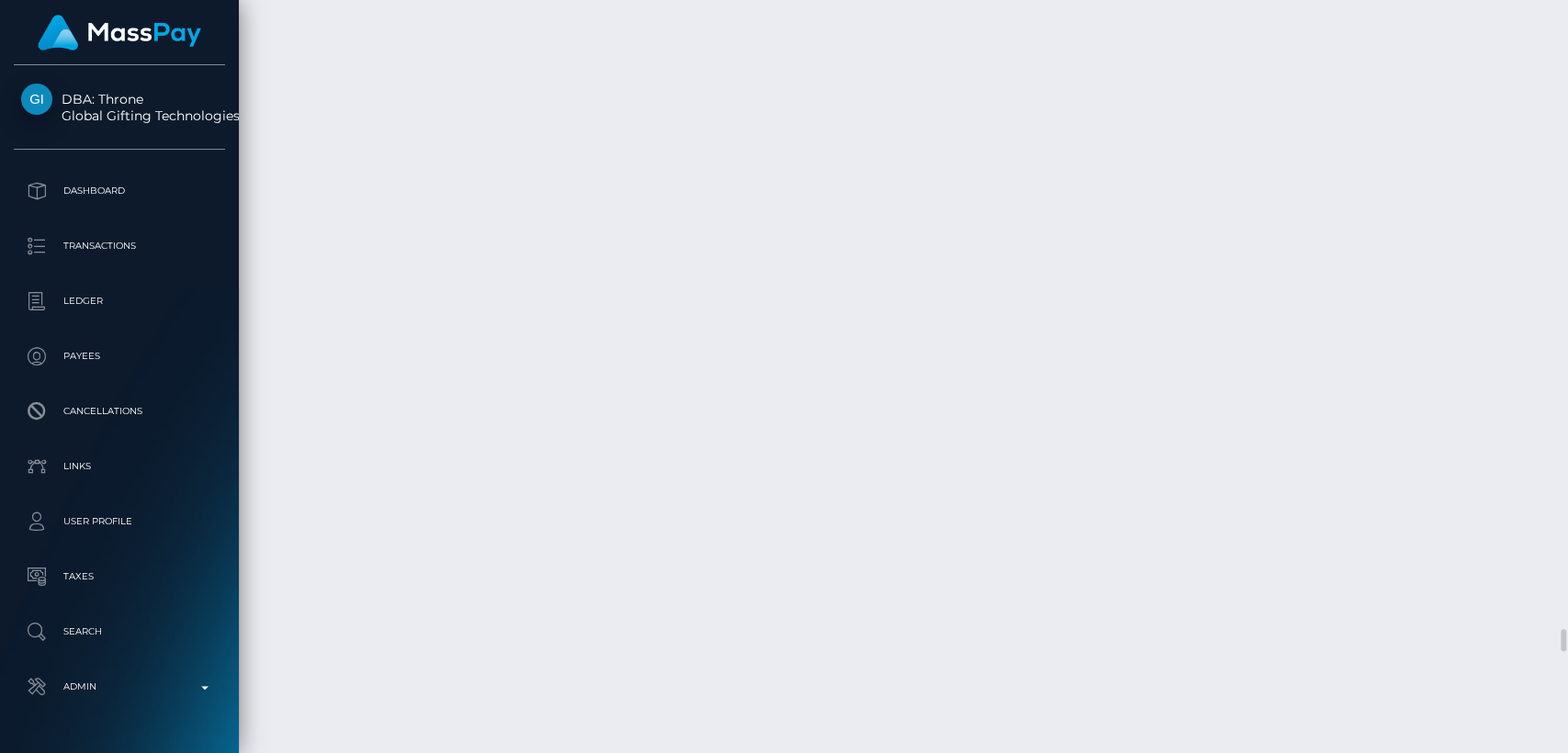
scroll to position [20945, 0]
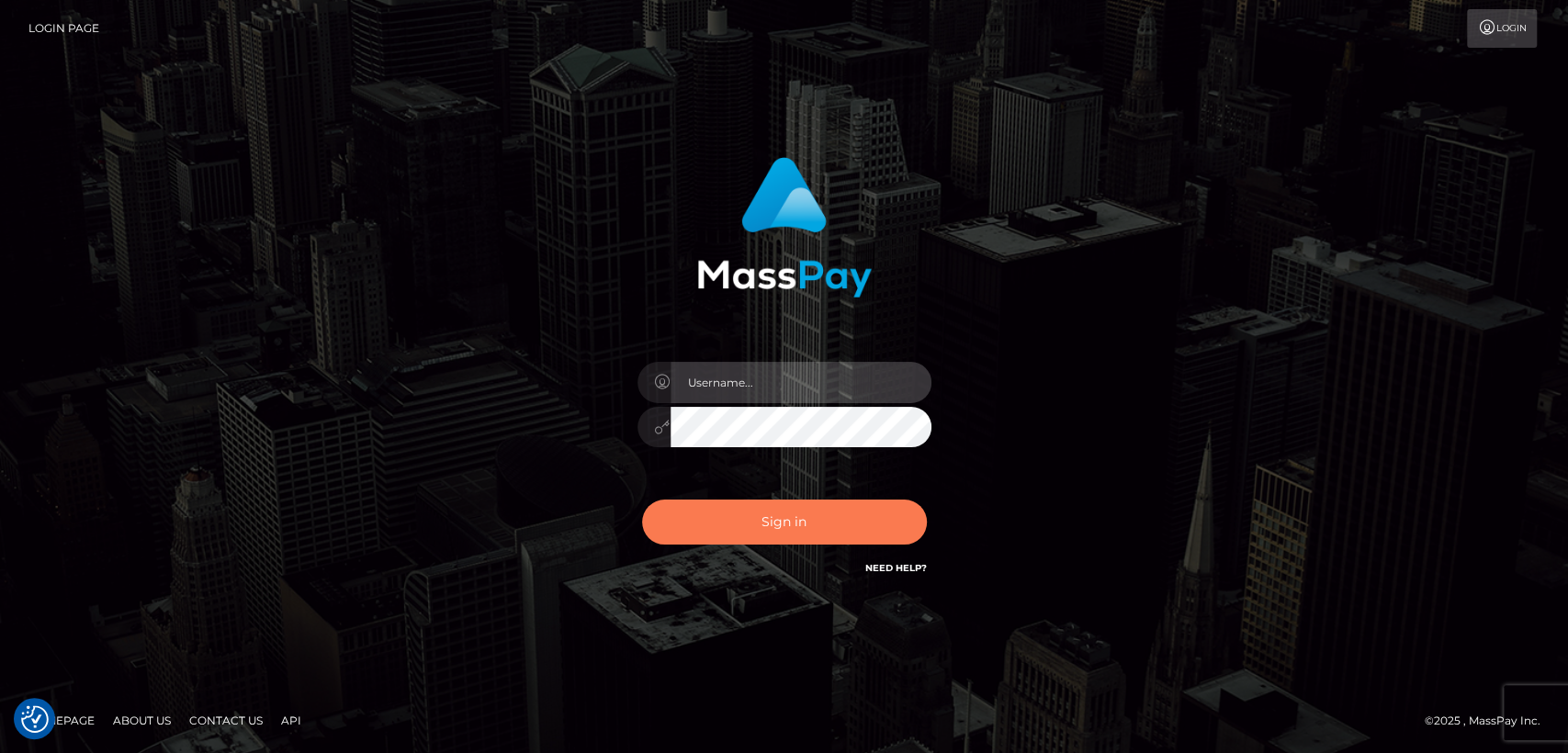
type input "[DOMAIN_NAME]"
click at [704, 530] on button "Sign in" at bounding box center [784, 522] width 285 height 45
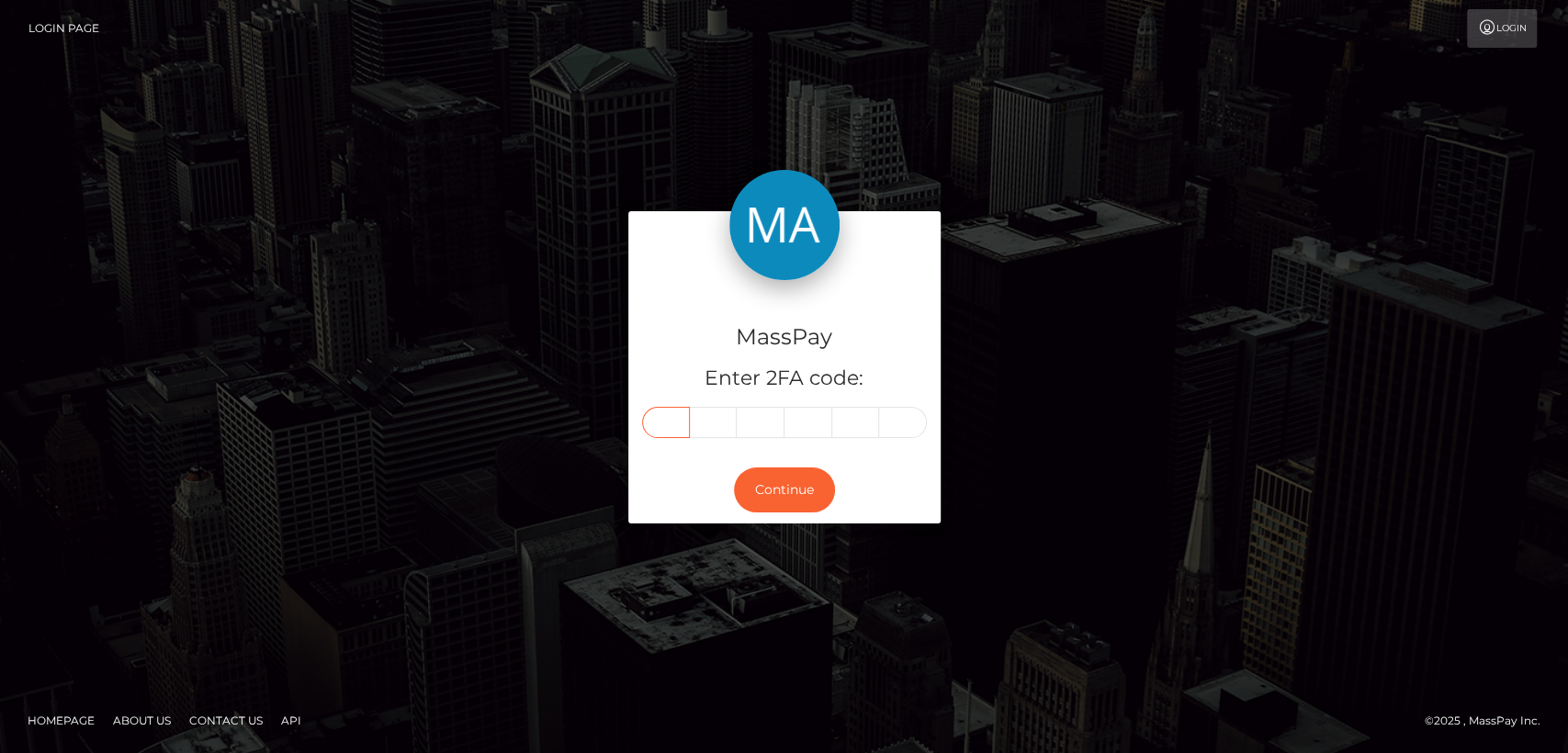
click at [669, 421] on input "text" at bounding box center [666, 422] width 48 height 32
type input "6"
type input "9"
type input "5"
type input "7"
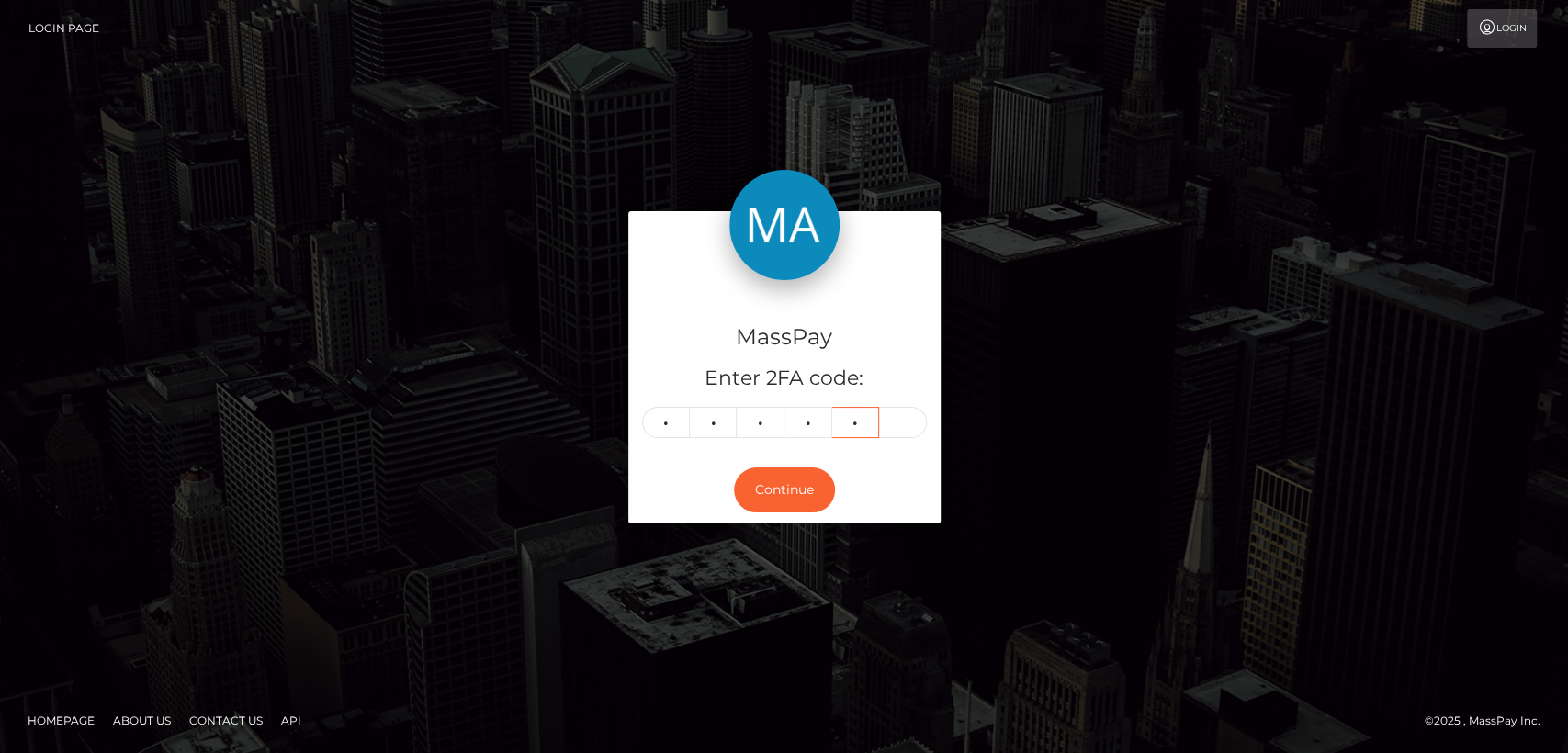
type input "6"
type input "5"
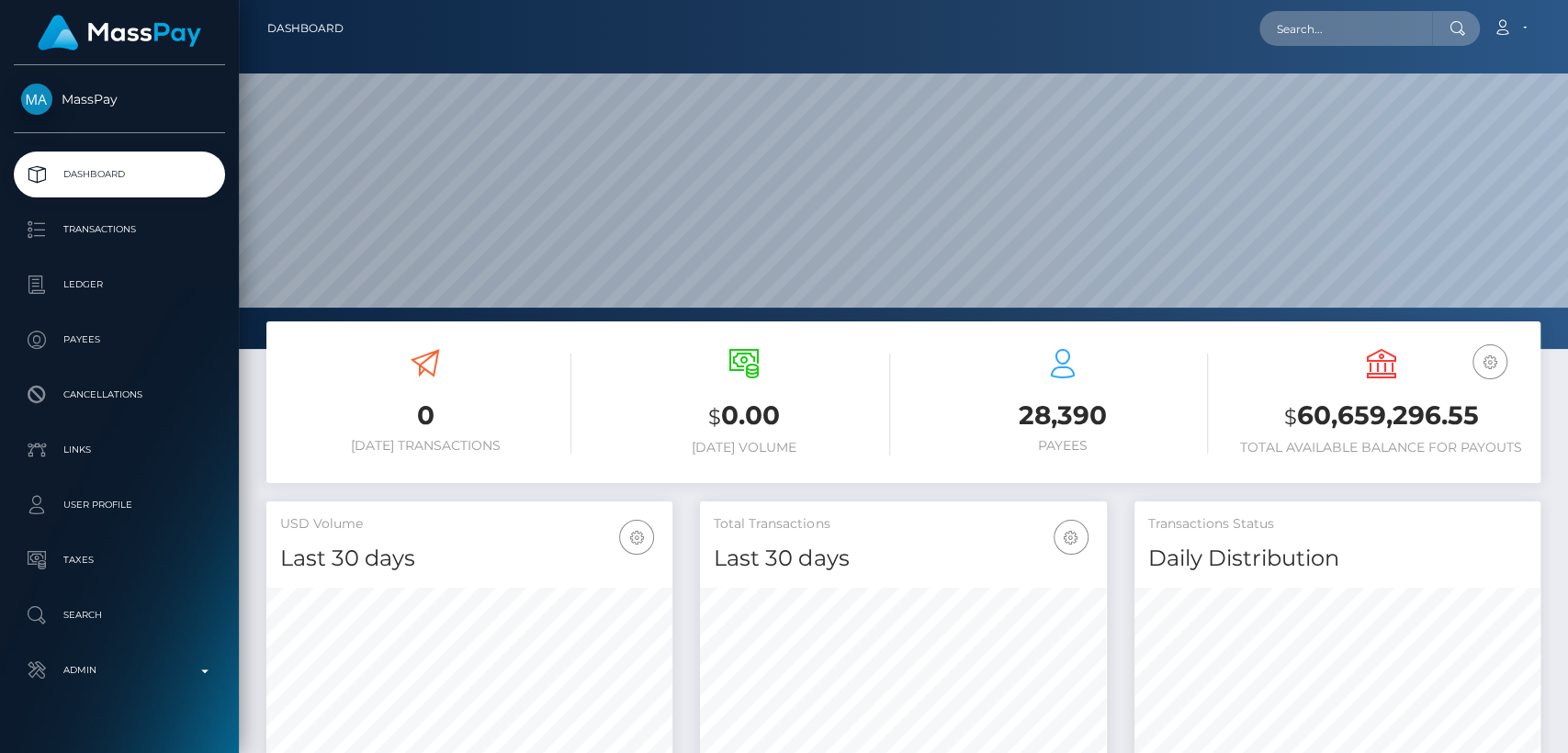
scroll to position [324, 406]
click at [1306, 36] on input "text" at bounding box center [1345, 29] width 173 height 35
paste input "[EMAIL_ADDRESS][DOMAIN_NAME]"
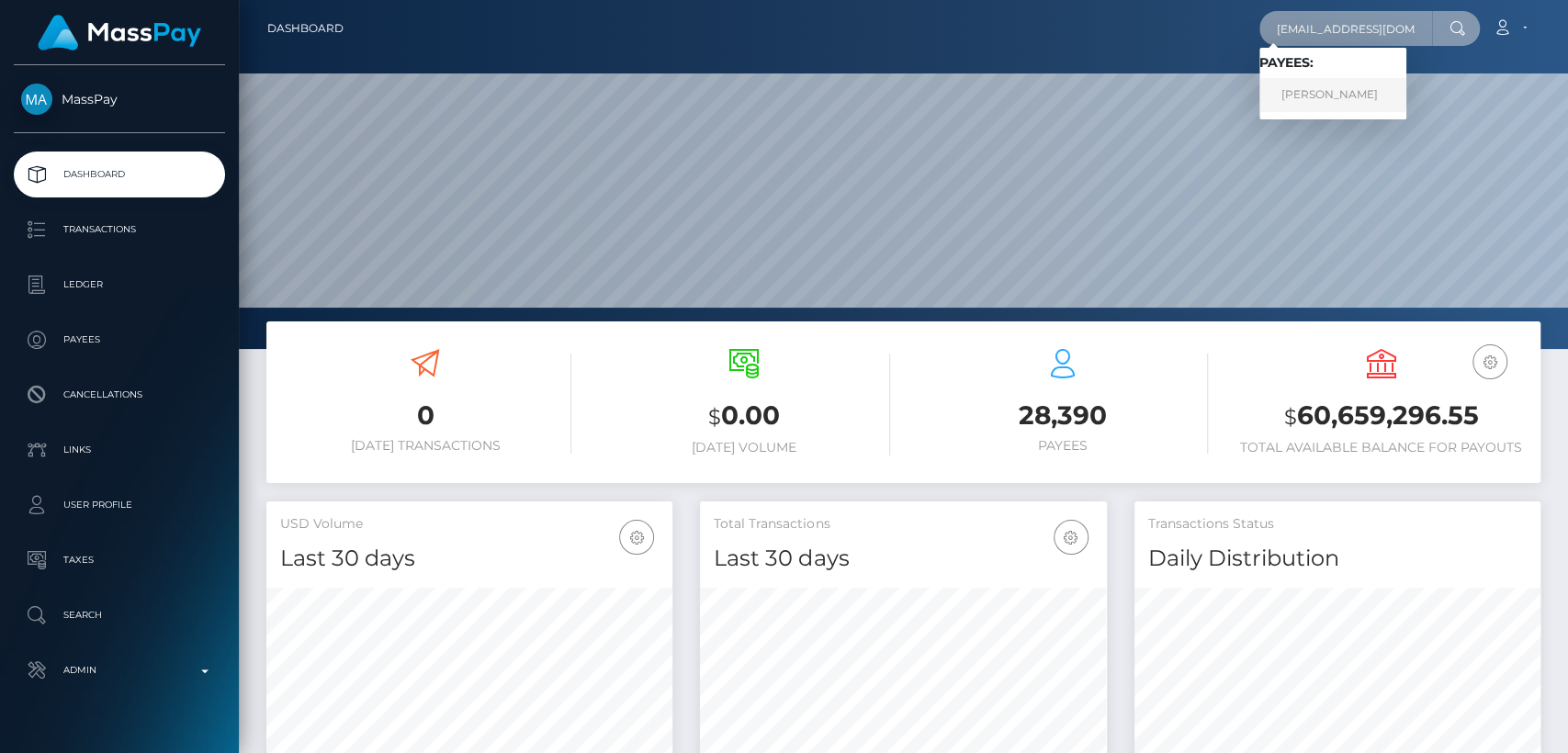
type input "[EMAIL_ADDRESS][DOMAIN_NAME]"
click at [1321, 81] on link "LAUREN JOLIE WATT" at bounding box center [1333, 96] width 147 height 34
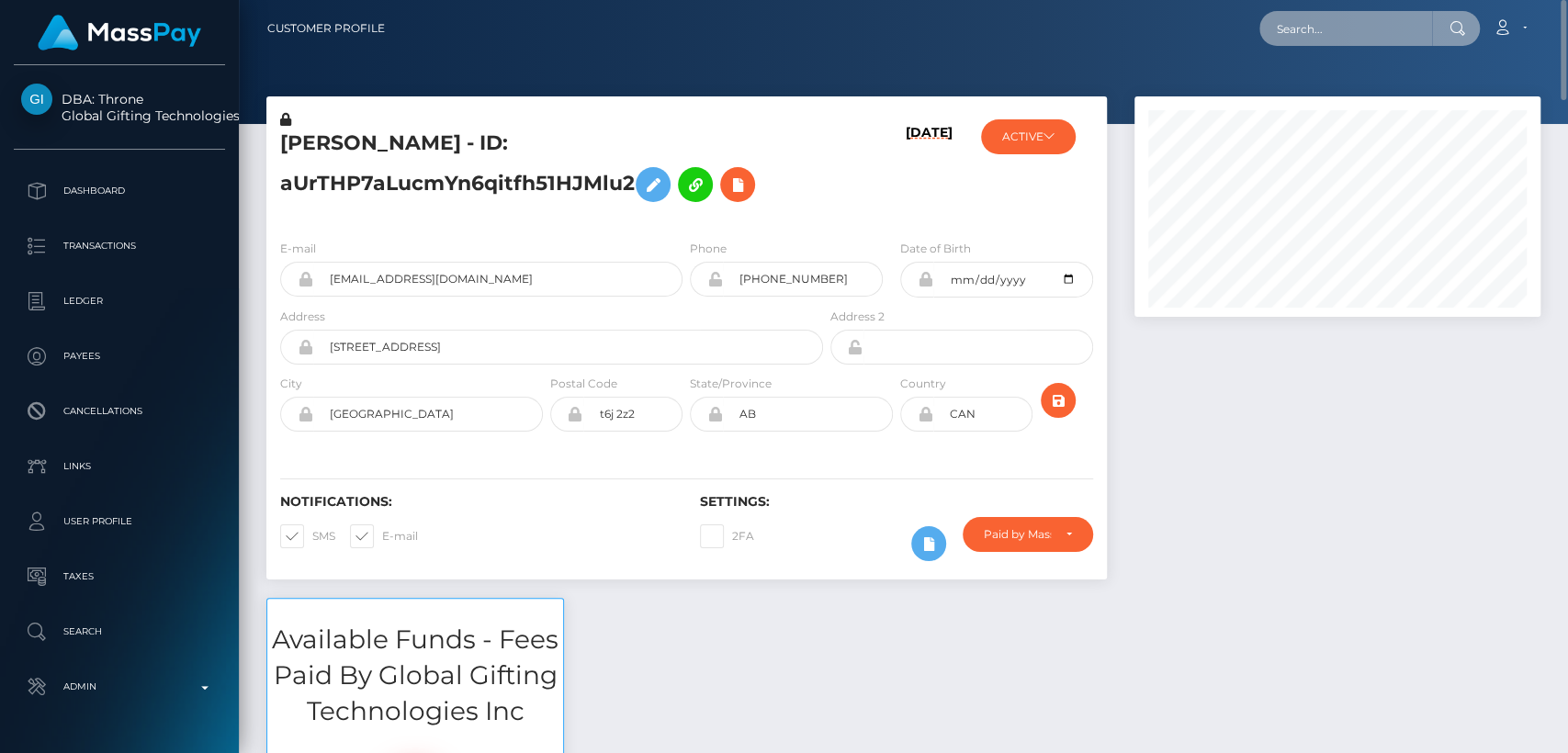
click at [1364, 27] on input "text" at bounding box center [1345, 29] width 173 height 35
paste input "[EMAIL_ADDRESS][DOMAIN_NAME]"
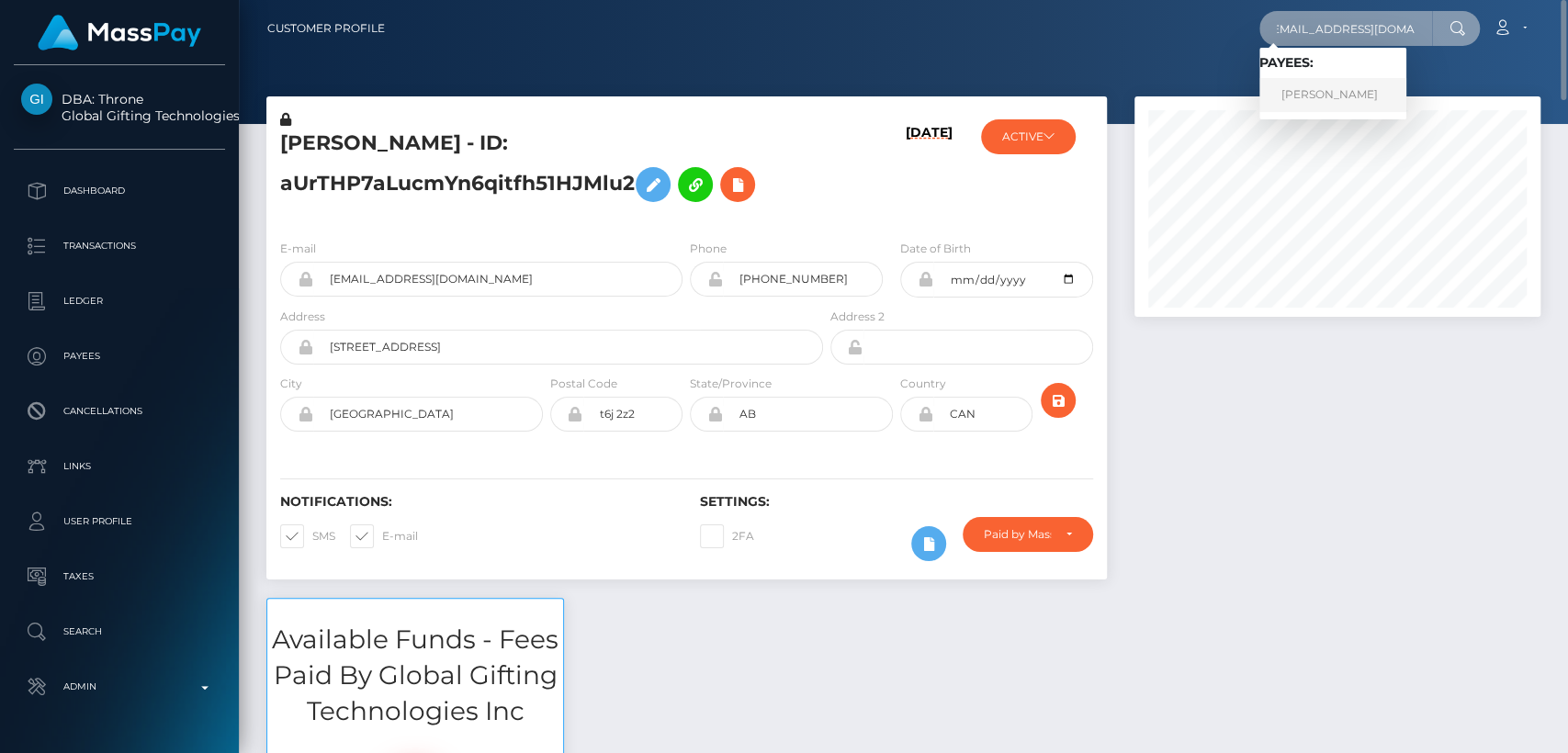
type input "hashlemmon@gmail.com"
click at [1342, 90] on link "DANIEL THOMAS STRAMA-ROLFE" at bounding box center [1333, 96] width 147 height 34
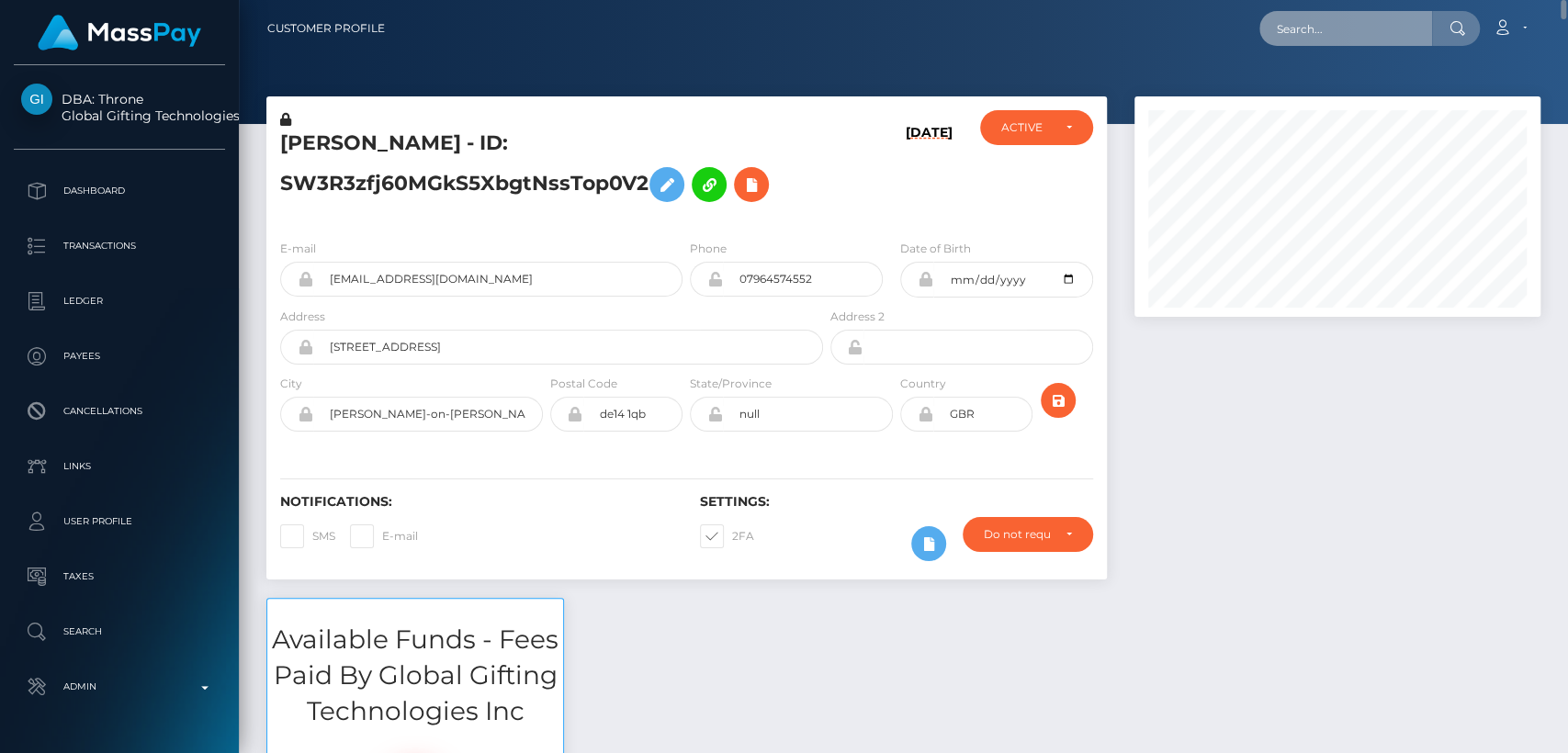
click at [1350, 13] on input "text" at bounding box center [1345, 29] width 173 height 35
paste input "[EMAIL_ADDRESS][DOMAIN_NAME]"
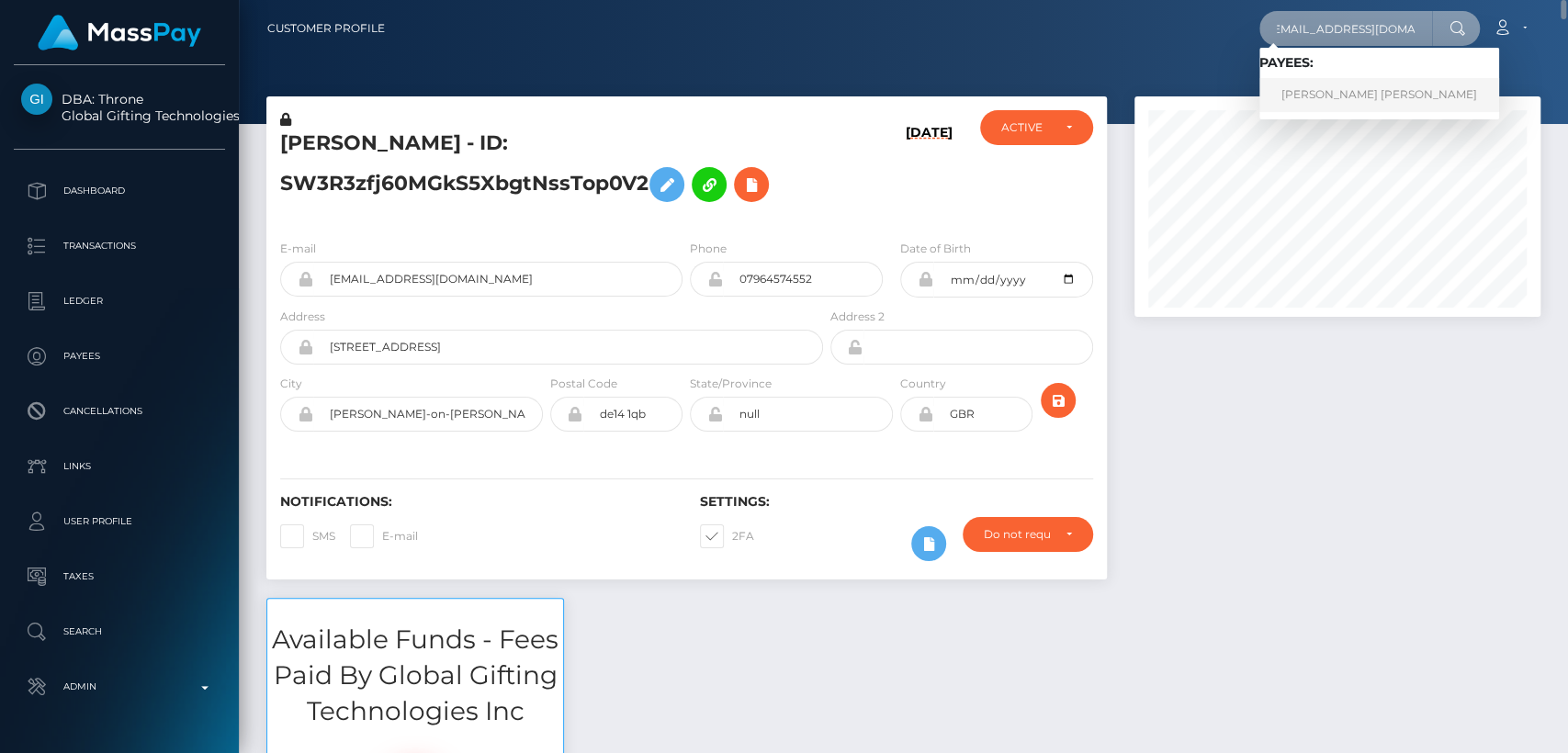
type input "[EMAIL_ADDRESS][DOMAIN_NAME]"
click at [1344, 92] on link "NINA MARGARETA ERIKSSON" at bounding box center [1379, 96] width 240 height 34
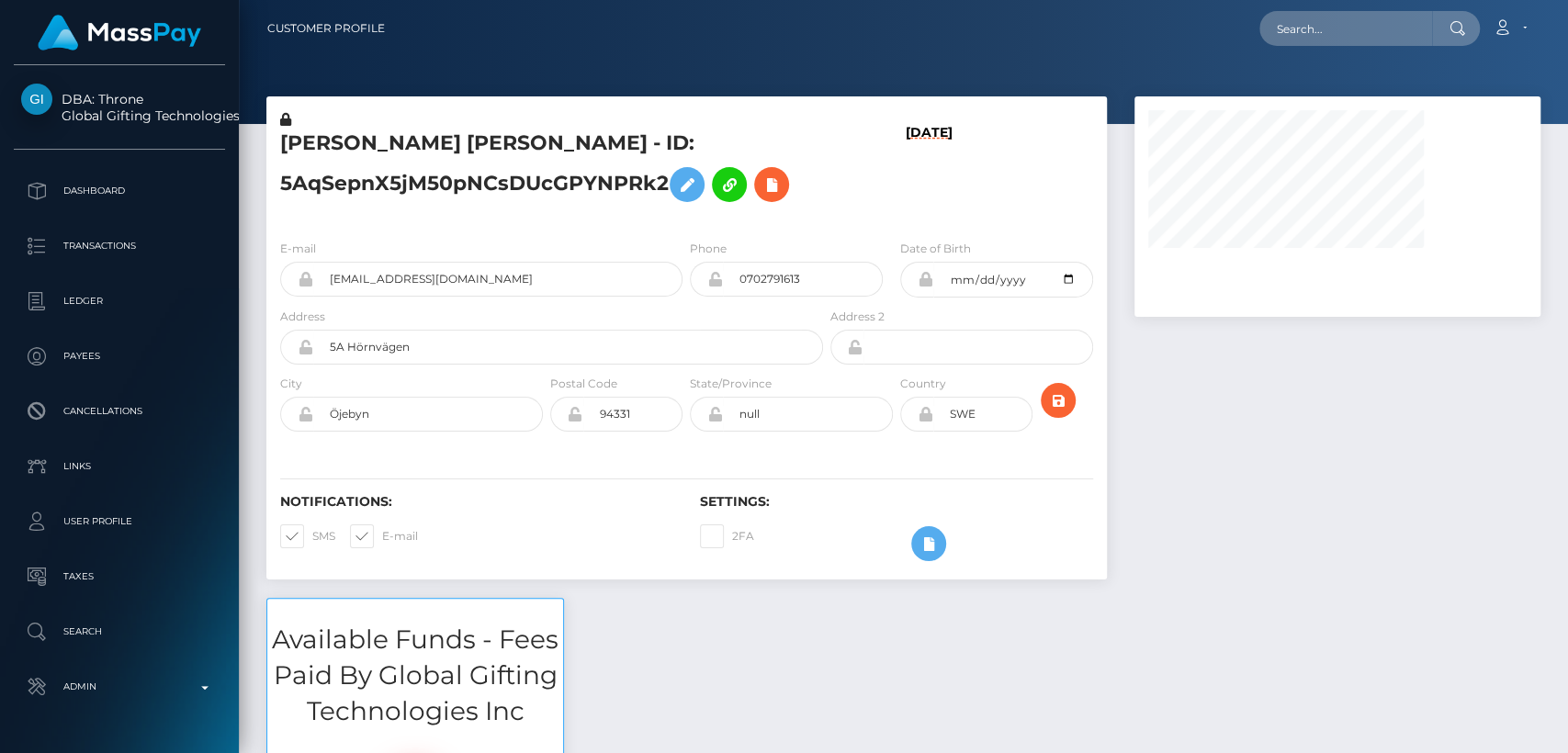
click at [955, 202] on div "[DATE]" at bounding box center [896, 167] width 140 height 115
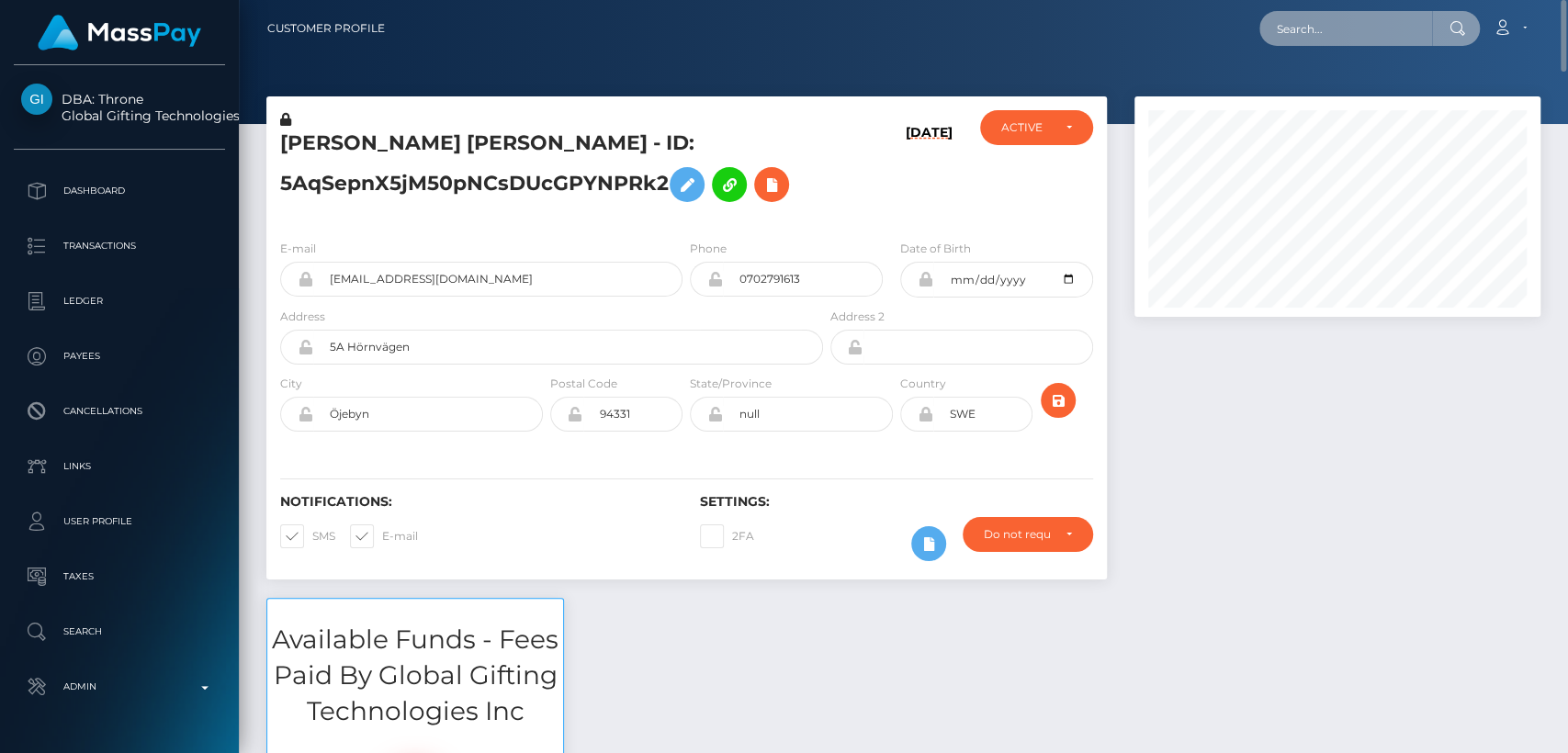
click at [1301, 29] on input "text" at bounding box center [1345, 29] width 173 height 35
paste input "[EMAIL_ADDRESS][DOMAIN_NAME]"
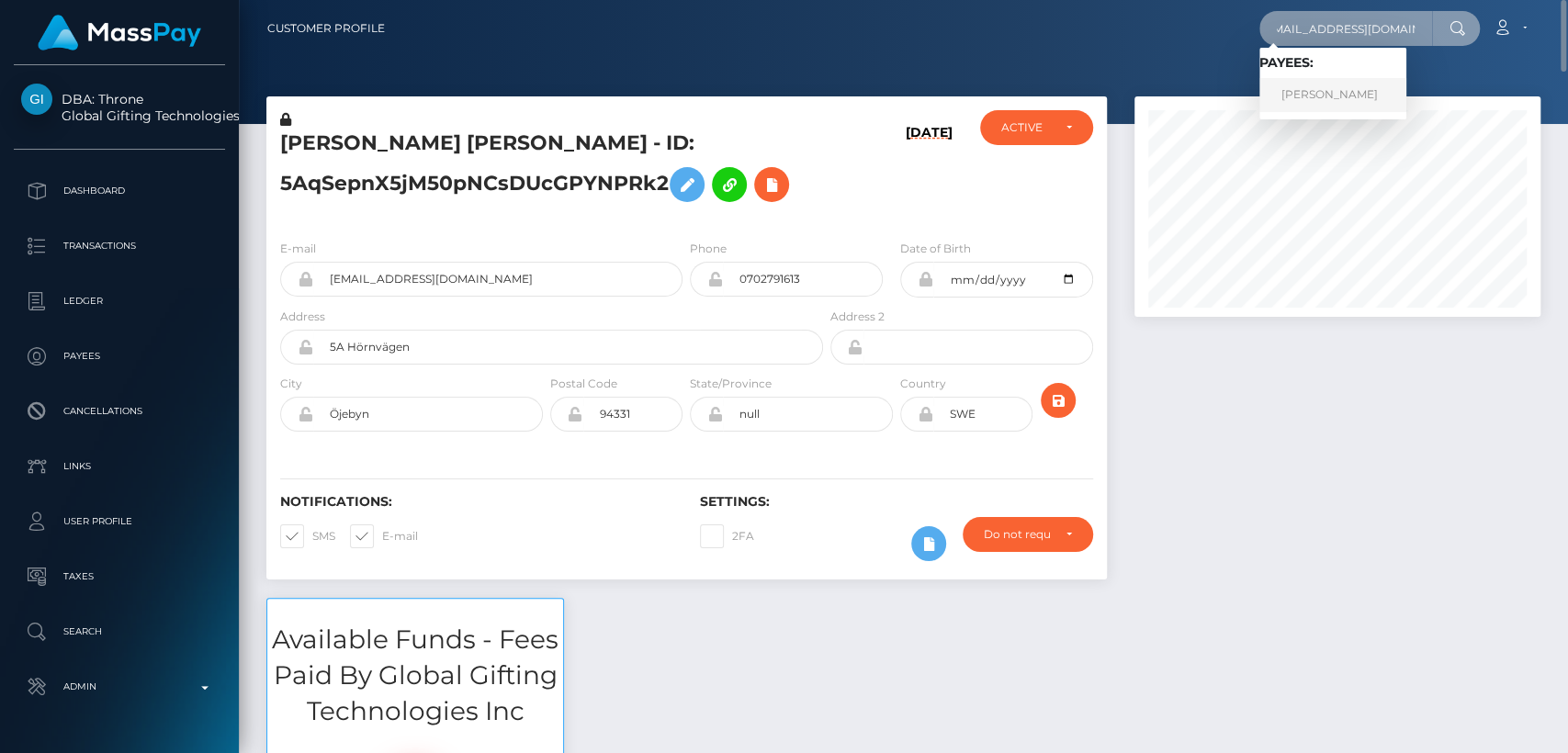
type input "[EMAIL_ADDRESS][DOMAIN_NAME]"
click at [1287, 95] on link "BRITNEY BENNETT" at bounding box center [1333, 96] width 147 height 34
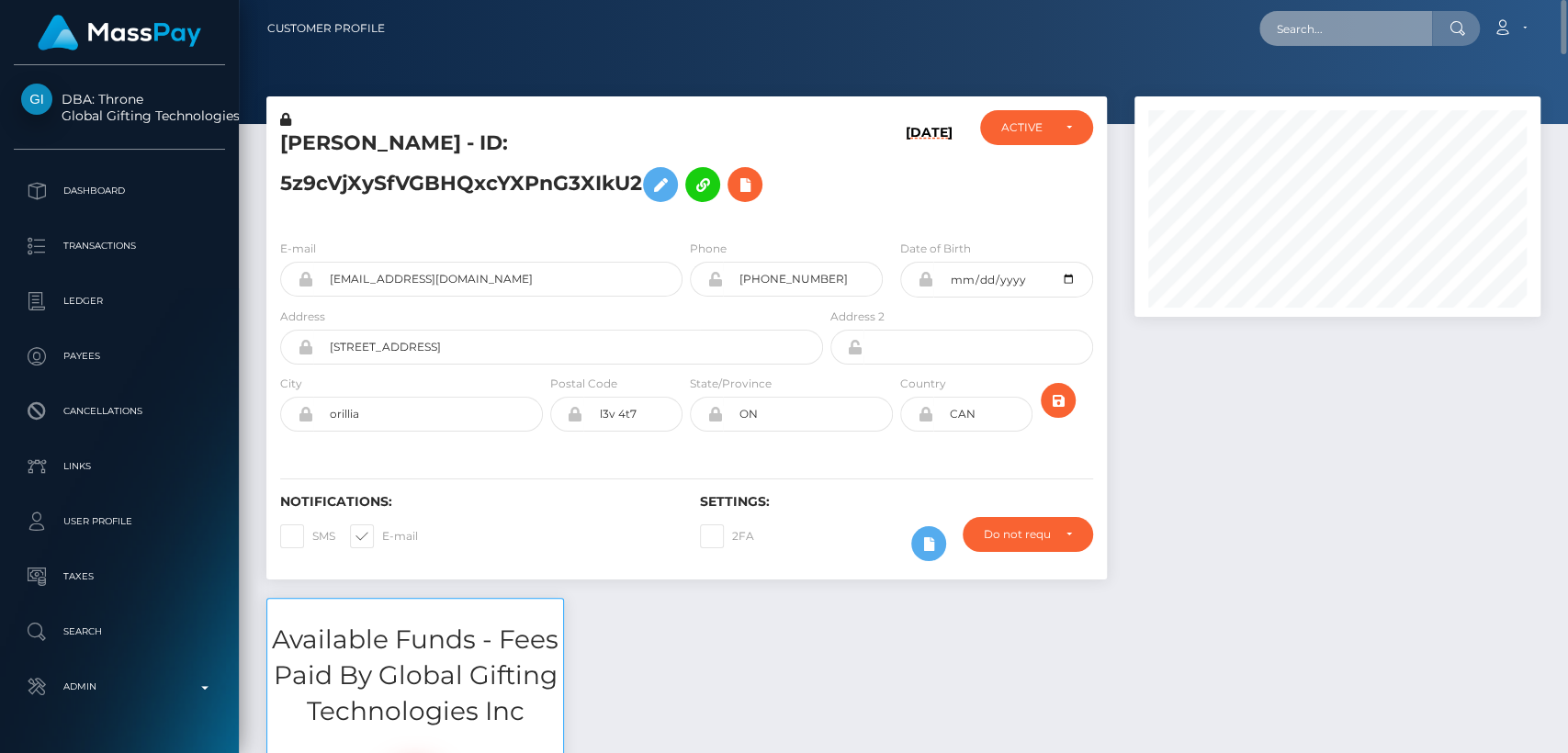
click at [1308, 27] on input "text" at bounding box center [1345, 29] width 173 height 35
paste input "inespaing@gmail.com"
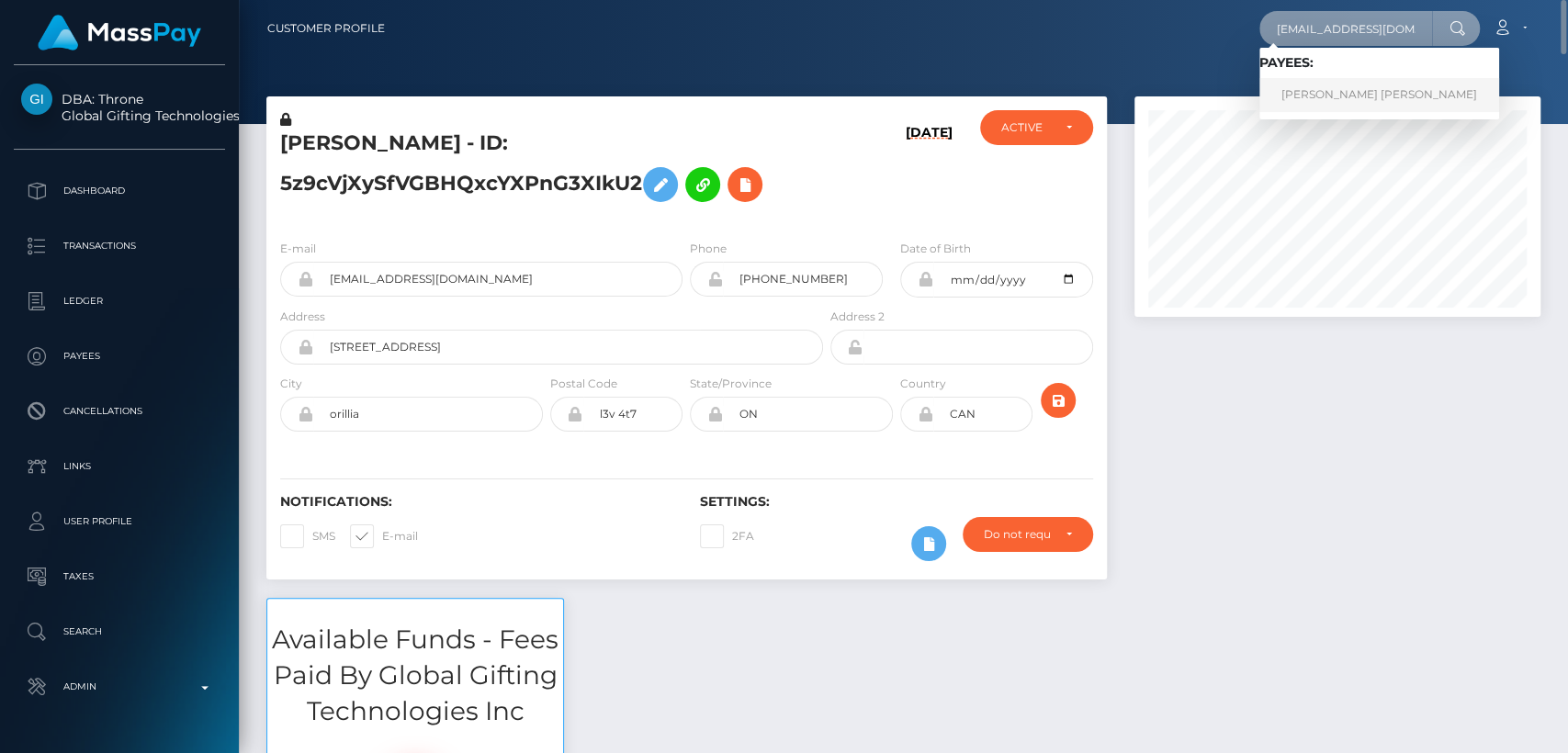
type input "inespaing@gmail.com"
click at [1303, 85] on link "Ines Julie Paing" at bounding box center [1379, 96] width 240 height 34
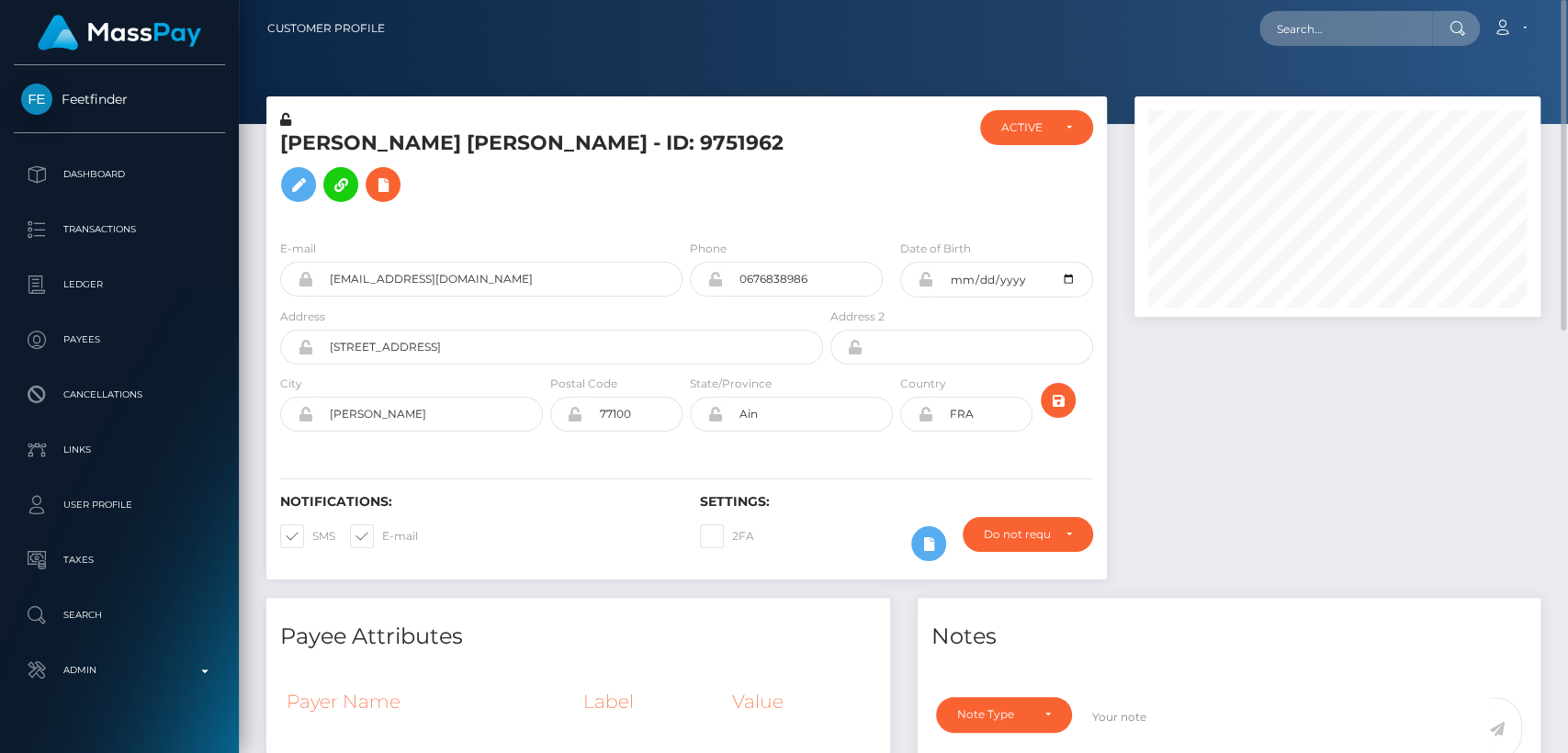
click at [1363, 8] on nav "Customer Profile Loading... Loading... Account" at bounding box center [903, 29] width 1329 height 57
click at [1364, 8] on nav "Customer Profile Loading... Loading... Account" at bounding box center [903, 29] width 1329 height 57
click at [1367, 31] on input "text" at bounding box center [1345, 29] width 173 height 35
paste input "kim.uhlemann@icloud.com"
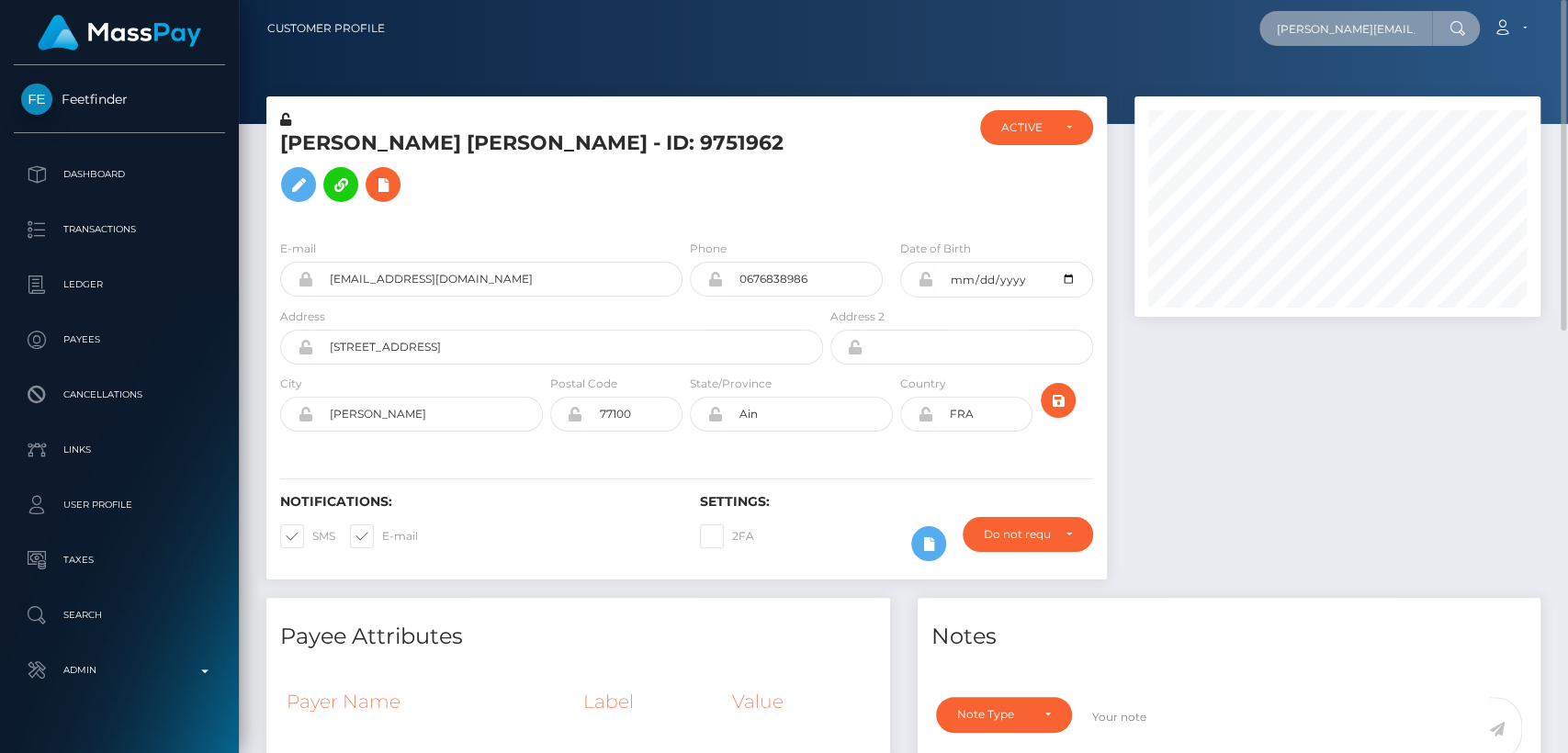
scroll to position [0, 17]
type input "kim.uhlemann@icloud.com"
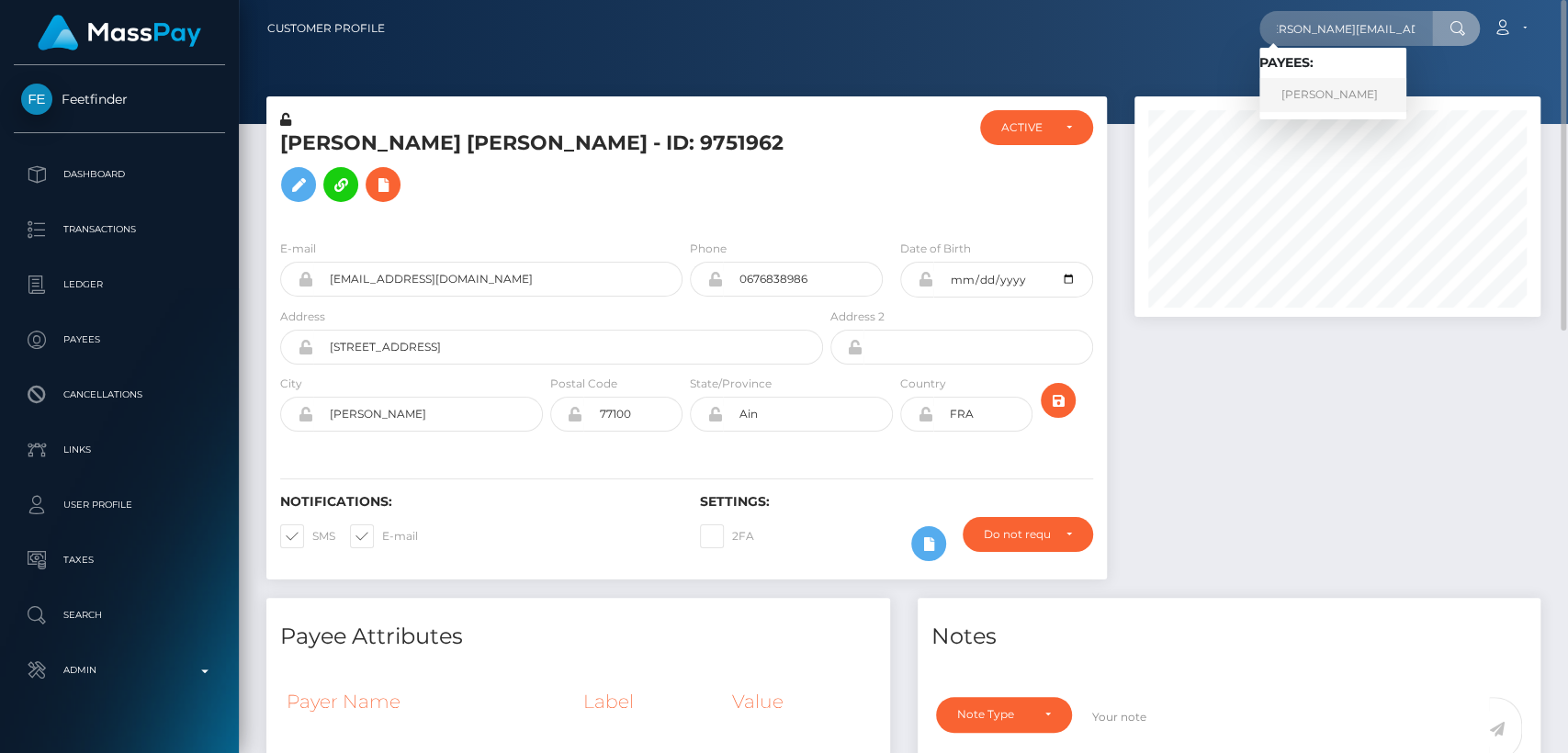
scroll to position [0, 0]
click at [1362, 110] on link "Kim Uhlemann" at bounding box center [1333, 96] width 147 height 34
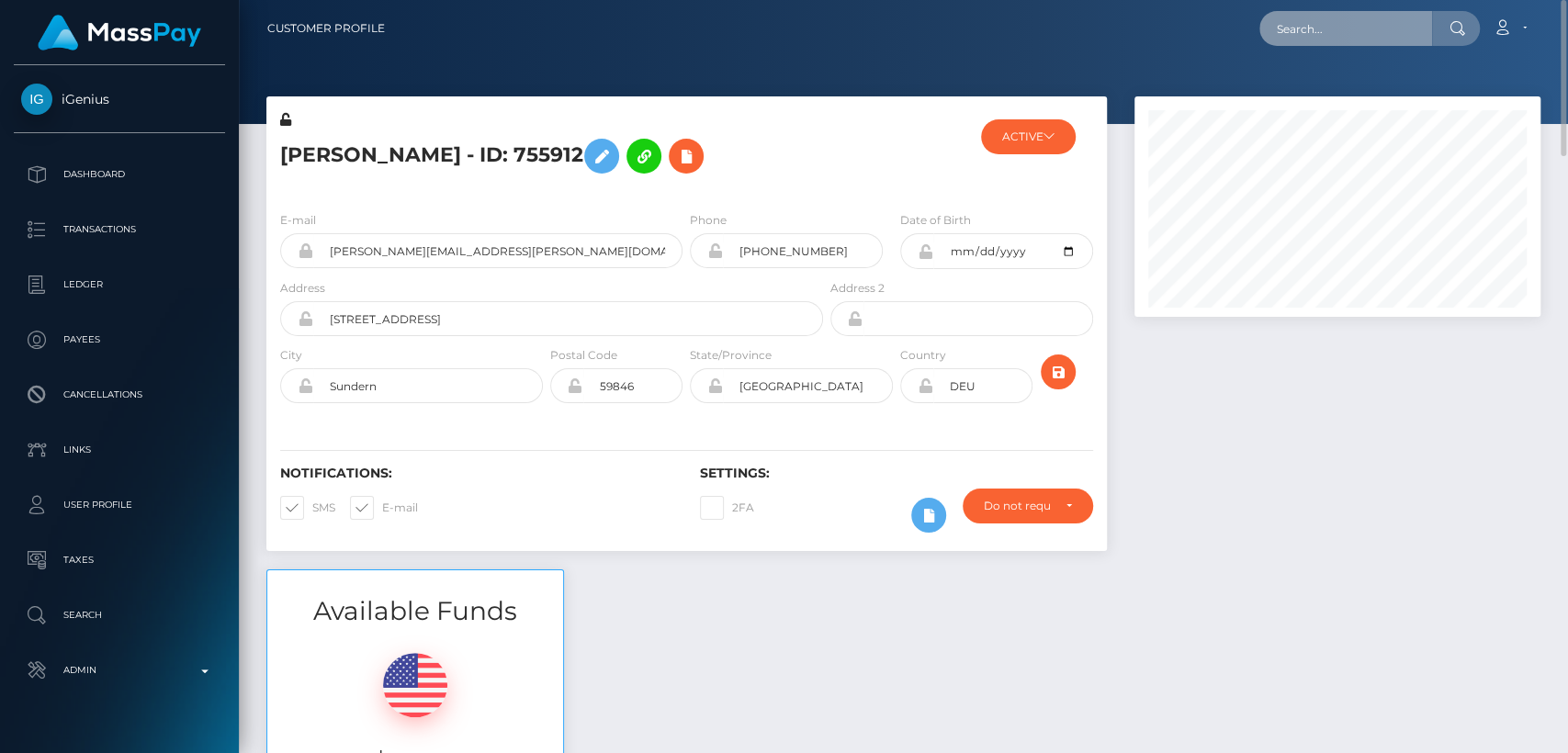
click at [1343, 32] on input "text" at bounding box center [1345, 29] width 173 height 35
paste input "francesca12550@gmail.com"
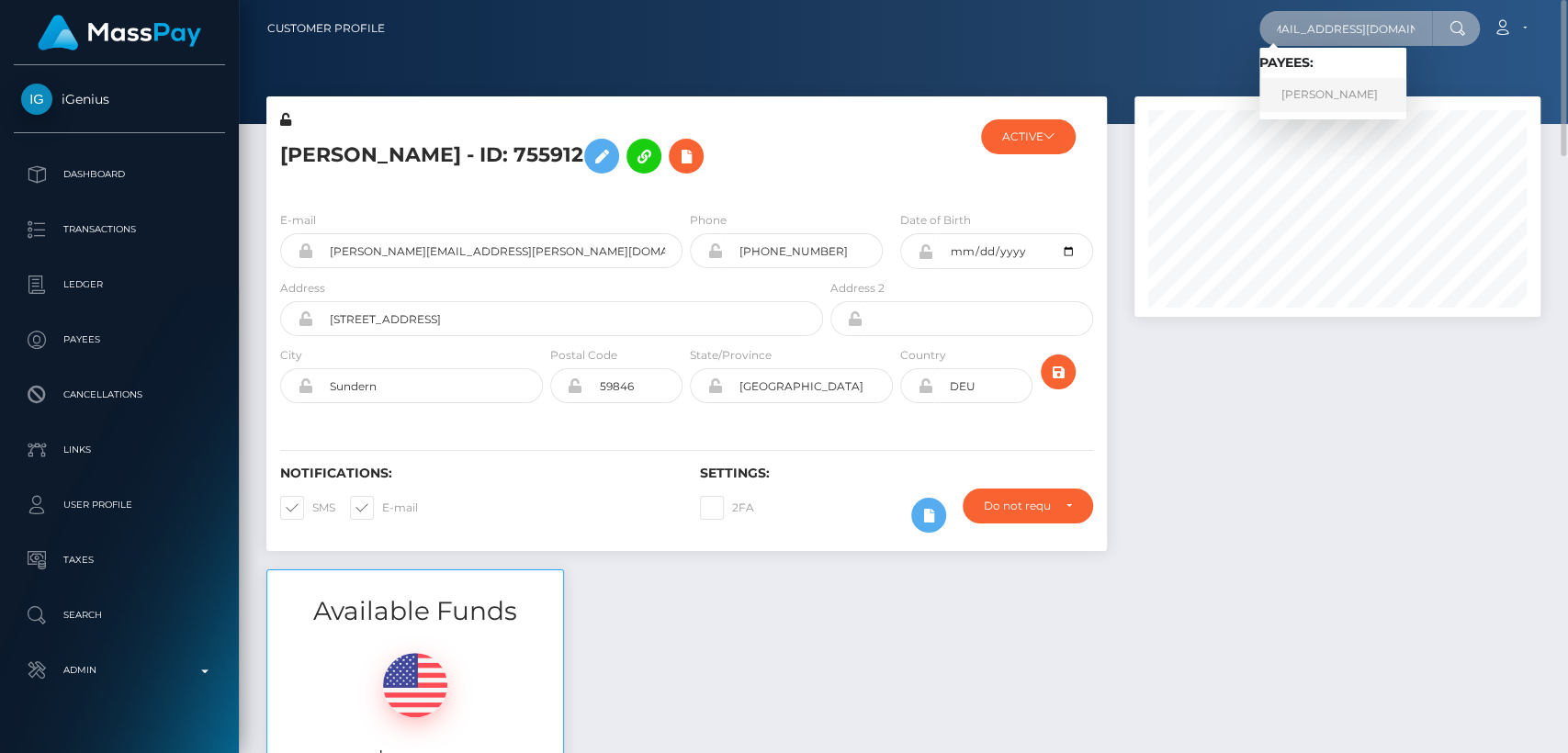
type input "francesca12550@gmail.com"
click at [1372, 96] on link "FRANCESCA MARISA ROMANO" at bounding box center [1333, 96] width 147 height 34
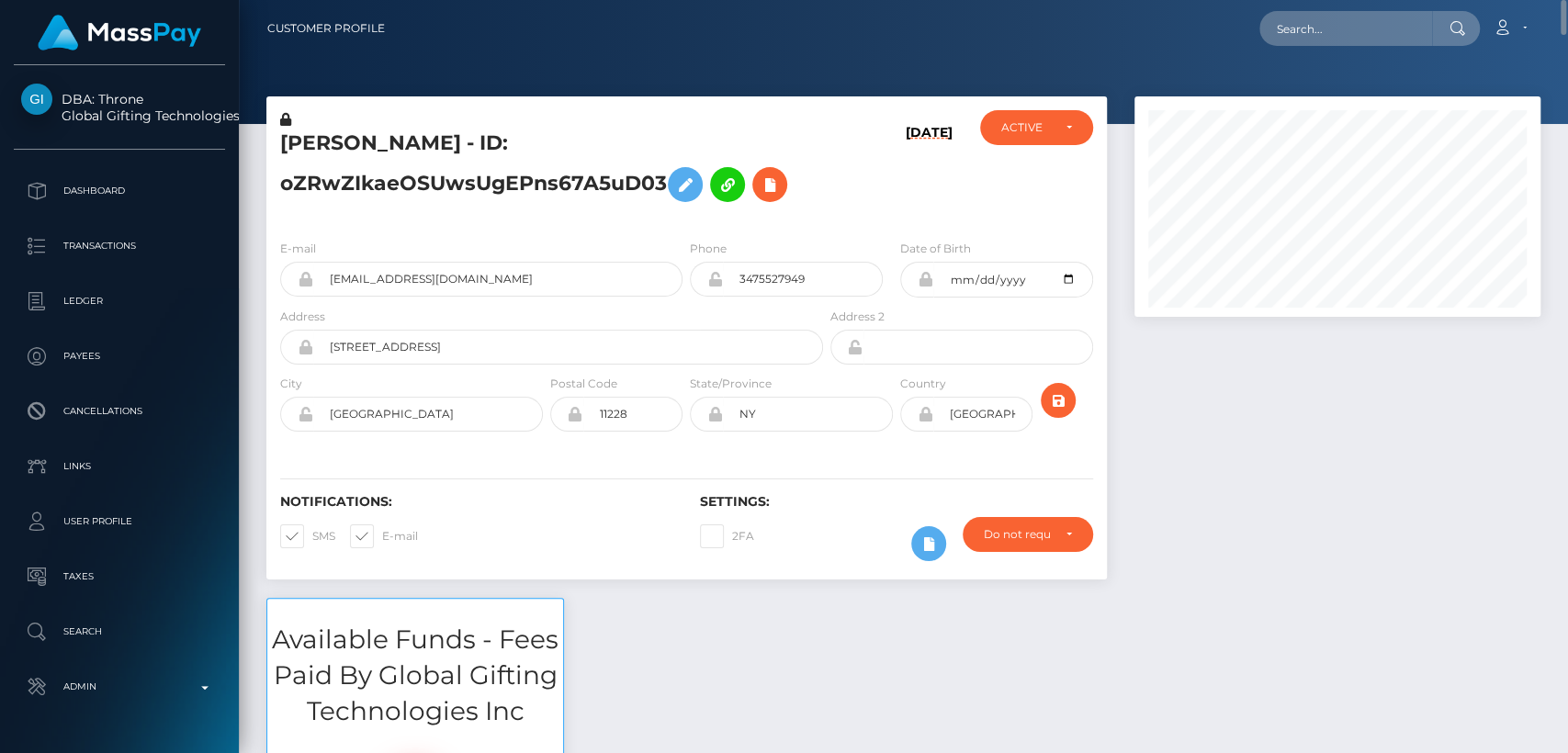
click at [1173, 404] on div at bounding box center [1338, 347] width 434 height 502
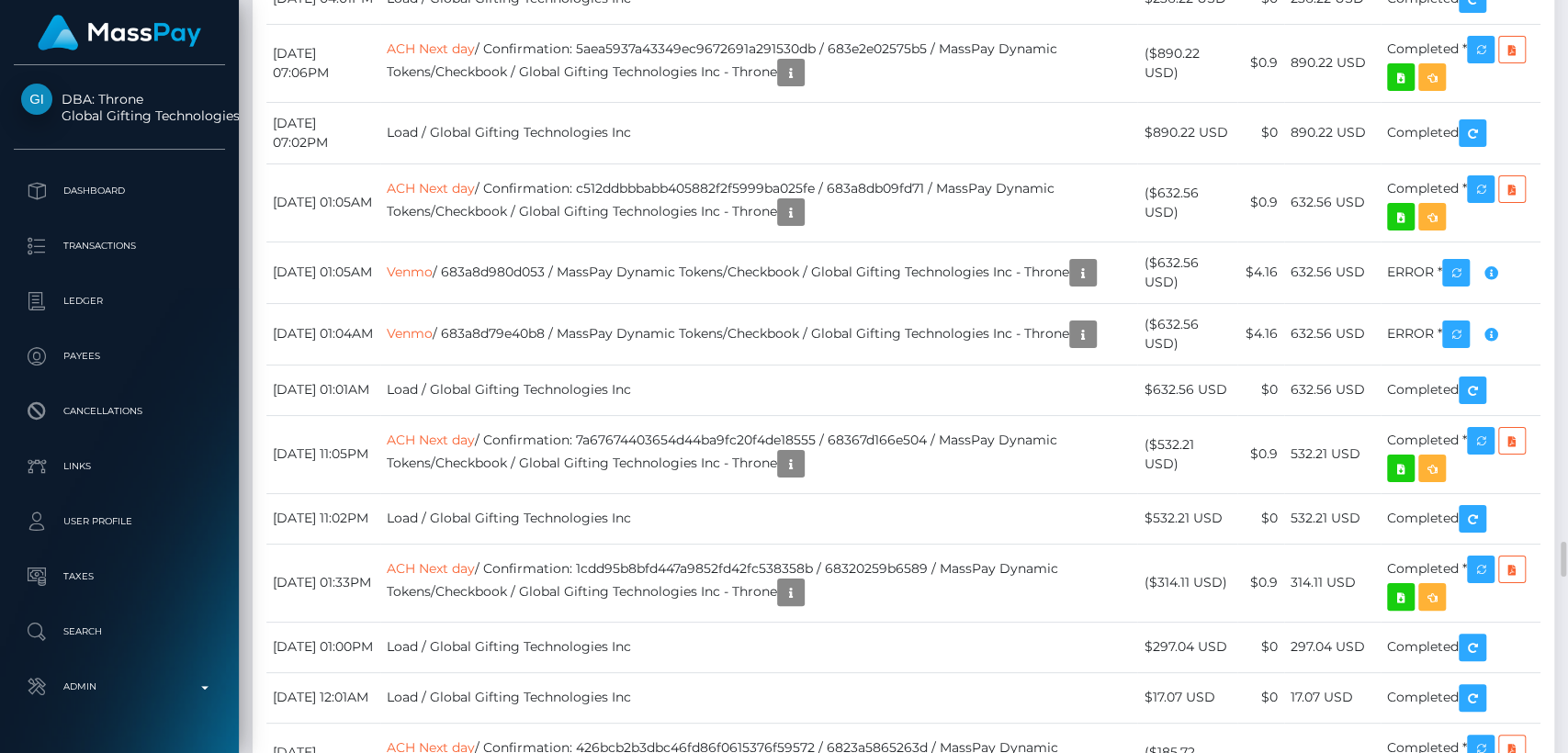
scroll to position [11537, 0]
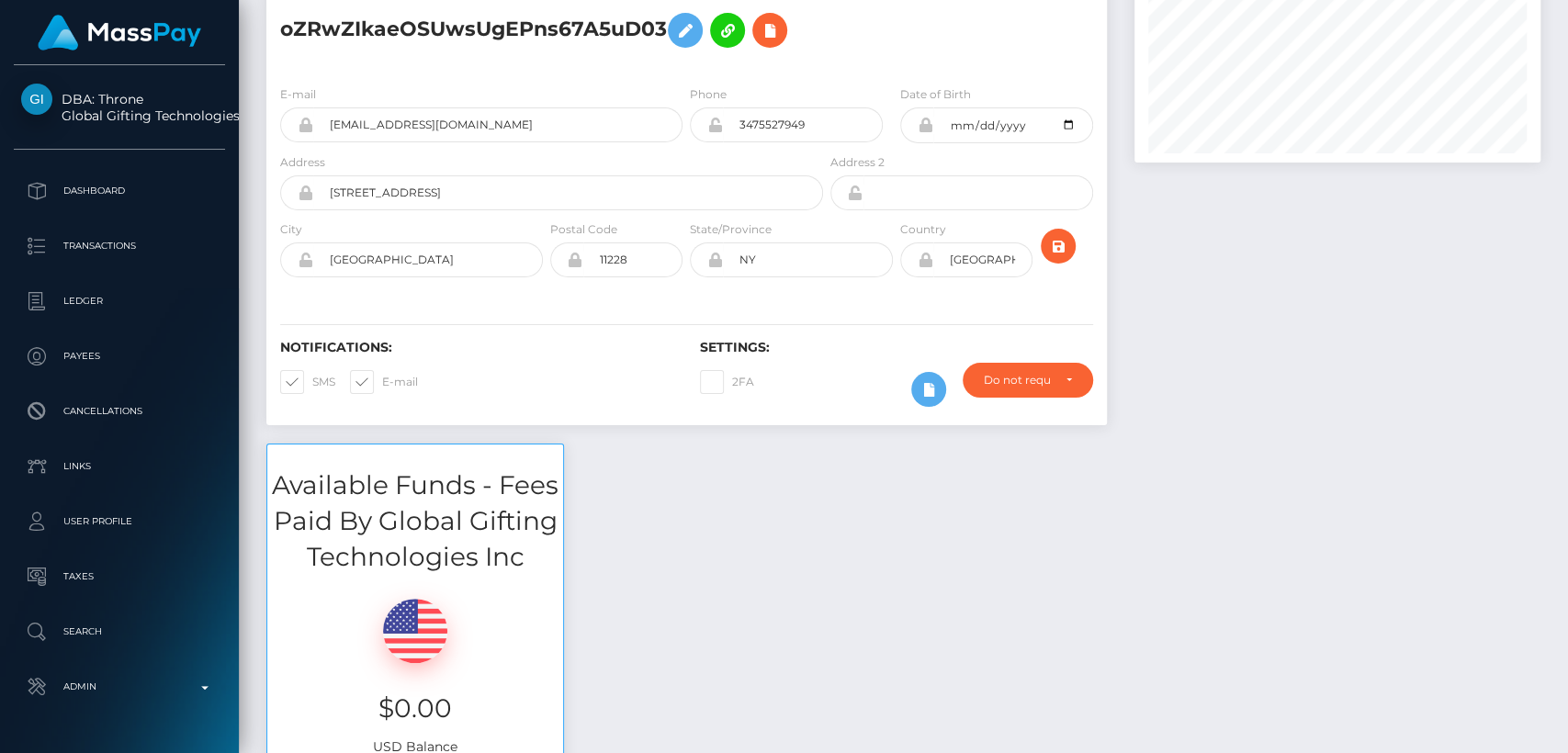
scroll to position [0, 0]
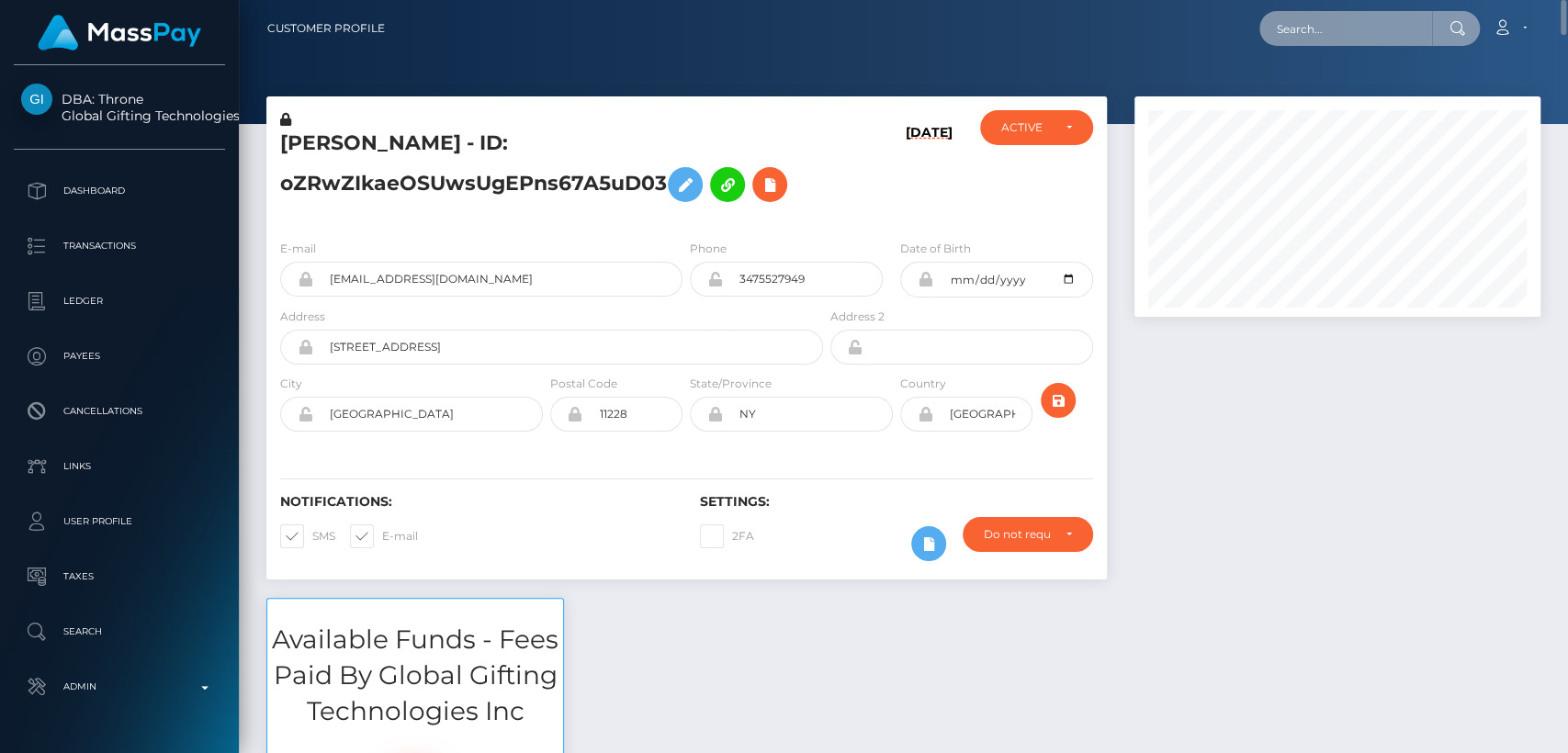
click at [1320, 42] on input "text" at bounding box center [1345, 29] width 173 height 35
paste input "goddesseda878@gmail.com"
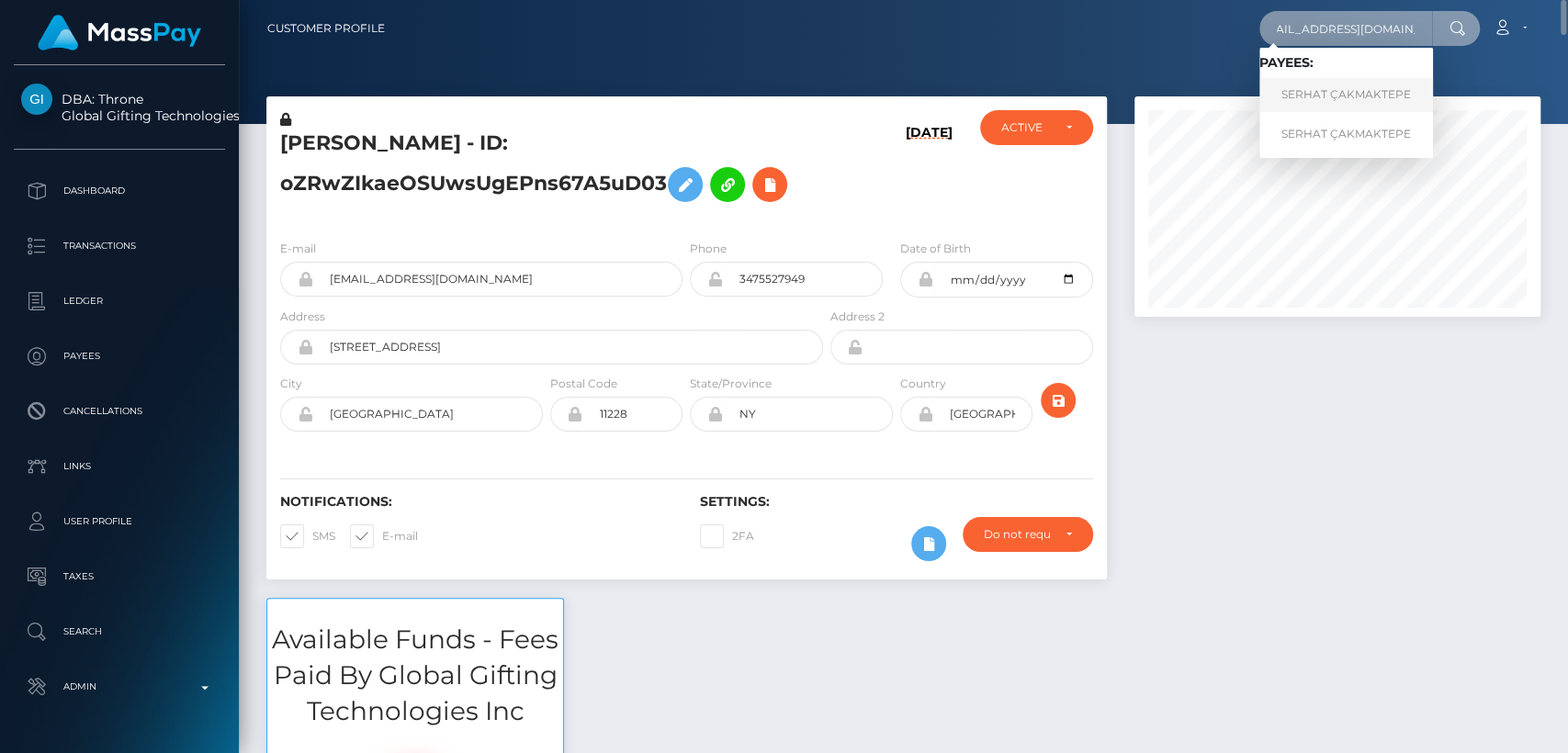
type input "goddesseda878@gmail.com"
click at [1310, 90] on link "SERHAT ÇAKMAKTEPE" at bounding box center [1346, 96] width 174 height 34
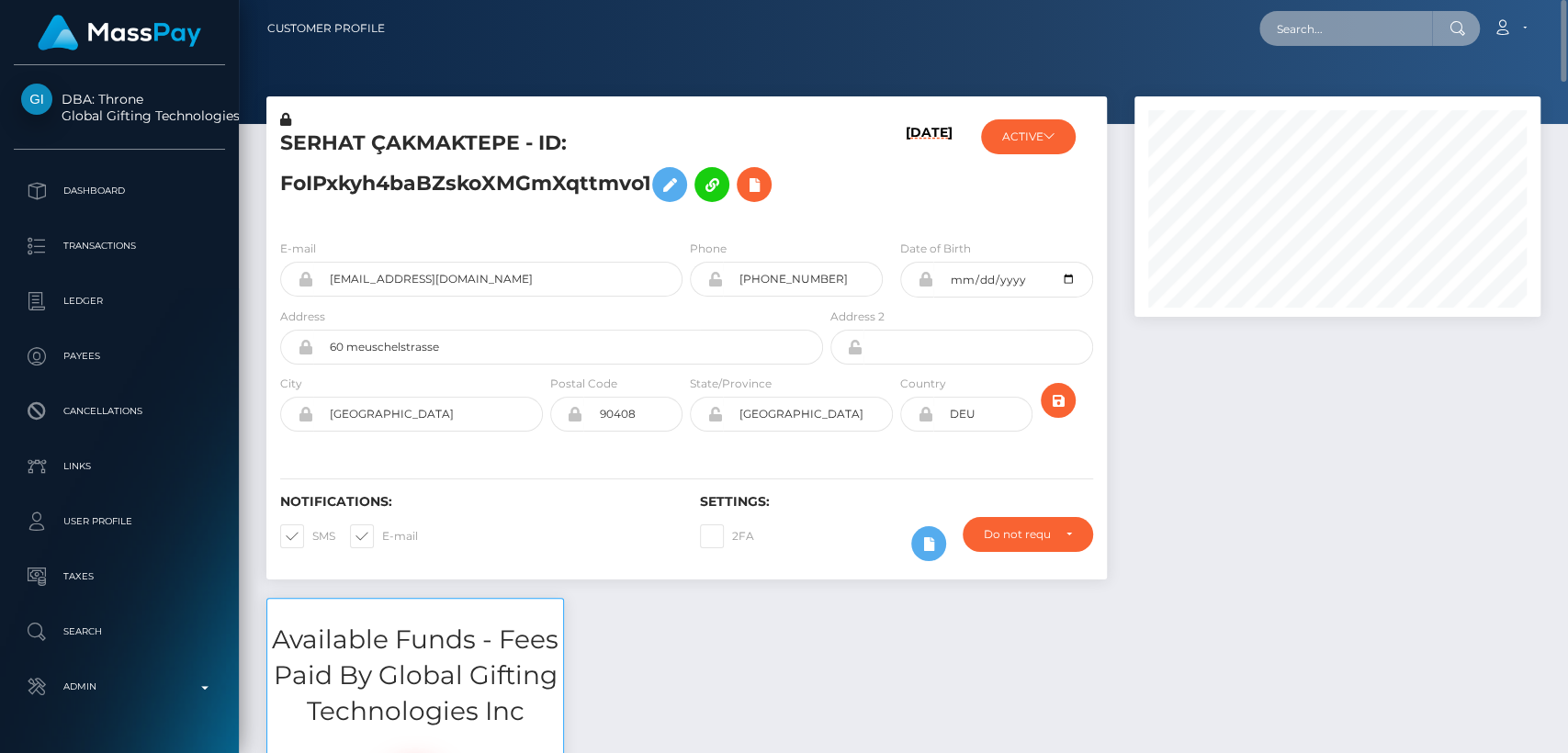
click at [1360, 24] on input "text" at bounding box center [1345, 29] width 173 height 35
paste input "anouchka1107@gmail.com"
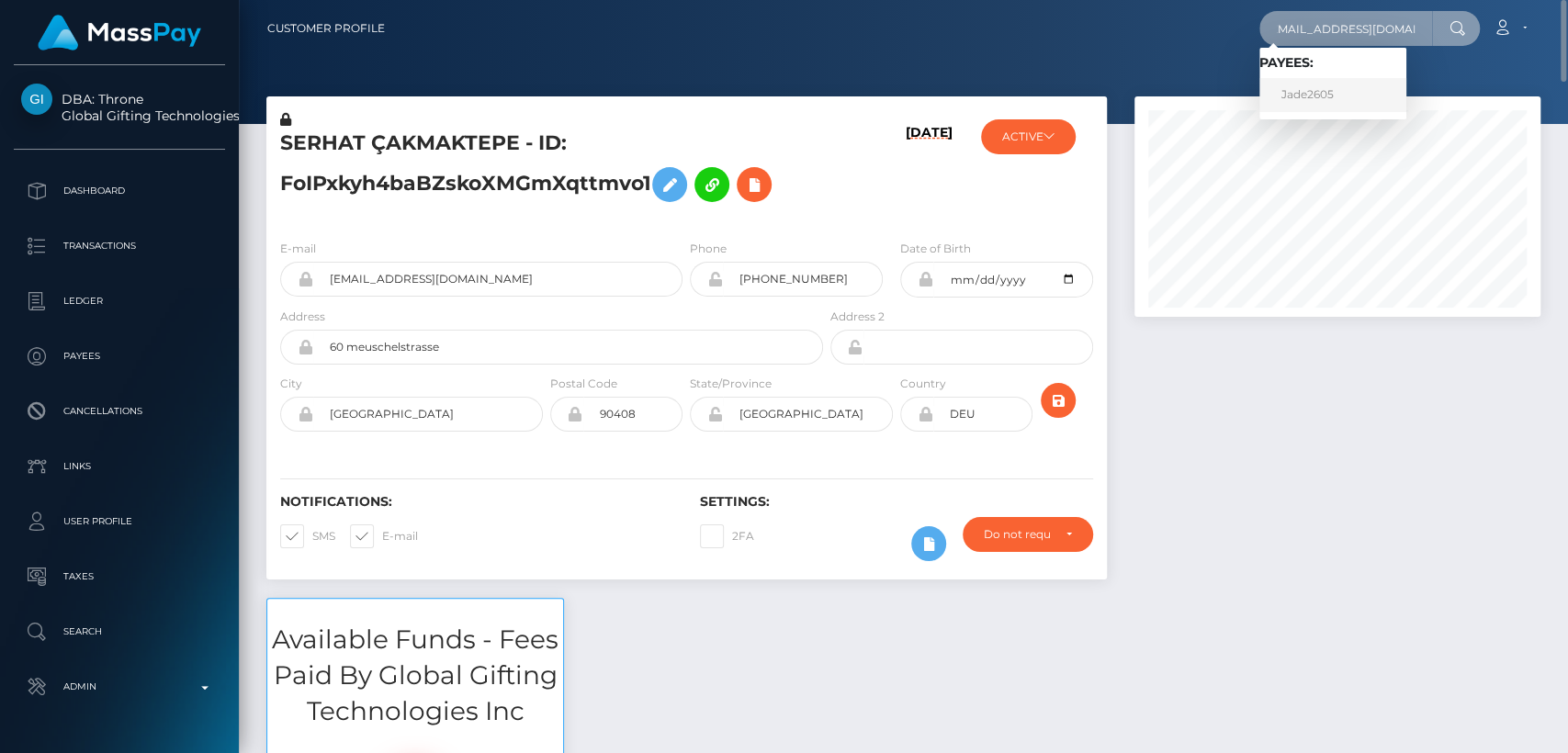
type input "anouchka1107@gmail.com"
click at [1340, 93] on link "Jade2605" at bounding box center [1333, 96] width 147 height 34
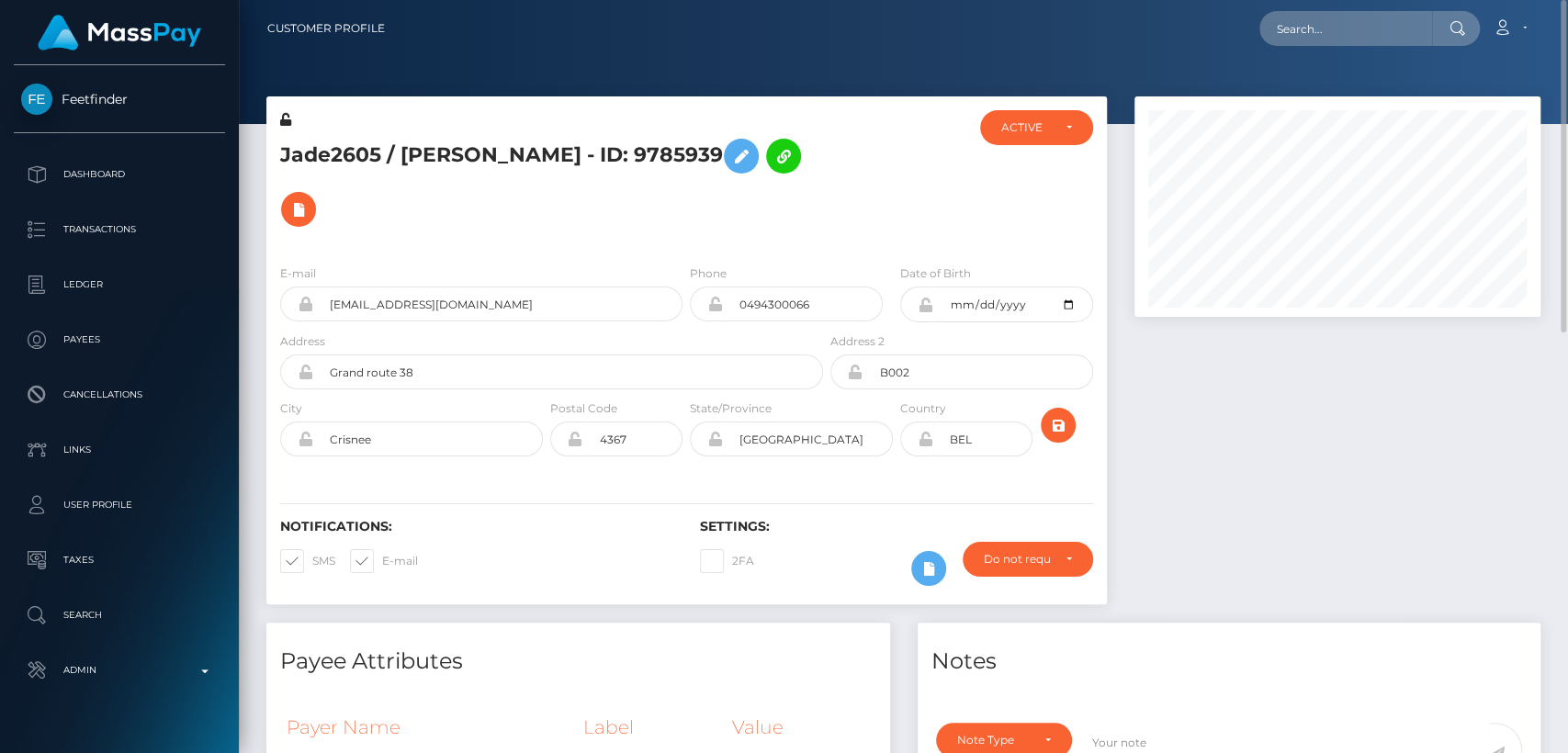
click at [446, 140] on h5 "Jade2605 / [PERSON_NAME] - ID: 9785939" at bounding box center [547, 183] width 533 height 107
copy h5 "Anouchka"
click at [1344, 27] on input "text" at bounding box center [1345, 29] width 173 height 35
paste input "[EMAIL_ADDRESS][DOMAIN_NAME]"
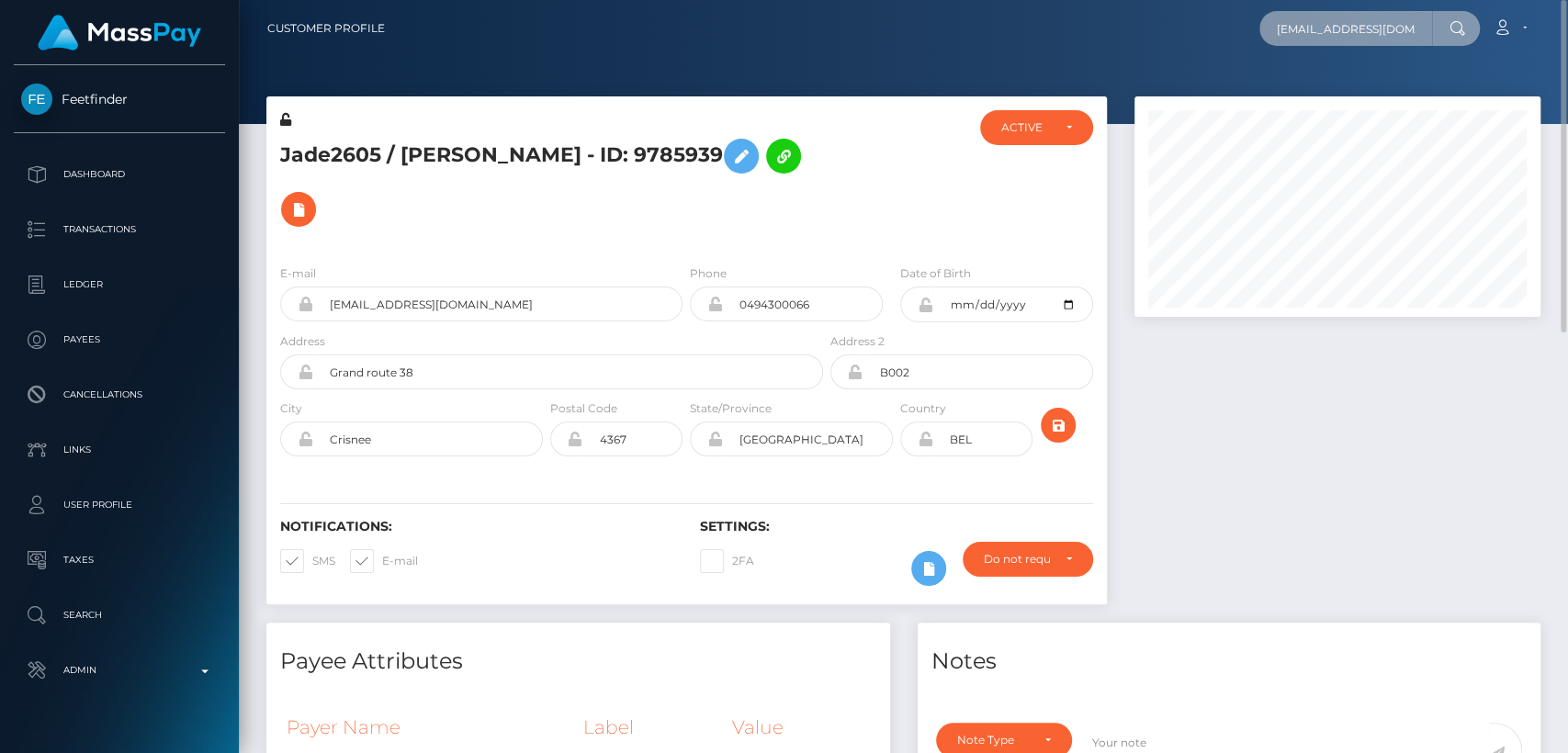
scroll to position [0, 22]
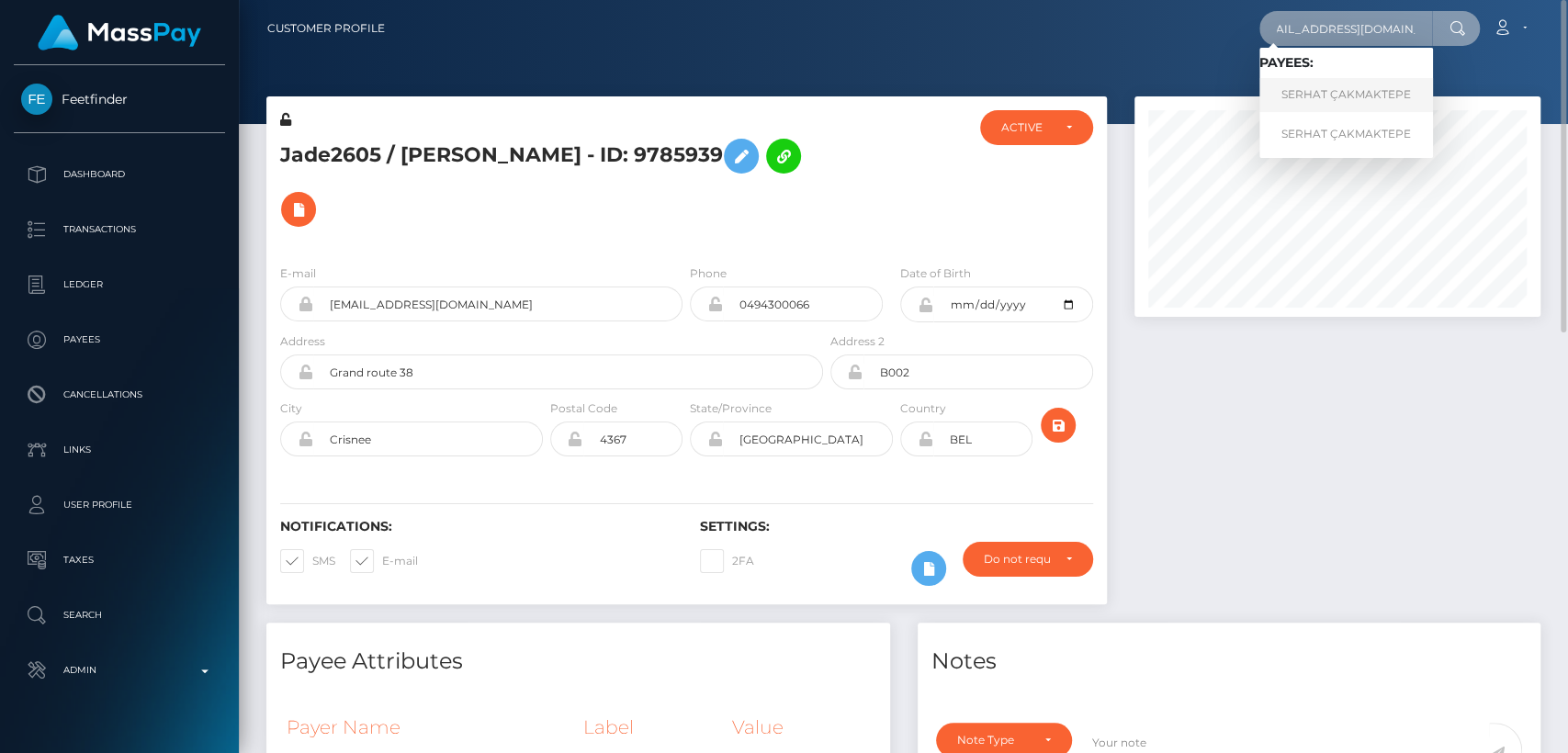
type input "[EMAIL_ADDRESS][DOMAIN_NAME]"
click at [1339, 87] on link "SERHAT ÇAKMAKTEPE" at bounding box center [1346, 96] width 174 height 34
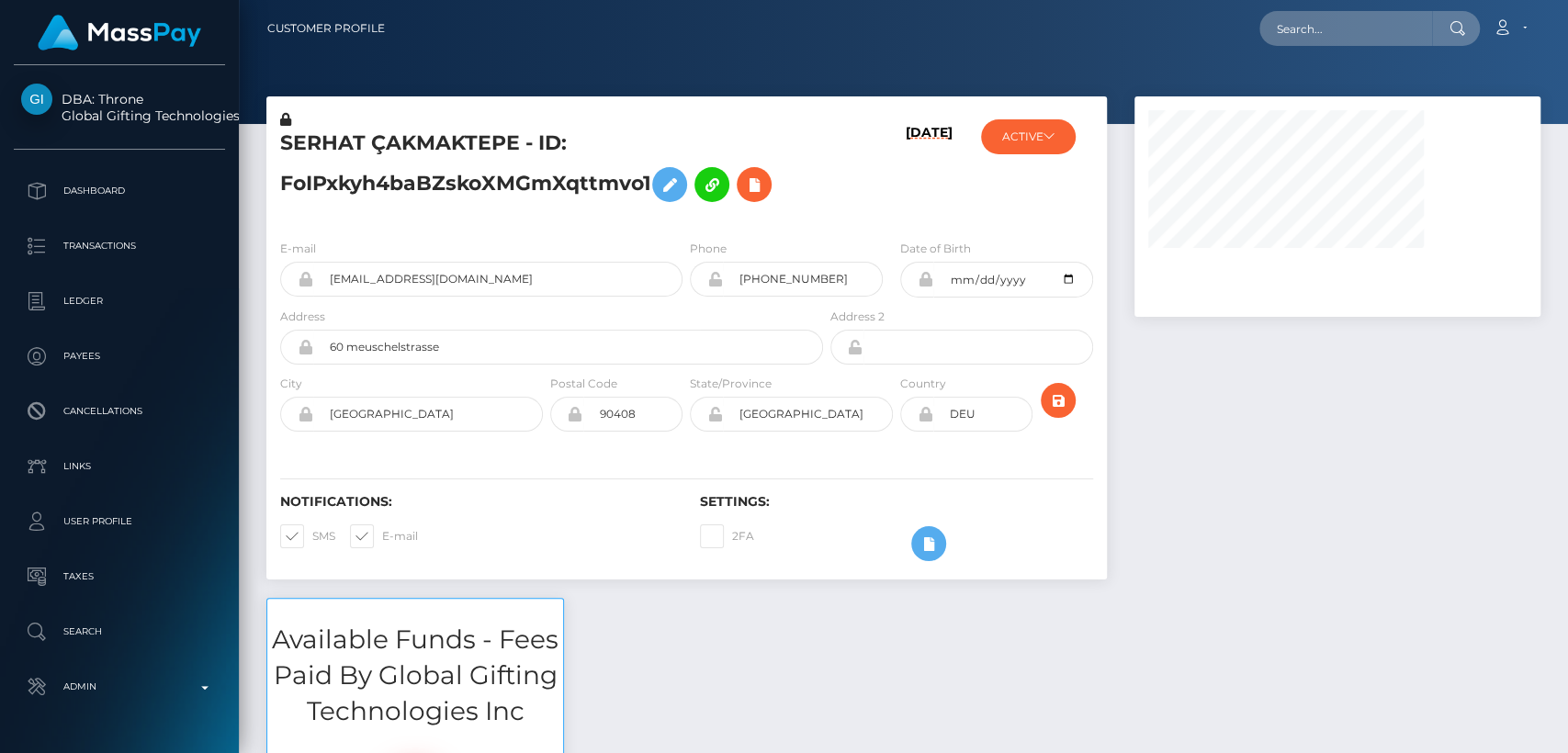
click at [1339, 87] on div at bounding box center [903, 62] width 1329 height 124
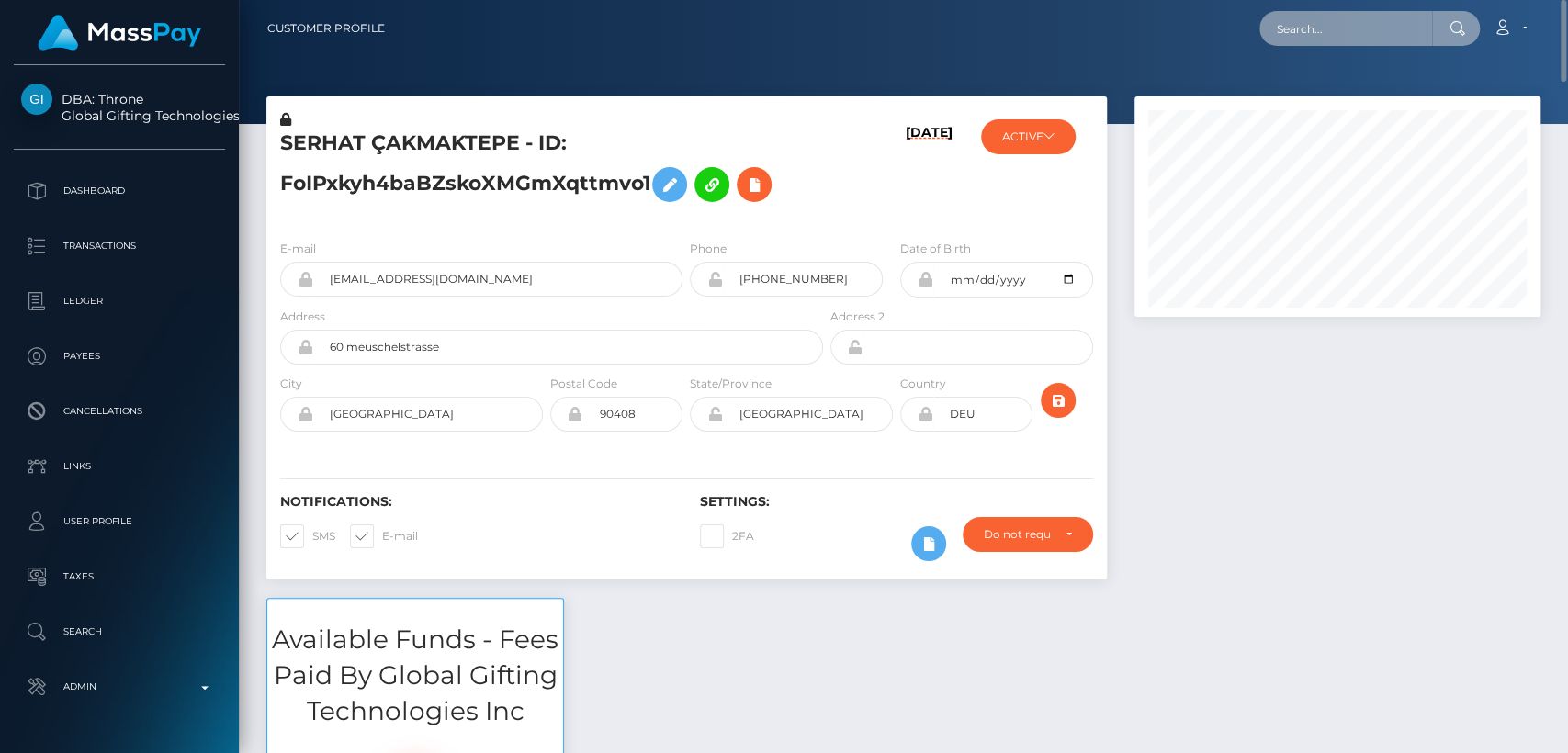
click at [1387, 34] on input "text" at bounding box center [1345, 29] width 173 height 35
paste input "karmakins29@gmail.com"
type input "karmakins29@gmail.com"
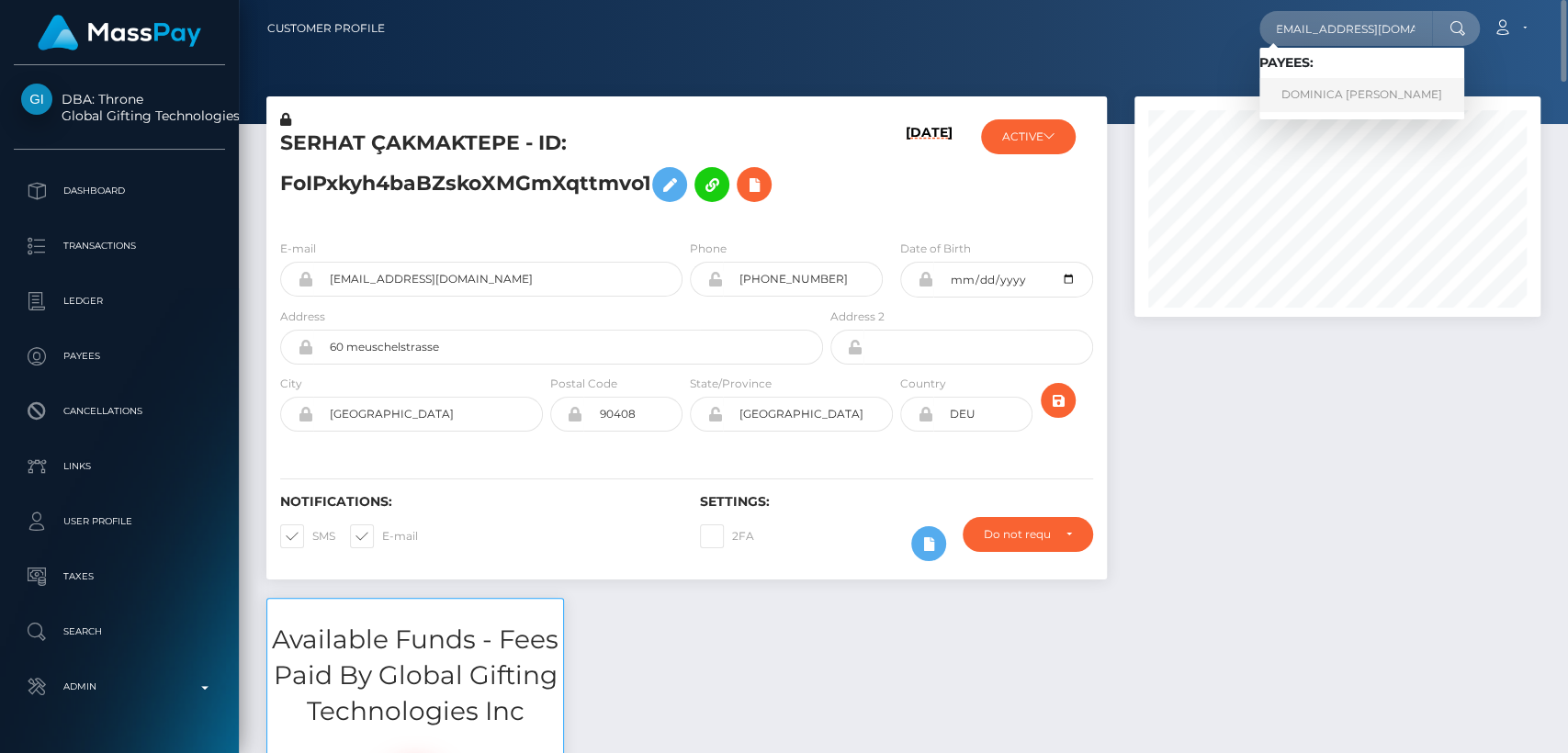
scroll to position [0, 0]
click at [1341, 90] on link "DOMINICA EVA JANYNE RALSTON" at bounding box center [1362, 96] width 204 height 34
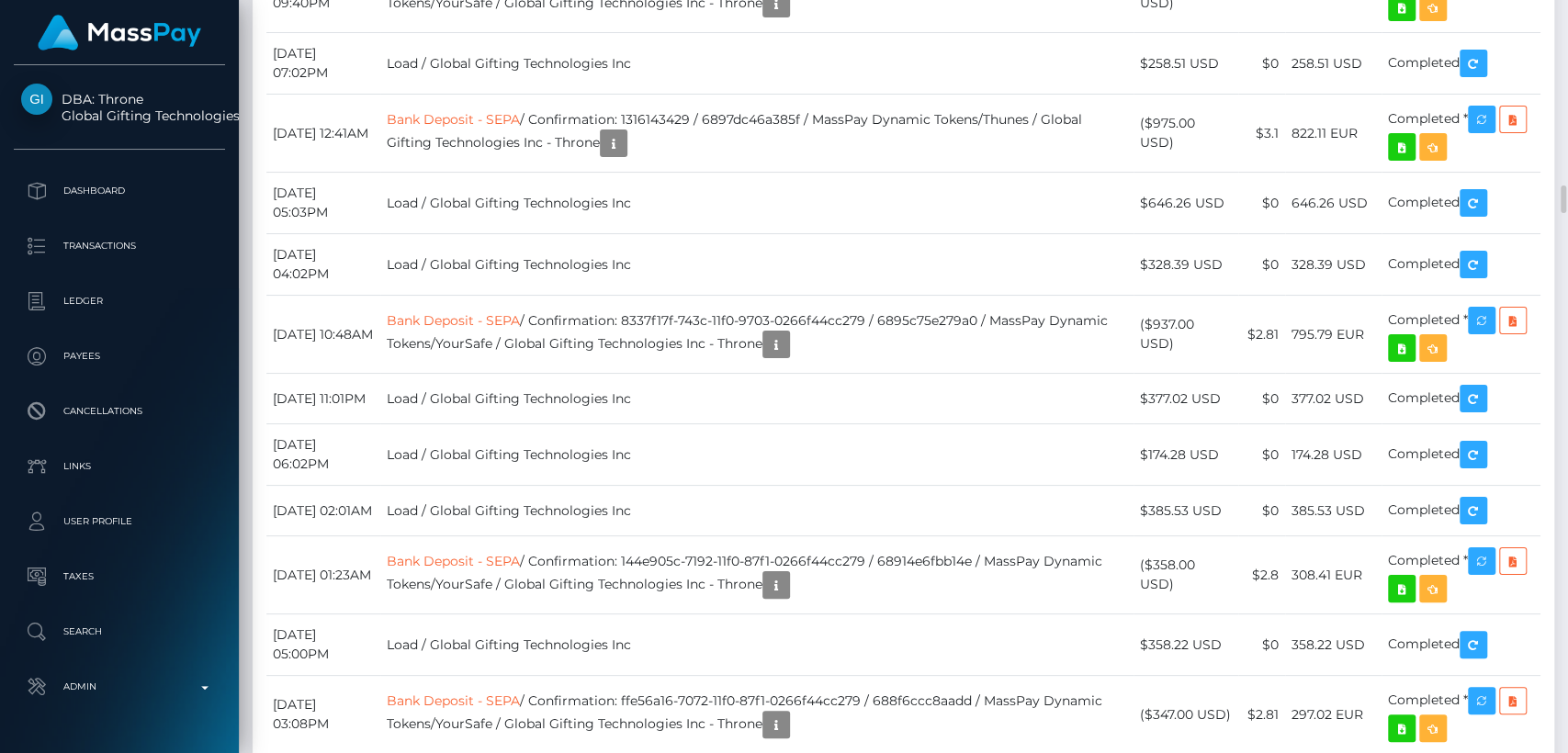
scroll to position [4934, 0]
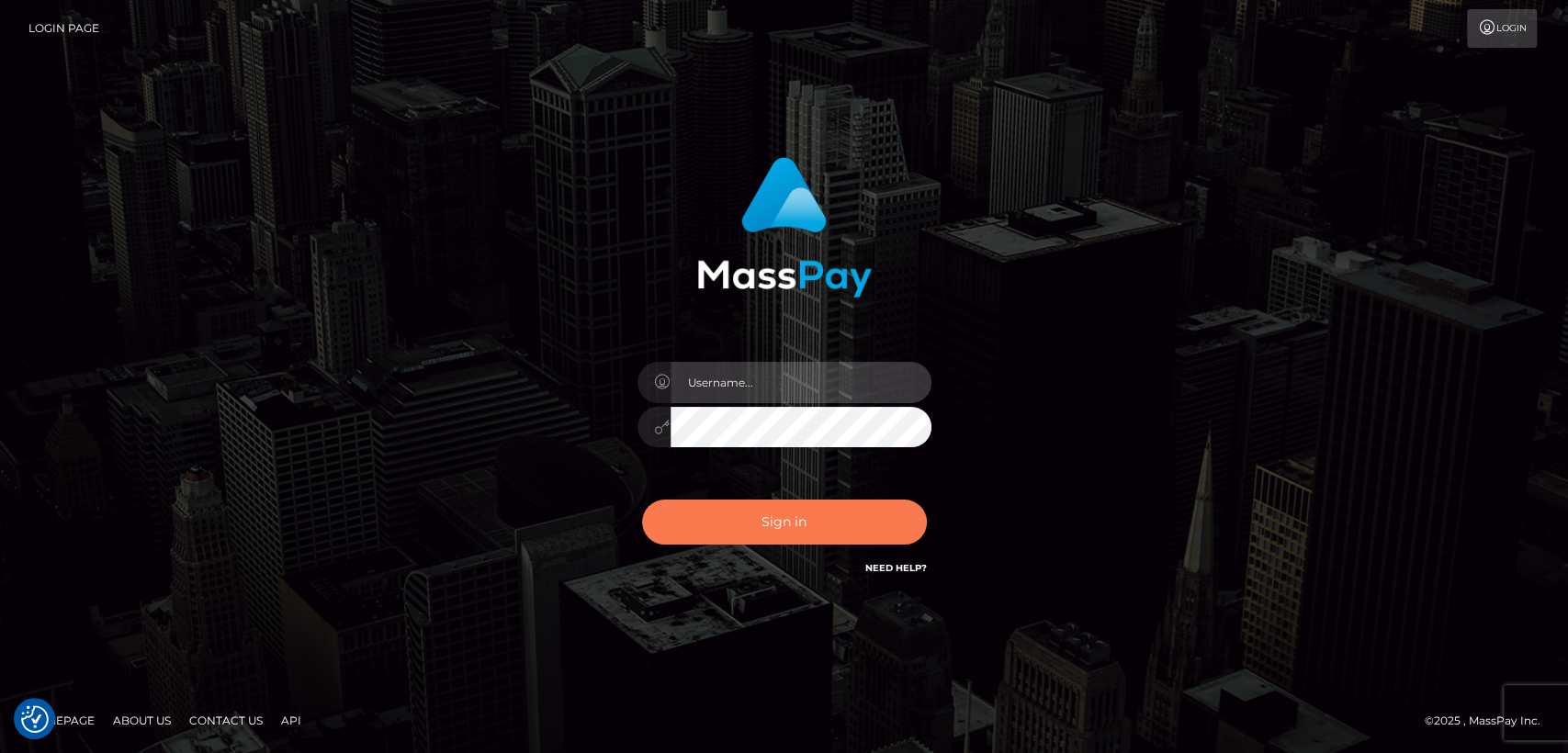
type input "[DOMAIN_NAME]"
click at [709, 533] on button "Sign in" at bounding box center [784, 522] width 285 height 45
type input "[DOMAIN_NAME]"
click at [709, 533] on button "Sign in" at bounding box center [784, 522] width 285 height 45
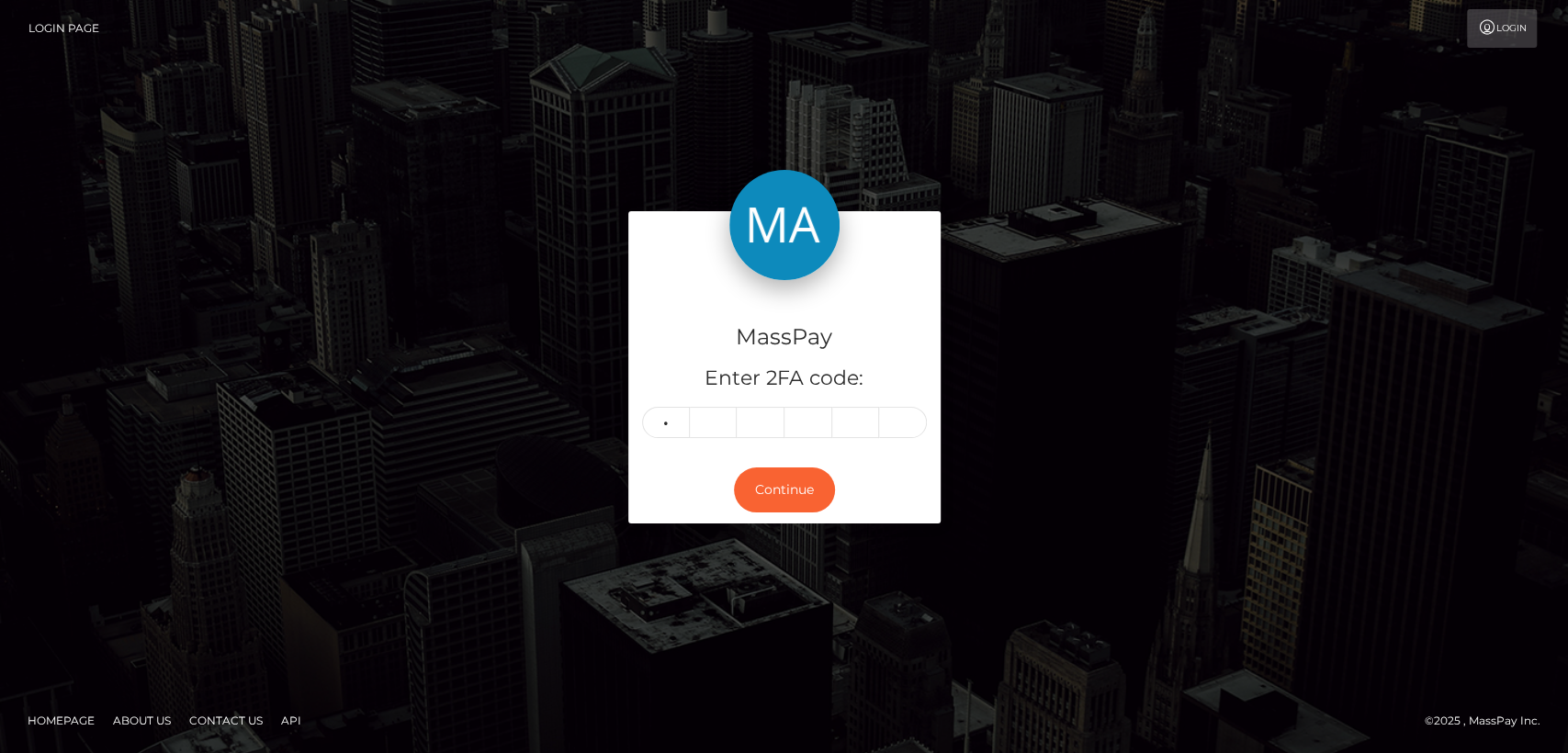
type input "0"
type input "1"
type input "6"
type input "1"
type input "8"
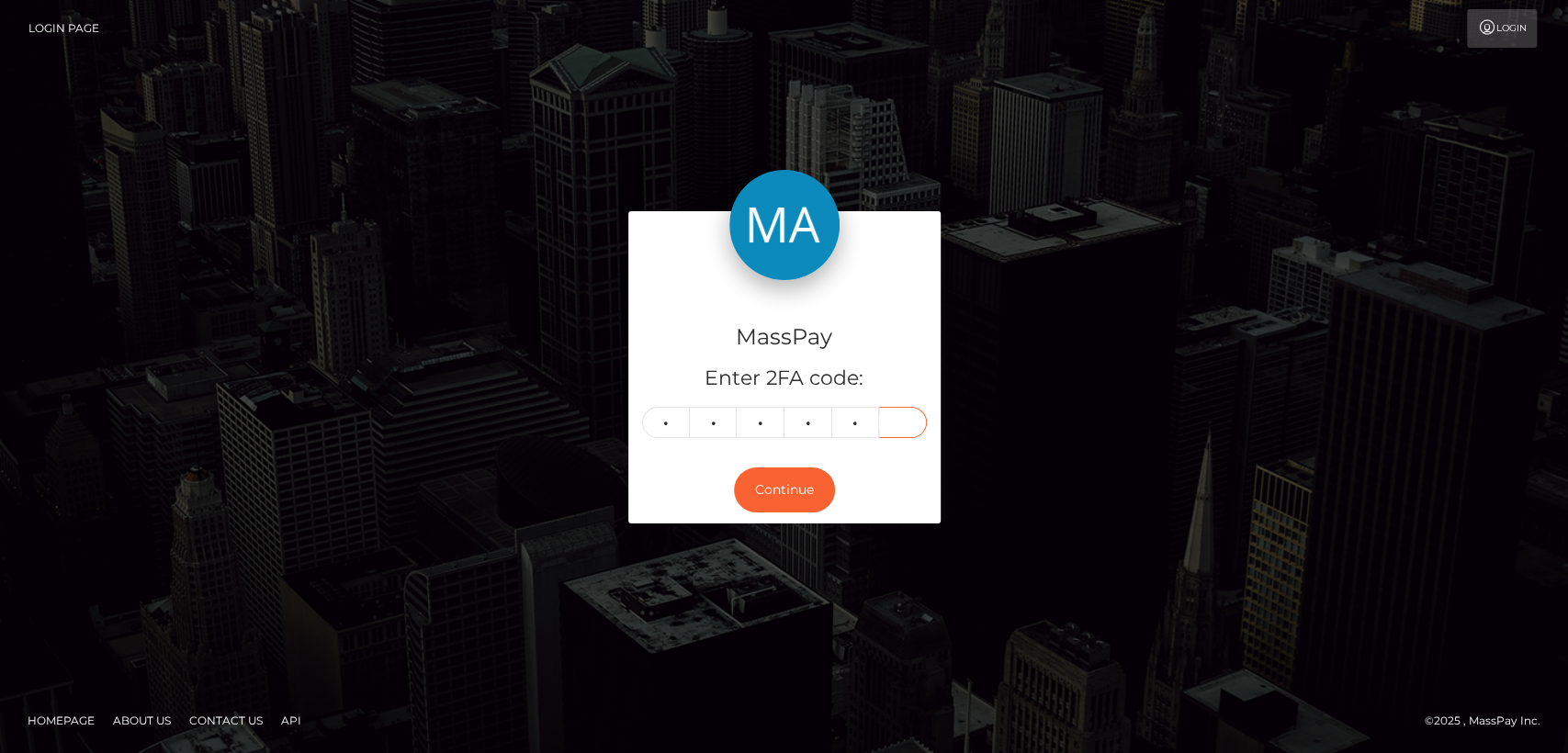
type input "2"
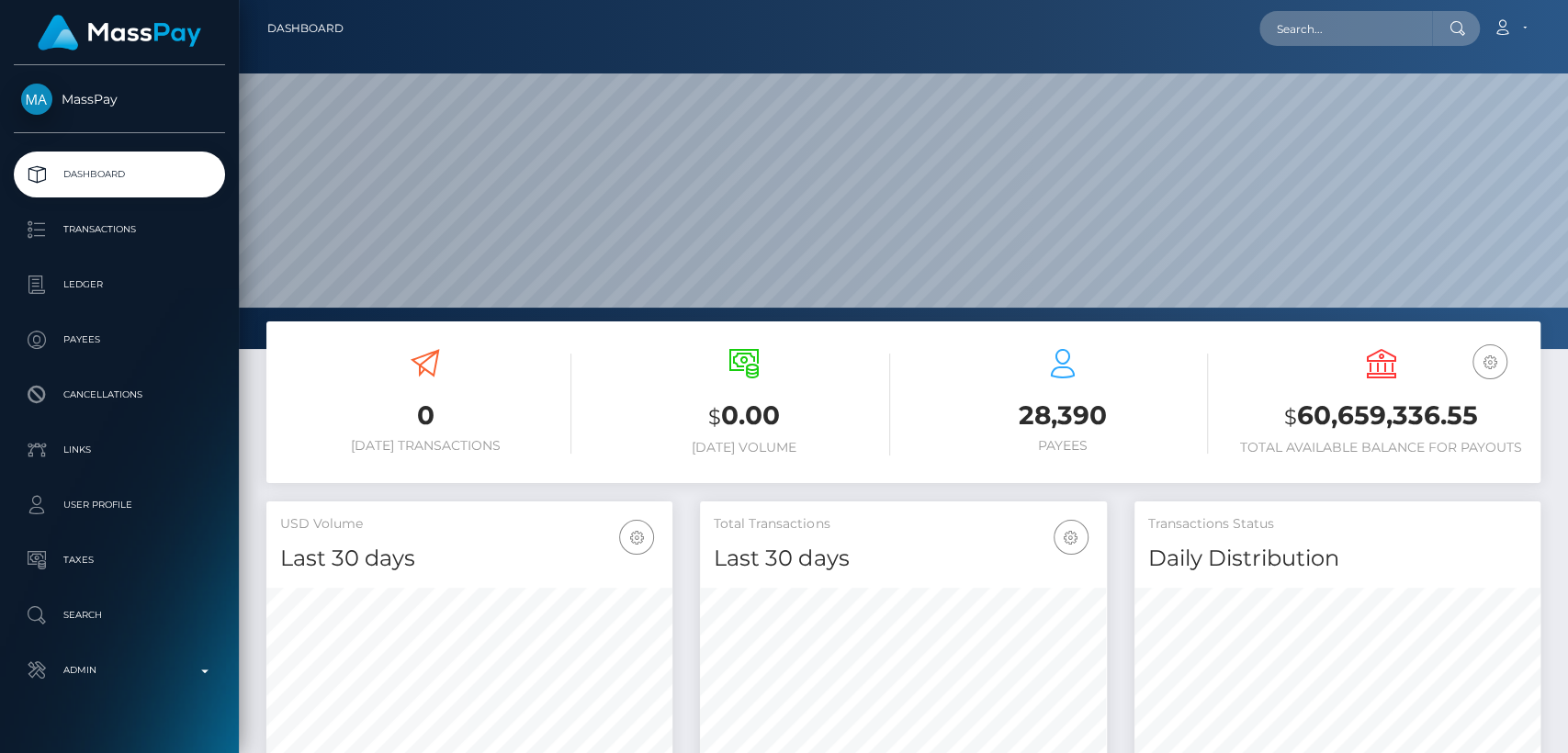
scroll to position [324, 406]
click at [1418, 35] on input "text" at bounding box center [1345, 29] width 173 height 35
paste input "[EMAIL_ADDRESS][DOMAIN_NAME]"
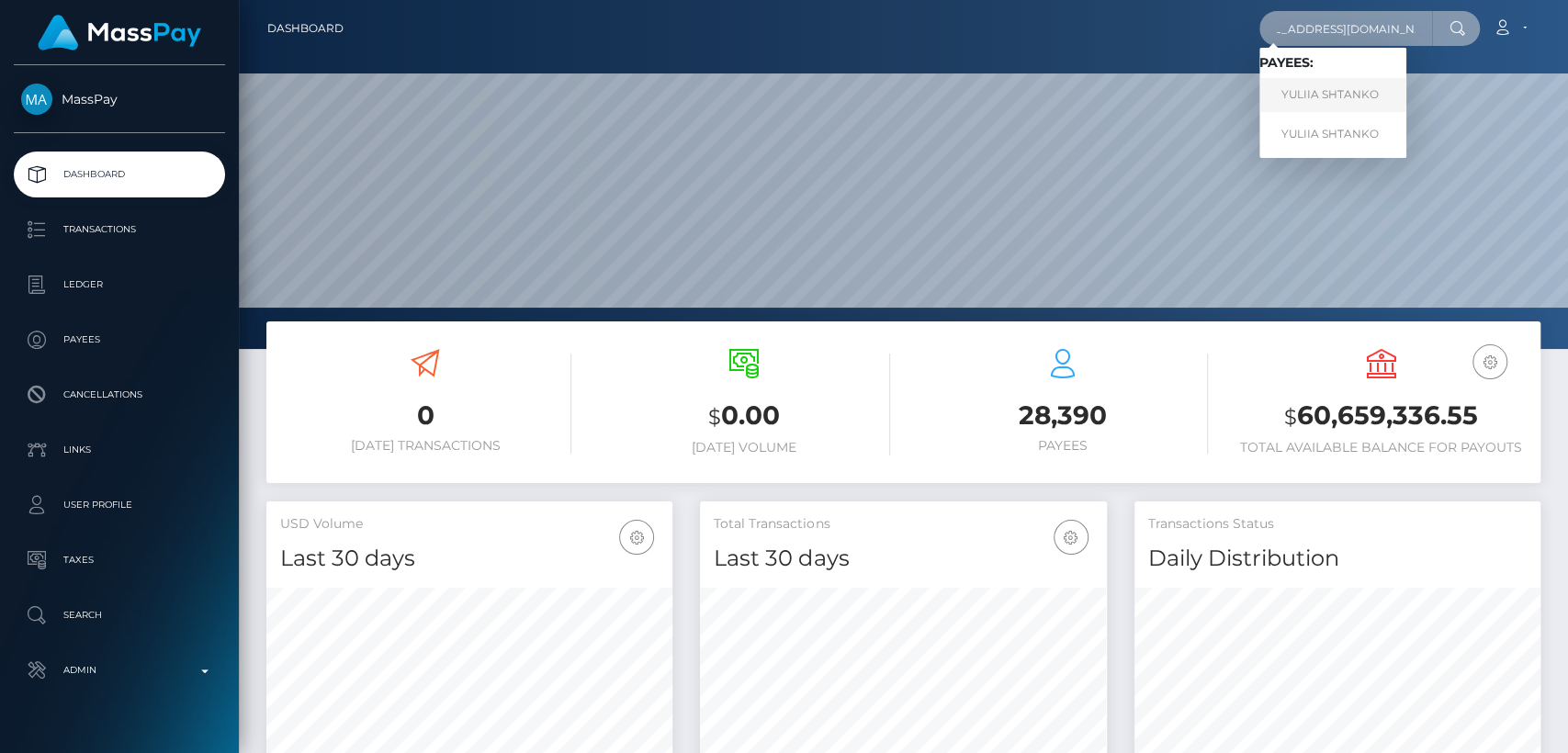
type input "boroday.tanya1987@gmail.com"
click at [1365, 78] on link "YULIIA SHTANKO" at bounding box center [1333, 96] width 147 height 34
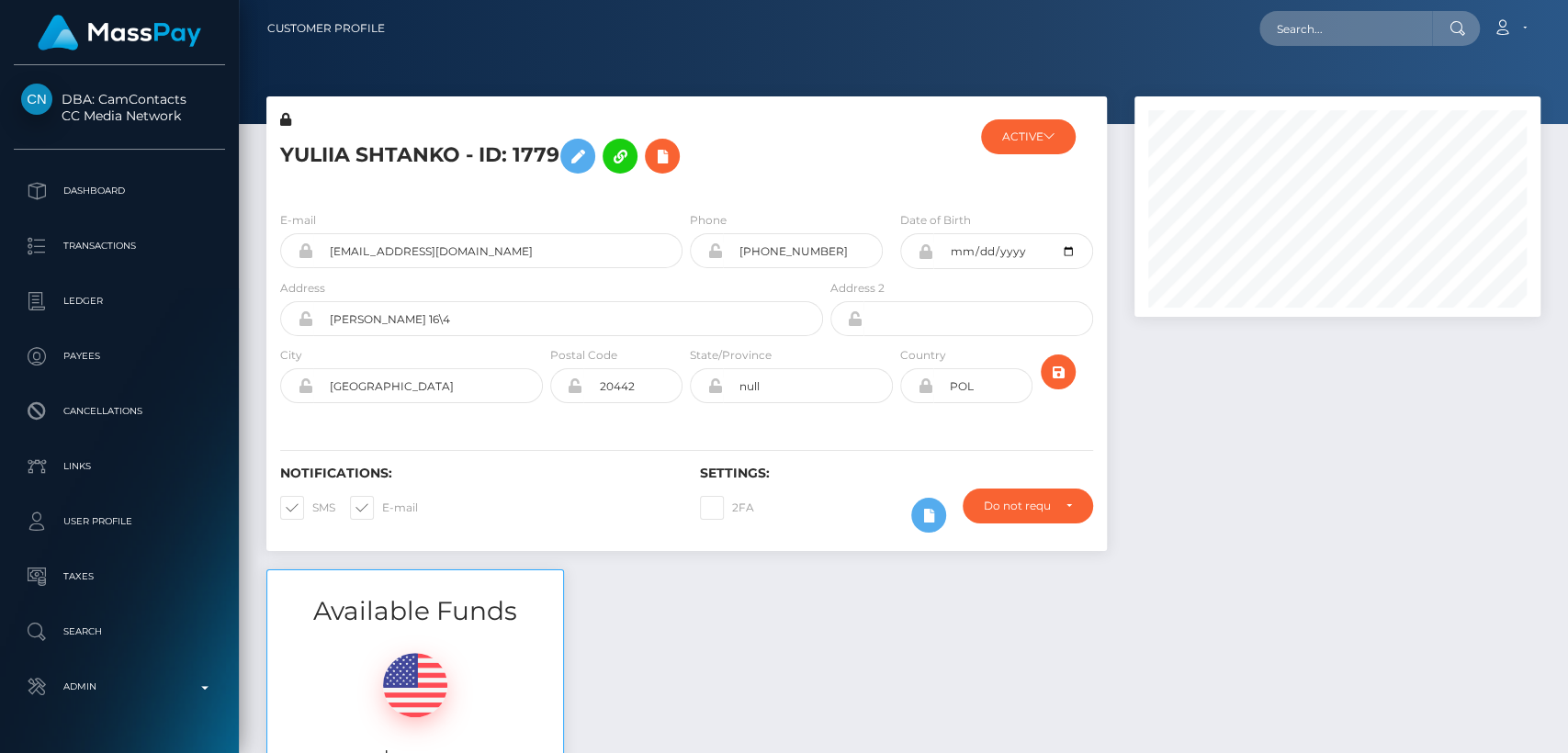
scroll to position [221, 406]
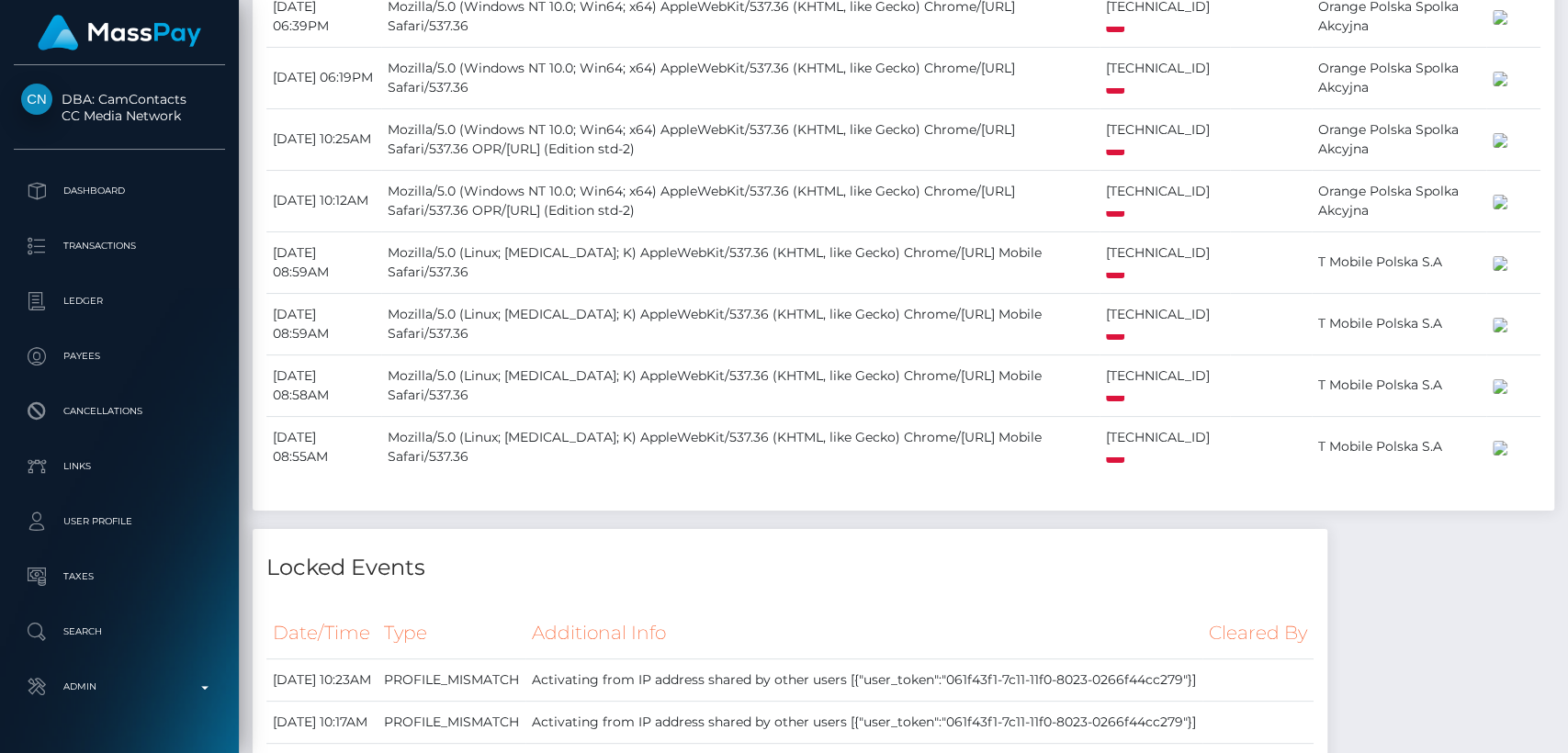
scroll to position [0, 0]
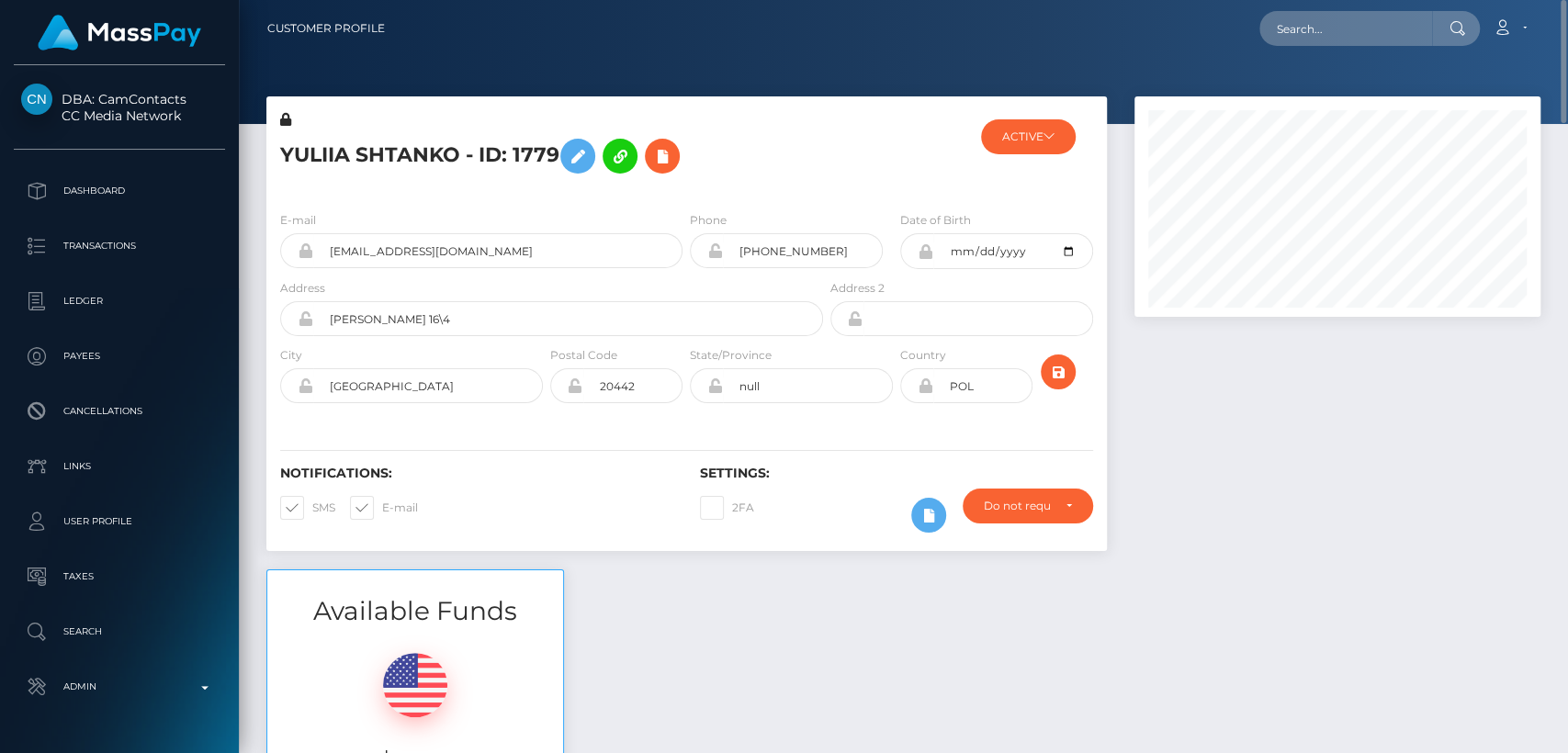
click at [328, 168] on h5 "YULIIA SHTANKO - ID: 1779" at bounding box center [547, 157] width 533 height 54
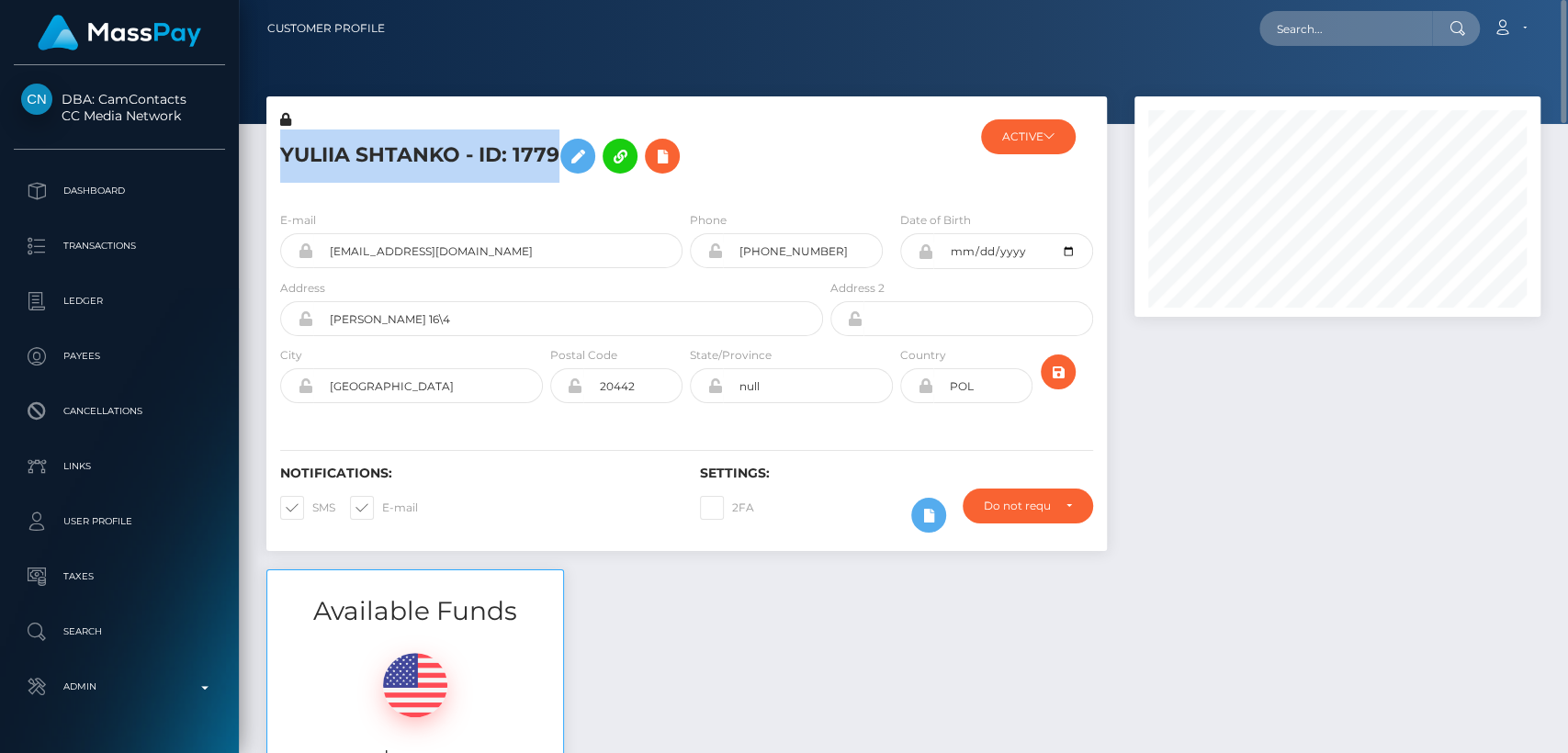
click at [328, 168] on h5 "YULIIA SHTANKO - ID: 1779" at bounding box center [547, 157] width 533 height 54
click at [324, 145] on h5 "YULIIA SHTANKO - ID: 1779" at bounding box center [547, 157] width 533 height 54
